Goal: Task Accomplishment & Management: Manage account settings

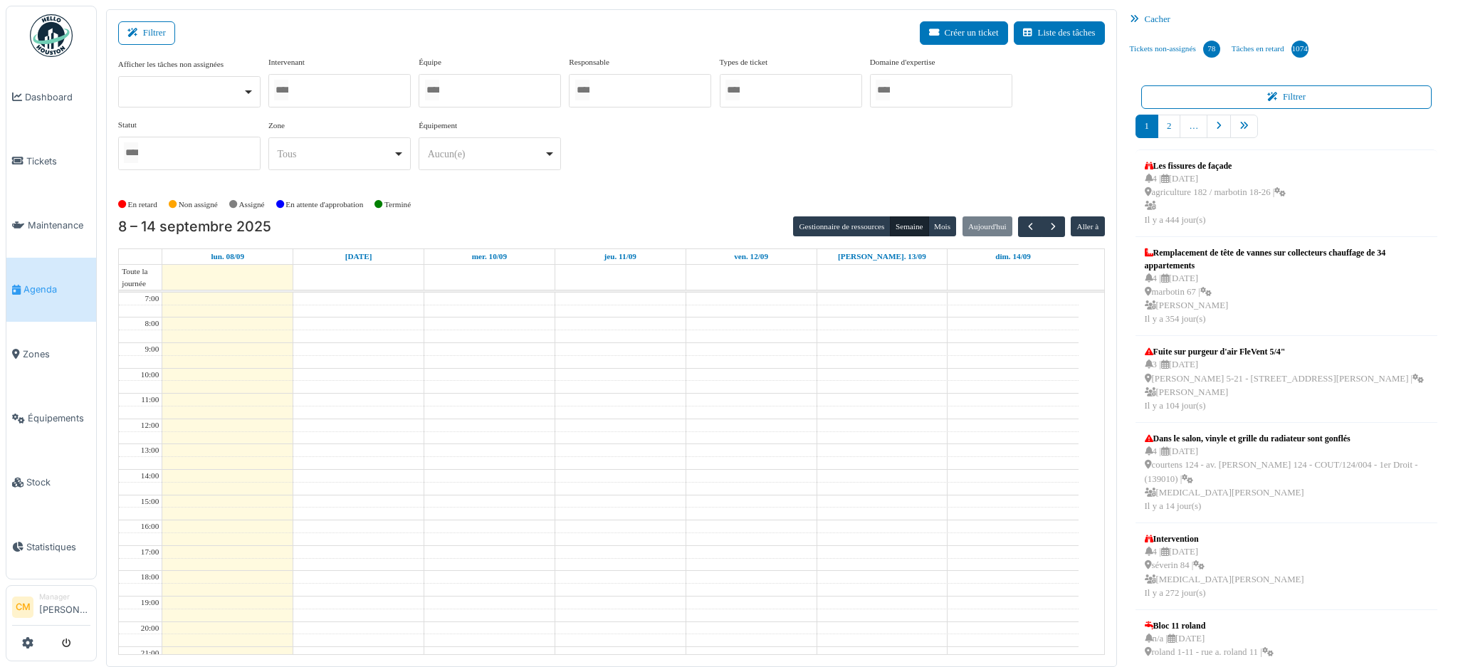
click at [354, 95] on div at bounding box center [339, 90] width 142 height 33
type input "******"
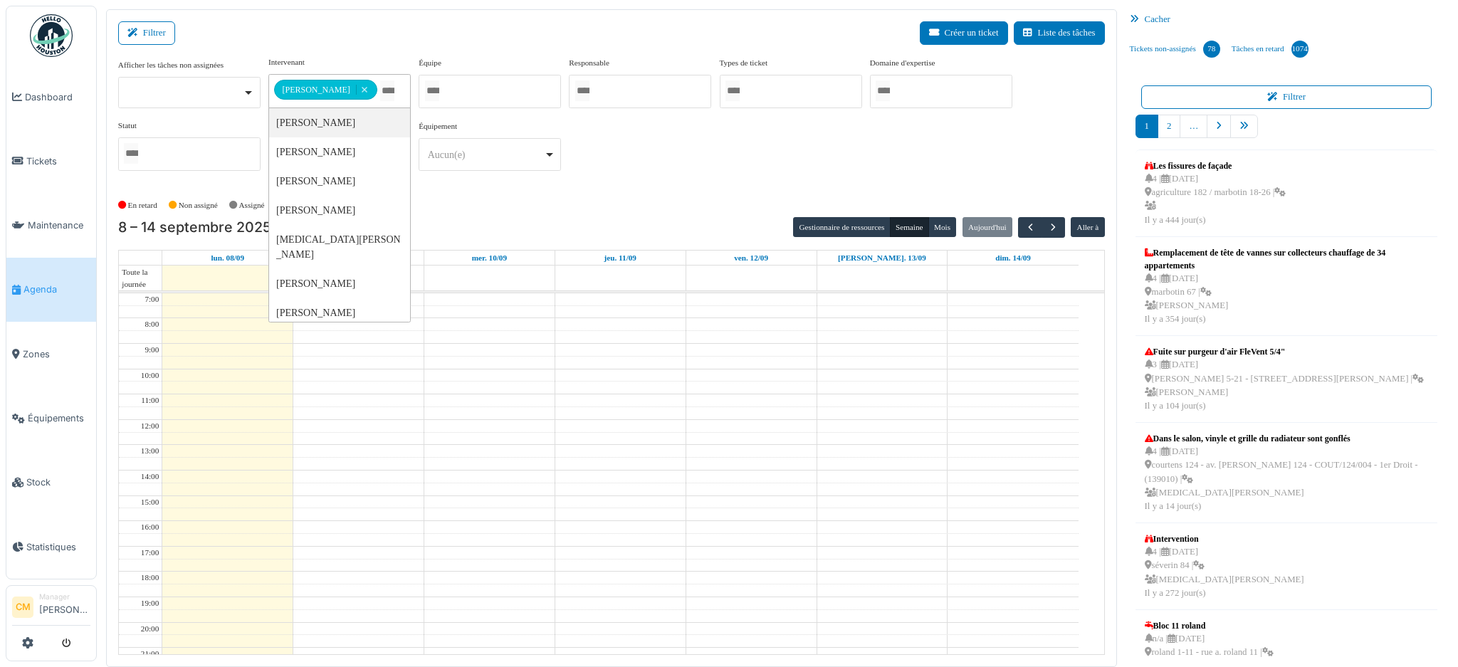
click at [691, 133] on div "**********" at bounding box center [611, 119] width 987 height 126
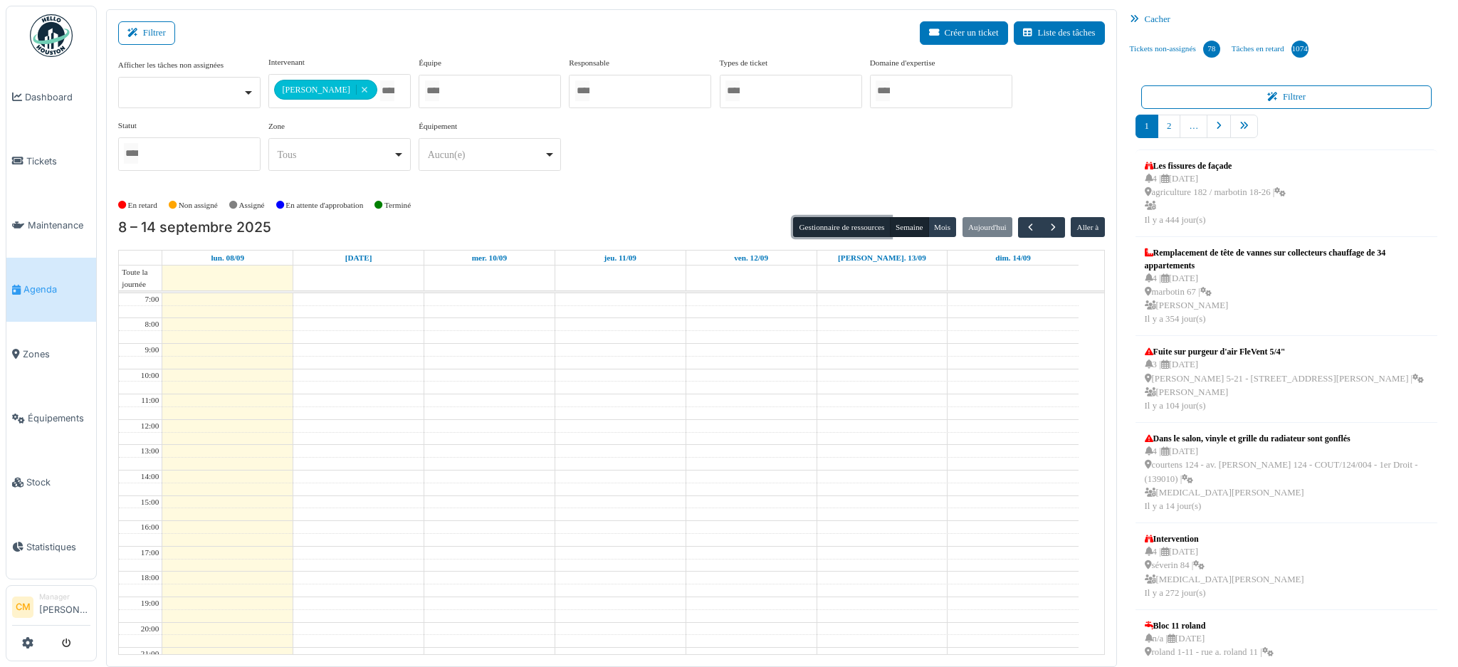
click at [857, 228] on button "Gestionnaire de ressources" at bounding box center [841, 227] width 97 height 20
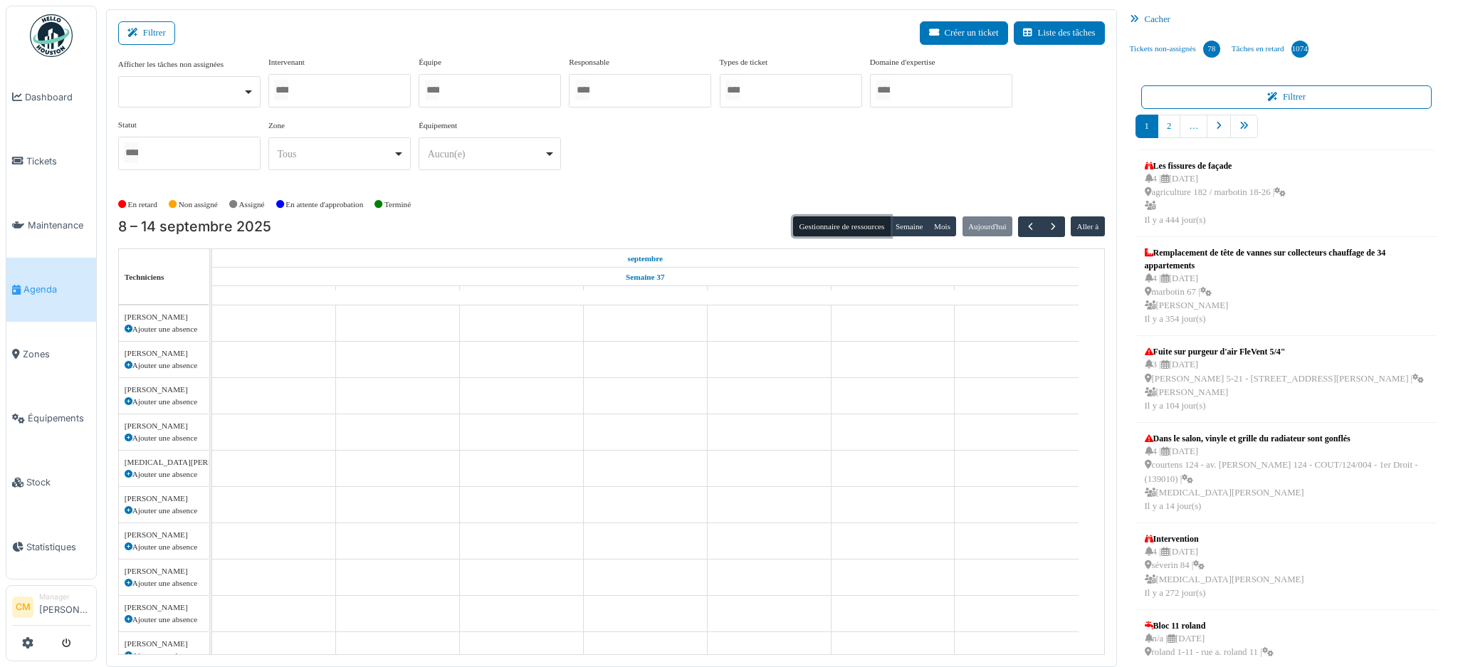
click at [330, 91] on div at bounding box center [339, 90] width 142 height 33
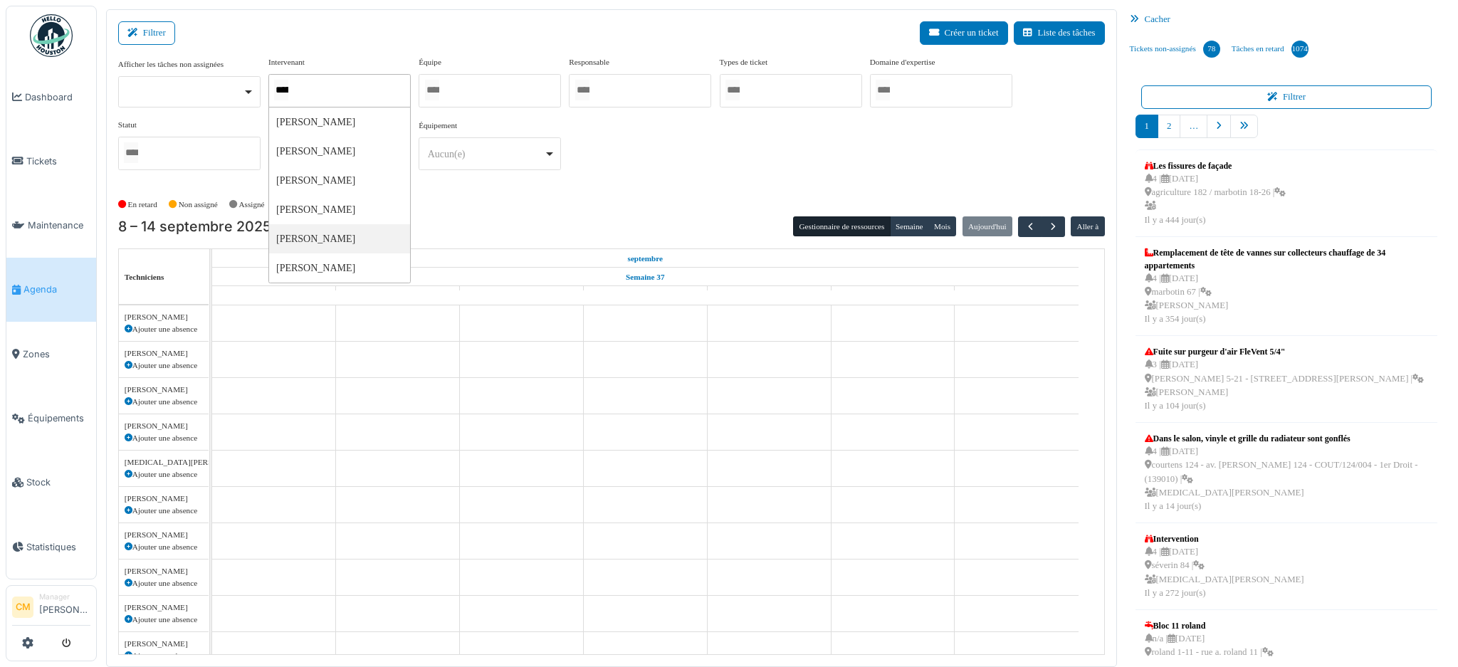
type input "******"
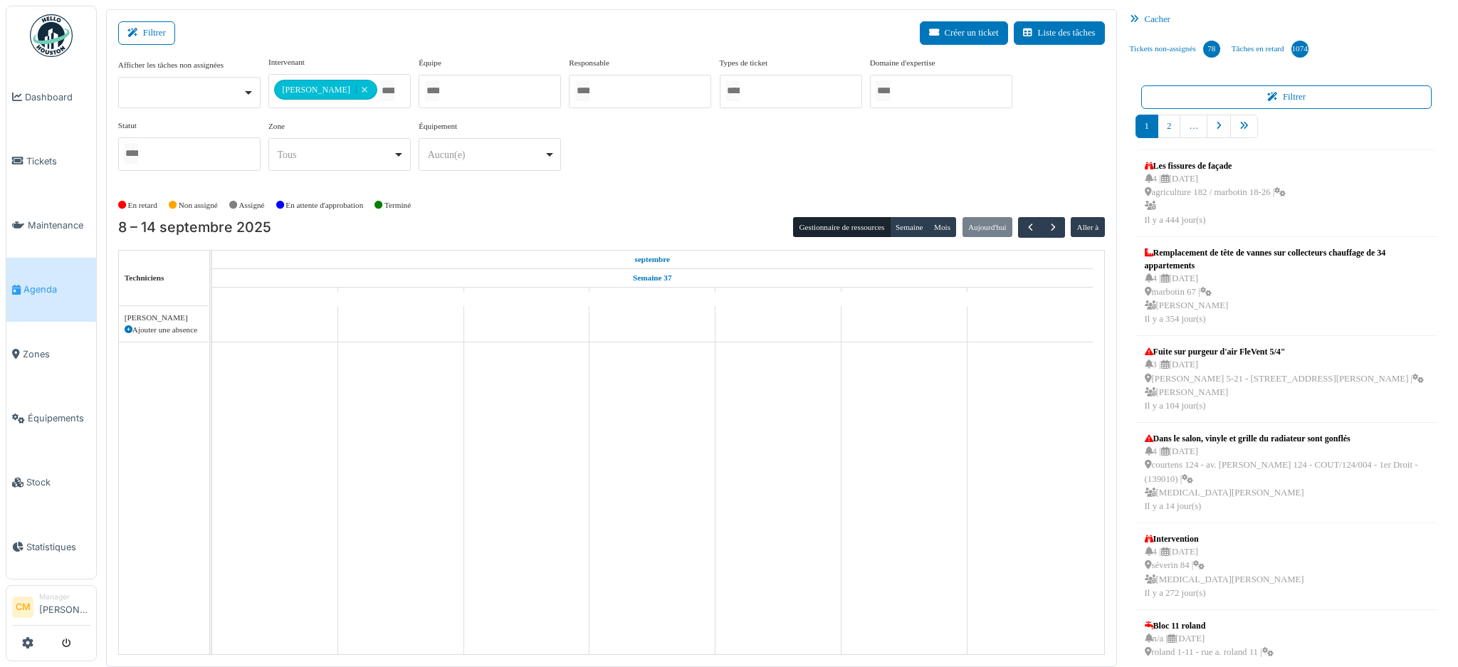
click at [646, 157] on div "**********" at bounding box center [611, 119] width 987 height 126
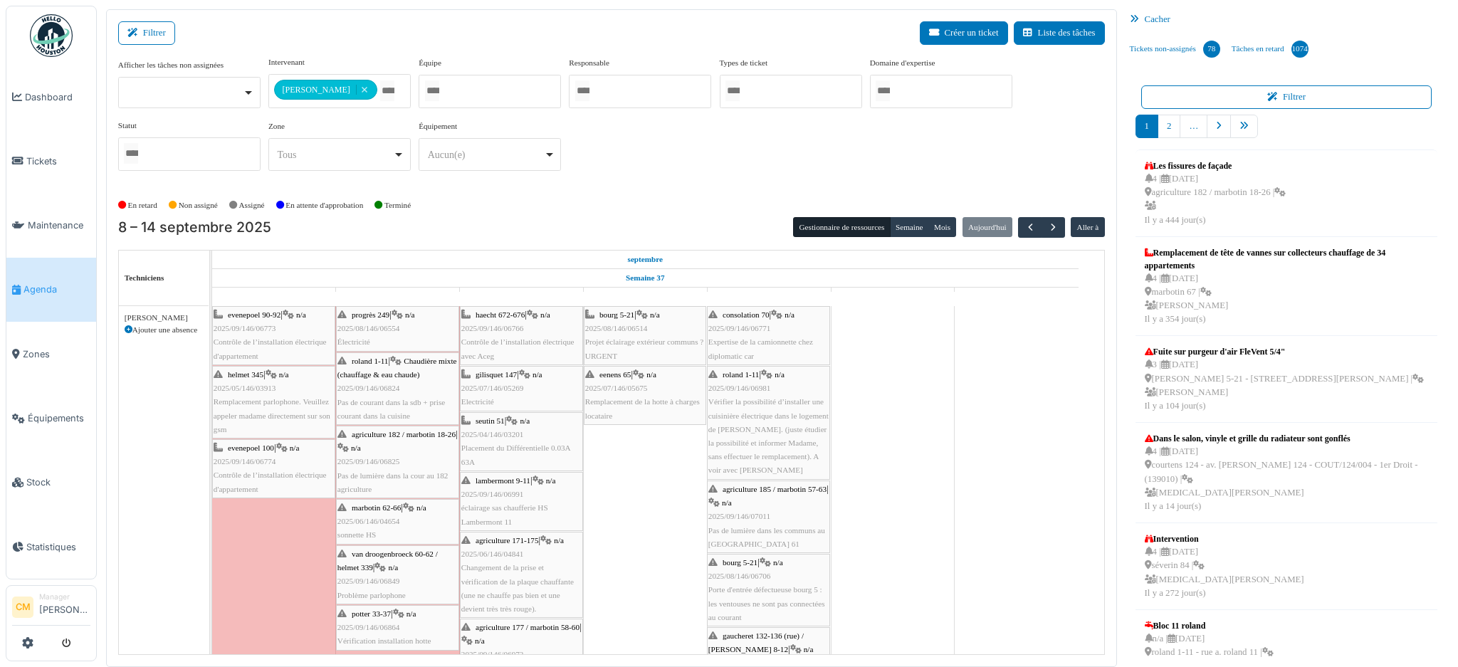
click at [130, 326] on icon at bounding box center [129, 330] width 8 height 8
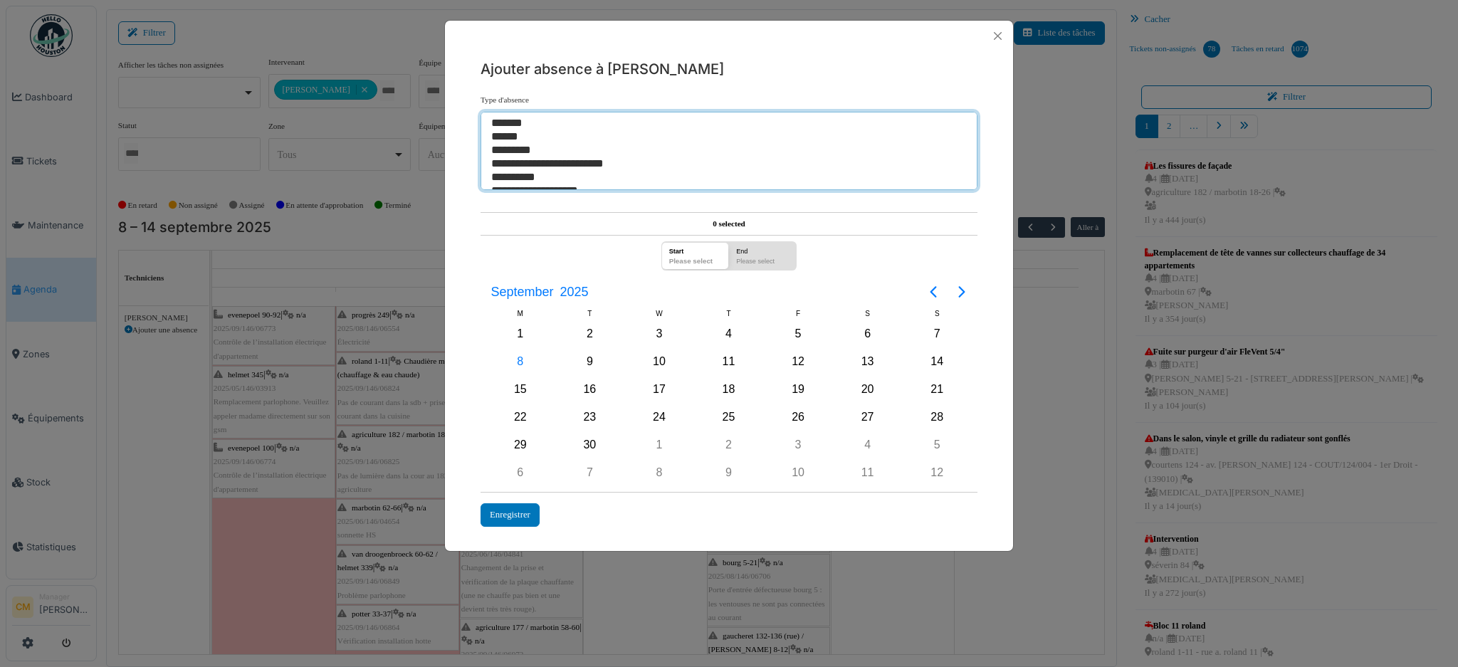
select select "**"
click at [522, 120] on option "*******" at bounding box center [721, 124] width 463 height 14
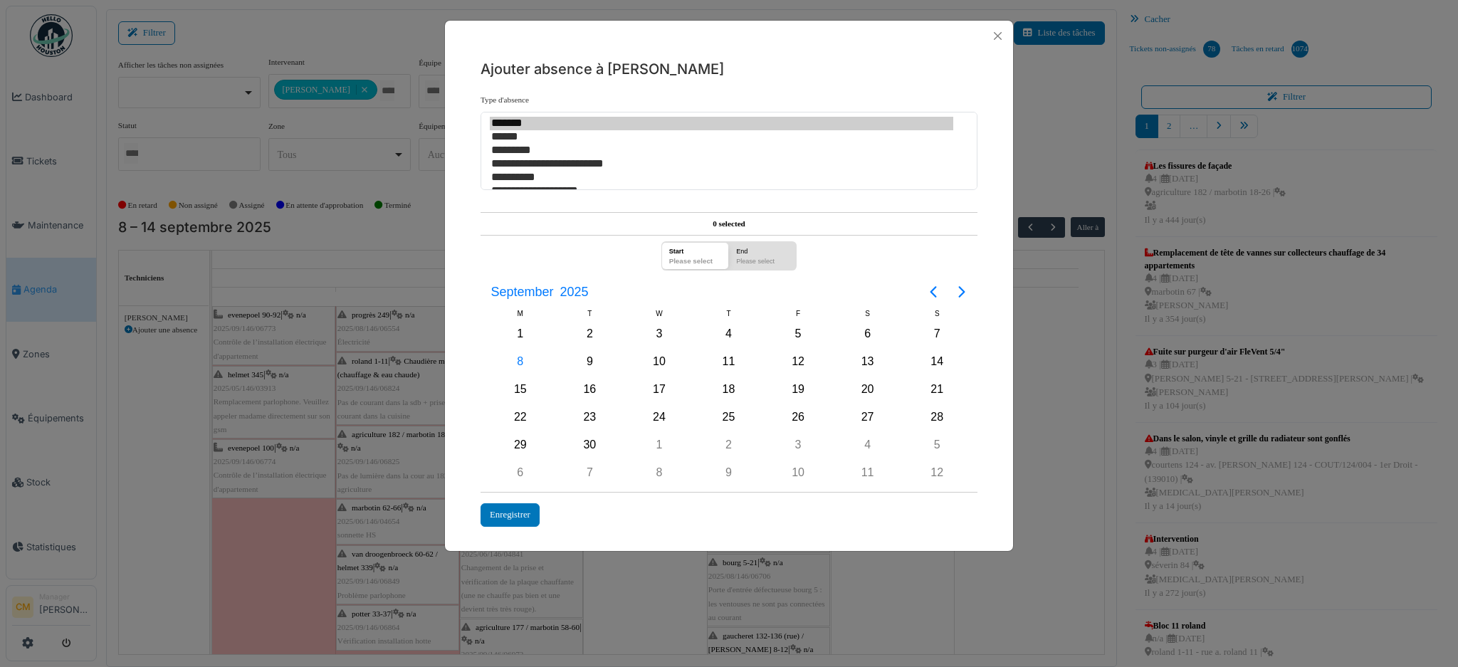
click at [685, 258] on div "Please select" at bounding box center [695, 263] width 61 height 14
click at [725, 337] on div "4" at bounding box center [728, 333] width 21 height 21
click at [594, 360] on div "9" at bounding box center [589, 361] width 21 height 21
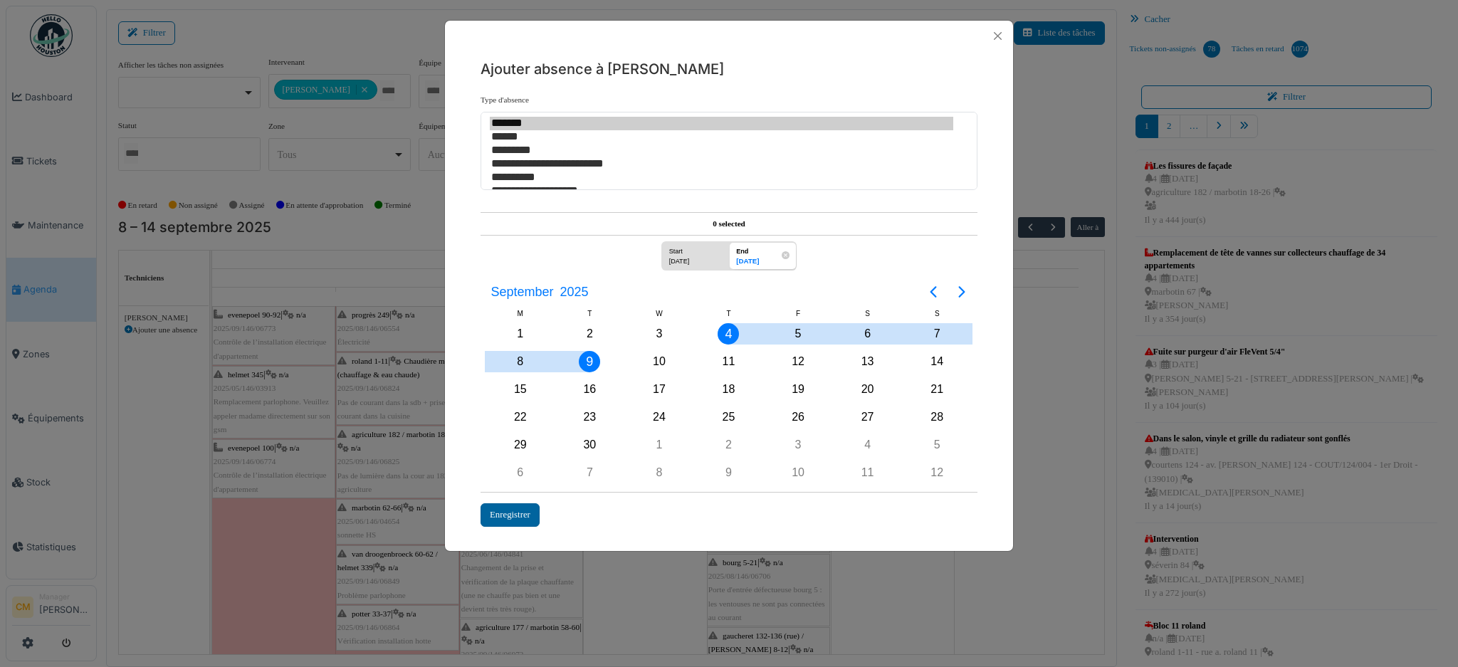
click at [498, 505] on div "Enregistrer" at bounding box center [510, 514] width 59 height 23
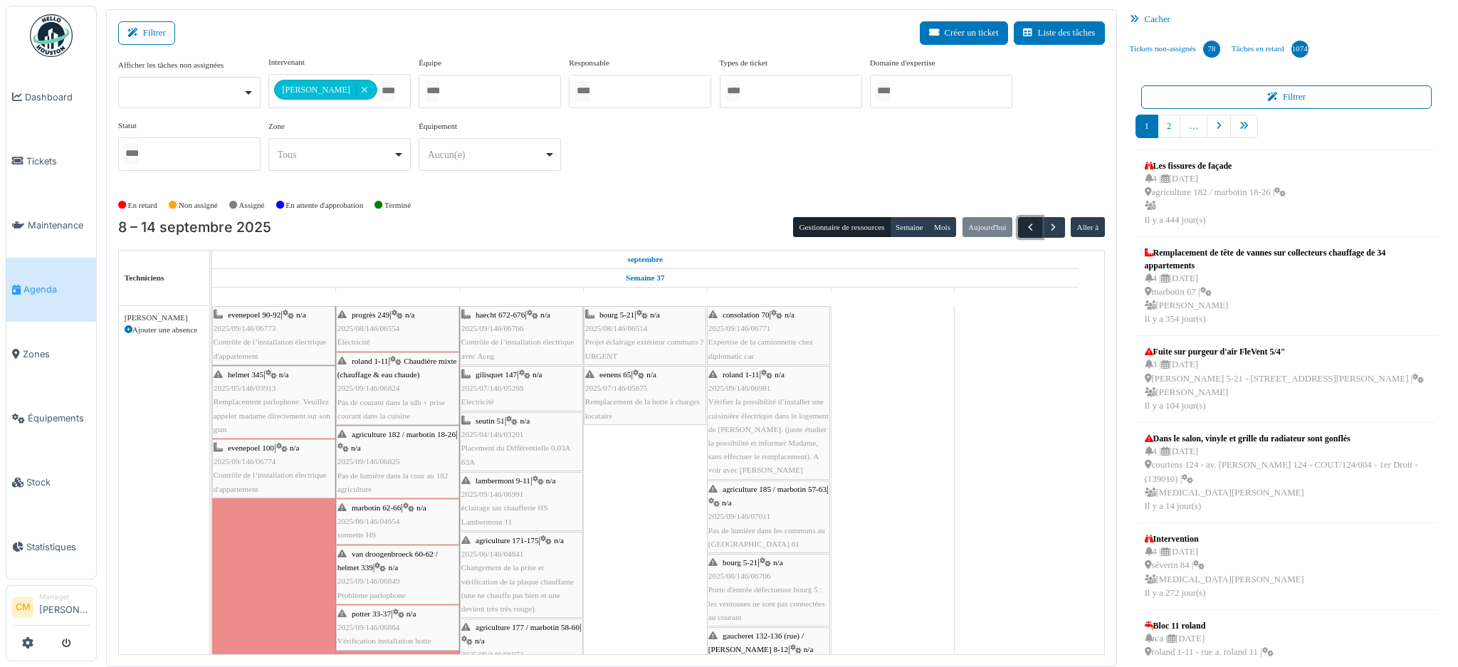
click at [1024, 231] on span "button" at bounding box center [1030, 227] width 12 height 12
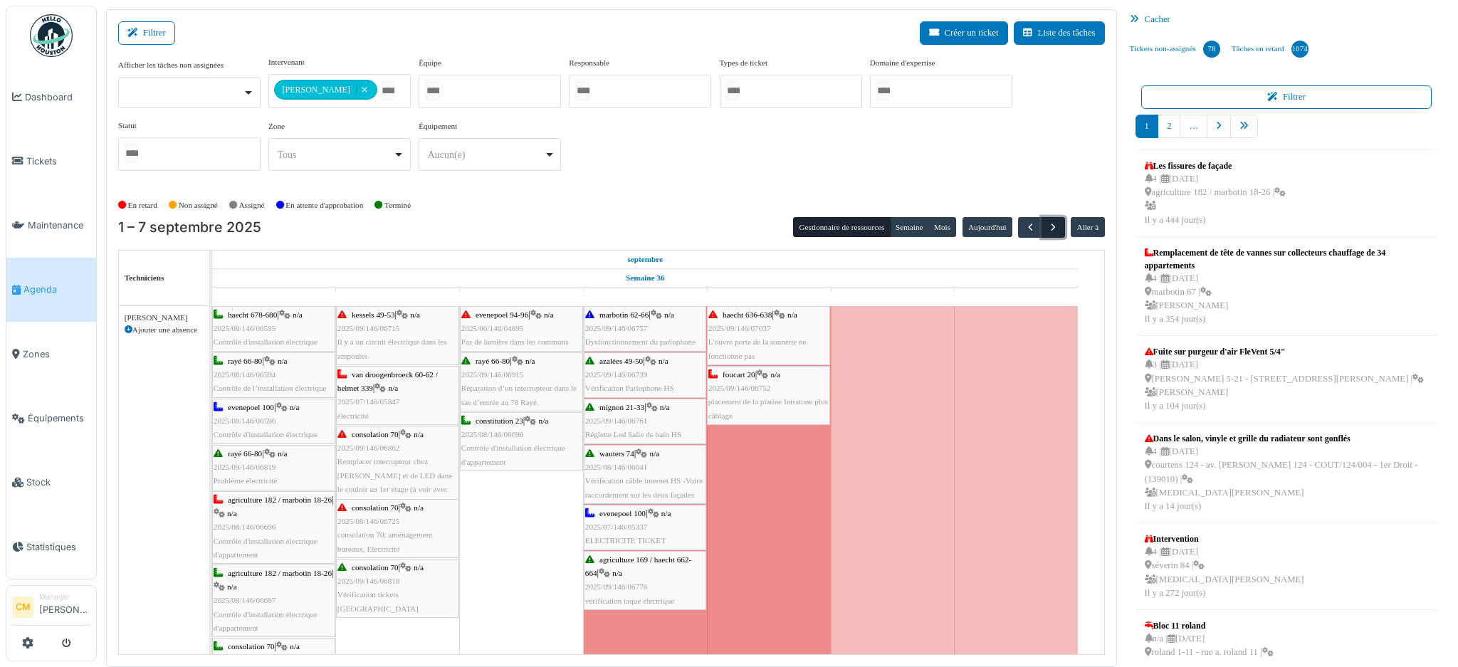
click at [1047, 226] on span "button" at bounding box center [1053, 227] width 12 height 12
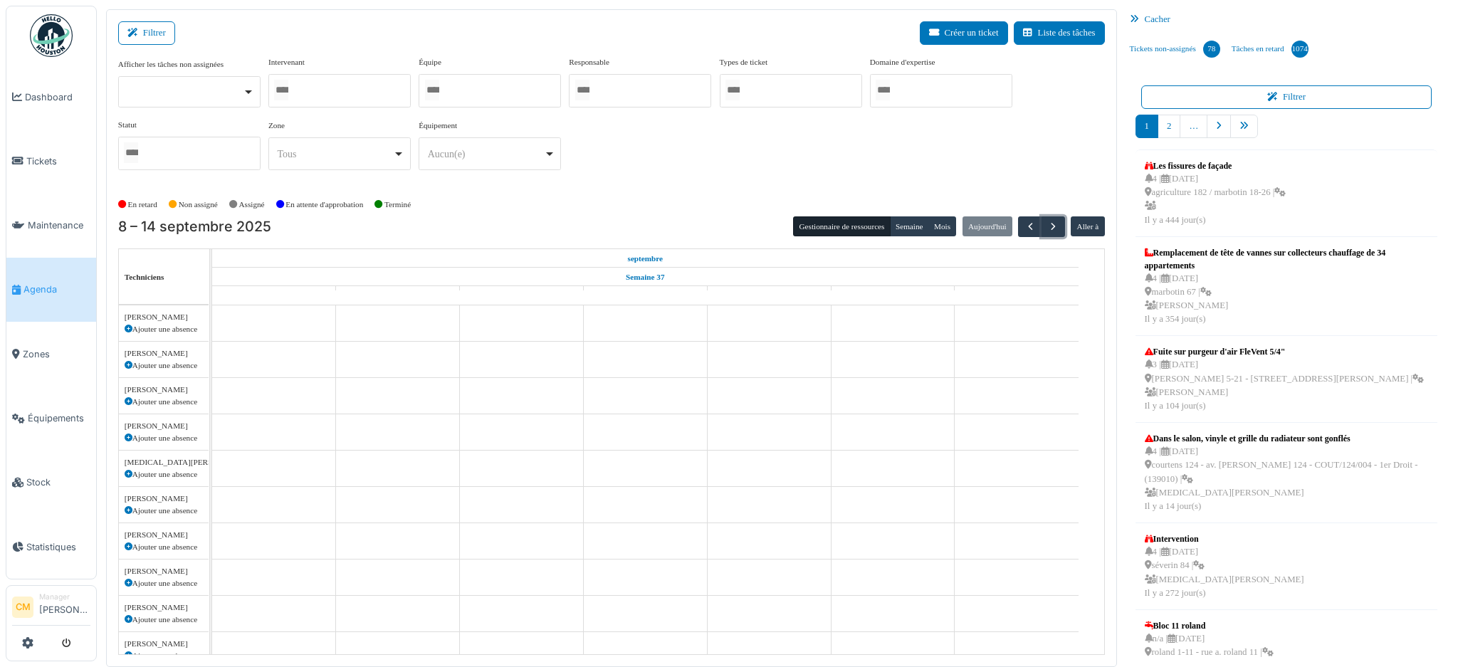
scroll to position [504, 0]
click at [338, 94] on div at bounding box center [339, 90] width 142 height 33
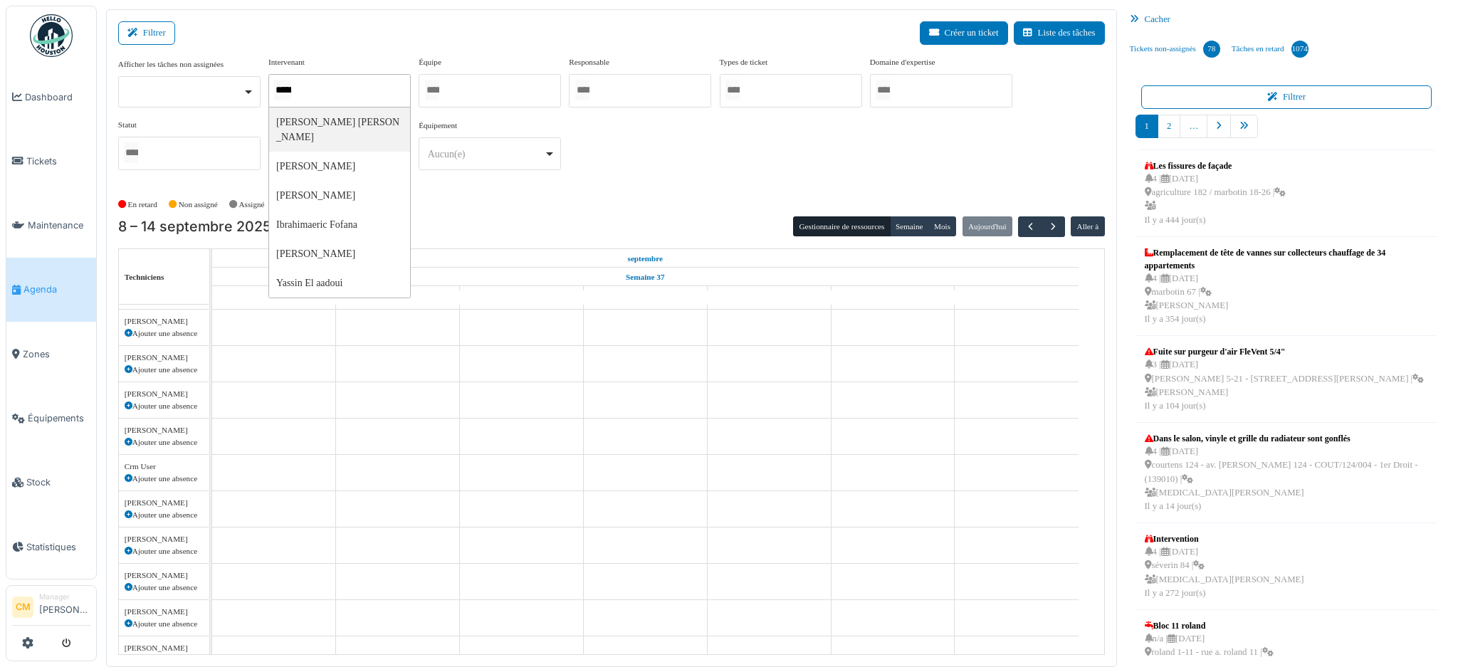
type input "******"
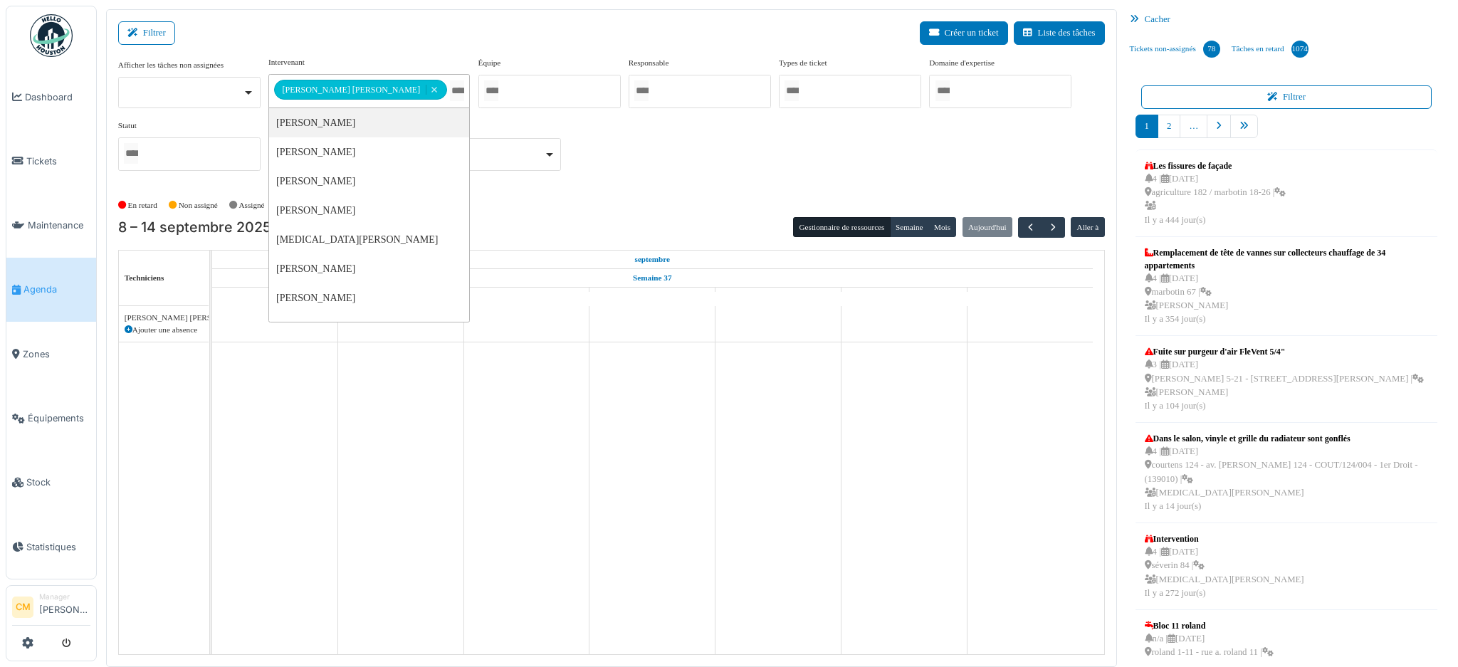
scroll to position [0, 0]
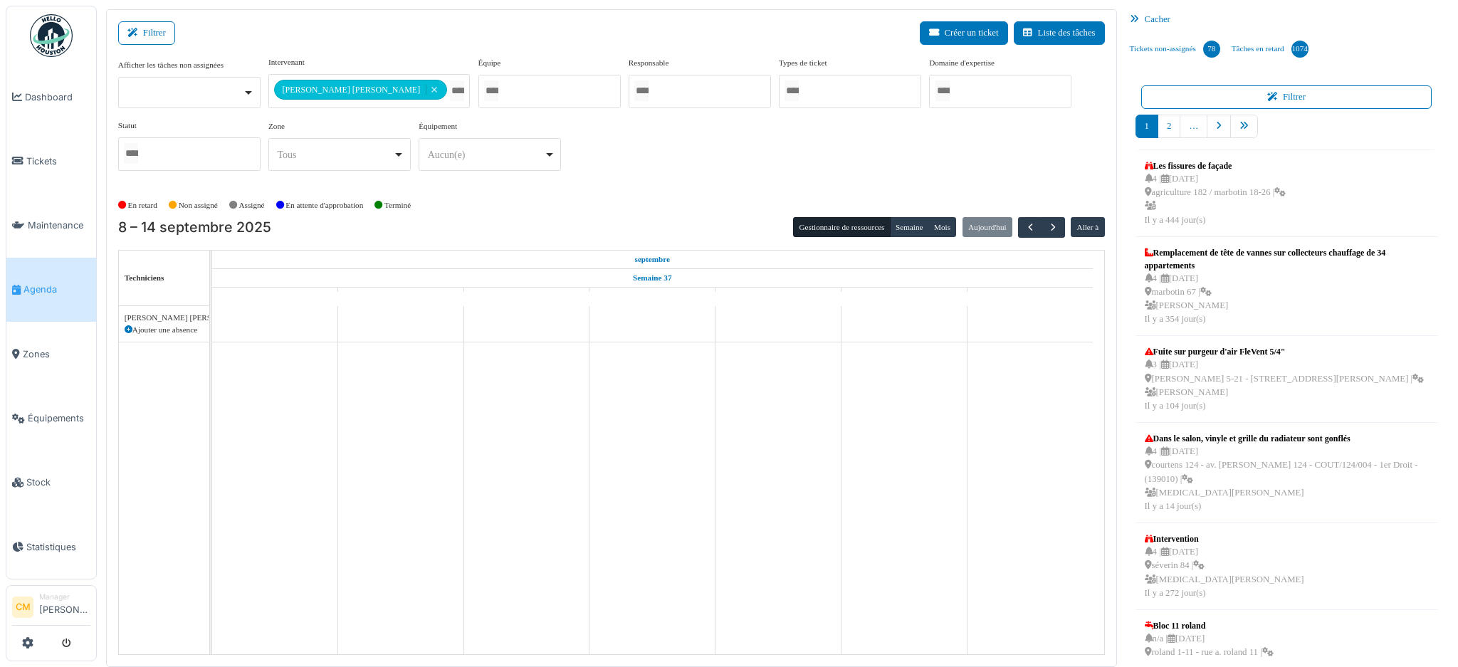
click at [719, 136] on div "**********" at bounding box center [611, 119] width 987 height 126
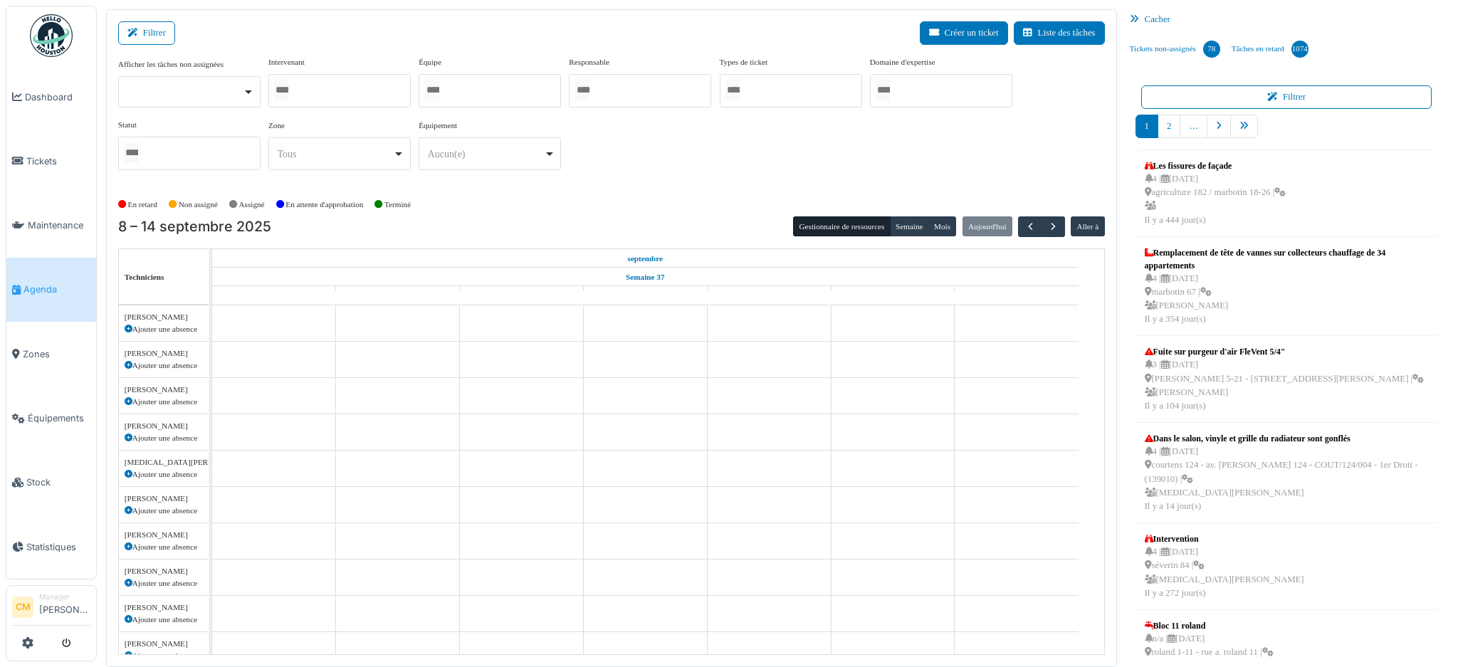
scroll to position [563, 0]
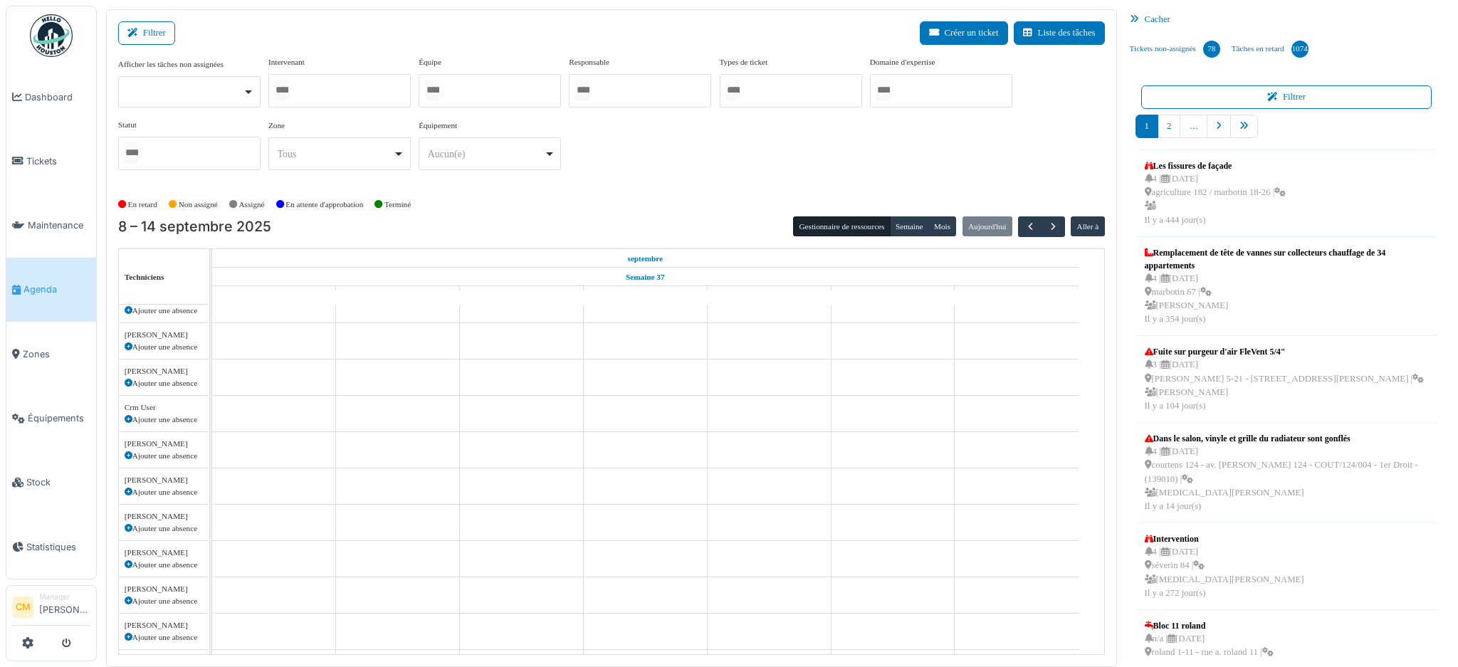
click at [331, 94] on div at bounding box center [339, 90] width 142 height 33
type input "******"
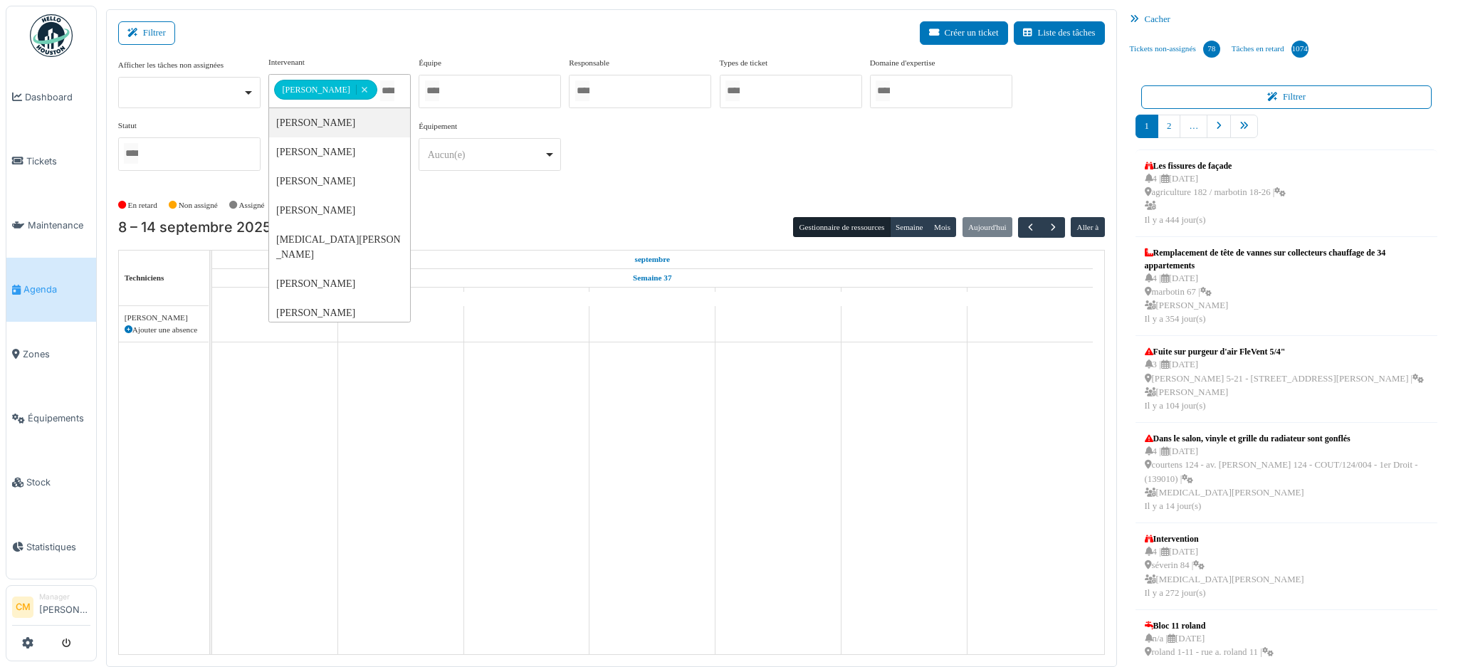
scroll to position [0, 0]
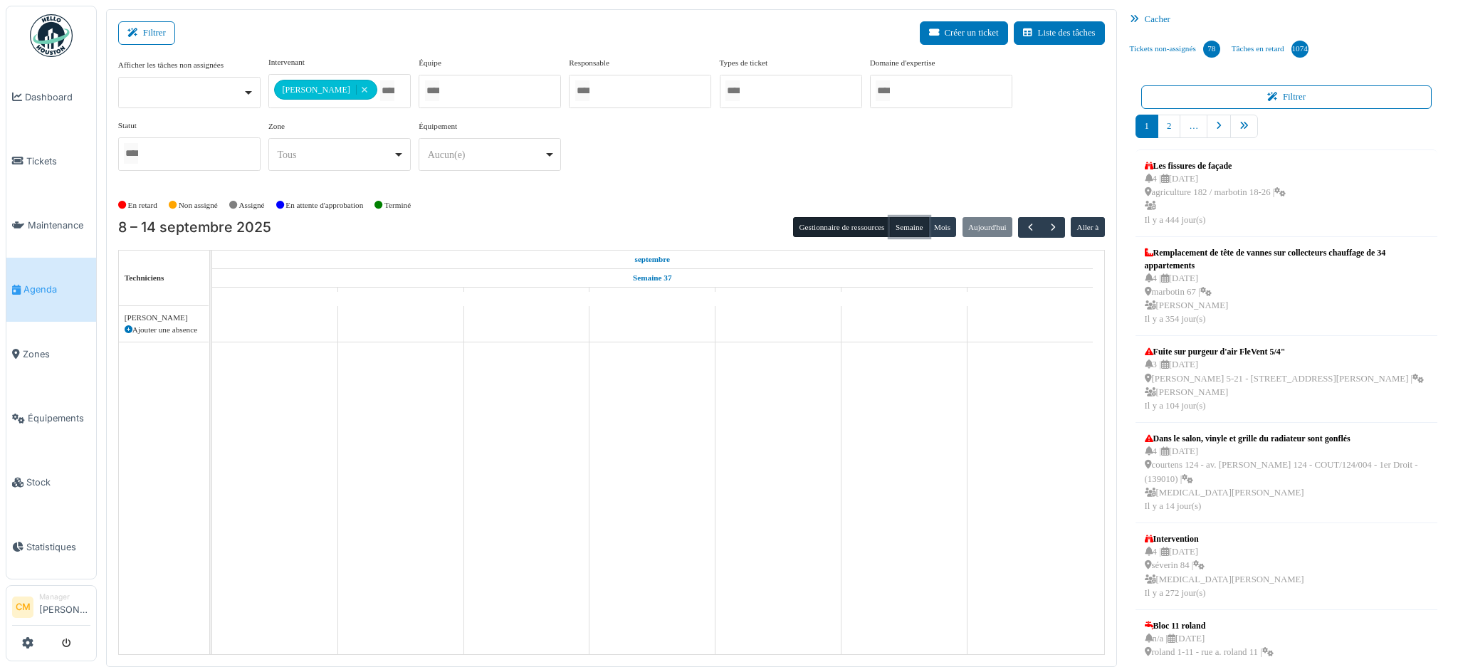
click at [898, 224] on button "Semaine" at bounding box center [909, 227] width 39 height 20
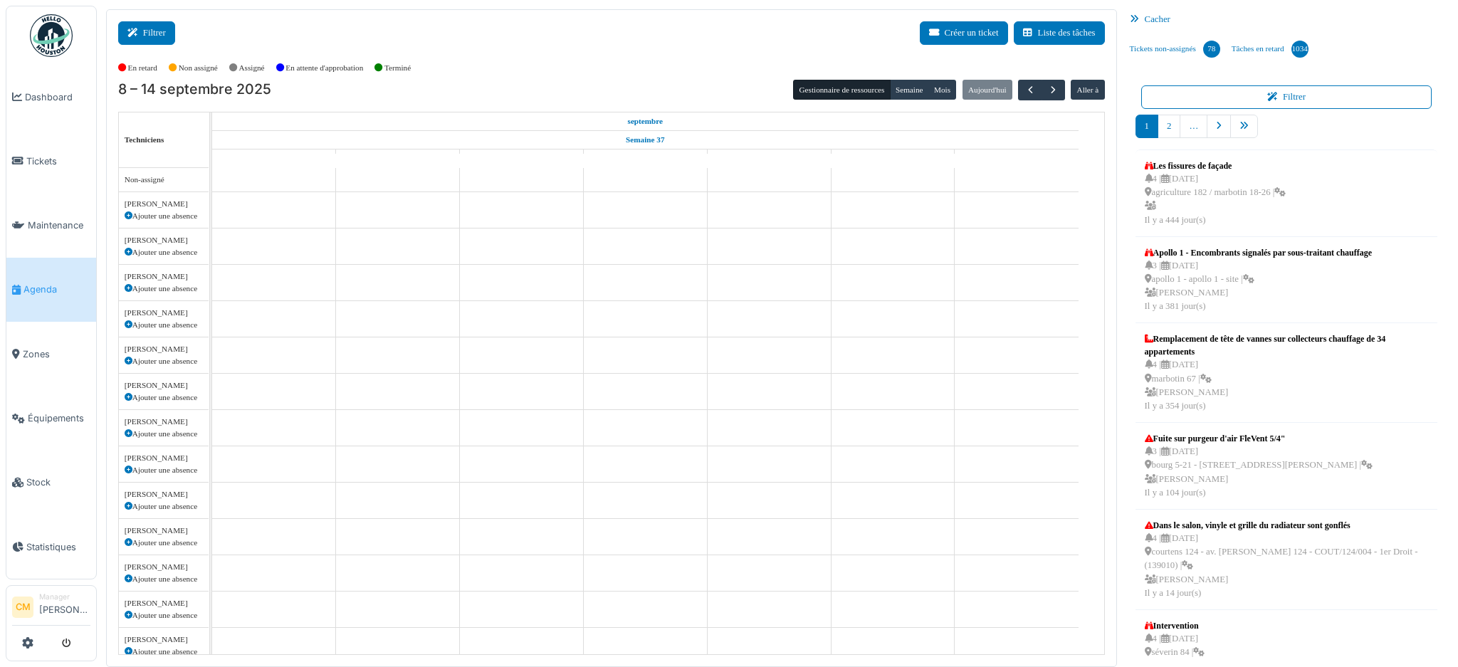
click at [142, 33] on icon at bounding box center [135, 32] width 16 height 9
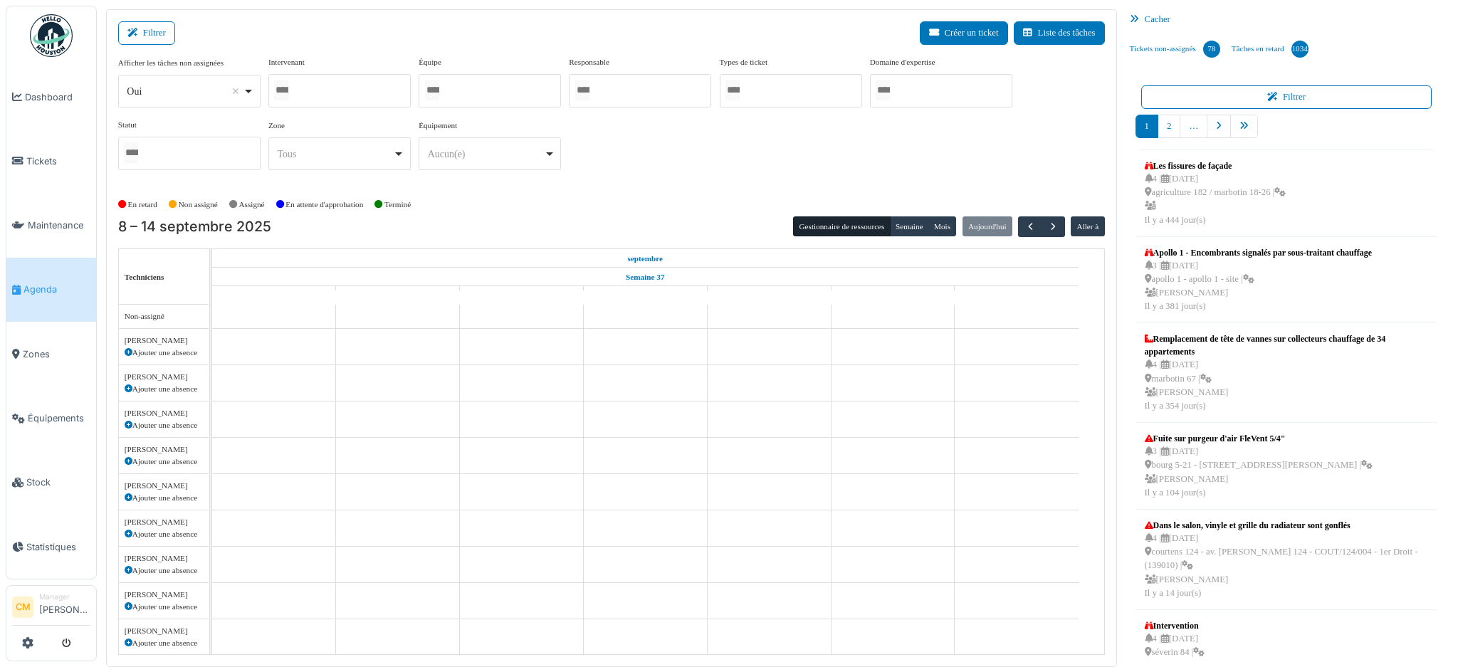
click at [326, 88] on div at bounding box center [339, 90] width 142 height 33
select select
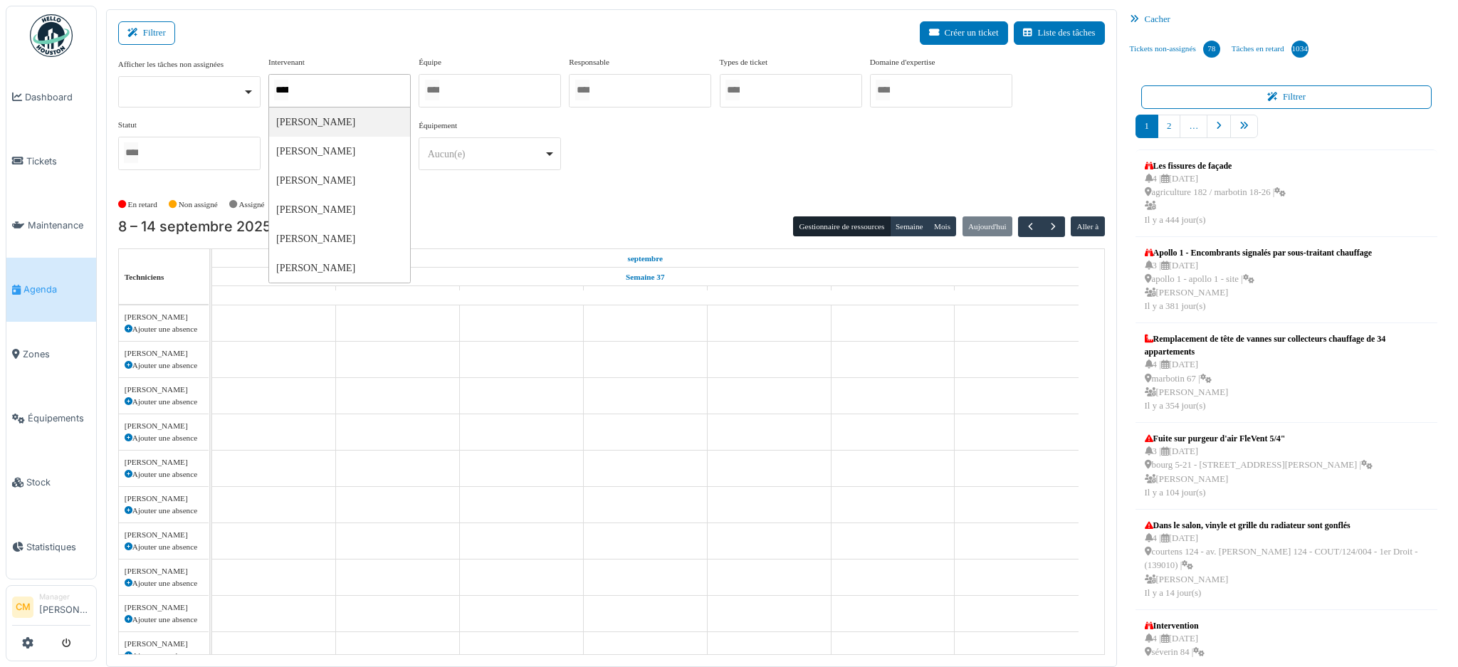
type input "******"
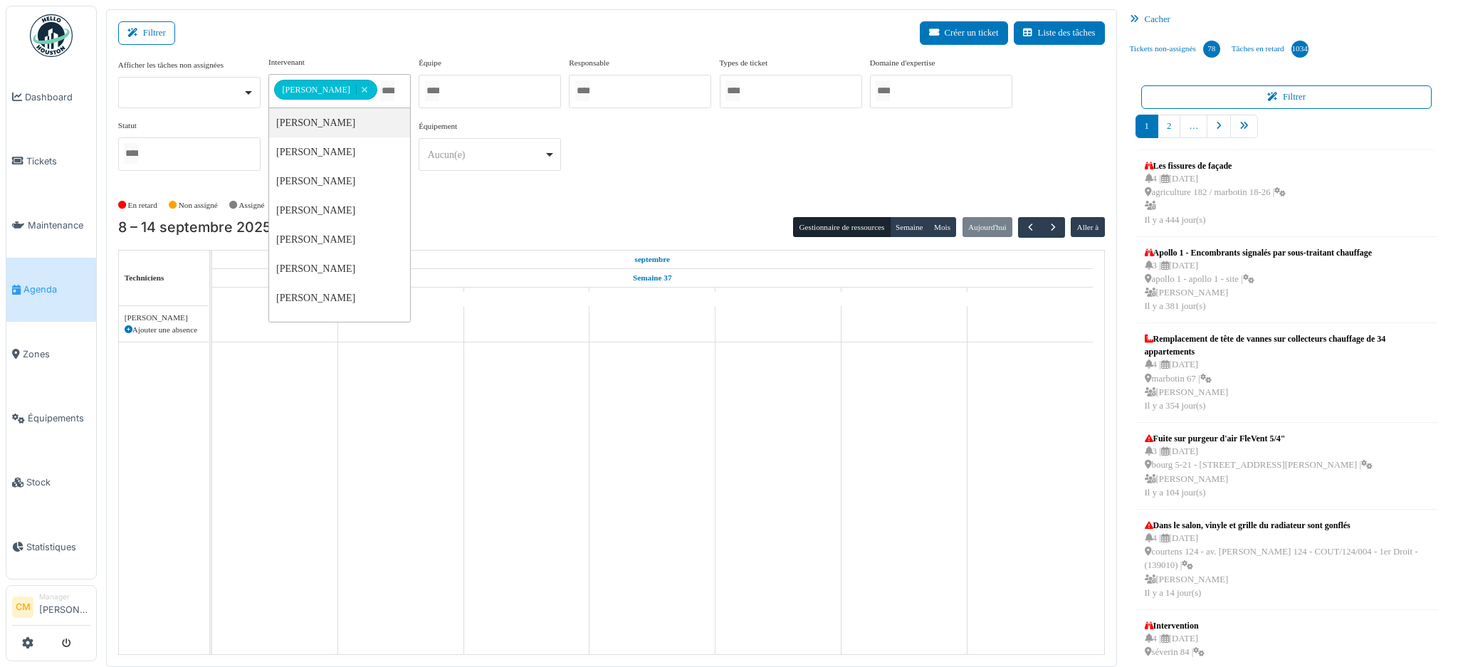
click at [625, 136] on div "**********" at bounding box center [611, 119] width 987 height 126
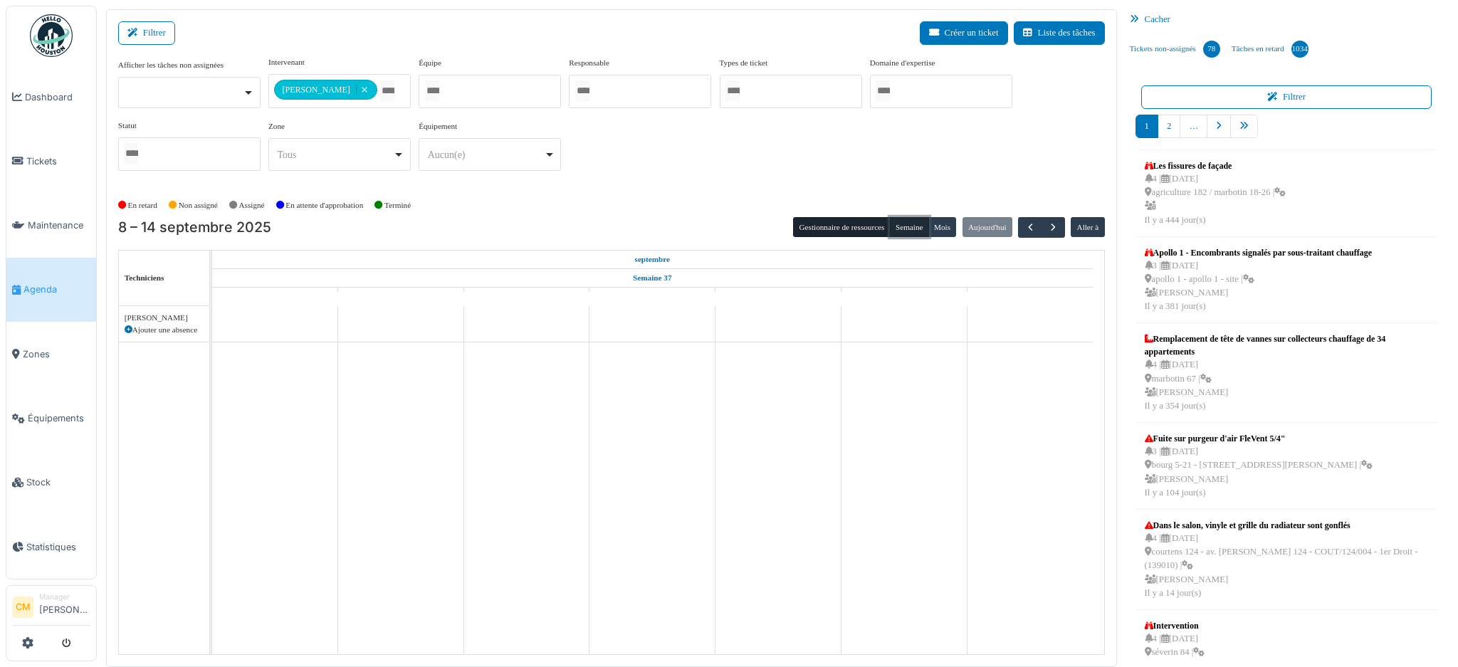
click at [903, 225] on button "Semaine" at bounding box center [909, 227] width 39 height 20
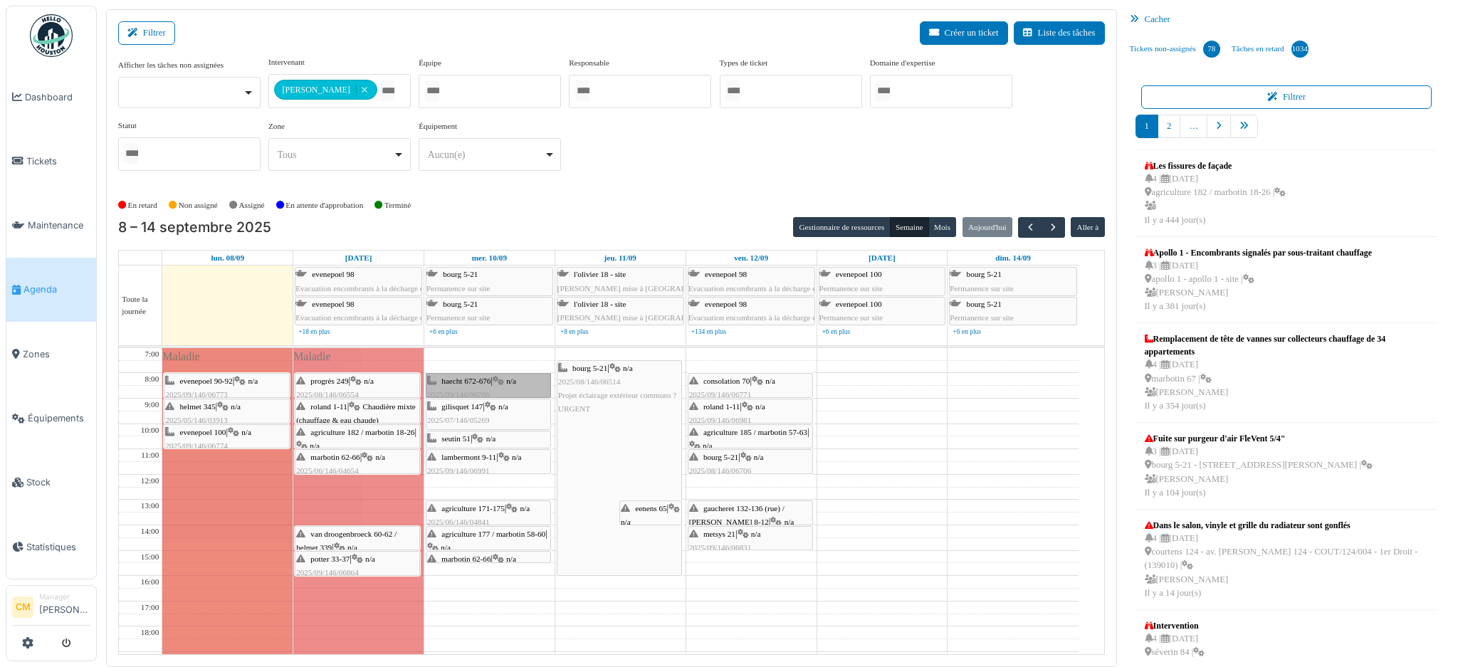
click at [451, 381] on link "haecht 672-676 | n/a 2025/09/146/06766 Contrôle de l’installation électrique av…" at bounding box center [488, 385] width 125 height 25
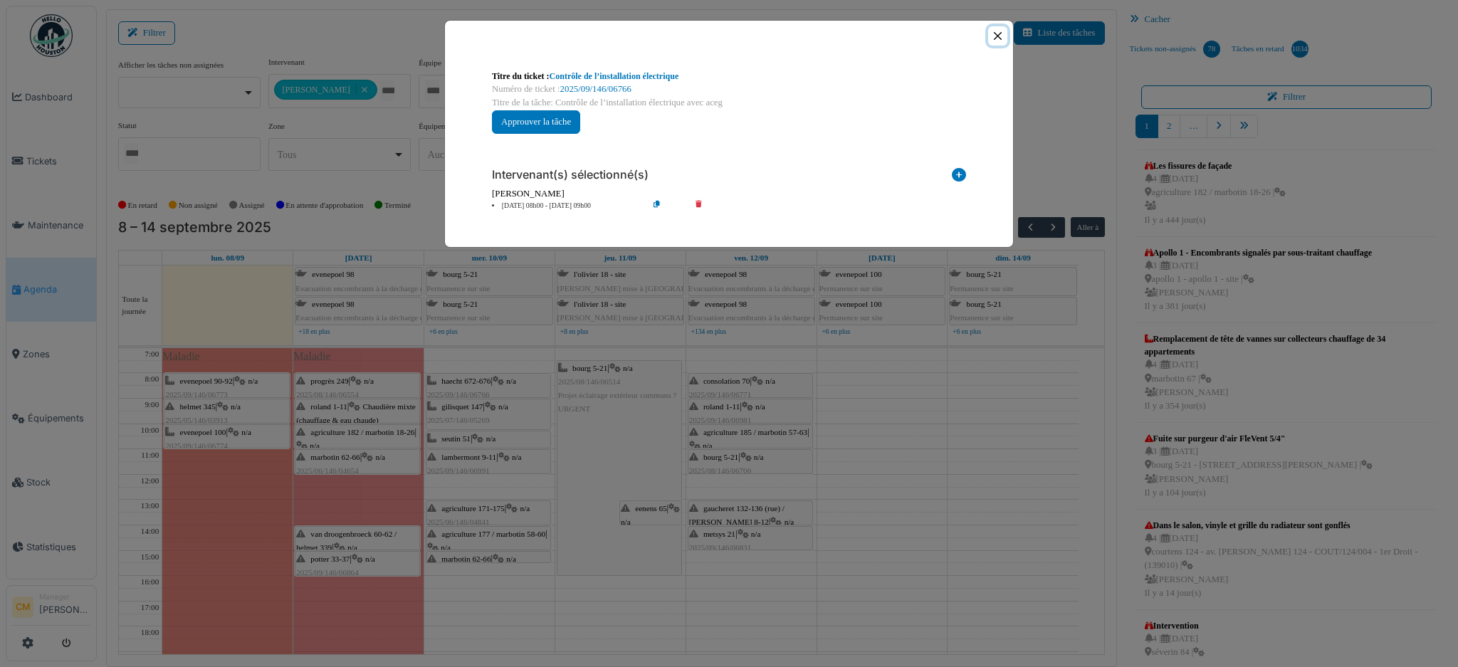
click at [998, 34] on button "Close" at bounding box center [997, 35] width 19 height 19
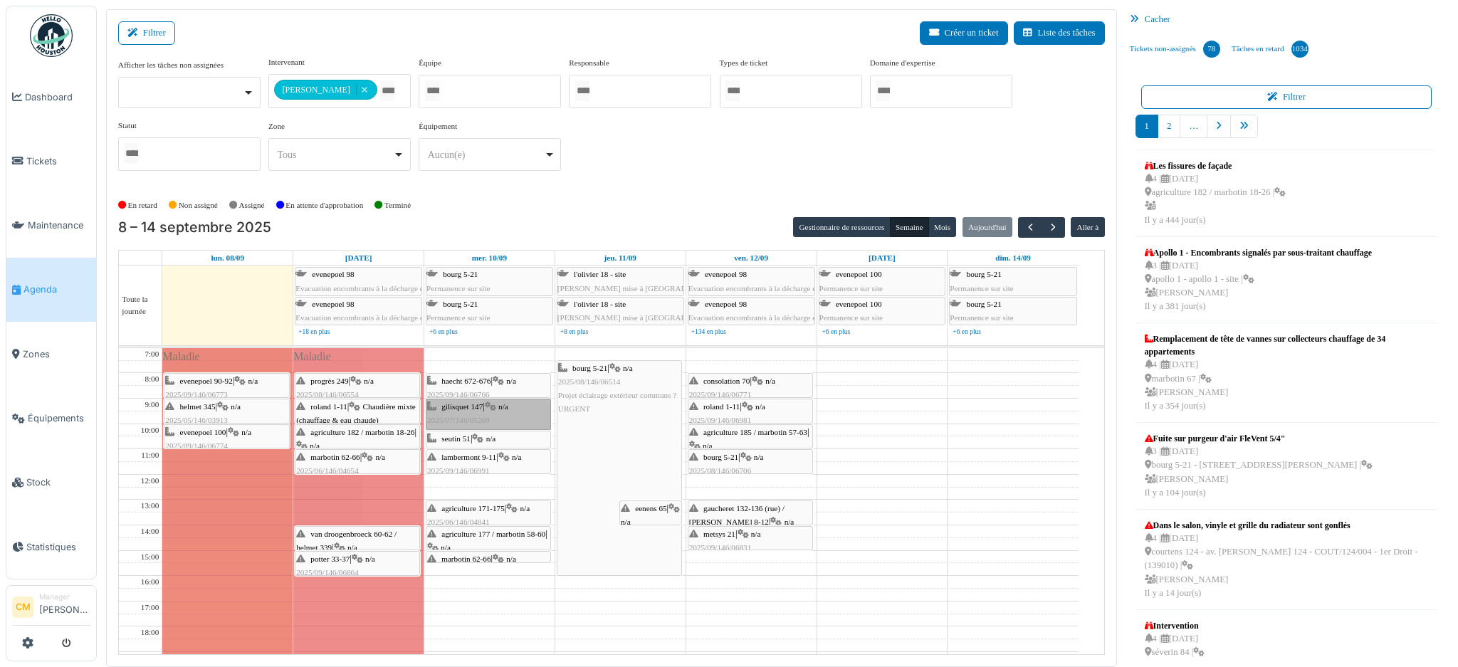
click at [460, 416] on link "gilisquet 147 | n/a 2025/07/146/05269 Electricité" at bounding box center [488, 414] width 125 height 31
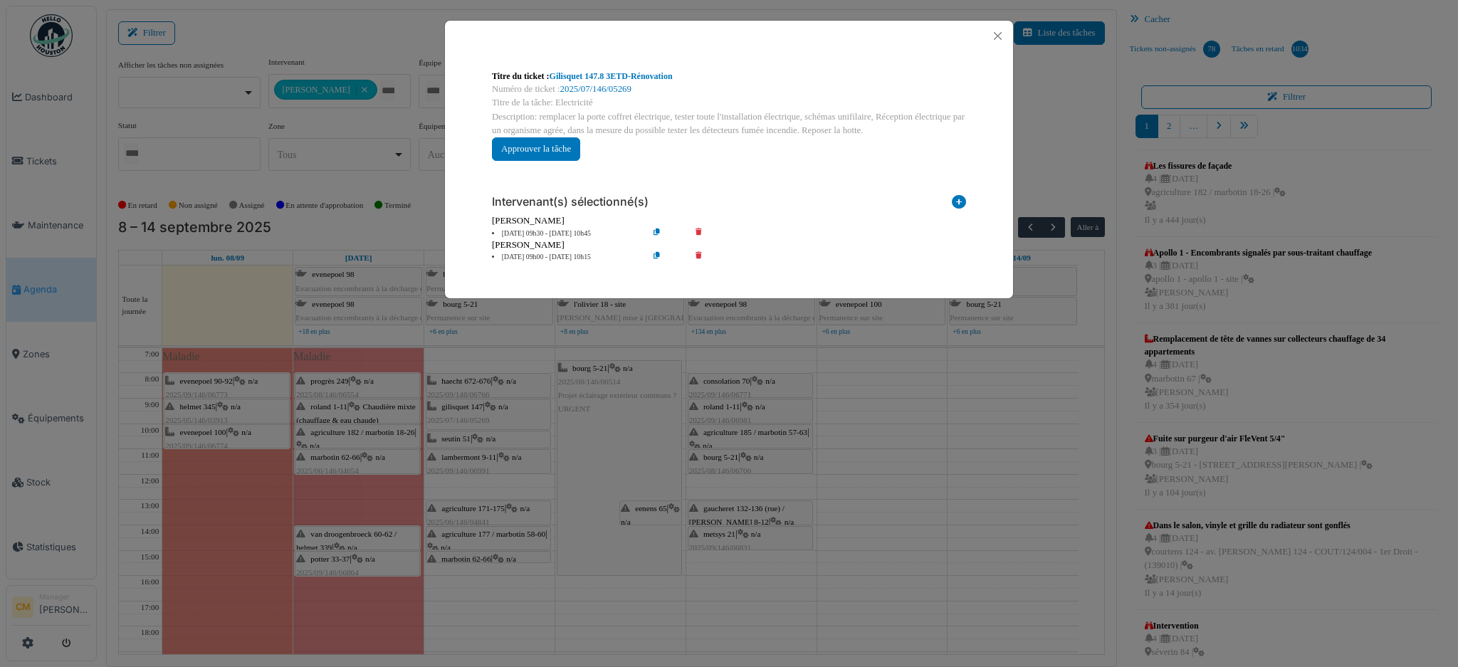
click at [456, 439] on div "Titre du ticket : Gilisquet 147.8 3ETD-Rénovation Numéro de ticket : 2025/07/14…" at bounding box center [729, 333] width 1458 height 667
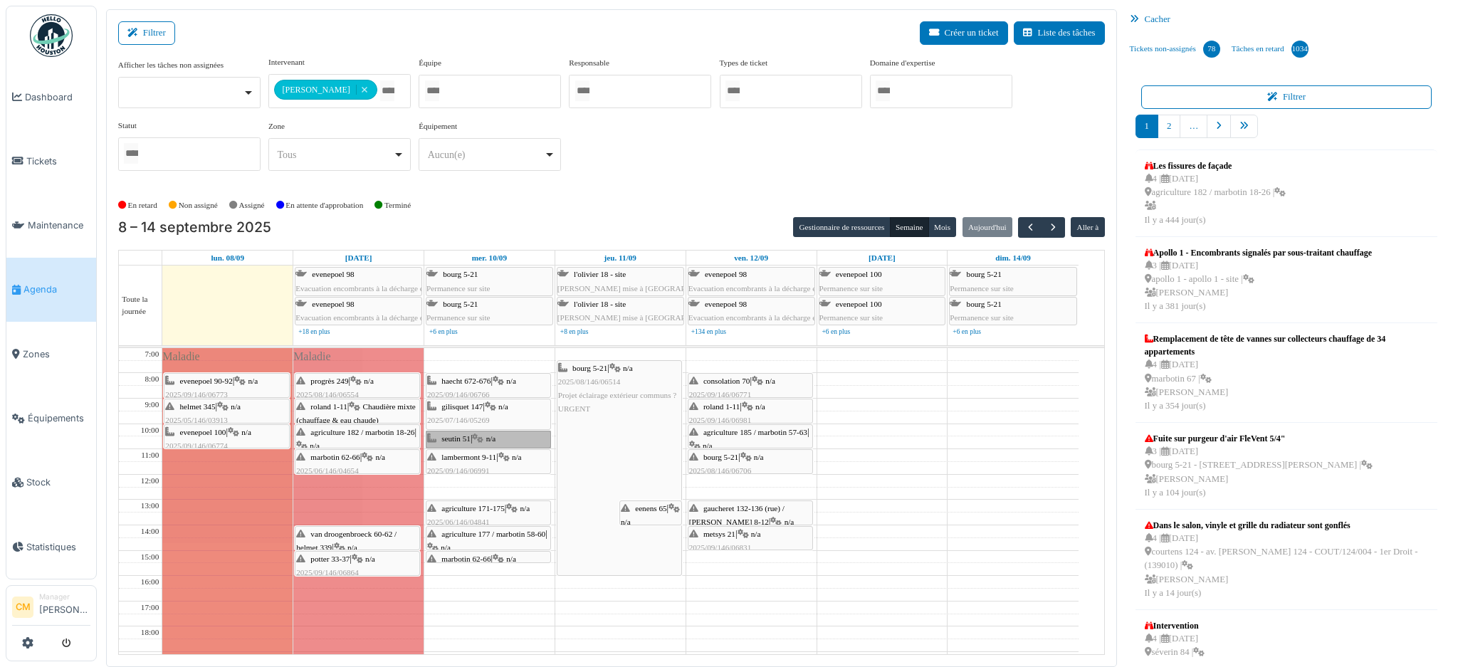
click at [456, 439] on link "seutin 51 | n/a 2025/04/146/03201 Placement du Différentielle 0.03A 63A" at bounding box center [488, 440] width 125 height 18
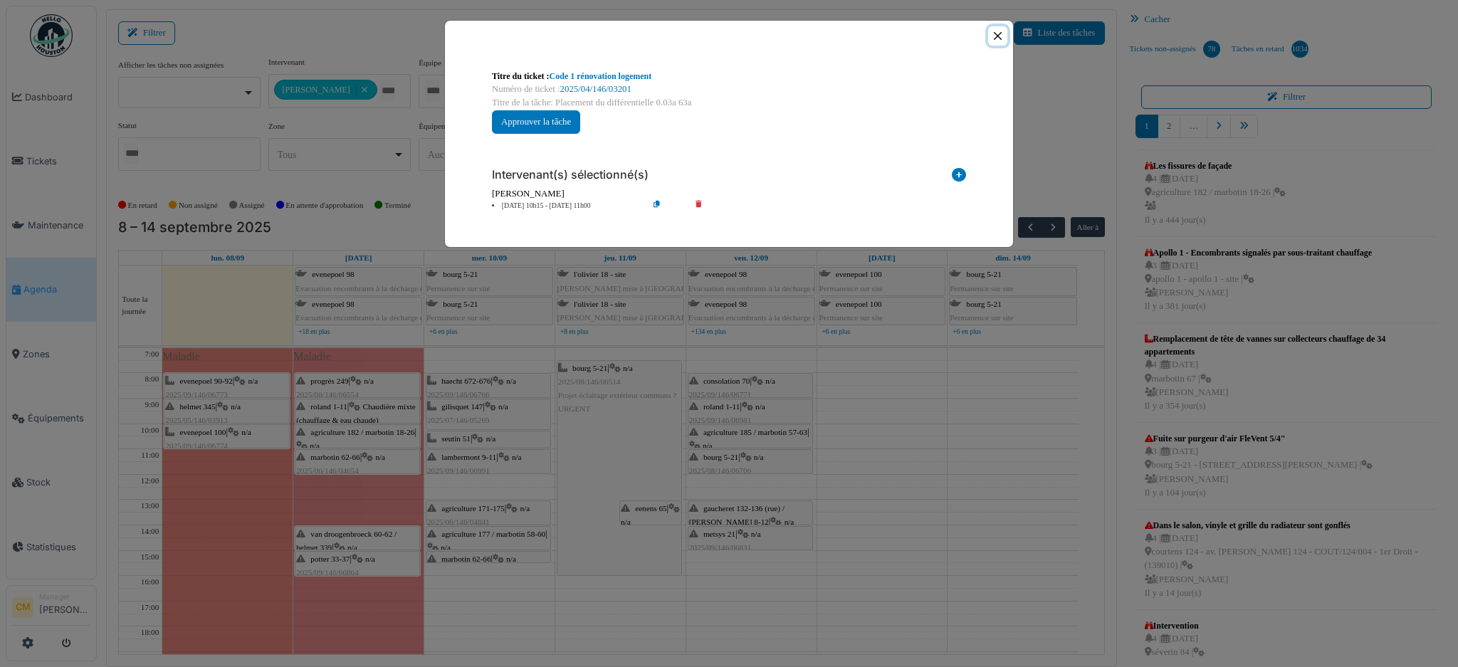
click at [998, 34] on button "Close" at bounding box center [997, 35] width 19 height 19
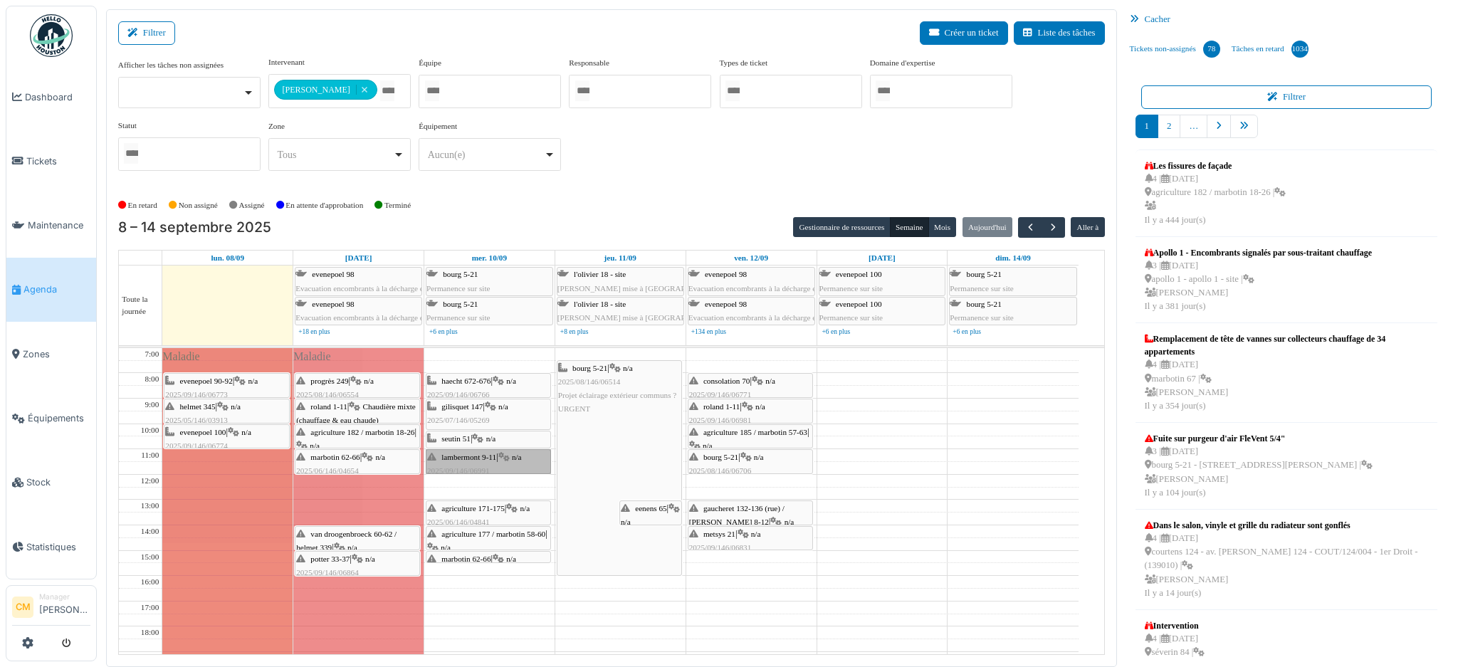
click at [456, 457] on link "lambermont 9-11 | n/a 2025/09/146/06991 éclairage sas chaufferie HS Lambermont …" at bounding box center [488, 461] width 125 height 25
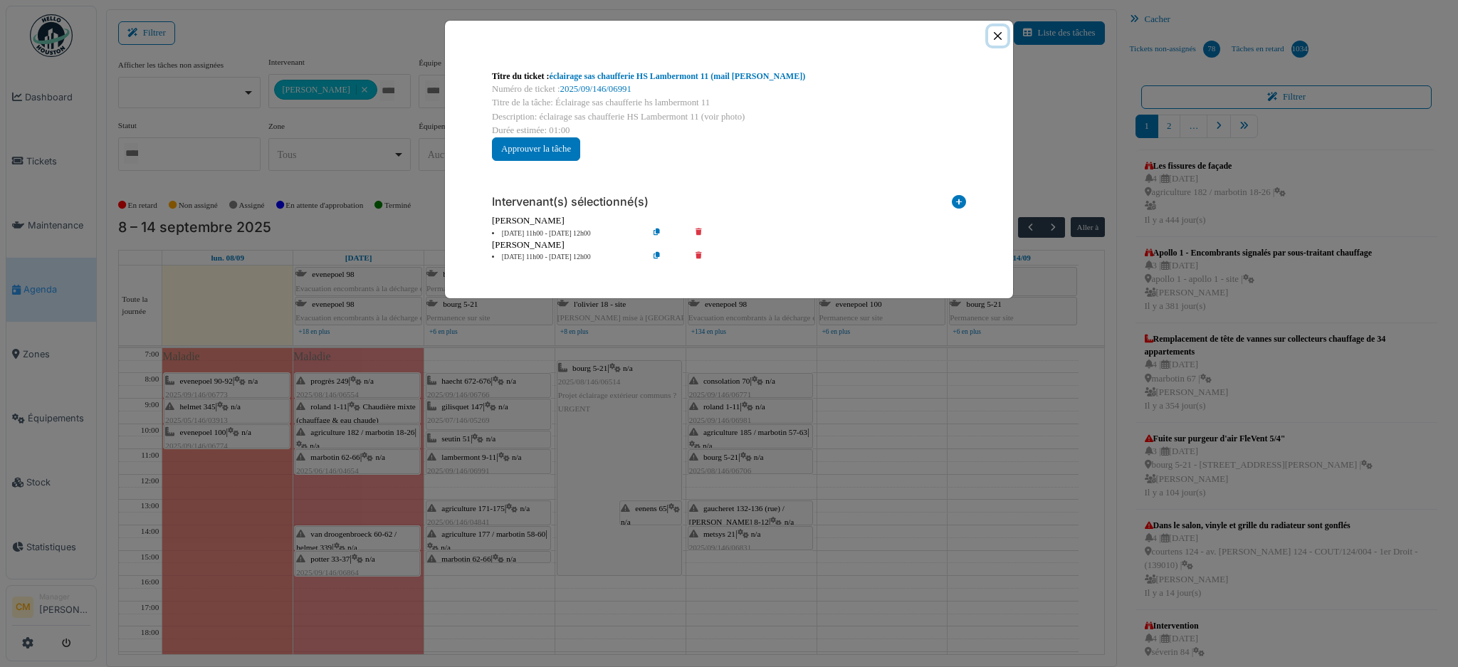
click at [998, 34] on button "Close" at bounding box center [997, 35] width 19 height 19
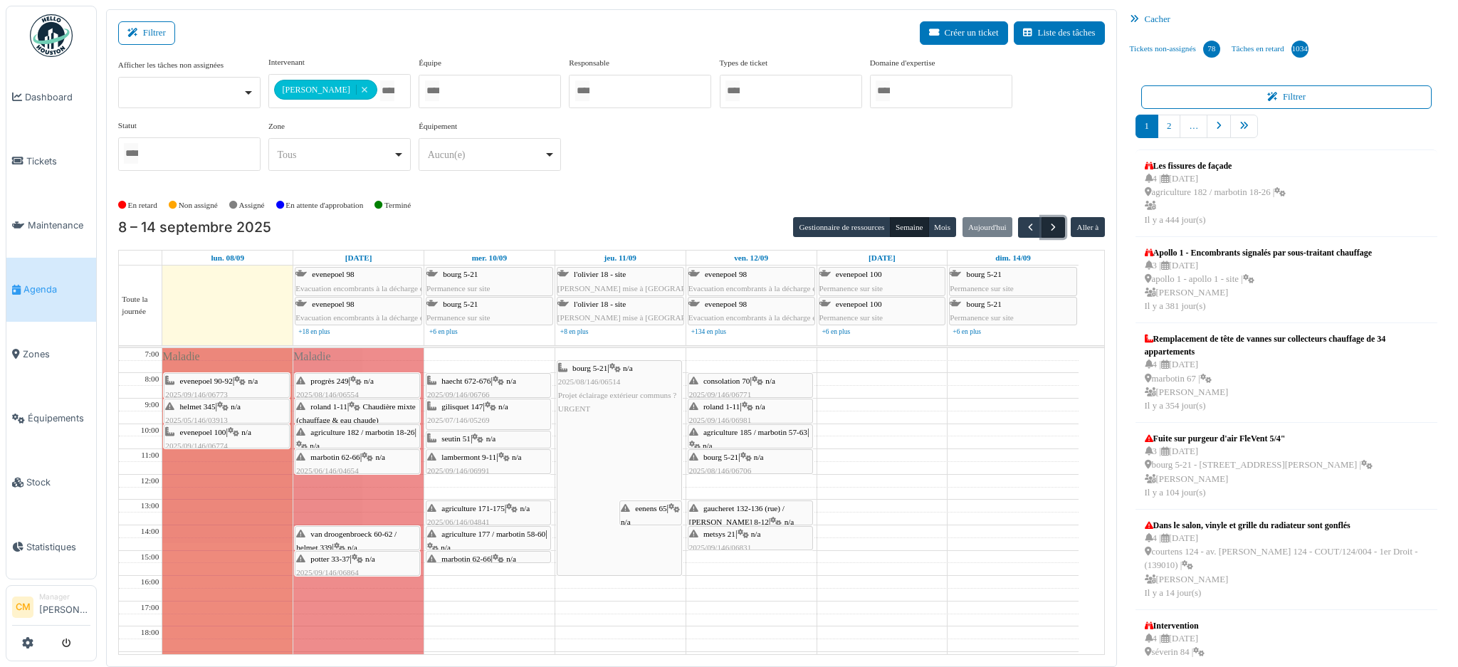
click at [1047, 222] on span "button" at bounding box center [1053, 227] width 12 height 12
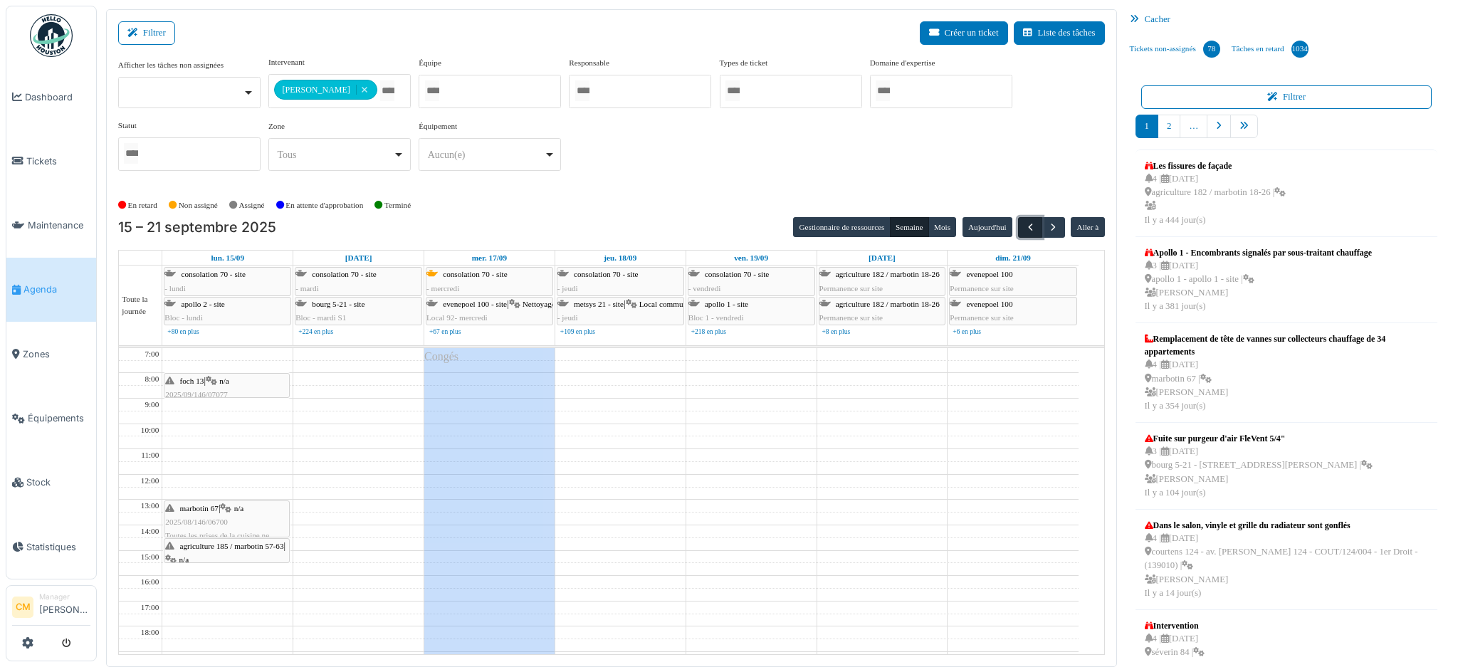
click at [1024, 225] on span "button" at bounding box center [1030, 227] width 12 height 12
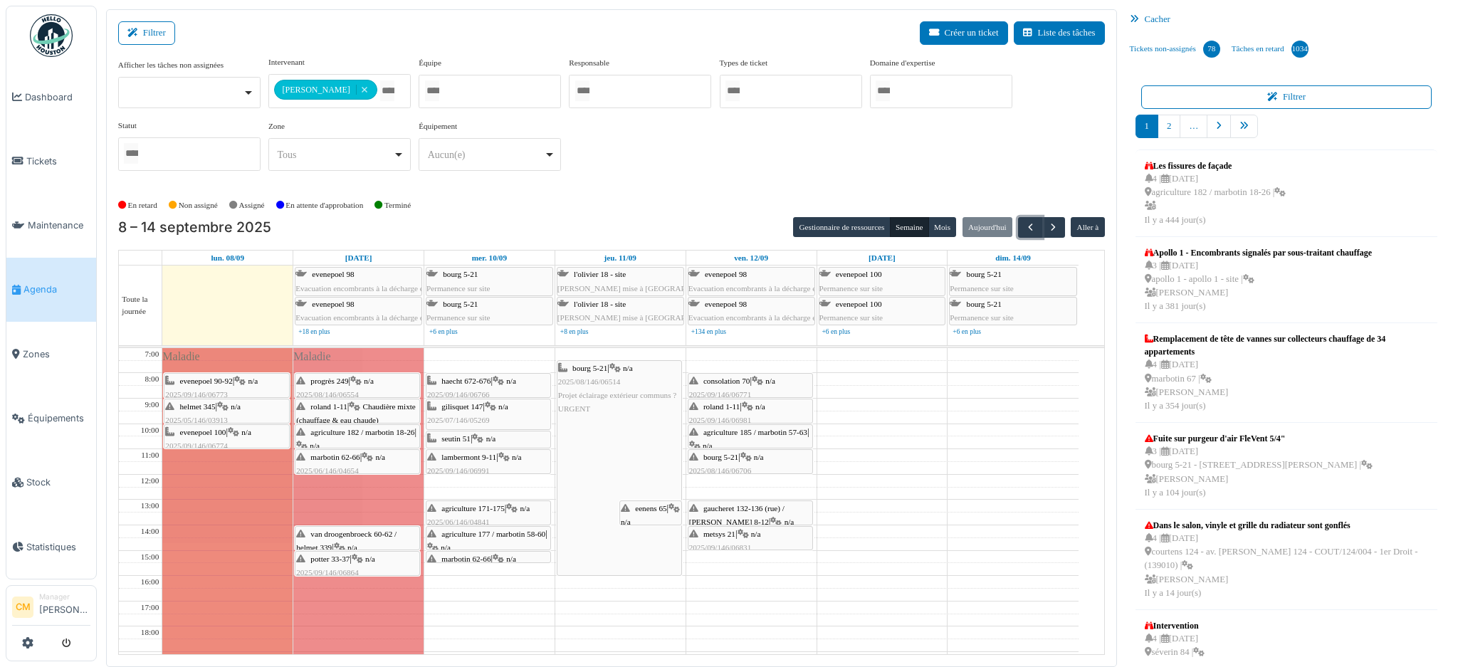
click at [485, 467] on span "2025/09/146/06991" at bounding box center [458, 470] width 63 height 9
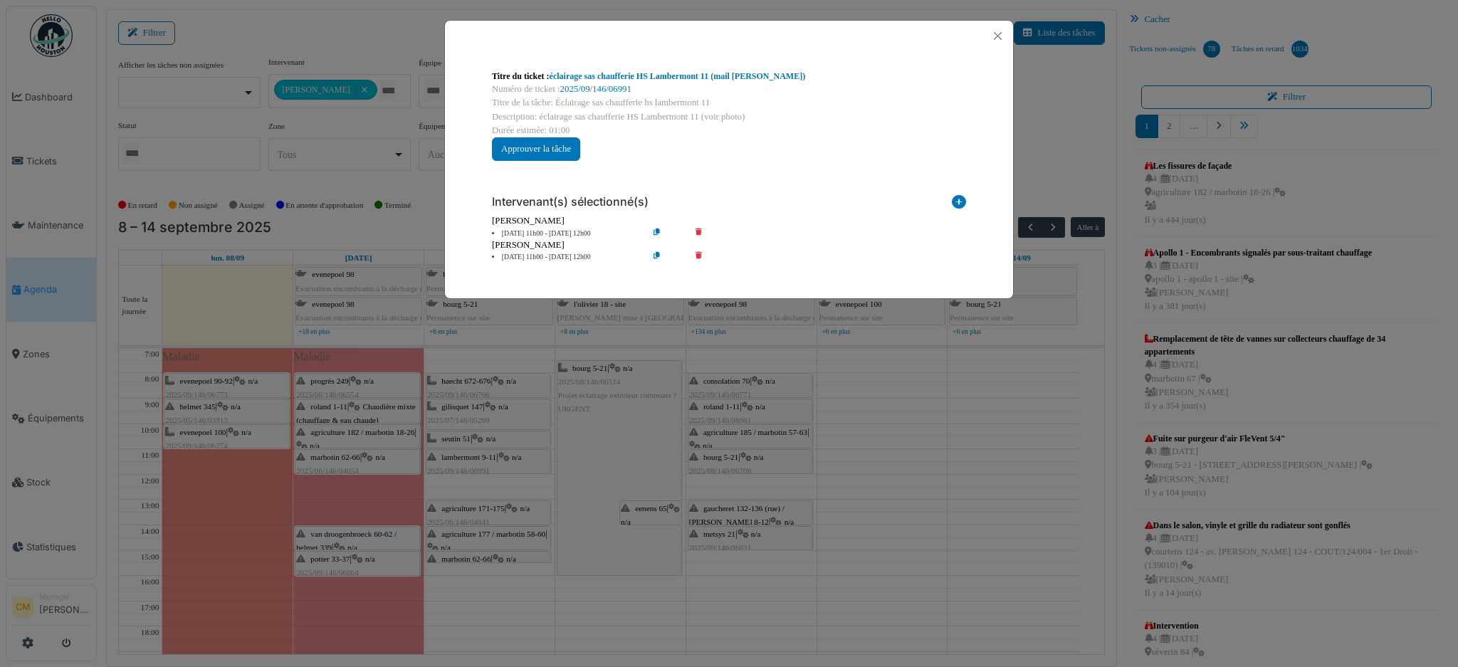
click at [657, 256] on icon at bounding box center [668, 257] width 41 height 11
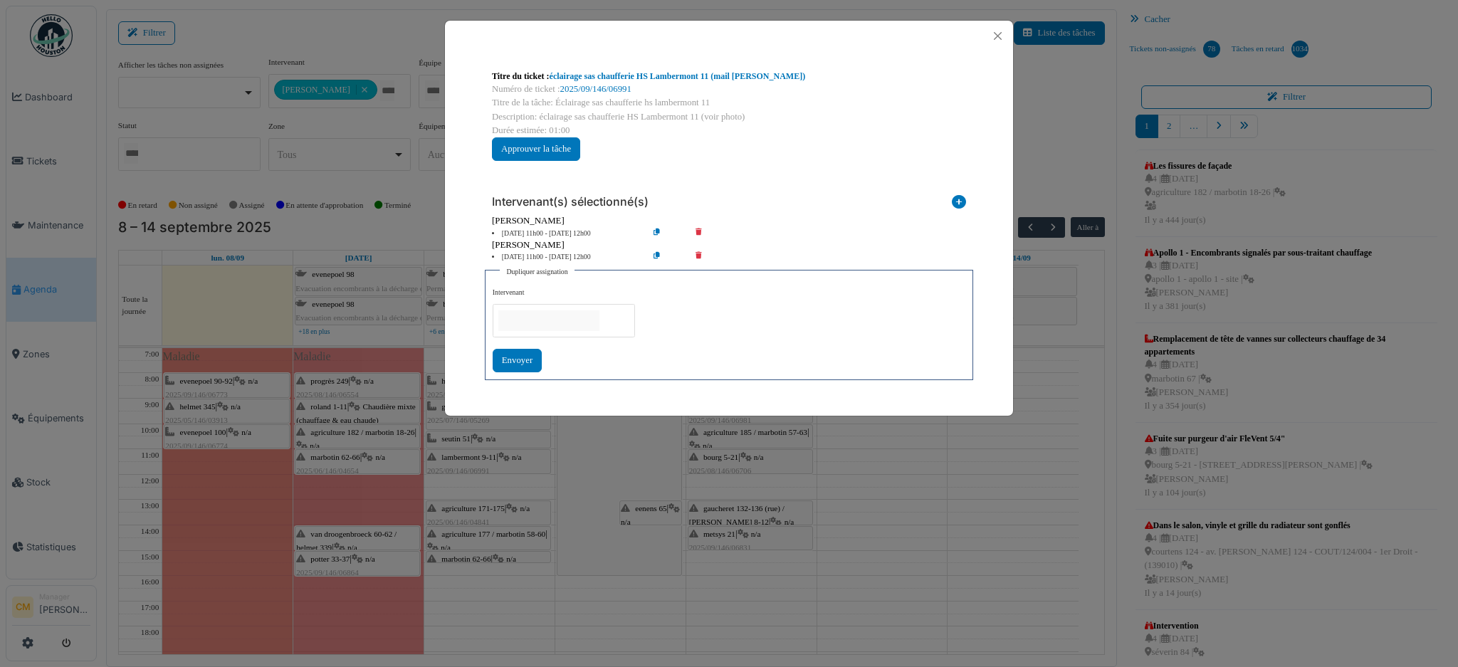
click at [530, 254] on li "10 sep 11h00 - 10 sep 12h00" at bounding box center [566, 257] width 163 height 11
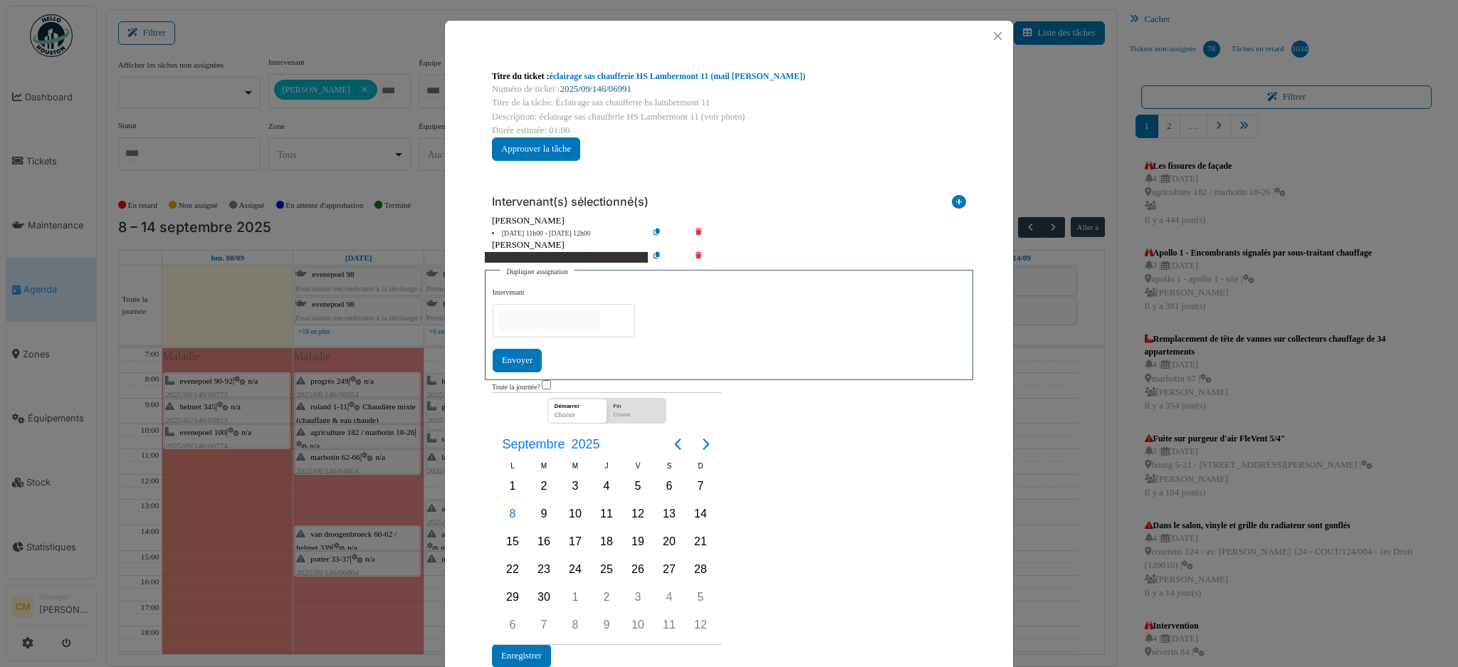
click at [595, 88] on link "2025/09/146/06991" at bounding box center [595, 89] width 71 height 10
click at [988, 38] on button "Close" at bounding box center [997, 35] width 19 height 19
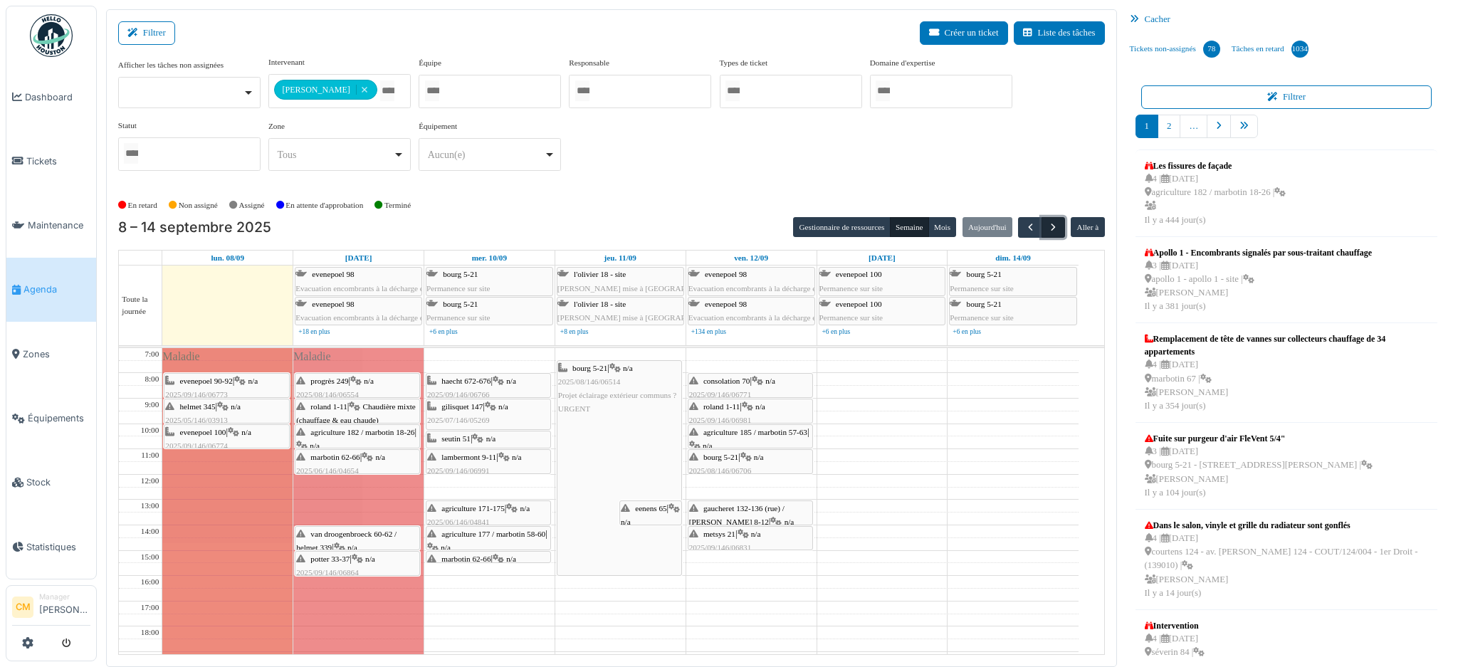
click at [1047, 231] on span "button" at bounding box center [1053, 227] width 12 height 12
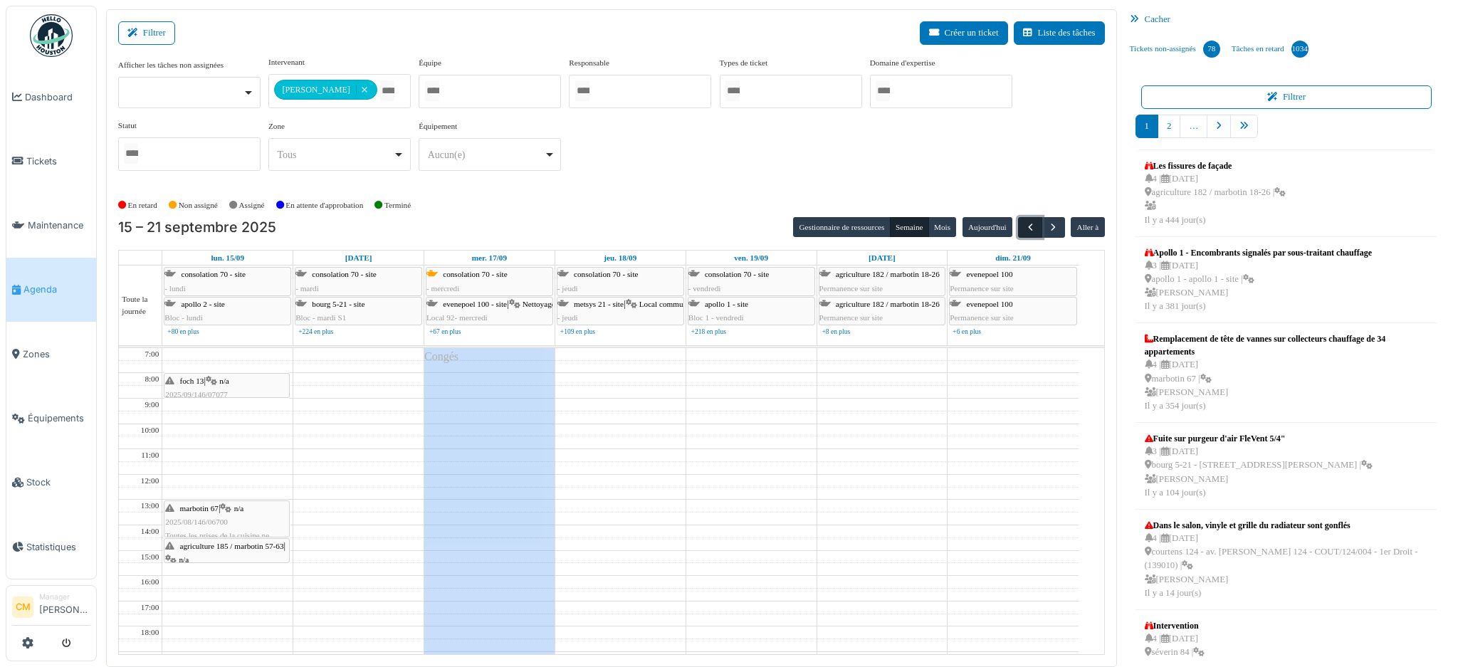
click at [1024, 231] on span "button" at bounding box center [1030, 227] width 12 height 12
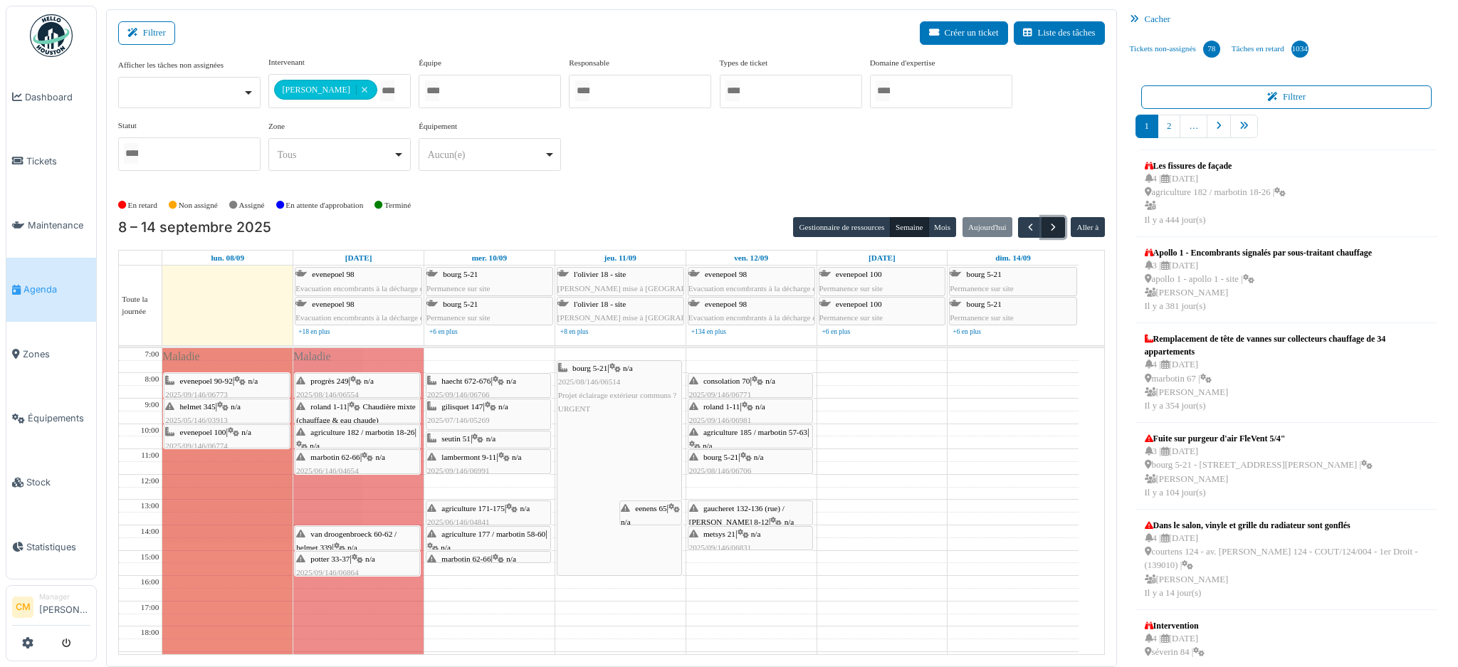
click at [1047, 225] on span "button" at bounding box center [1053, 227] width 12 height 12
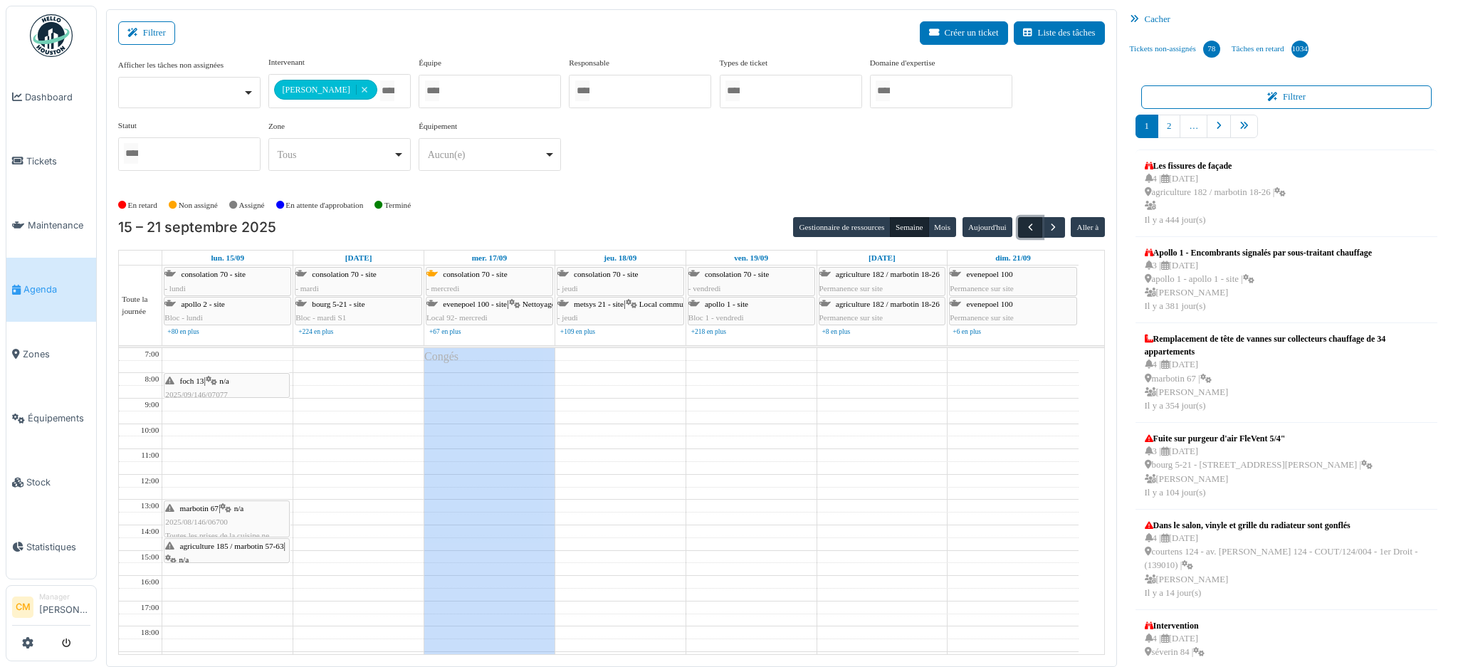
click at [1024, 228] on span "button" at bounding box center [1030, 227] width 12 height 12
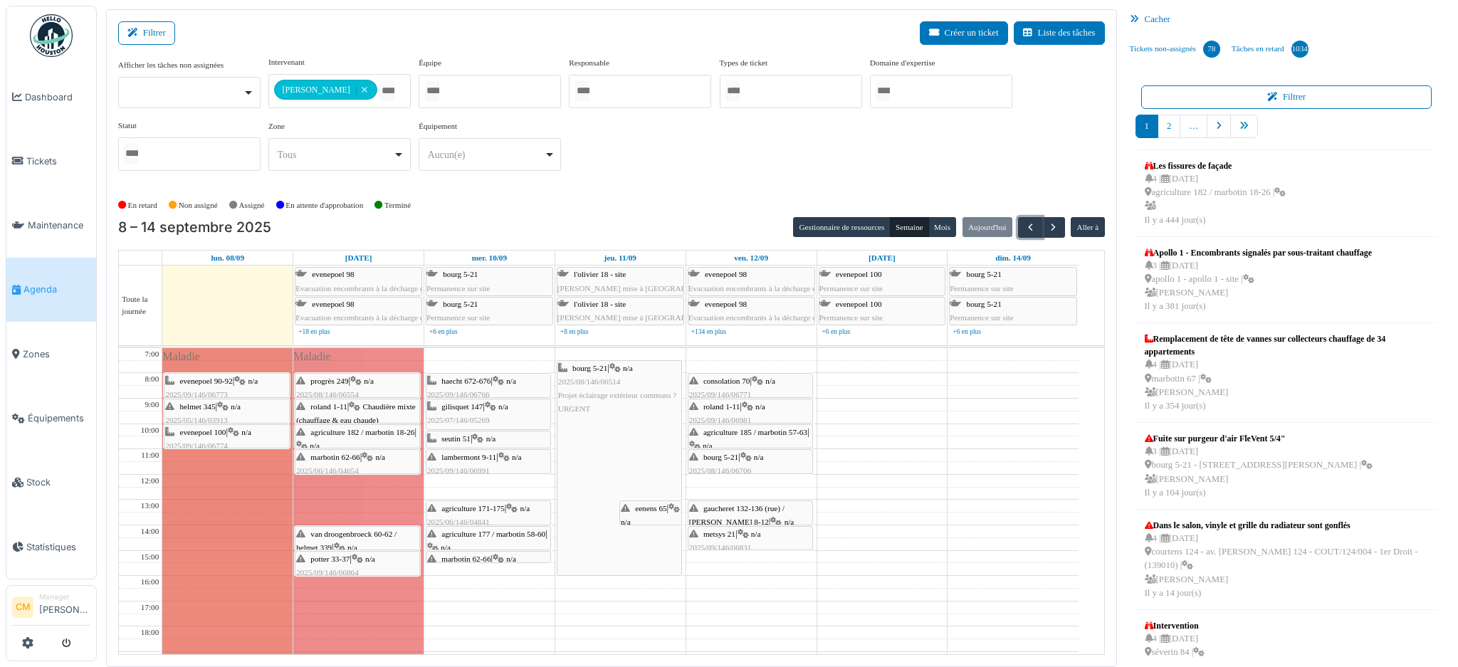
click at [462, 455] on span "lambermont 9-11" at bounding box center [468, 457] width 55 height 9
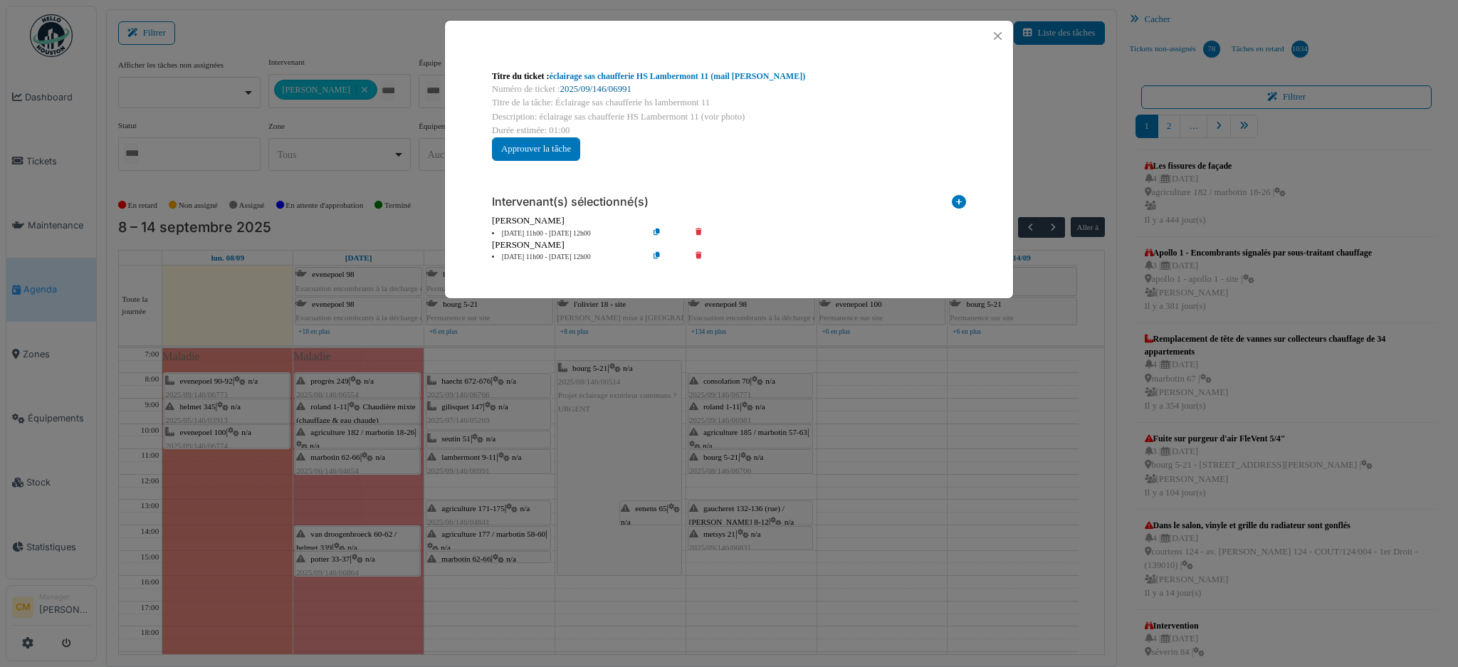
click at [612, 88] on link "2025/09/146/06991" at bounding box center [595, 89] width 71 height 10
click at [998, 34] on button "Close" at bounding box center [997, 35] width 19 height 19
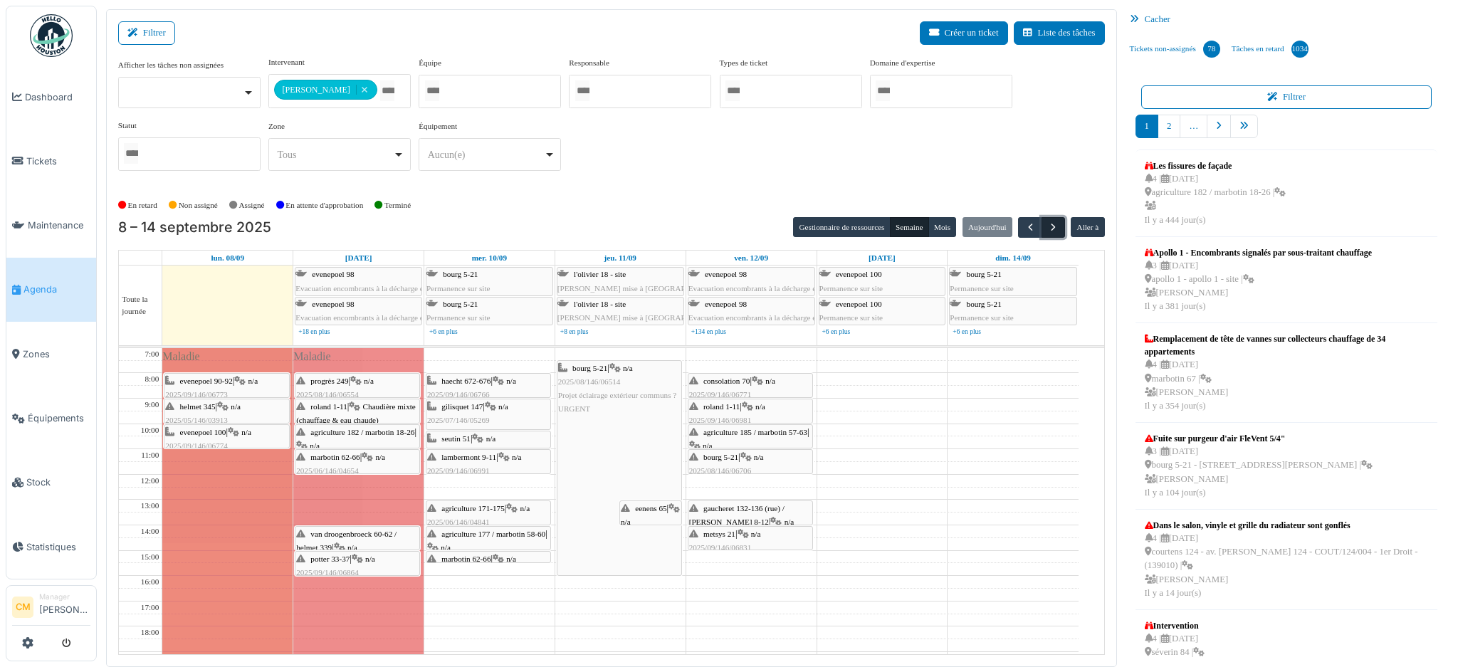
click at [1047, 229] on span "button" at bounding box center [1053, 227] width 12 height 12
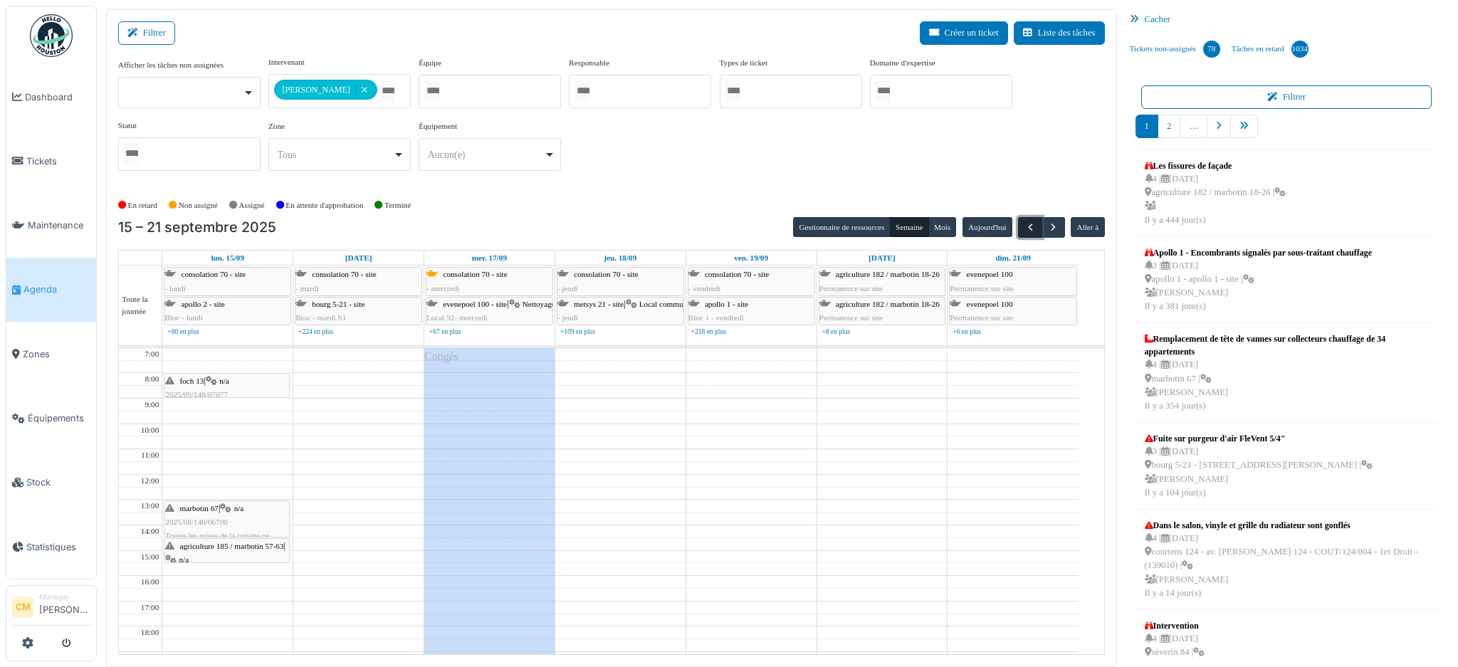
click at [1024, 226] on span "button" at bounding box center [1030, 227] width 12 height 12
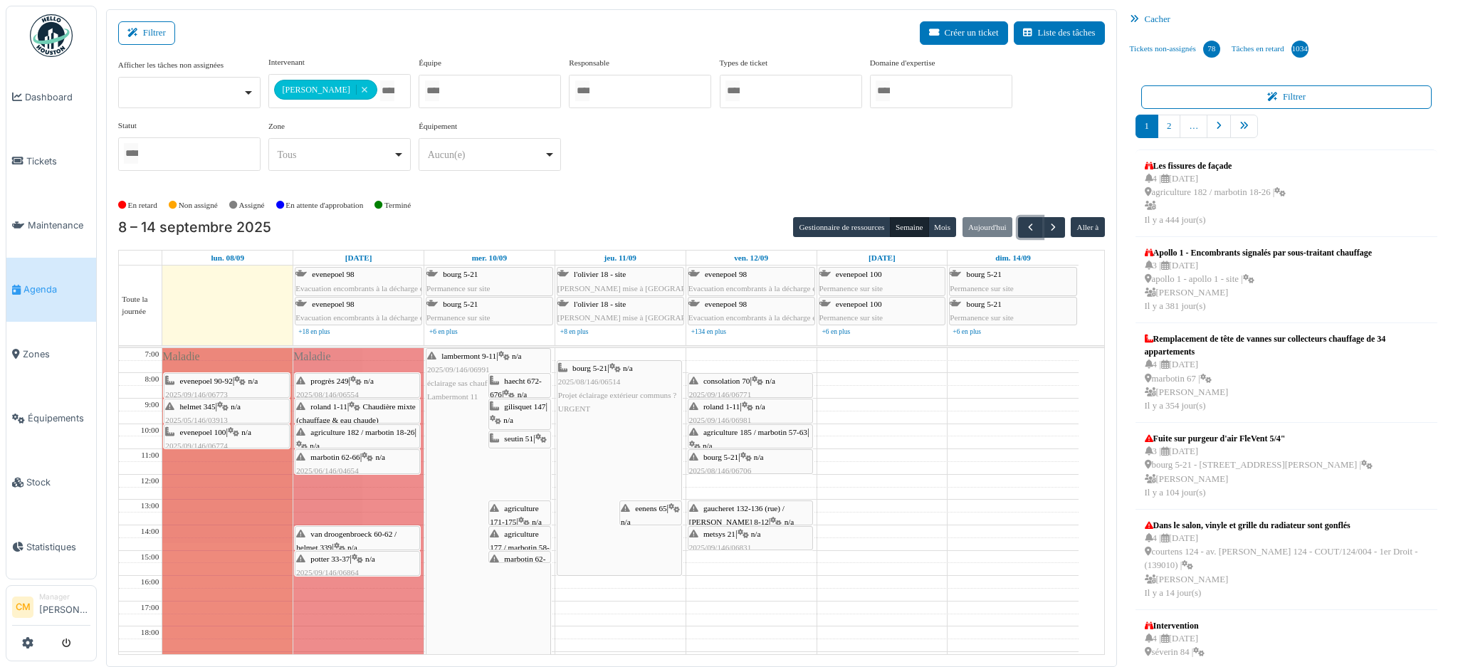
click at [450, 362] on div "lambermont 9-11 | n/a 2025/09/146/06991 éclairage sas chaufferie HS Lambermont …" at bounding box center [488, 377] width 122 height 55
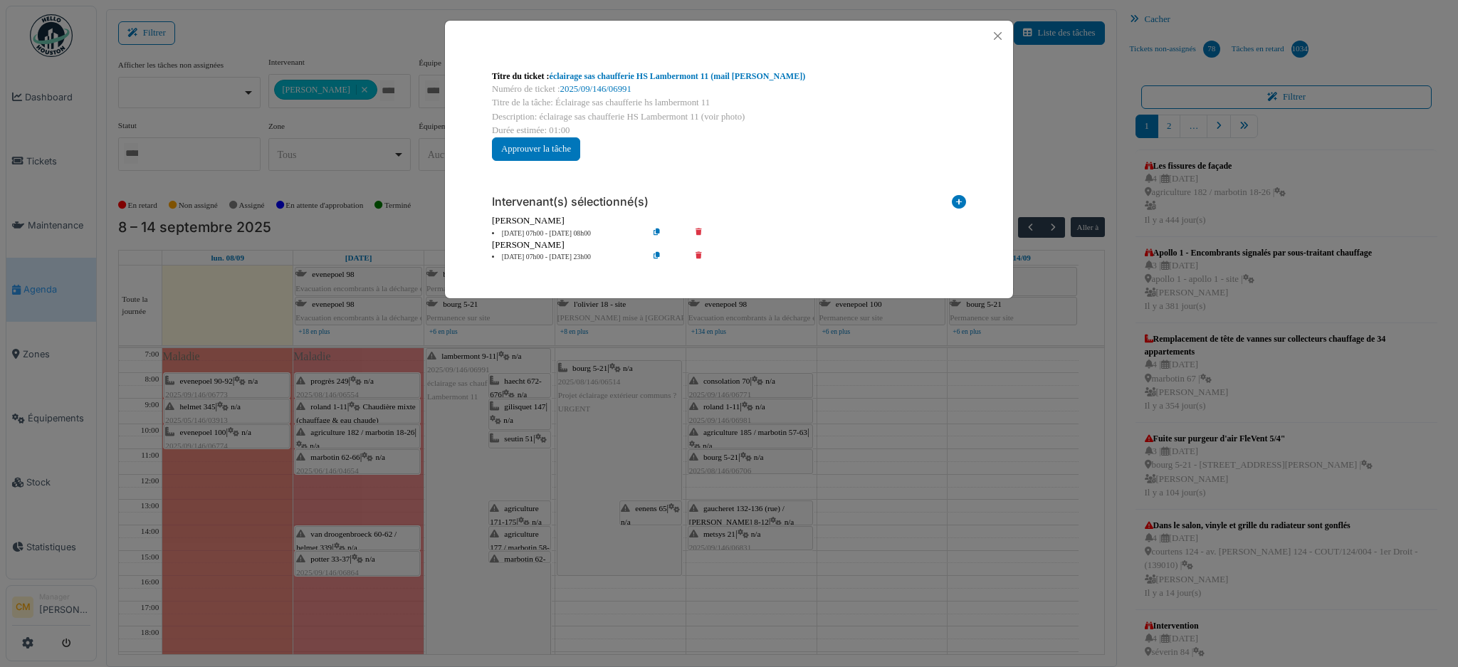
click at [508, 258] on li "10 sep 07h00 - 10 sep 23h00" at bounding box center [566, 257] width 163 height 11
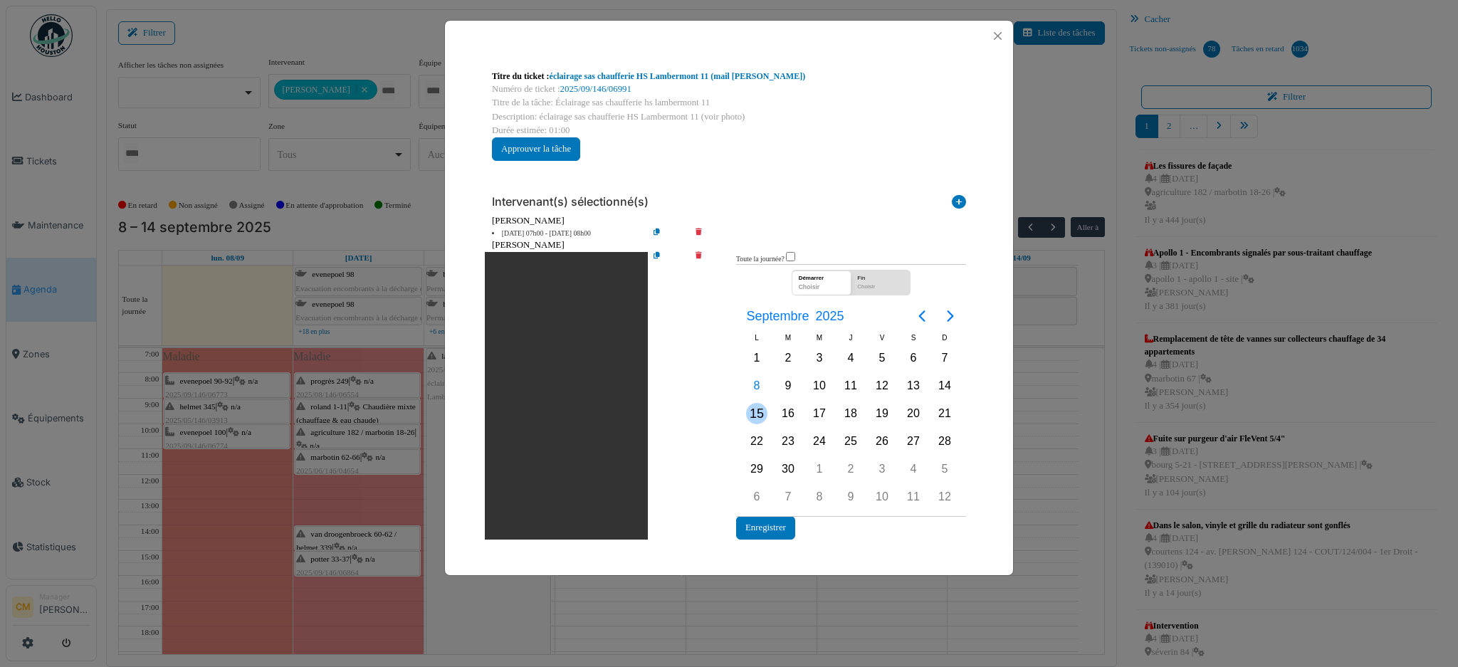
click at [755, 410] on div "15" at bounding box center [756, 413] width 21 height 21
click at [755, 520] on button "Enregistrer" at bounding box center [765, 527] width 59 height 23
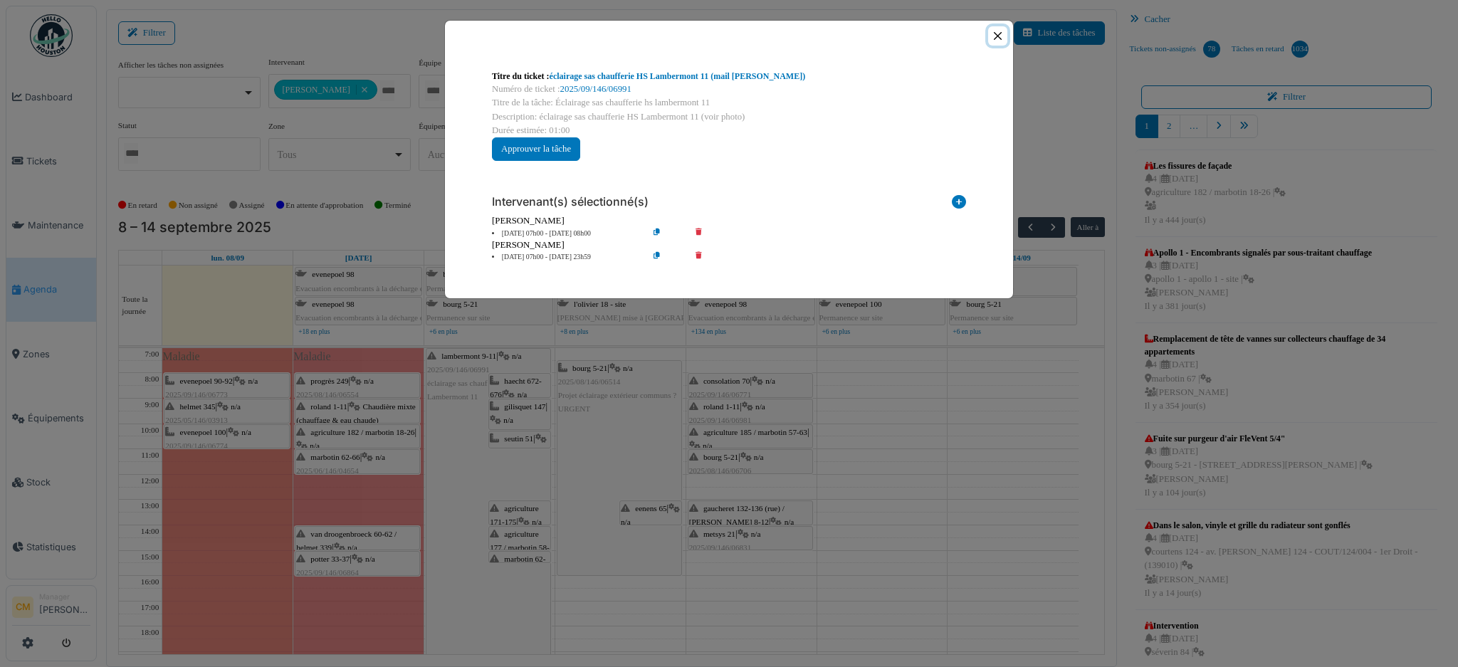
click at [995, 33] on button "Close" at bounding box center [997, 35] width 19 height 19
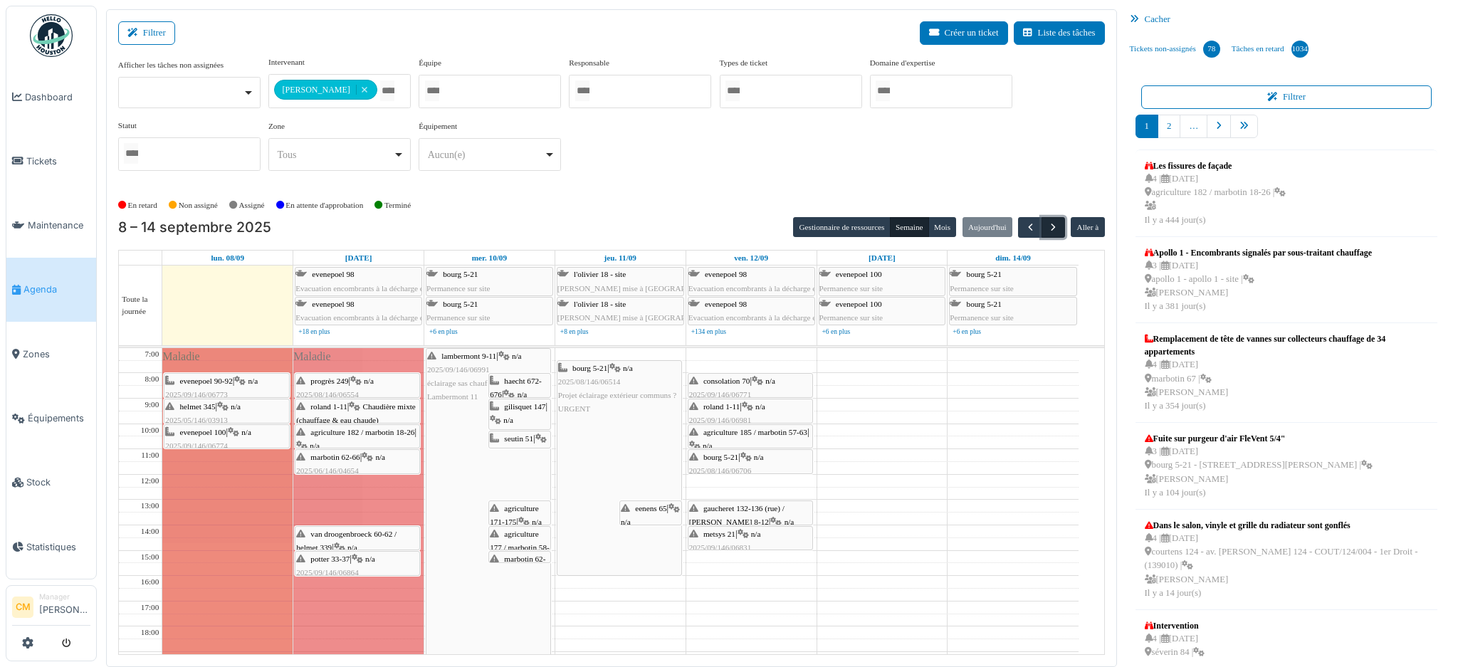
click at [1047, 226] on span "button" at bounding box center [1053, 227] width 12 height 12
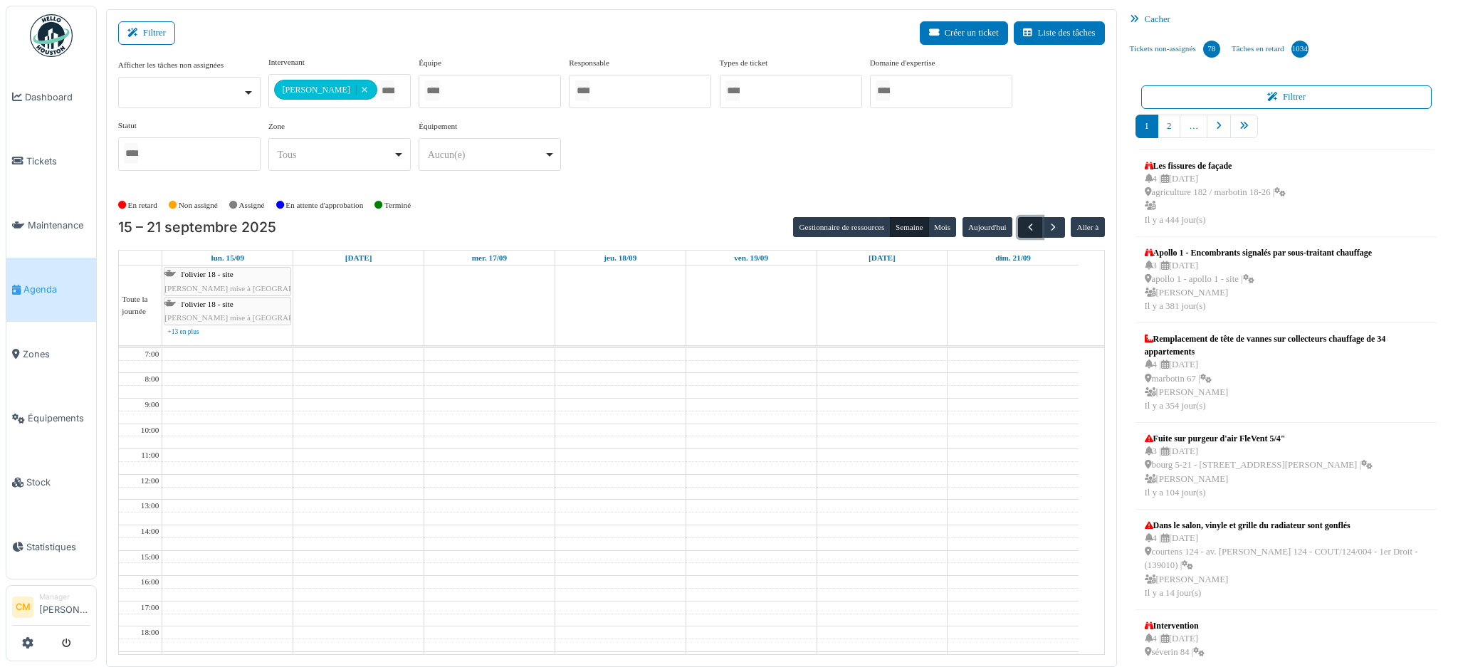
click at [1024, 224] on span "button" at bounding box center [1030, 227] width 12 height 12
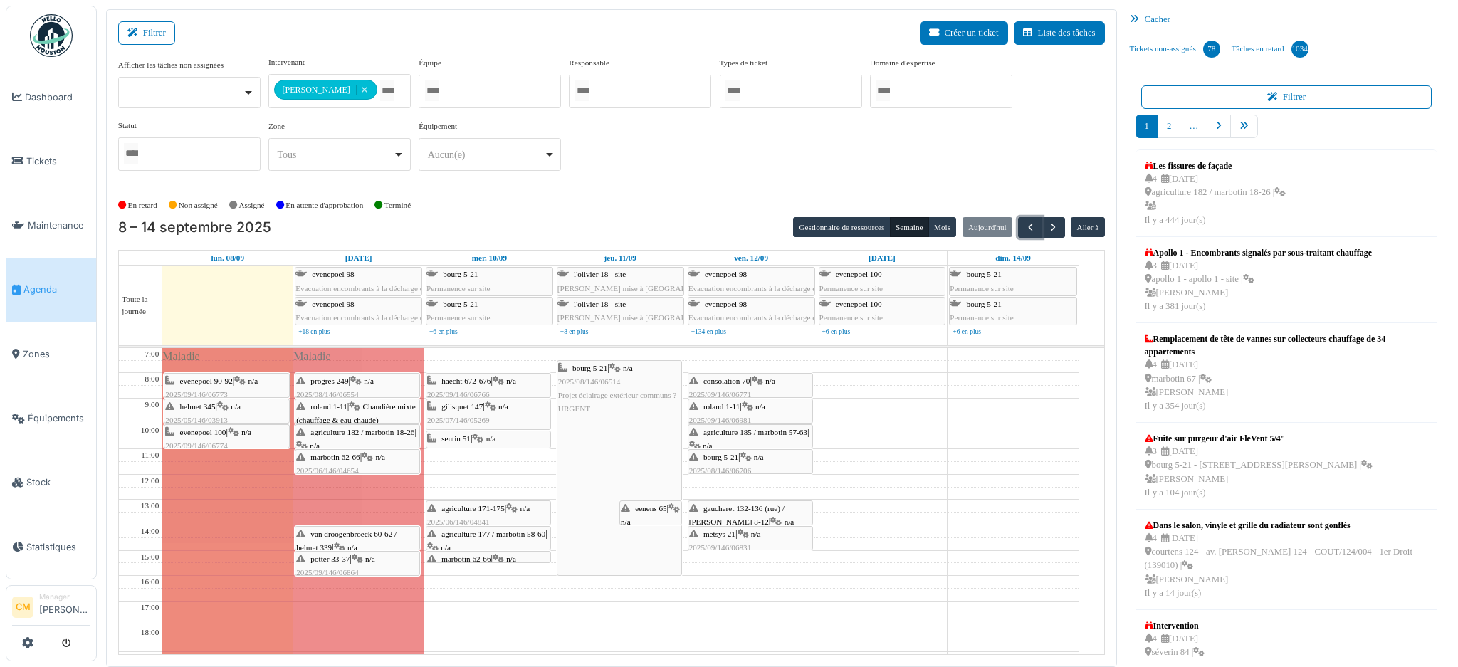
click at [463, 447] on div at bounding box center [488, 448] width 124 height 6
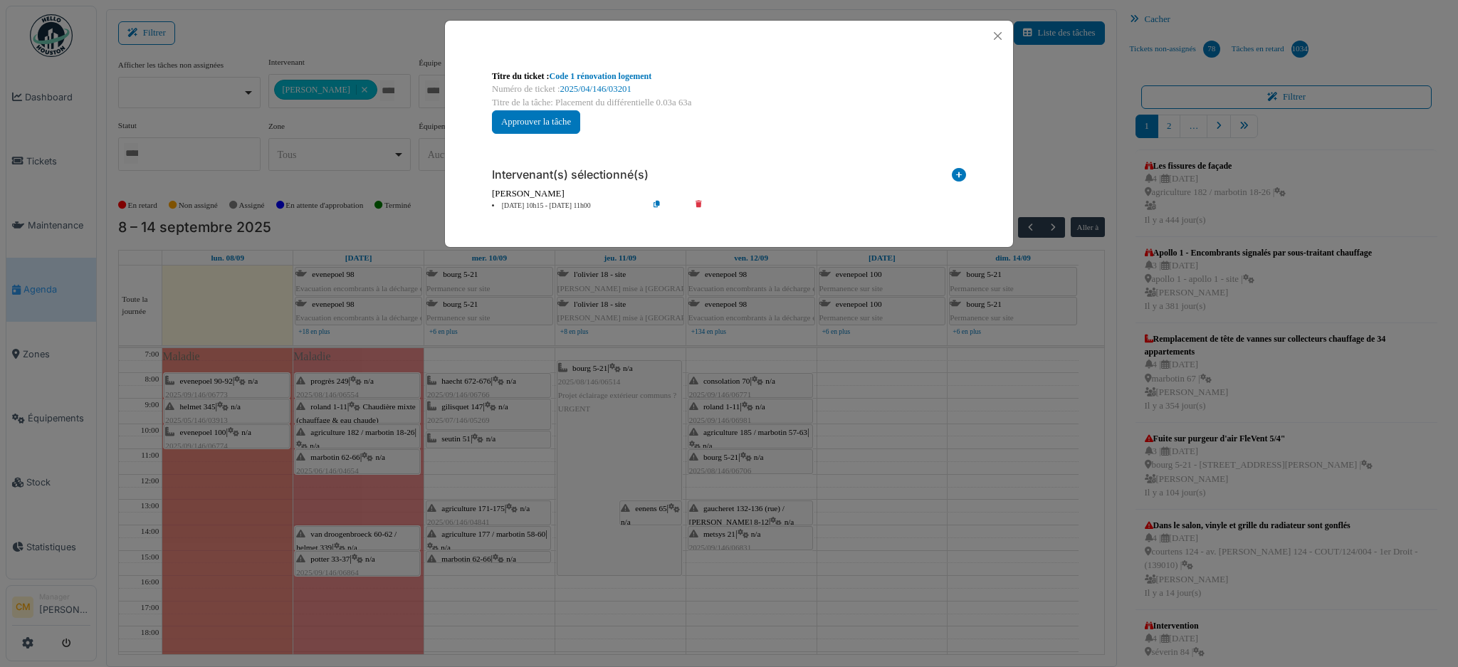
click at [463, 453] on body "Dashboard Tickets Maintenance Agenda Zones Équipements Stock Statistiques CM Ma…" at bounding box center [729, 333] width 1458 height 667
click at [995, 34] on button "Close" at bounding box center [997, 35] width 19 height 19
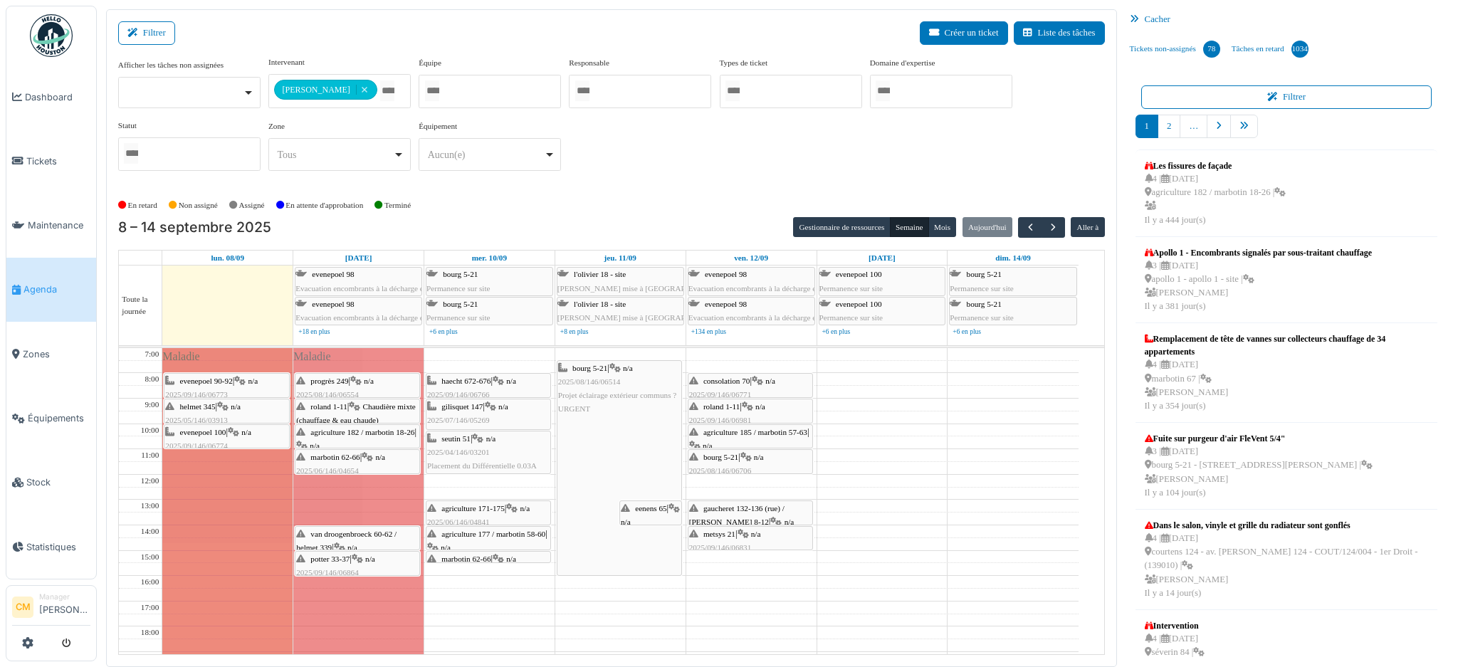
drag, startPoint x: 461, startPoint y: 445, endPoint x: 461, endPoint y: 467, distance: 22.1
click at [461, 467] on div "haecht 672-676 | n/a 2025/09/146/06766 Contrôle de l’installation électrique av…" at bounding box center [489, 563] width 130 height 430
click at [469, 516] on div "agriculture 171-175 | n/a 2025/06/146/04841 Changement de la prise et vérificat…" at bounding box center [488, 543] width 122 height 82
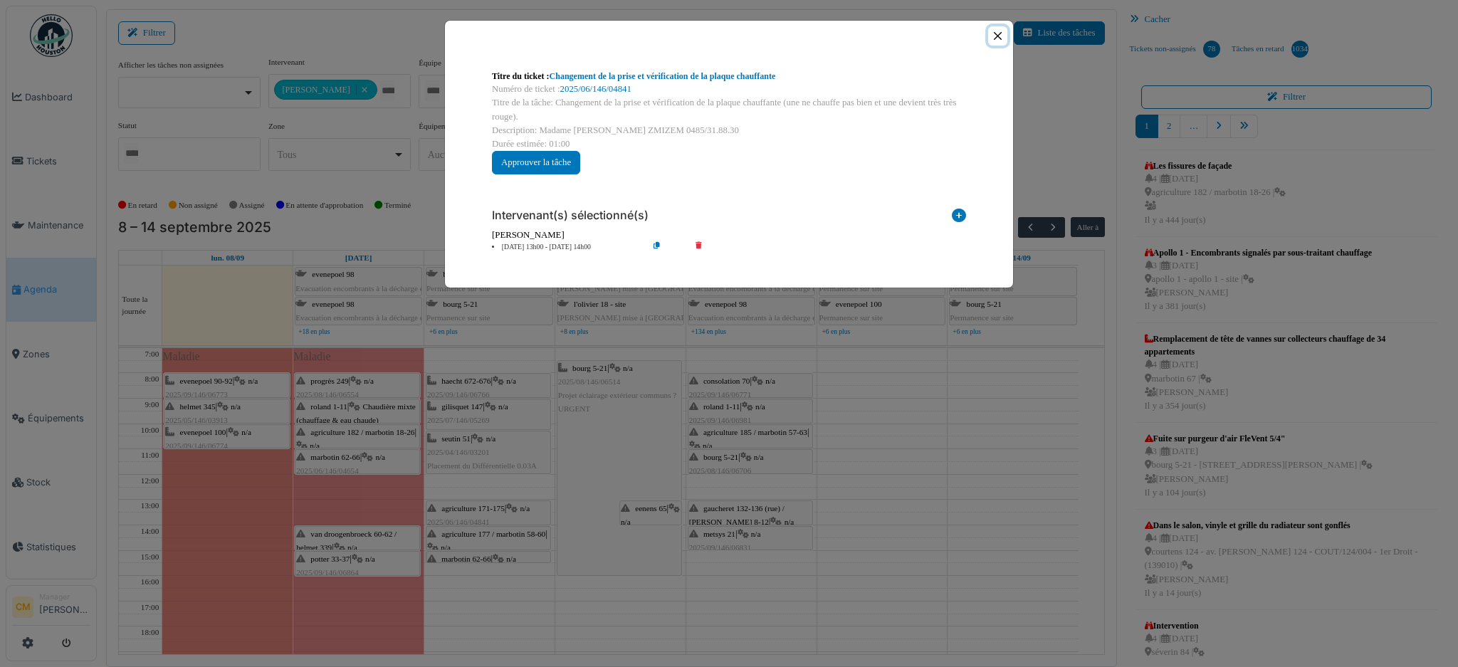
click at [1000, 36] on button "Close" at bounding box center [997, 35] width 19 height 19
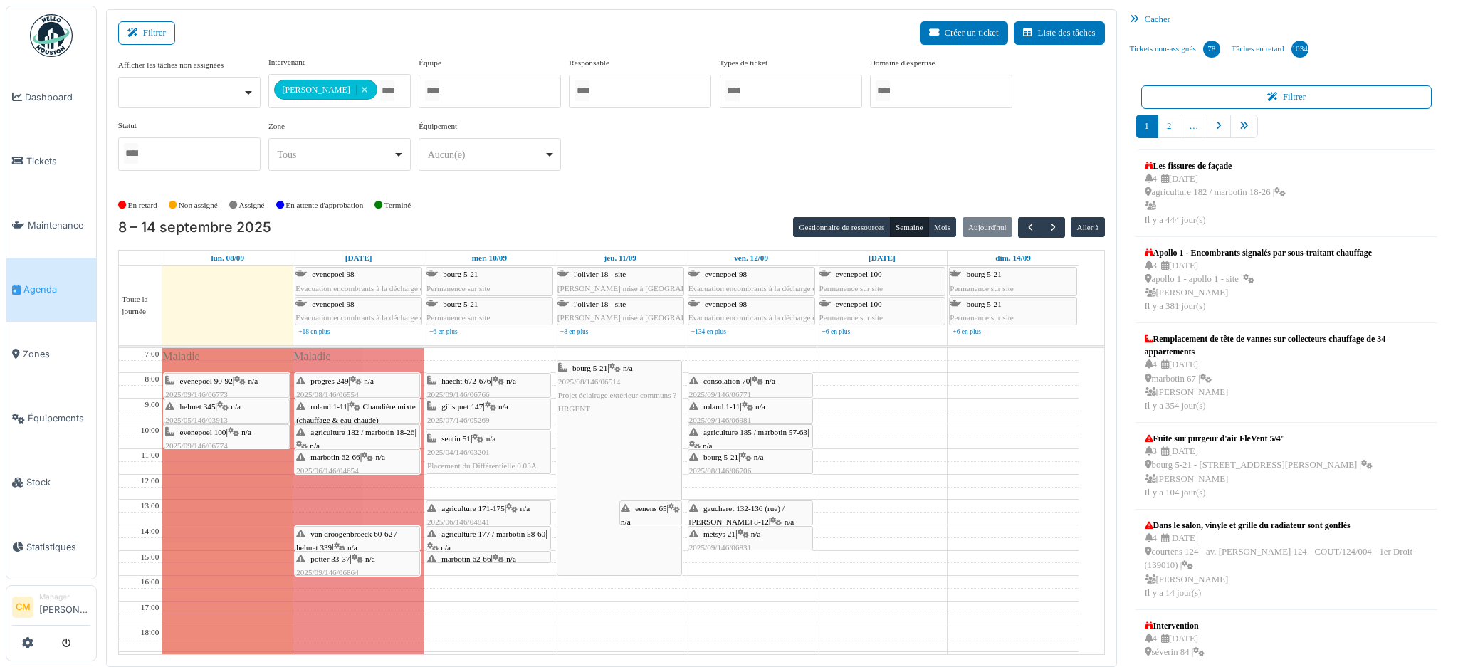
click at [484, 542] on div "agriculture 177 / marbotin 58-60 | n/a 2025/09/146/06972 Problème éclairage" at bounding box center [488, 555] width 122 height 55
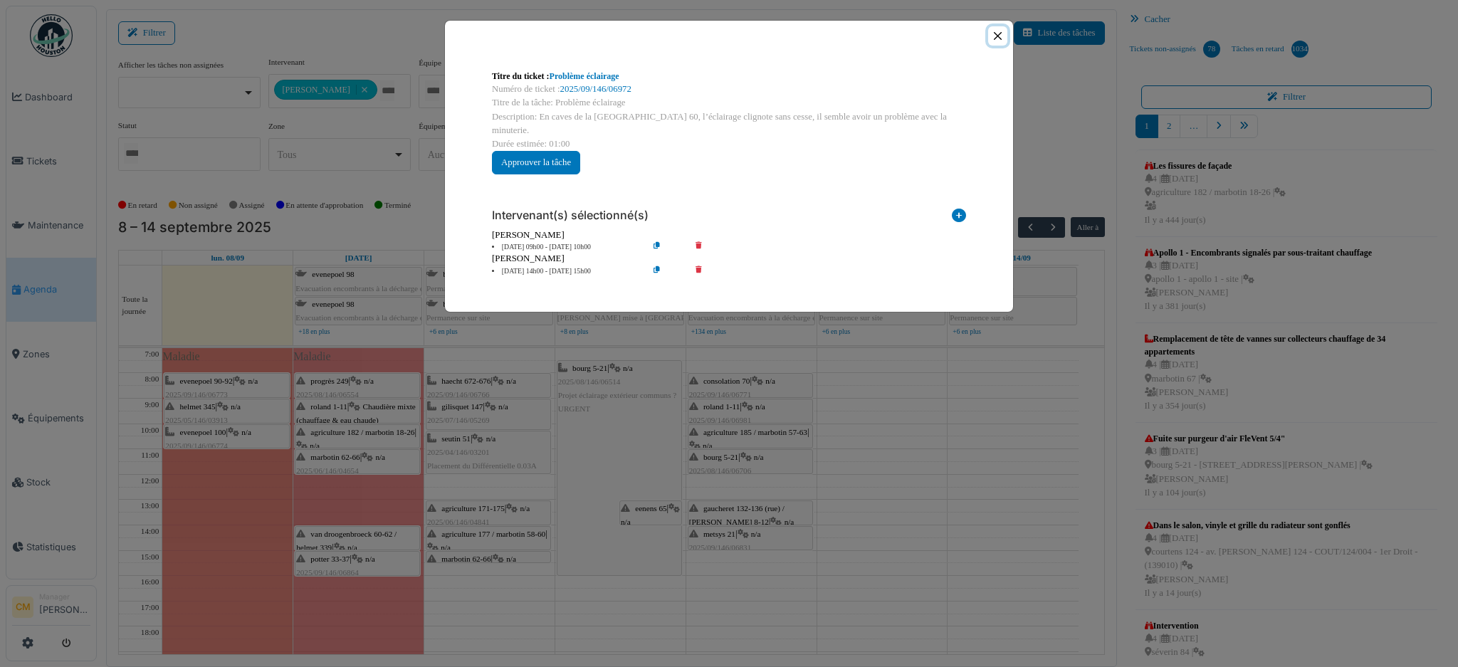
click at [997, 28] on button "Close" at bounding box center [997, 35] width 19 height 19
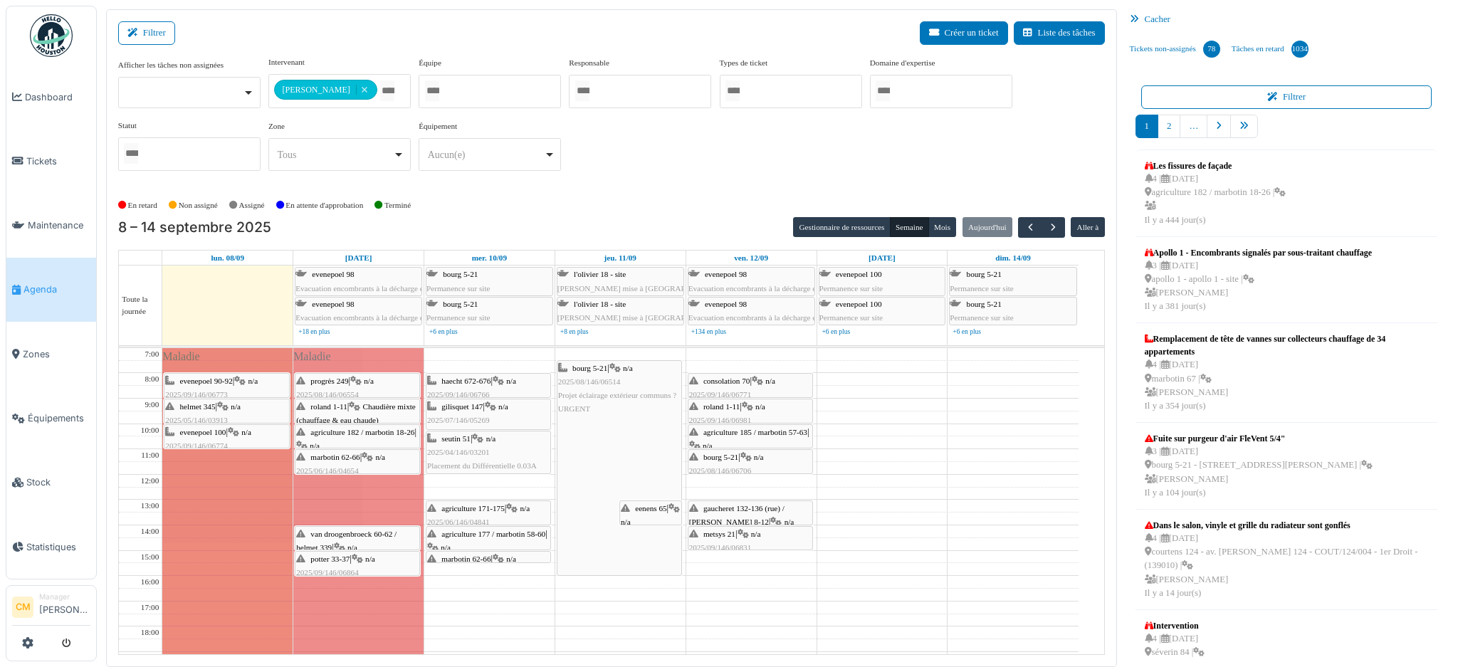
click at [462, 555] on span "marbotin 62-66" at bounding box center [465, 559] width 49 height 9
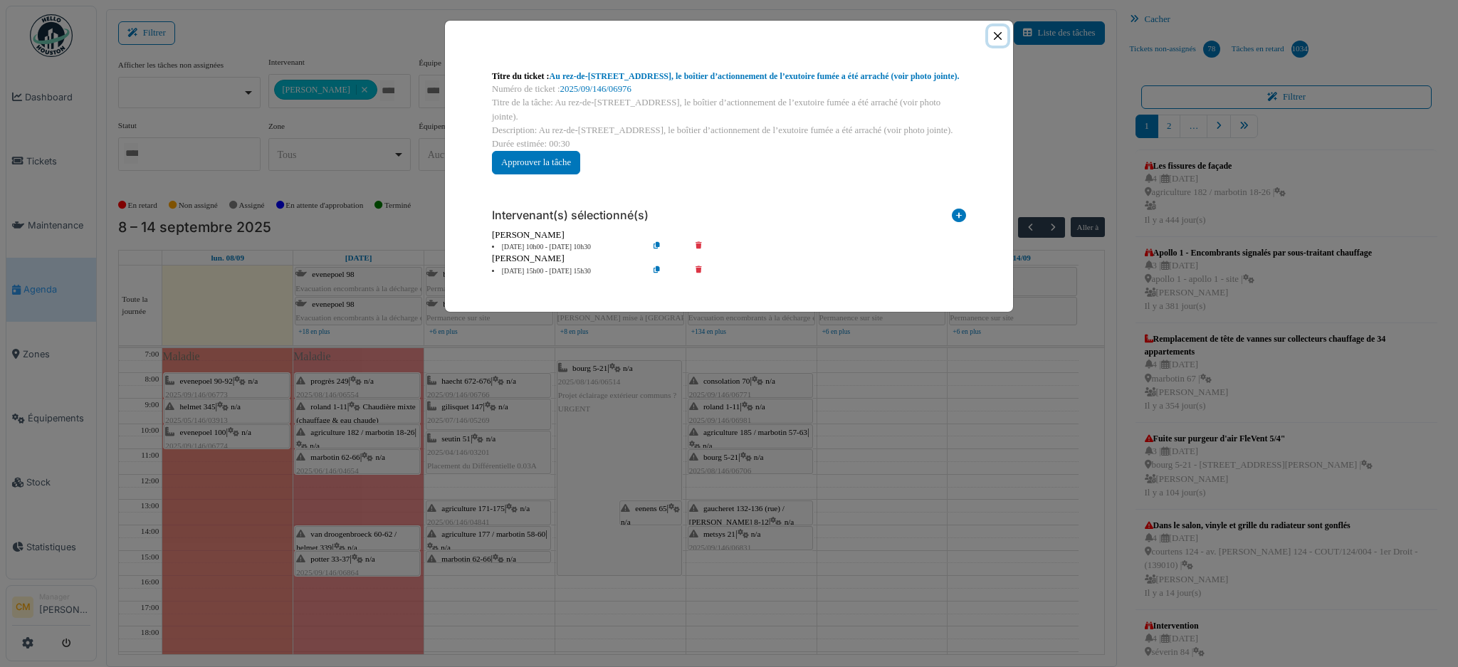
click at [992, 33] on button "Close" at bounding box center [997, 35] width 19 height 19
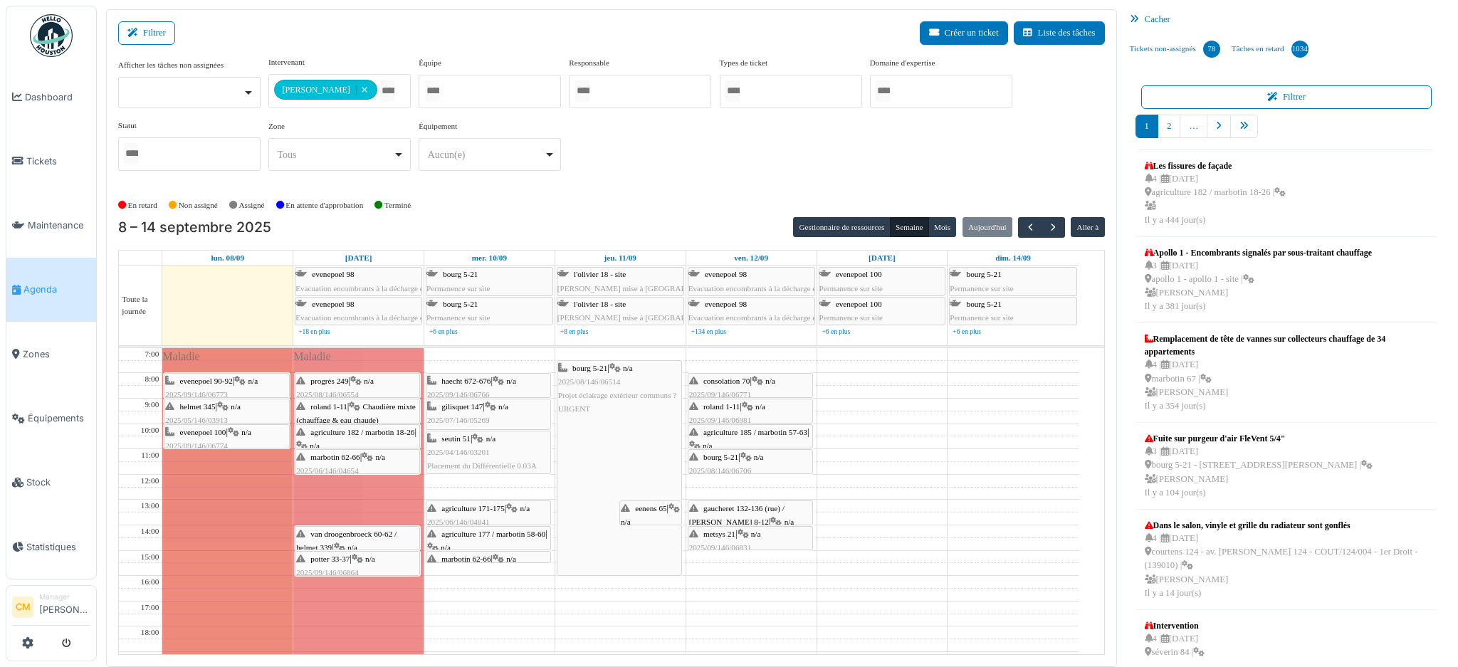
click at [339, 536] on span "van droogenbroeck 60-62 / helmet 339" at bounding box center [346, 541] width 100 height 22
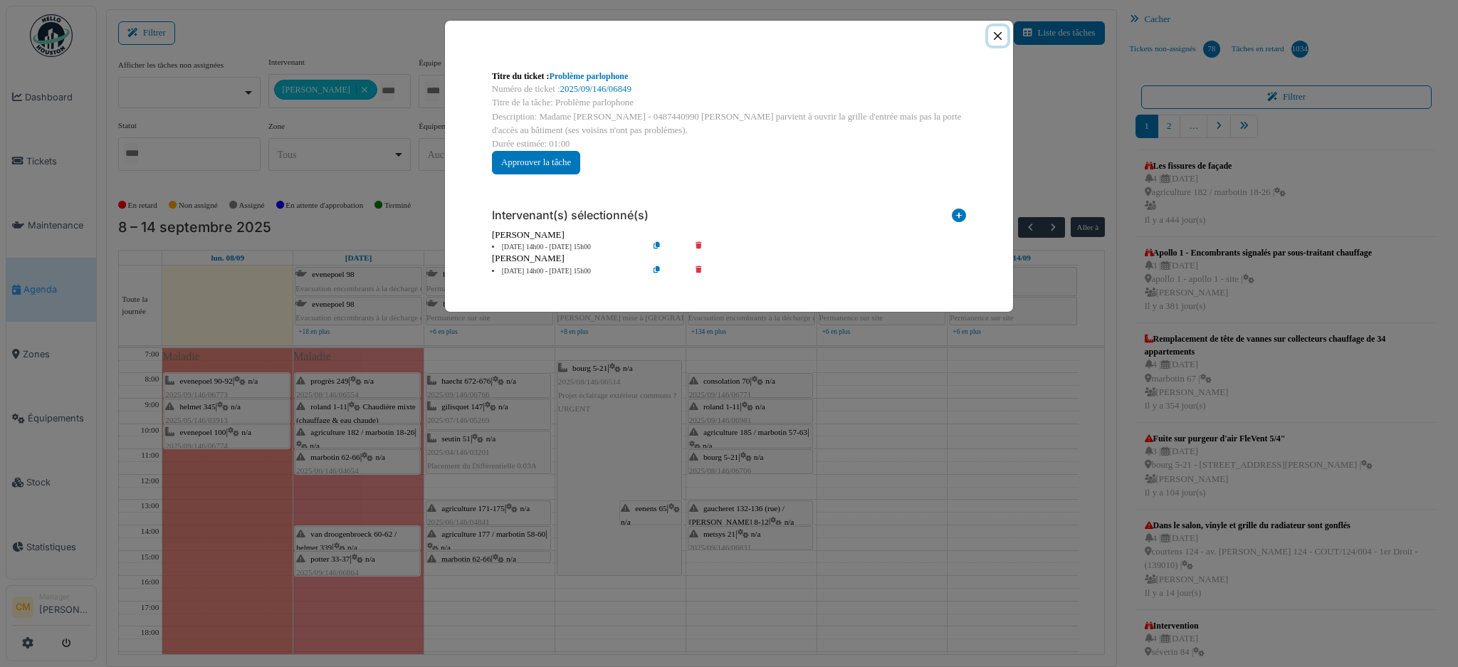
click at [995, 30] on button "Close" at bounding box center [997, 35] width 19 height 19
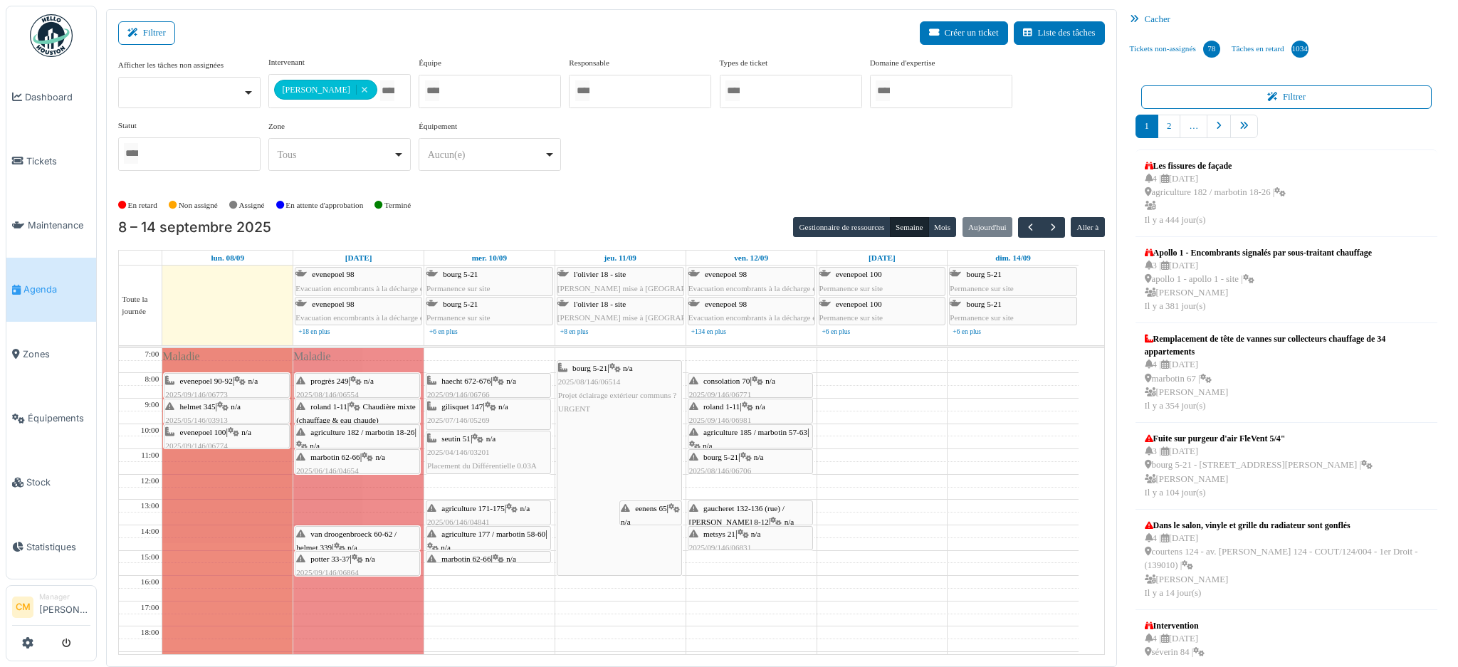
click at [631, 516] on div "eenens 65 | n/a 2025/07/146/05675 Remplacement de la hotte à charges locataire" at bounding box center [651, 549] width 60 height 95
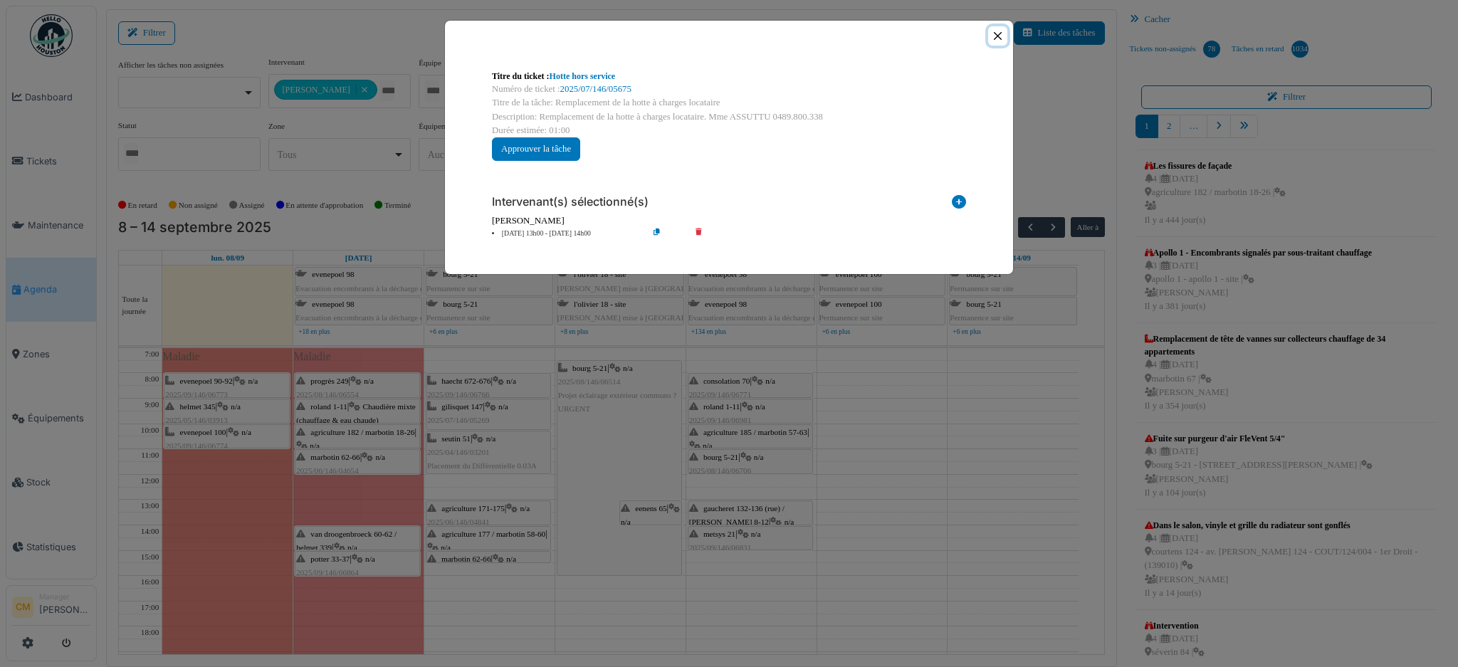
click at [999, 35] on button "Close" at bounding box center [997, 35] width 19 height 19
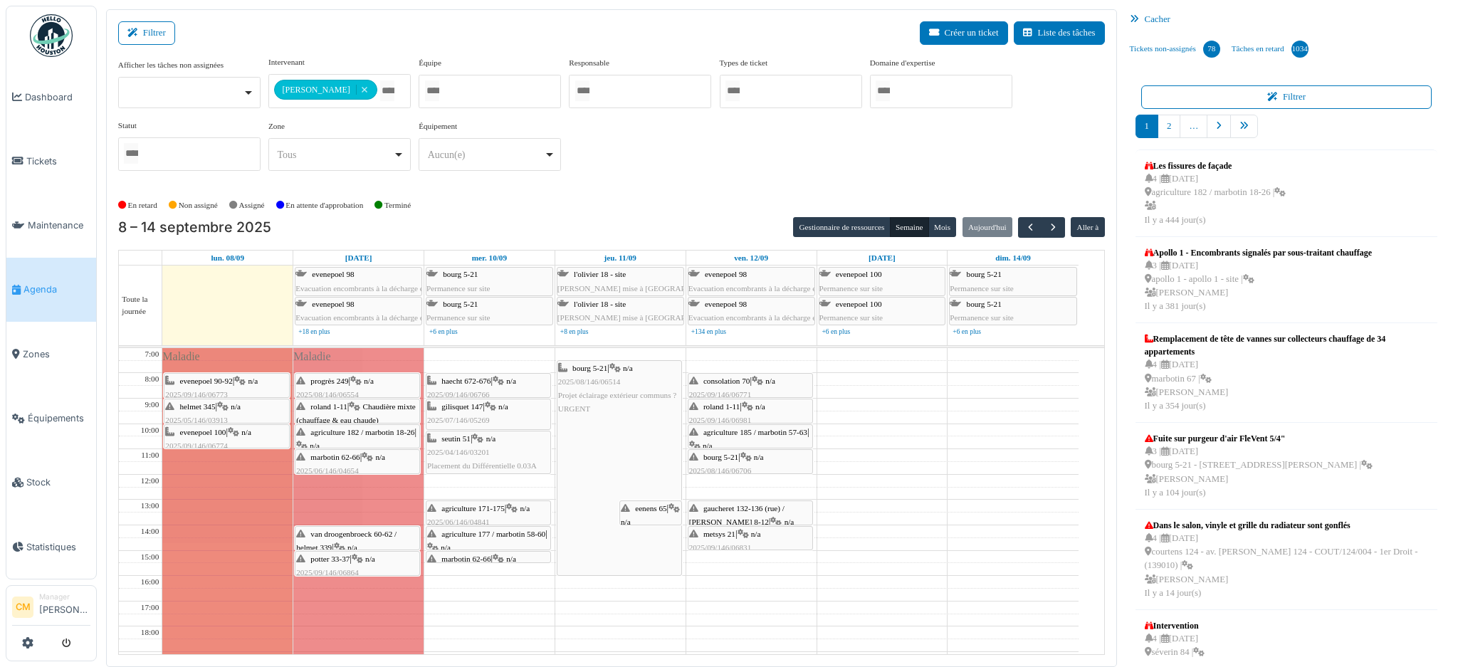
click at [719, 379] on span "consolation 70" at bounding box center [726, 381] width 47 height 9
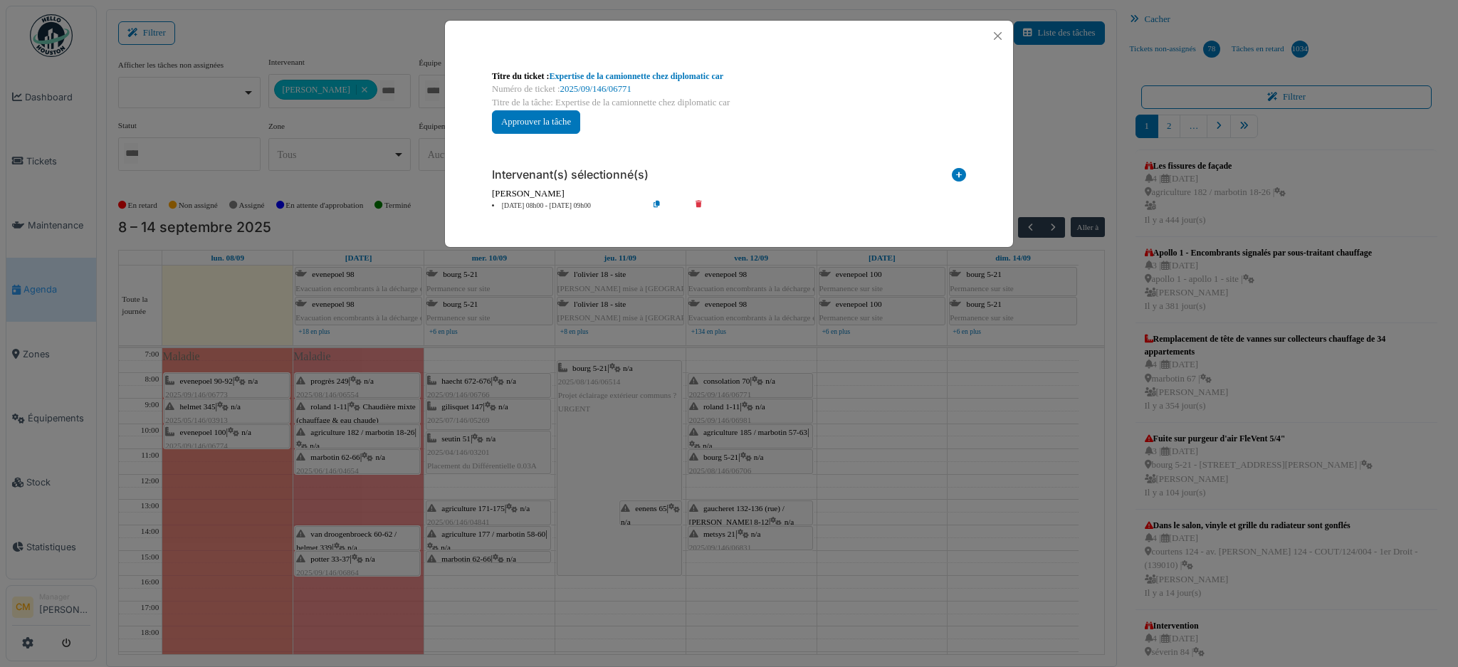
click at [713, 407] on div "Titre du ticket : Expertise de la camionnette chez diplomatic car Numéro de tic…" at bounding box center [729, 333] width 1458 height 667
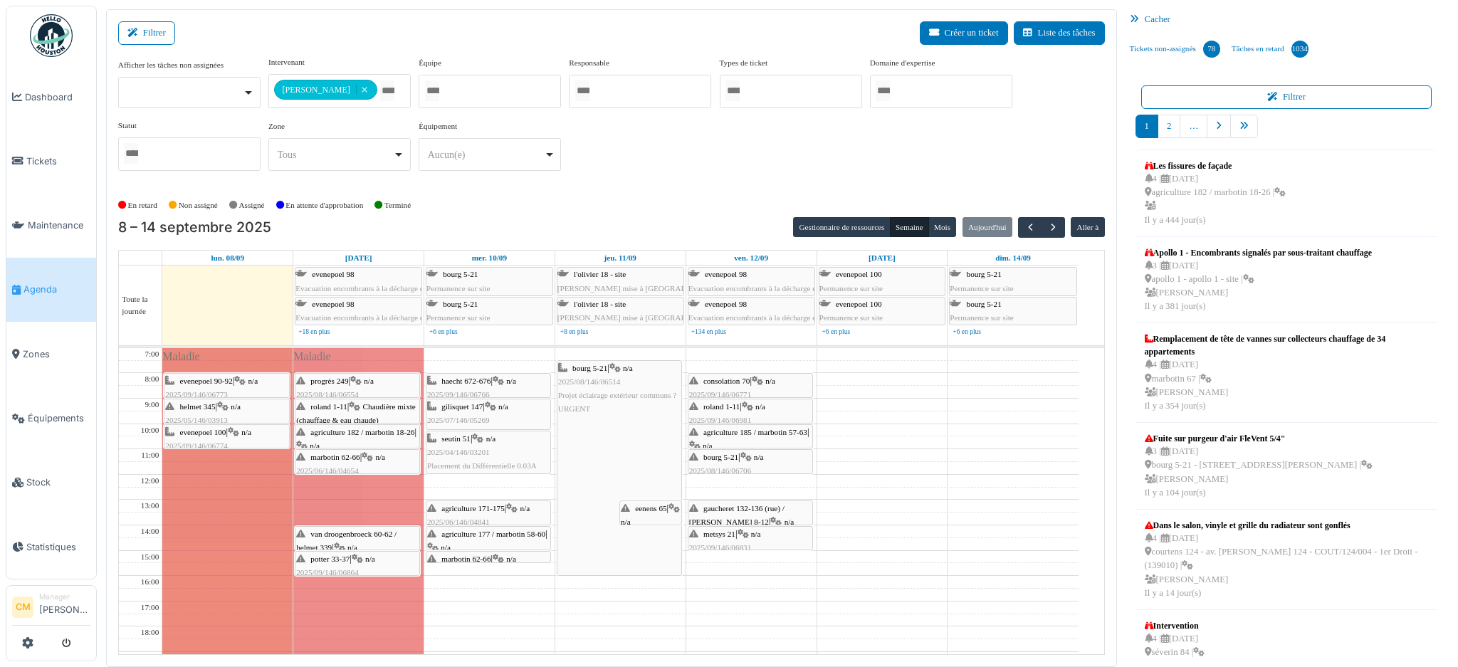
click at [713, 407] on span "roland 1-11" at bounding box center [721, 406] width 36 height 9
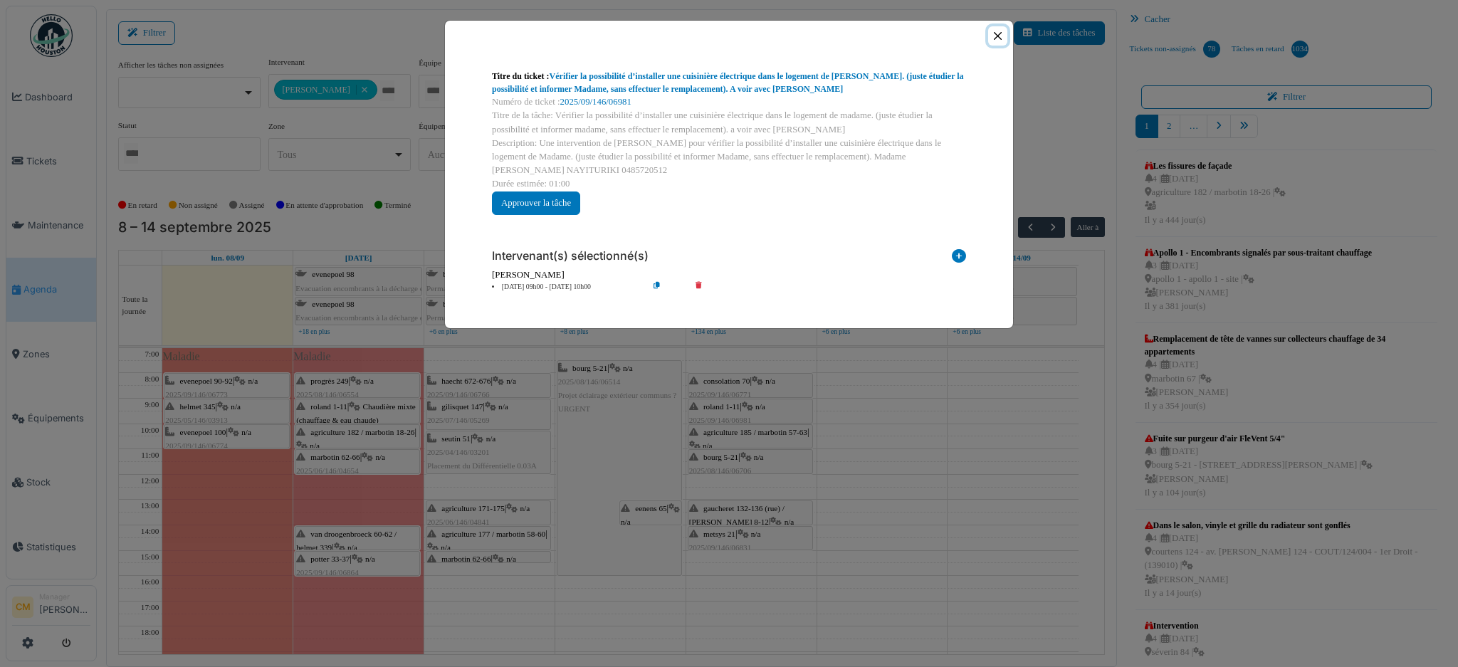
click at [996, 35] on button "Close" at bounding box center [997, 35] width 19 height 19
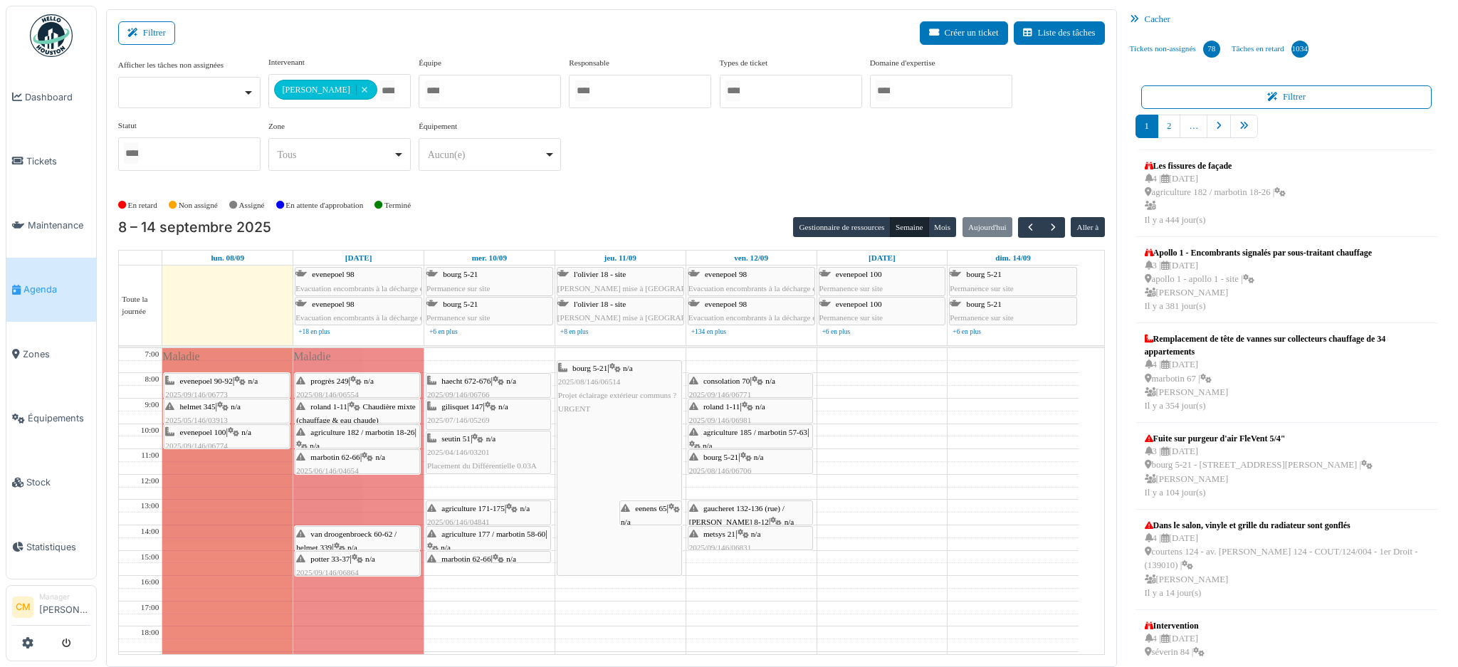
click at [723, 436] on span "agriculture 185 / marbotin 57-63" at bounding box center [755, 432] width 104 height 9
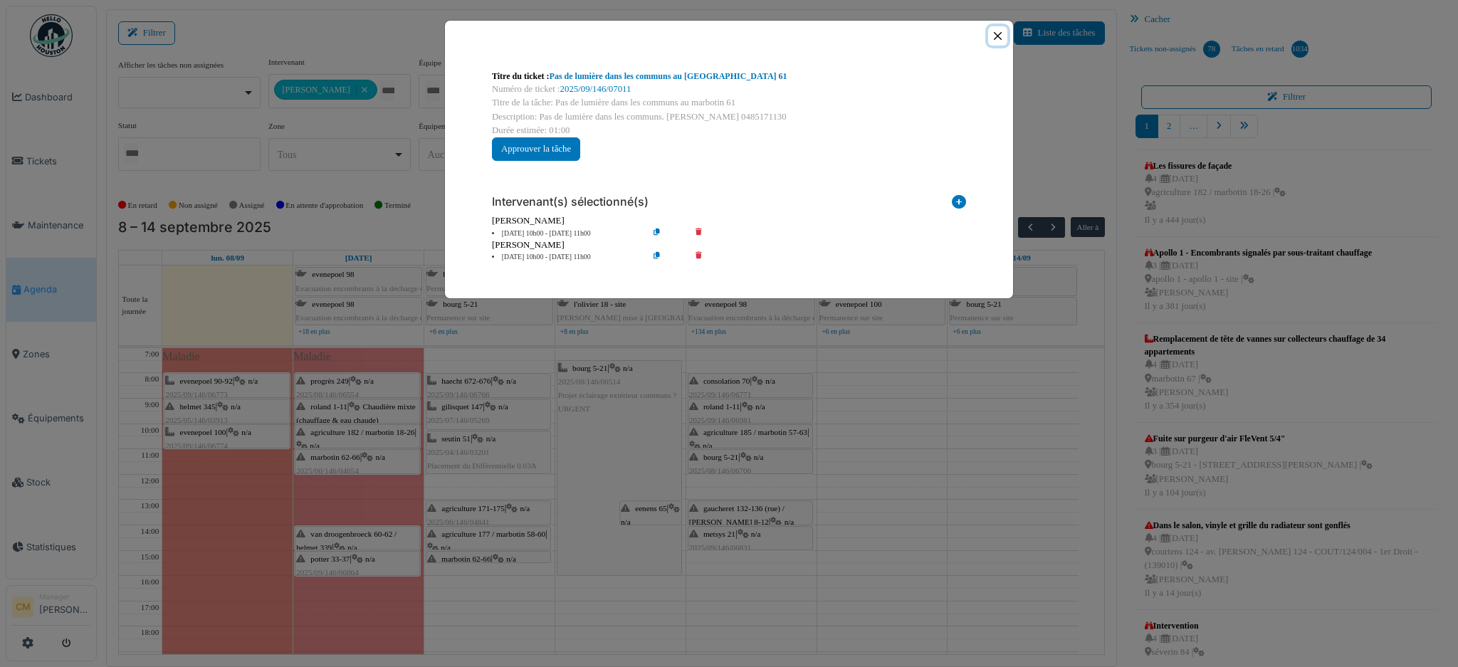
click at [1003, 34] on button "Close" at bounding box center [997, 35] width 19 height 19
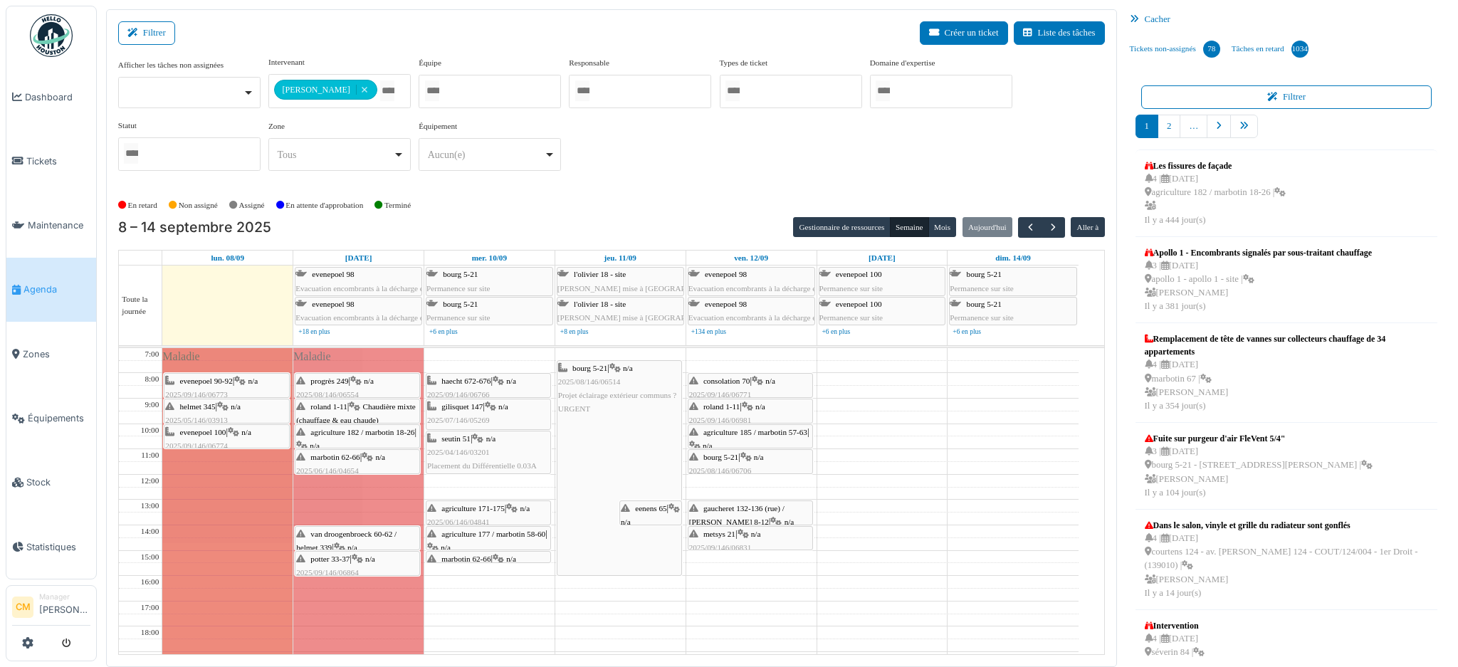
click at [732, 464] on div "bourg 5-21 | n/a 2025/08/146/06706 Porte d'entrée défectueuse bourg 5 : les ven…" at bounding box center [750, 485] width 122 height 68
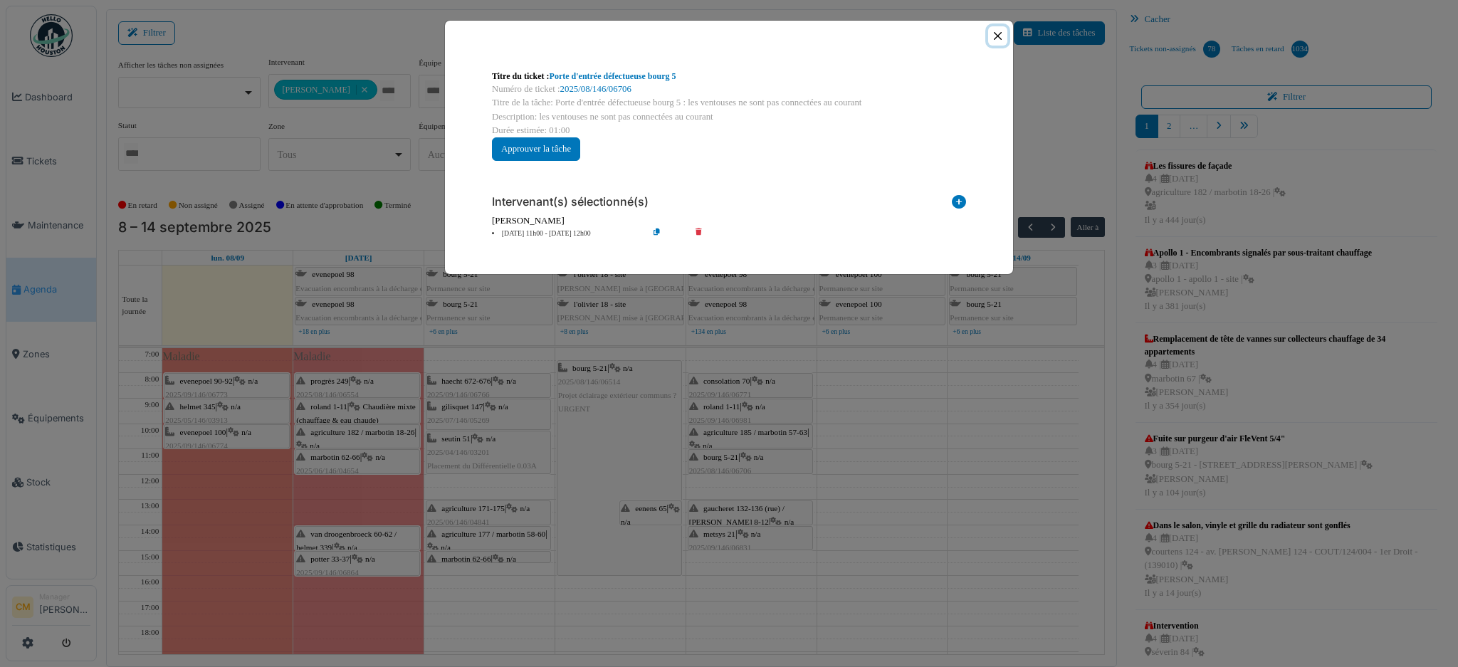
click at [997, 31] on button "Close" at bounding box center [997, 35] width 19 height 19
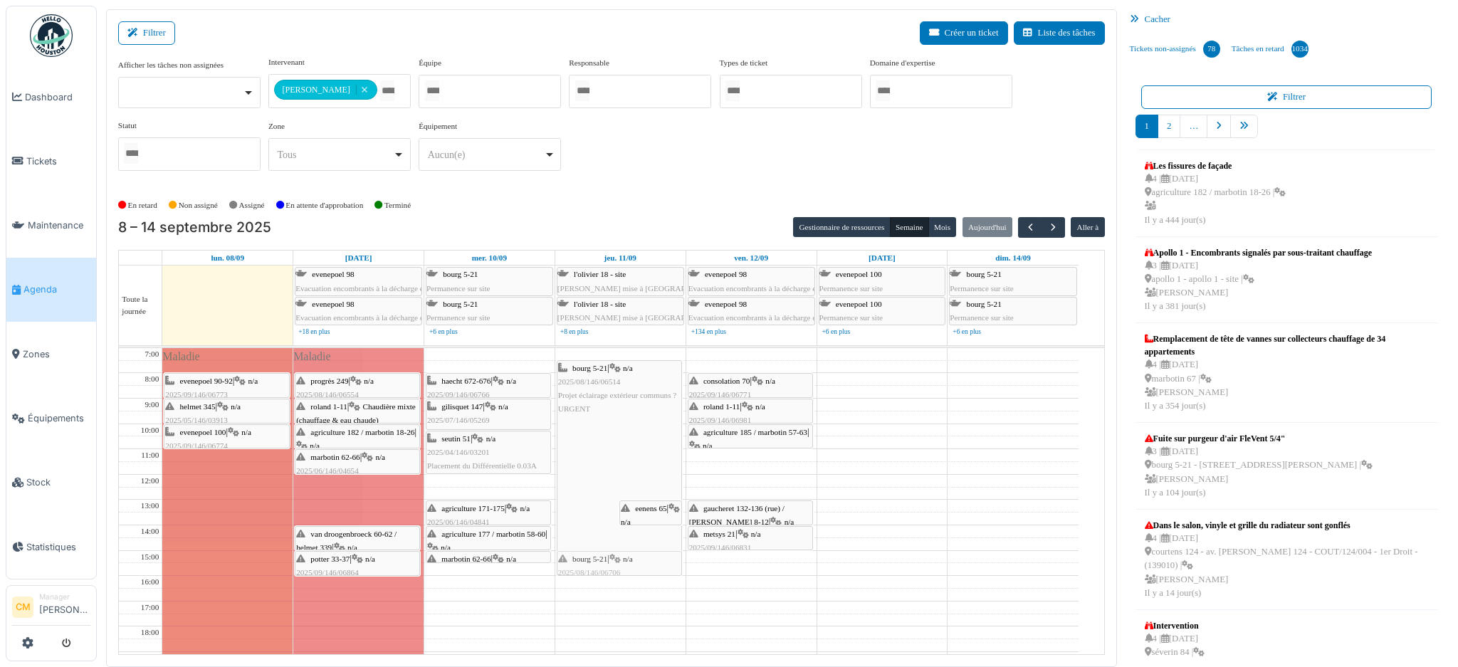
drag, startPoint x: 730, startPoint y: 456, endPoint x: 616, endPoint y: 557, distance: 152.8
click at [616, 557] on tr "Maladie Maladie evenepoel 90-92 | n/a 2025/09/146/06773 Contrôle de l’installat…" at bounding box center [599, 563] width 960 height 430
click at [735, 512] on span "gaucheret 132-136 (rue) / thomas 8-12" at bounding box center [736, 515] width 95 height 22
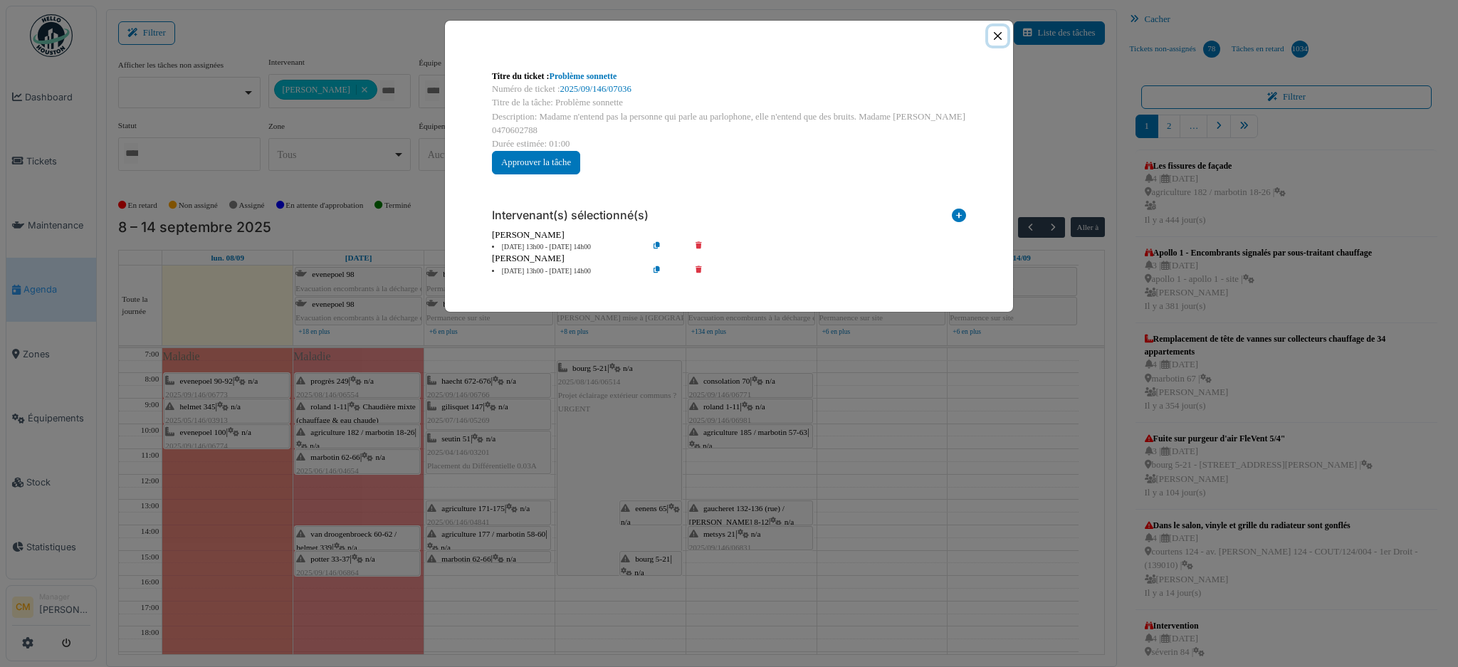
click at [998, 33] on button "Close" at bounding box center [997, 35] width 19 height 19
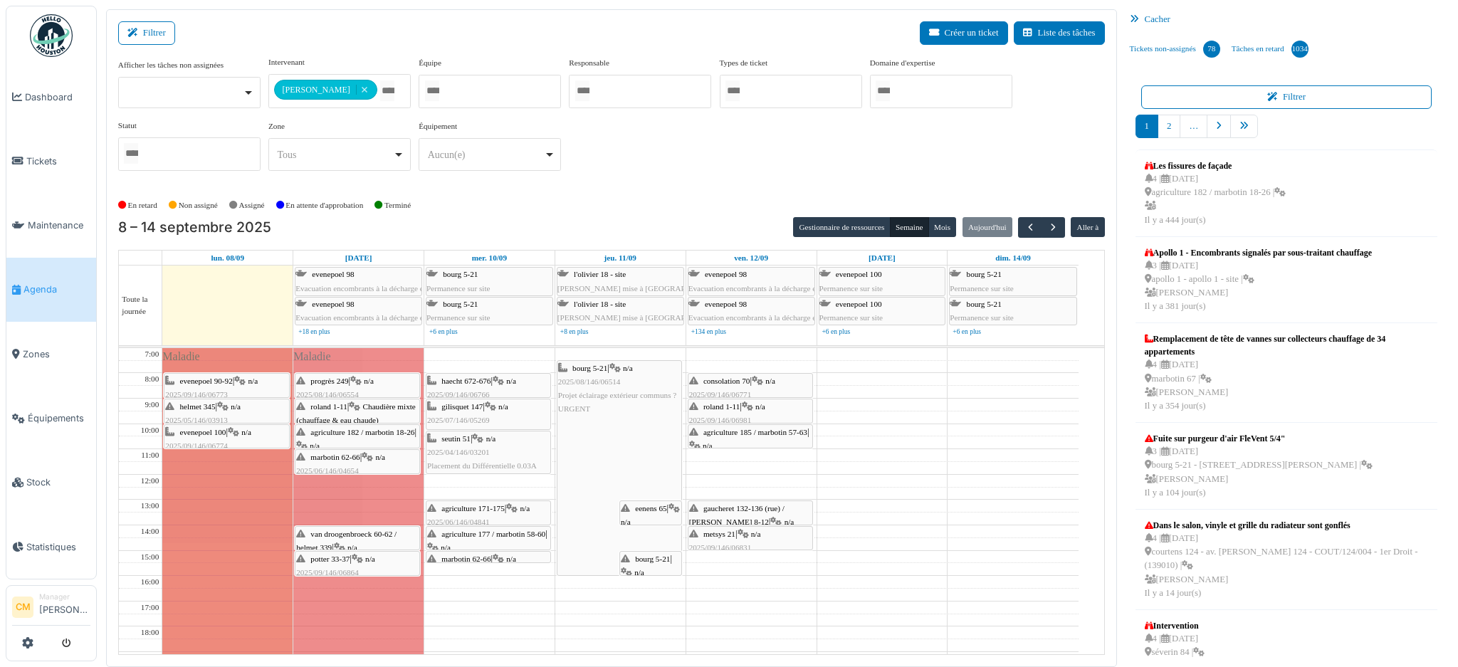
click at [735, 536] on span "metsys 21" at bounding box center [719, 534] width 32 height 9
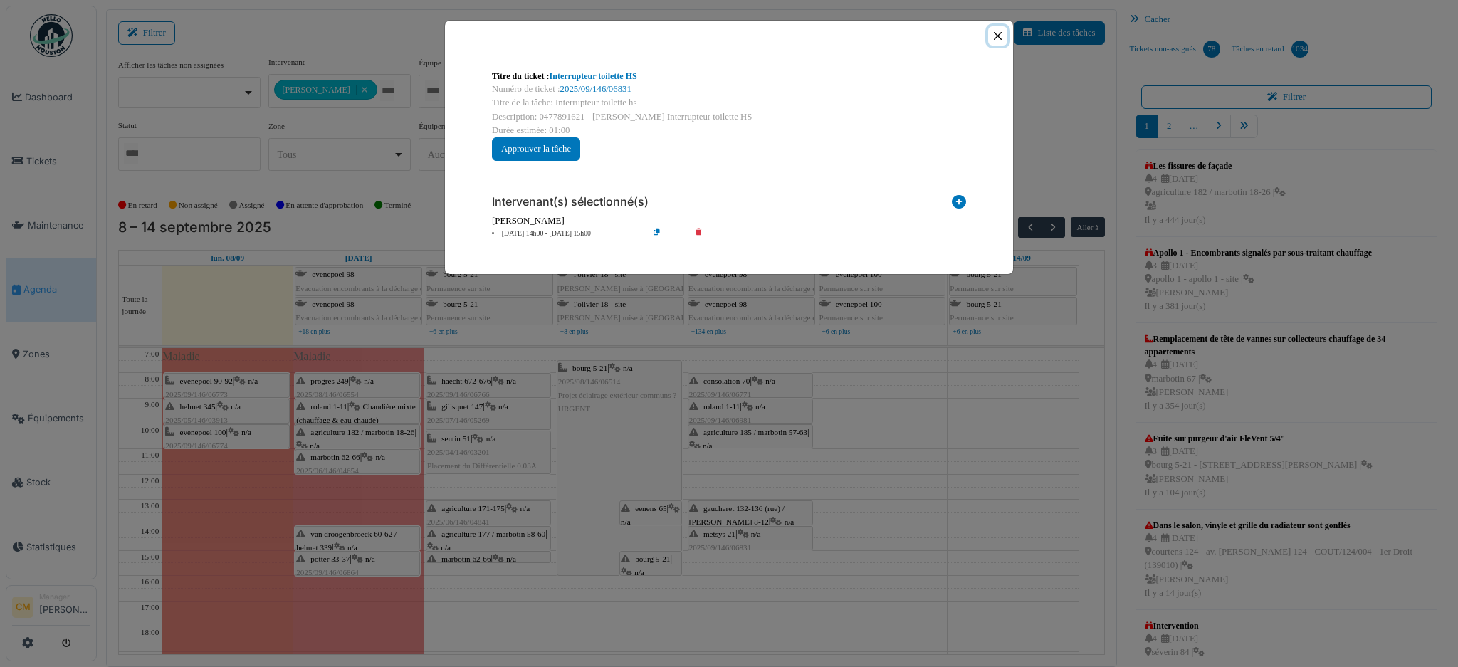
click at [1001, 30] on button "Close" at bounding box center [997, 35] width 19 height 19
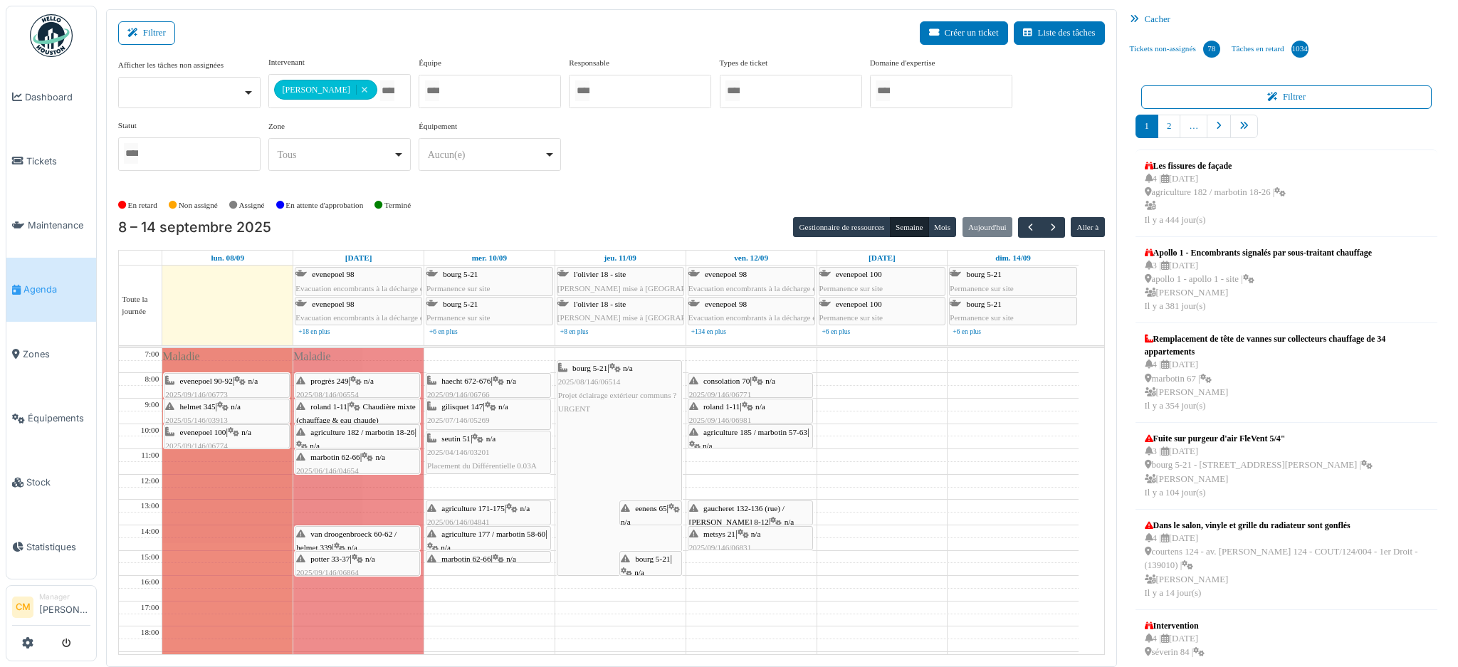
click at [215, 379] on span "evenepoel 90-92" at bounding box center [206, 381] width 53 height 9
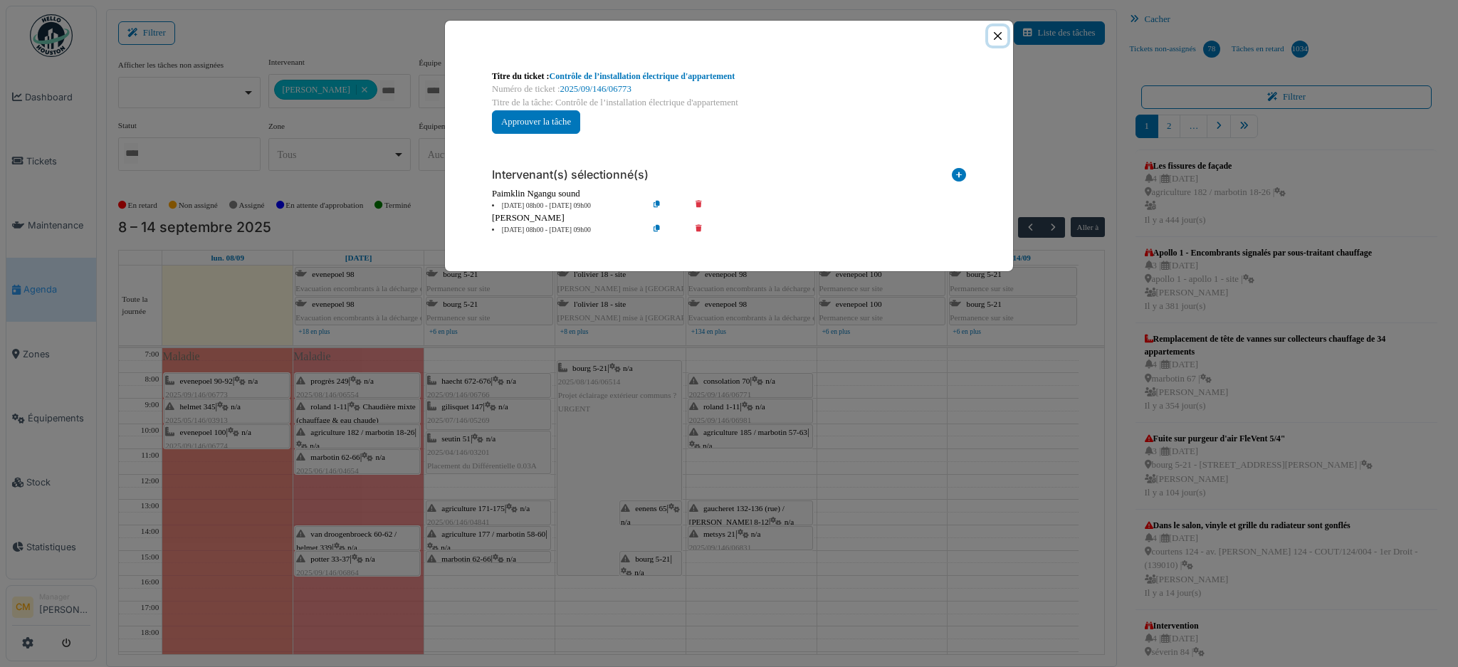
click at [1000, 32] on button "Close" at bounding box center [997, 35] width 19 height 19
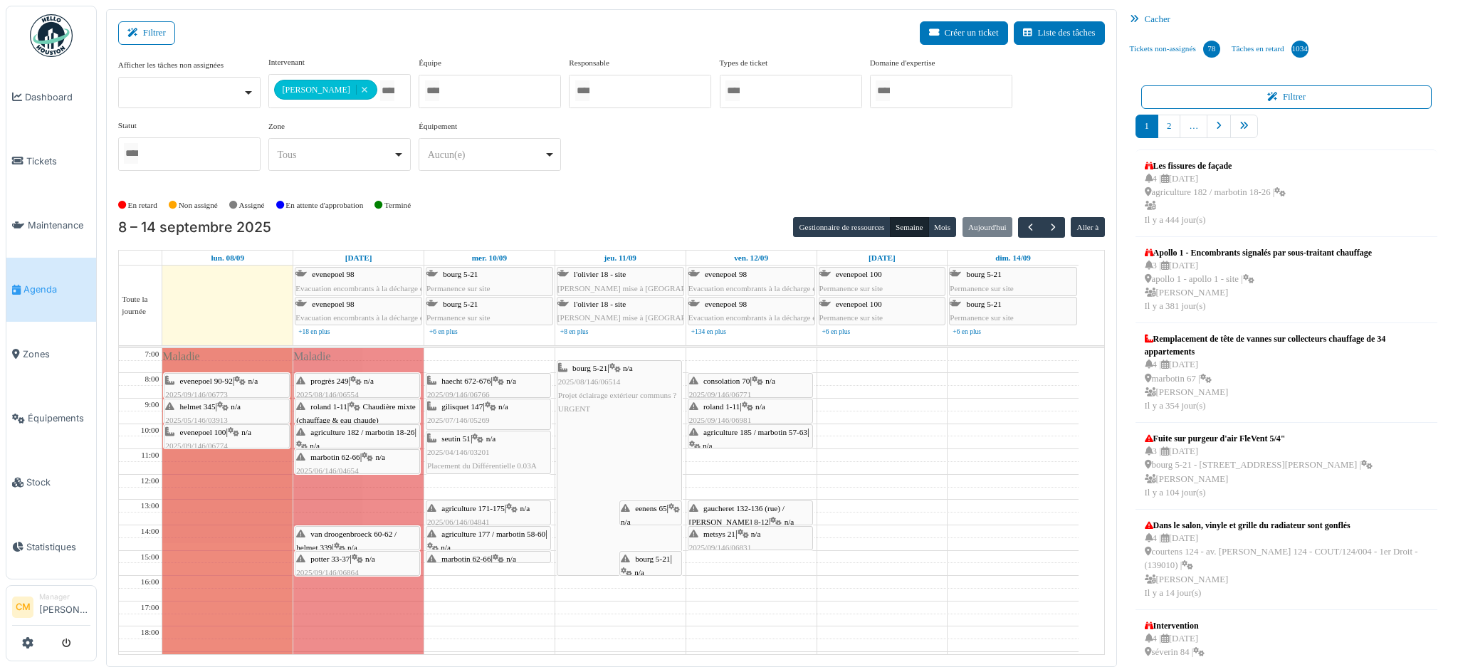
click at [204, 416] on span "2025/05/146/03913" at bounding box center [196, 420] width 63 height 9
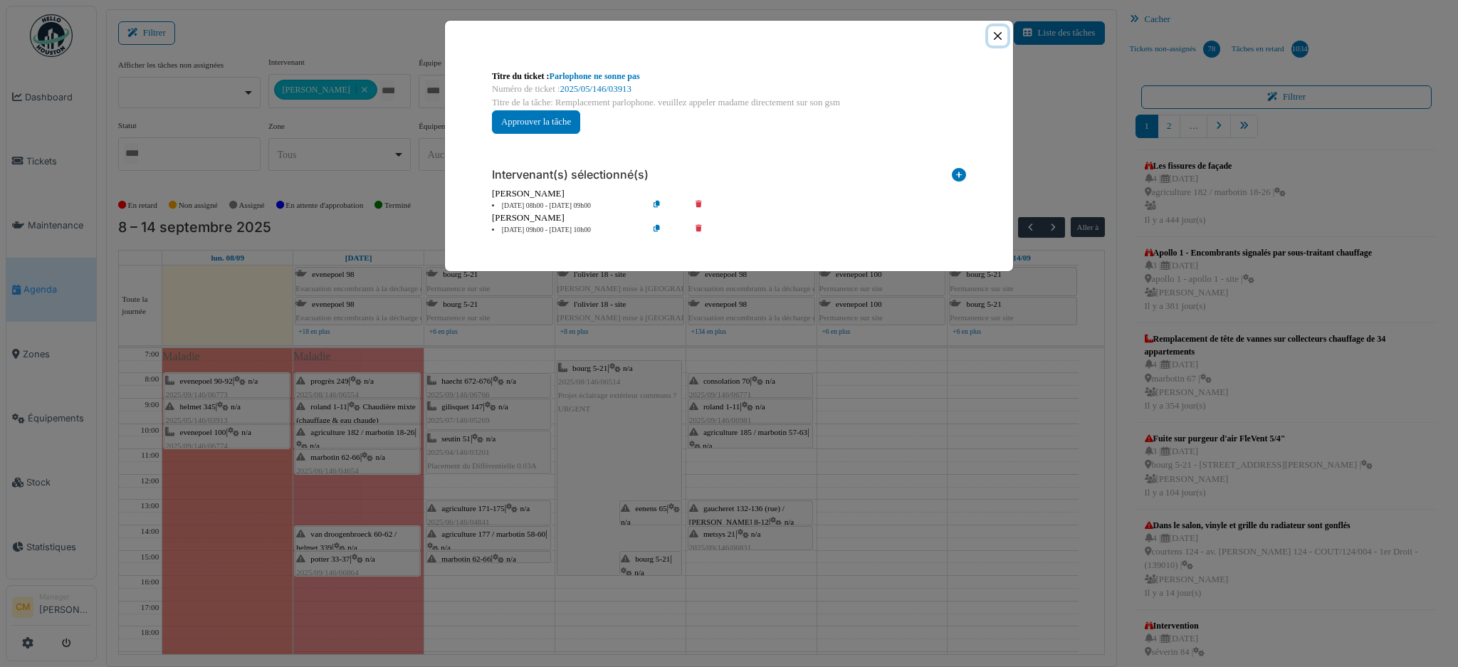
click at [1000, 35] on button "Close" at bounding box center [997, 35] width 19 height 19
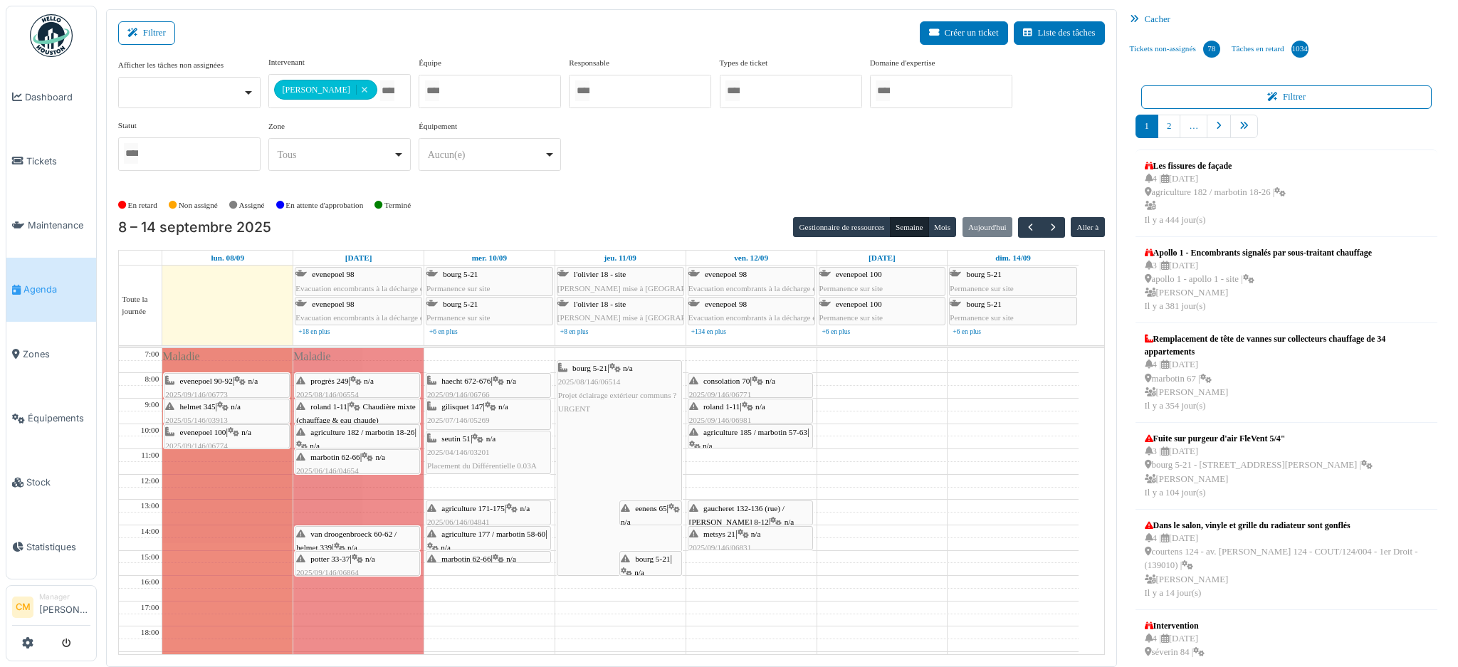
click at [208, 436] on span "evenepoel 100" at bounding box center [203, 432] width 46 height 9
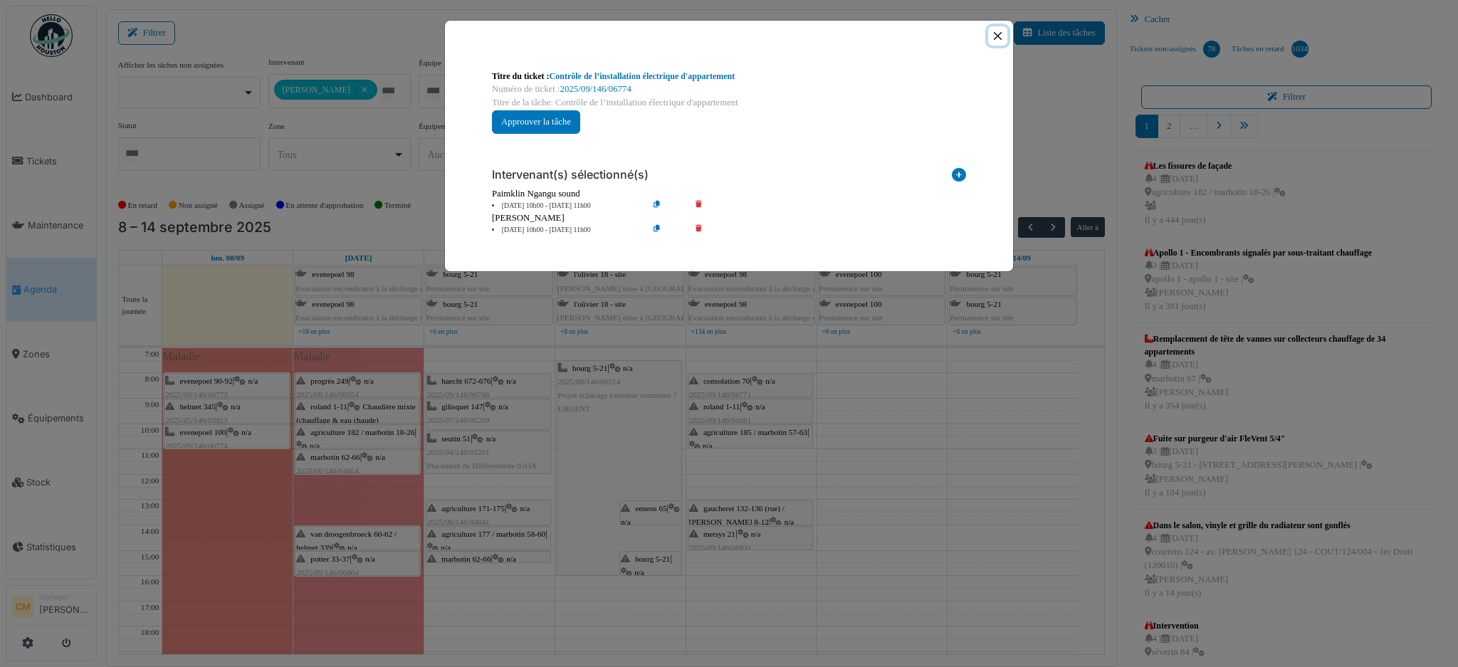
click at [1000, 35] on button "Close" at bounding box center [997, 35] width 19 height 19
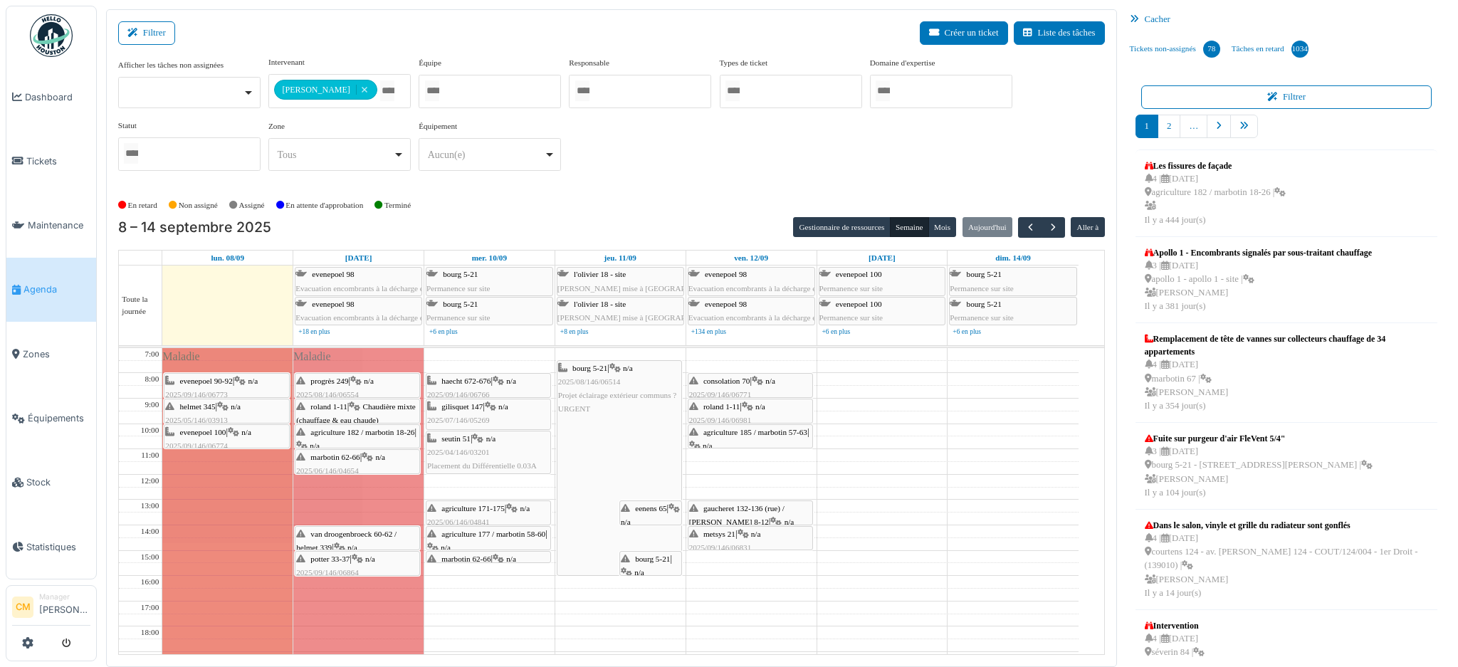
click at [480, 386] on div "haecht 672-676 | n/a 2025/09/146/06766 Contrôle de l’installation électrique av…" at bounding box center [488, 401] width 122 height 55
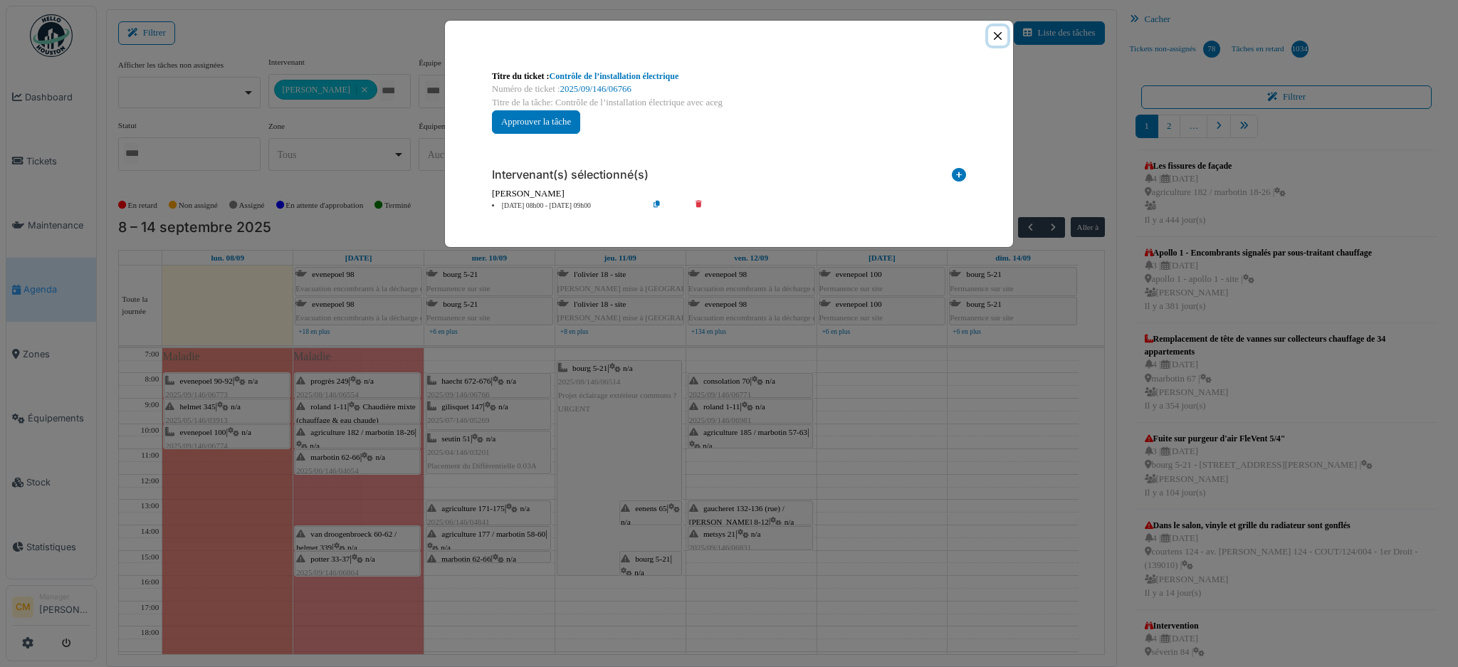
click at [1000, 33] on button "Close" at bounding box center [997, 35] width 19 height 19
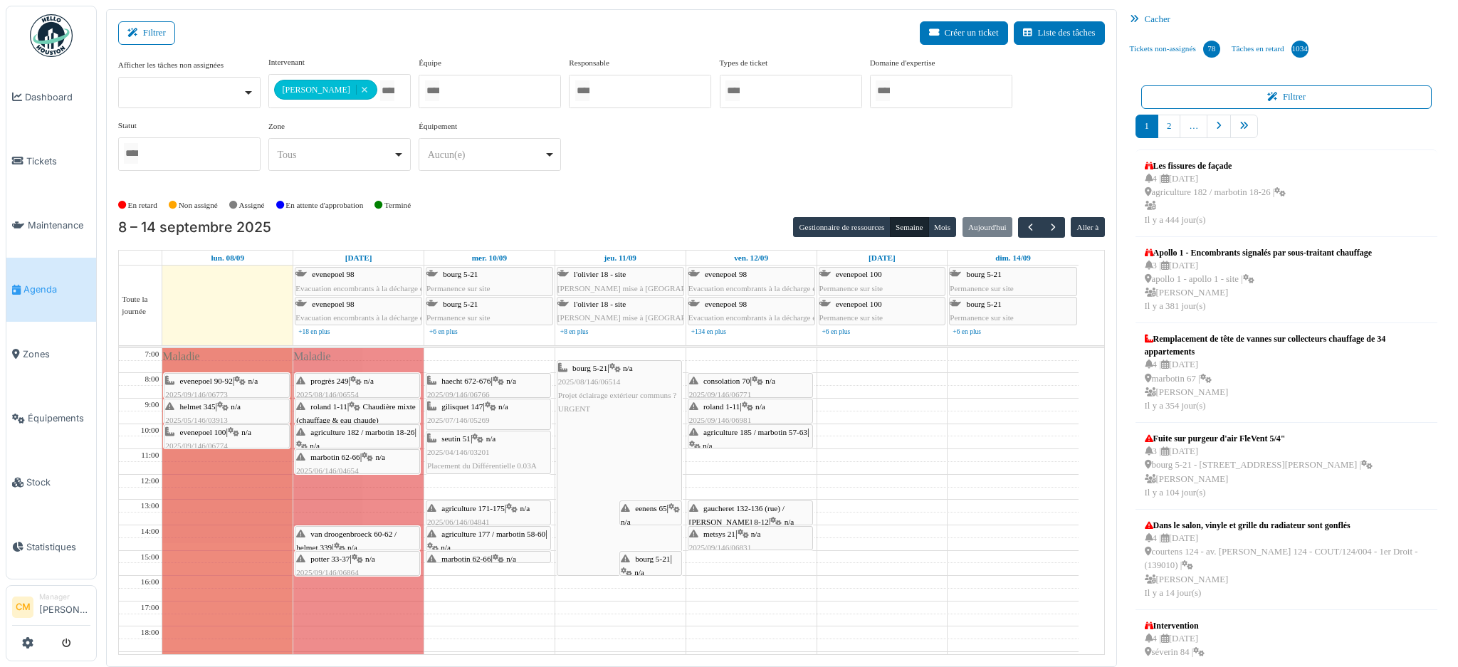
click at [466, 419] on span "2025/07/146/05269" at bounding box center [458, 420] width 63 height 9
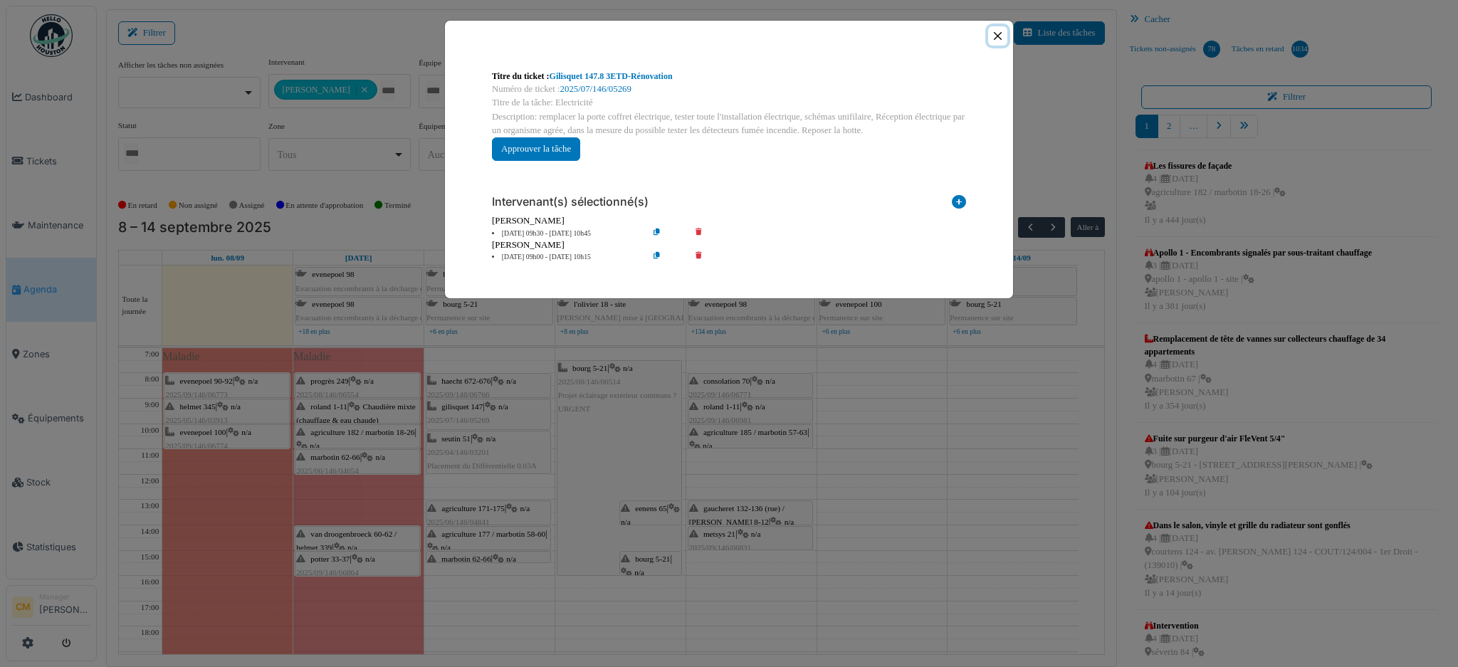
click at [991, 32] on button "Close" at bounding box center [997, 35] width 19 height 19
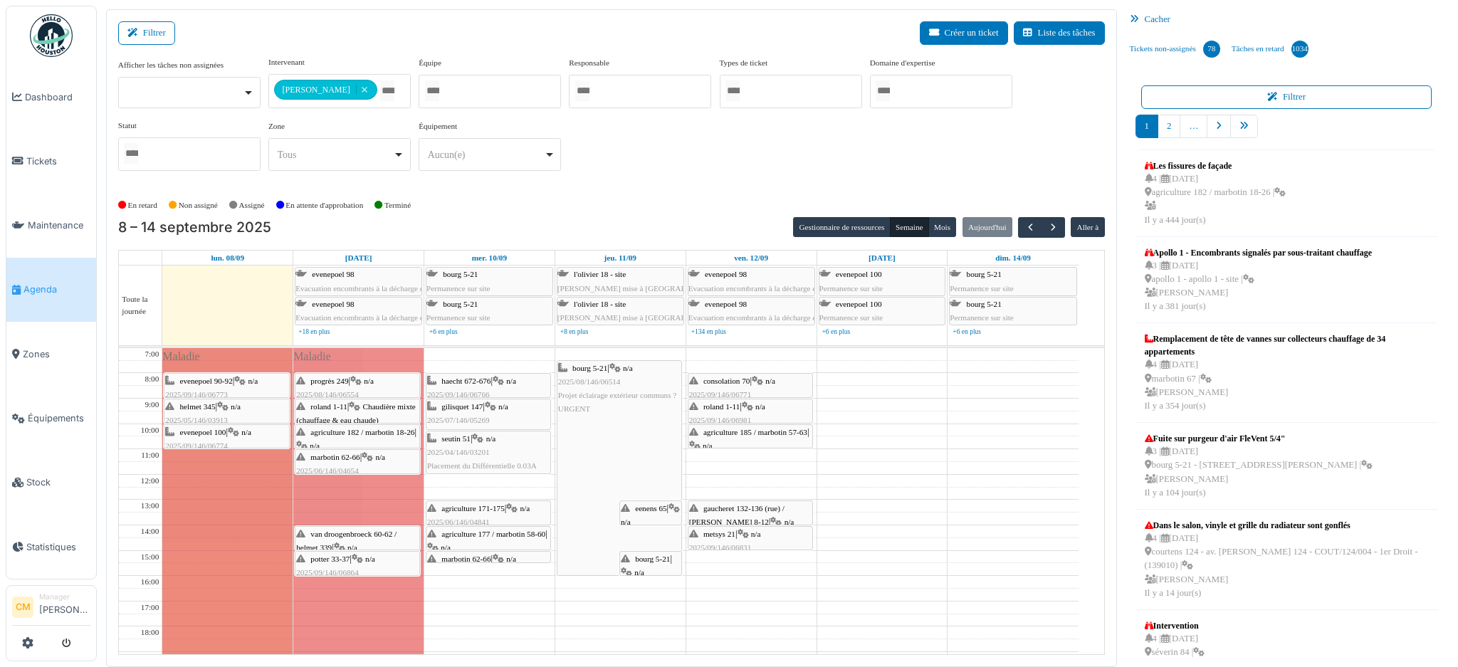
click at [463, 451] on span "2025/04/146/03201" at bounding box center [458, 452] width 63 height 9
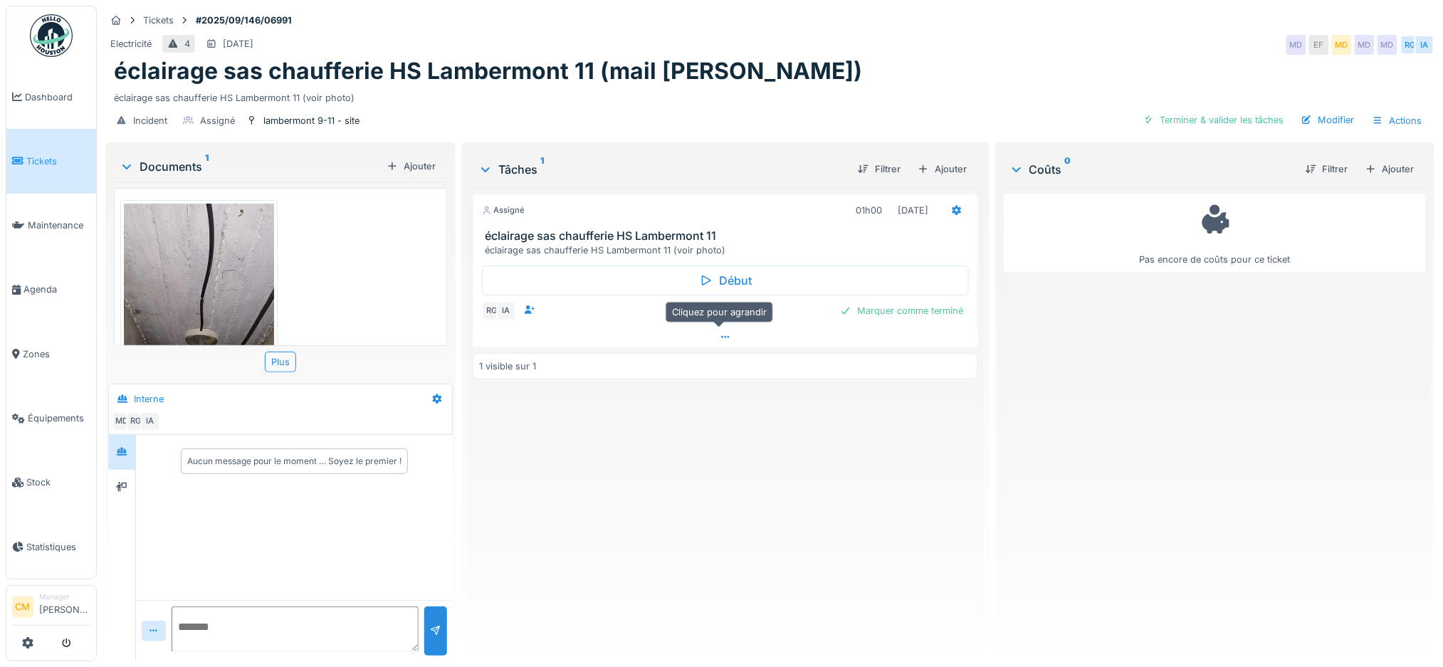
click at [721, 337] on icon at bounding box center [725, 337] width 8 height 2
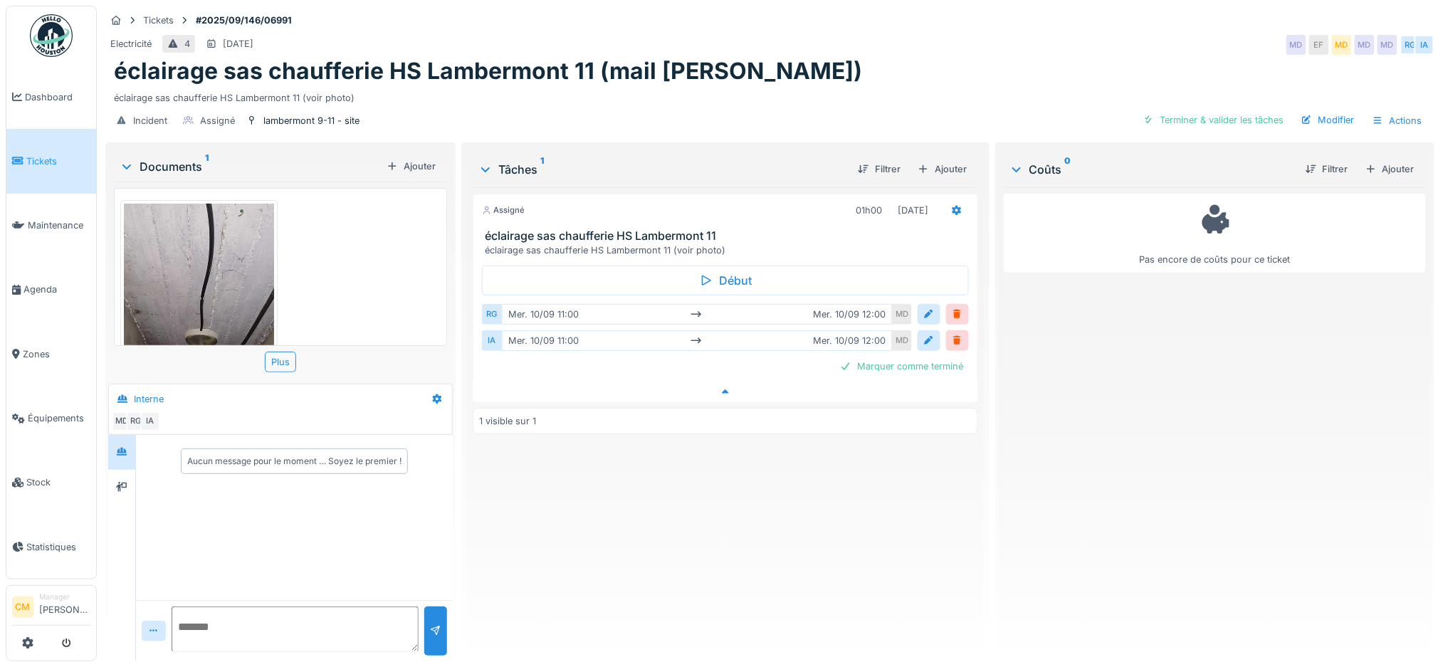
scroll to position [14, 0]
click at [926, 304] on div at bounding box center [929, 314] width 23 height 21
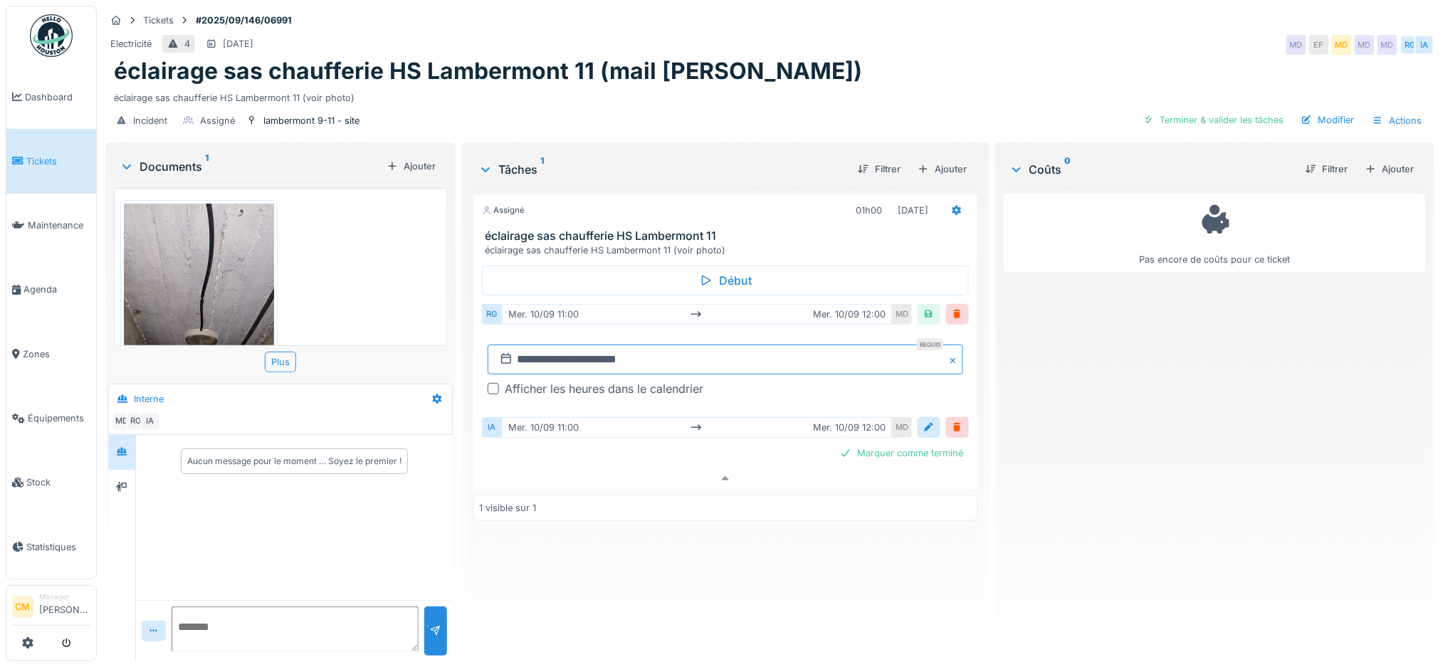
click at [516, 345] on input "**********" at bounding box center [726, 360] width 476 height 30
click at [518, 380] on div "Afficher les heures dans le calendrier" at bounding box center [604, 388] width 199 height 17
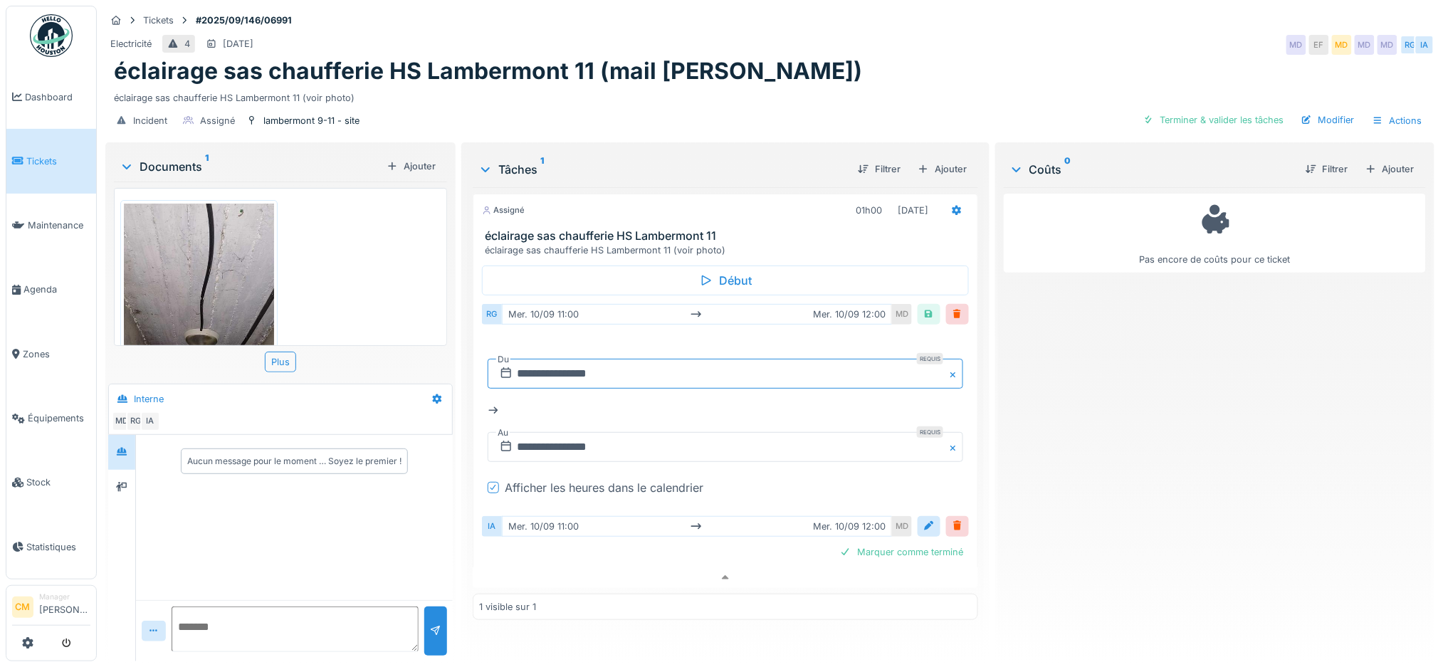
click at [537, 359] on input "**********" at bounding box center [726, 374] width 476 height 30
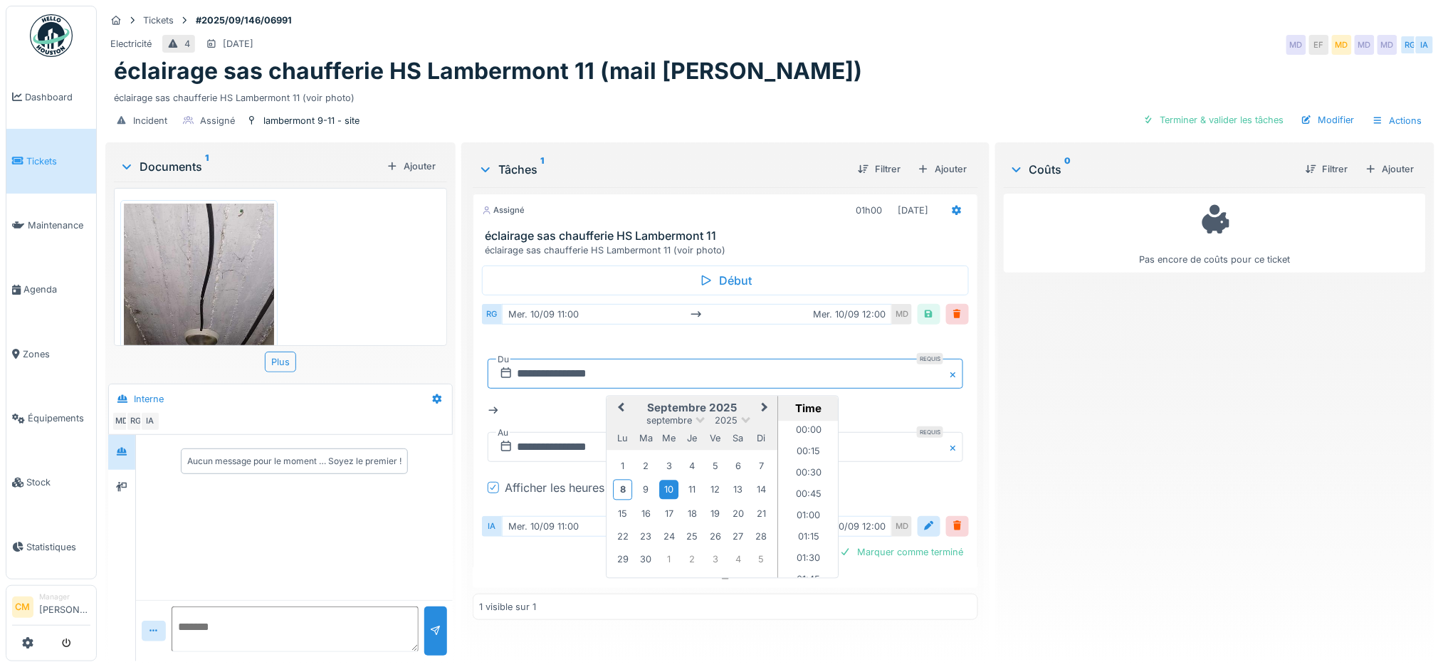
scroll to position [871, 0]
click at [621, 504] on div "15" at bounding box center [622, 513] width 19 height 19
click at [531, 432] on input "text" at bounding box center [726, 447] width 476 height 30
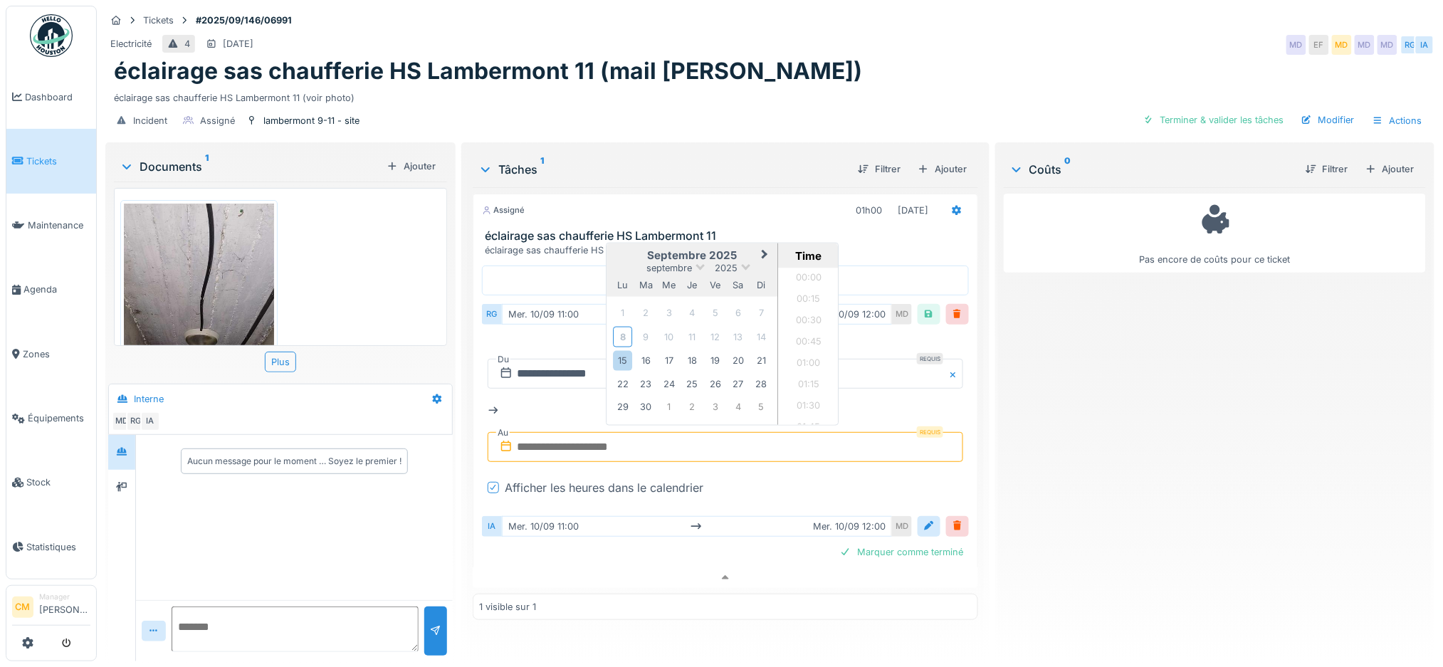
scroll to position [1192, 0]
drag, startPoint x: 619, startPoint y: 348, endPoint x: 634, endPoint y: 347, distance: 15.7
click at [619, 351] on div "15" at bounding box center [622, 360] width 19 height 19
click at [792, 319] on li "09:00" at bounding box center [808, 329] width 61 height 21
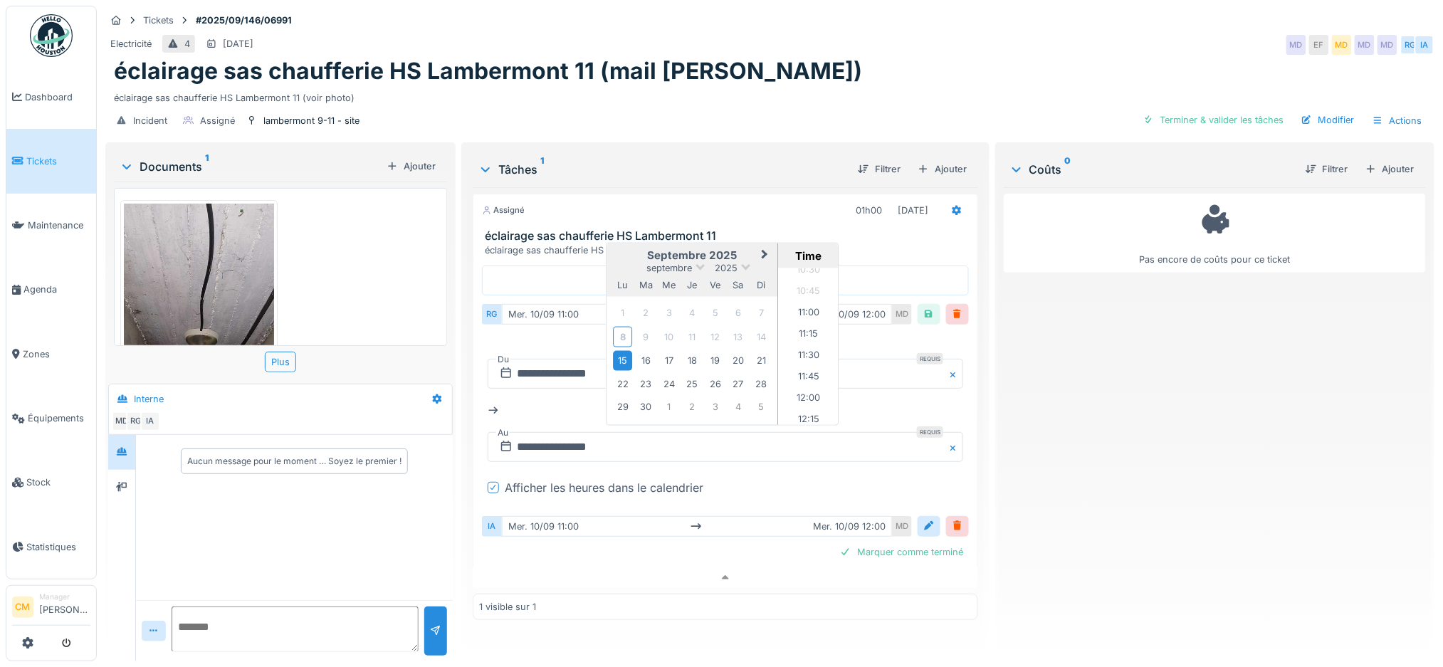
scroll to position [907, 0]
click at [789, 300] on li "11:00" at bounding box center [808, 310] width 61 height 21
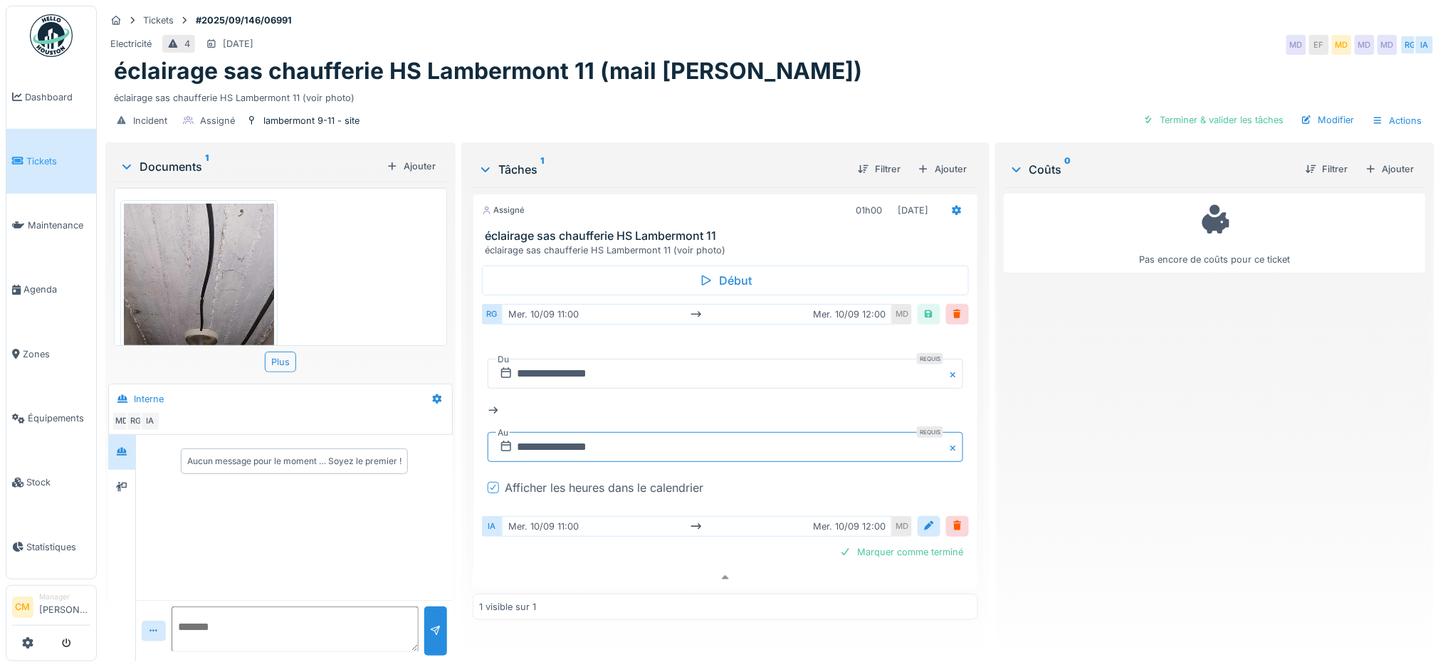
click at [581, 434] on input "**********" at bounding box center [726, 447] width 476 height 30
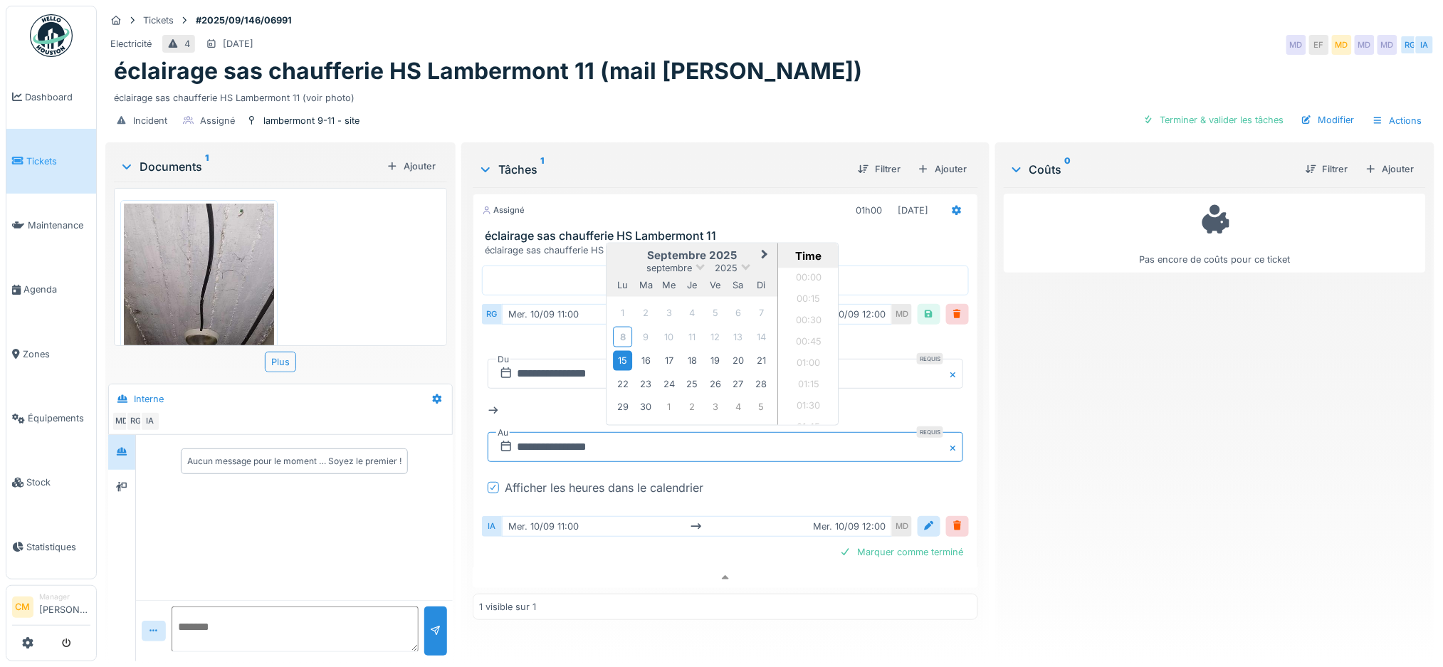
scroll to position [871, 0]
click at [620, 352] on div "15" at bounding box center [622, 360] width 19 height 19
click at [800, 379] on li "11:30" at bounding box center [808, 389] width 61 height 21
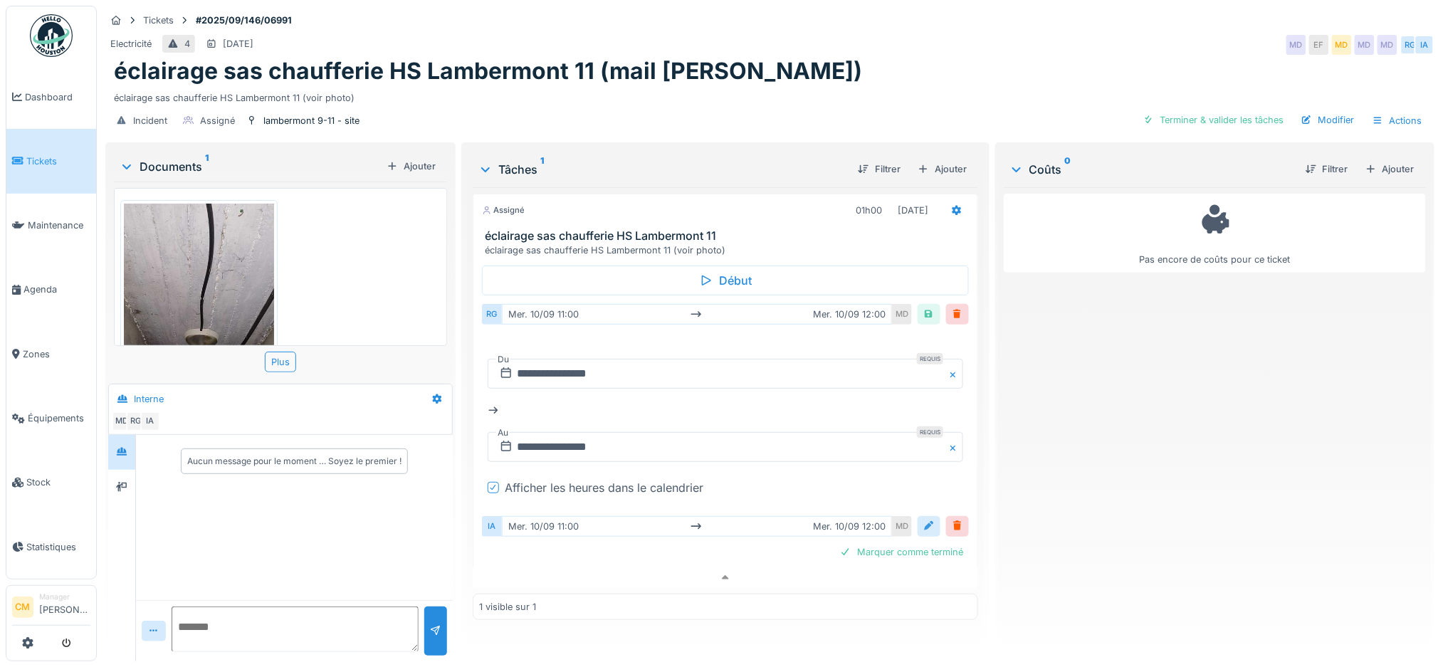
click at [923, 520] on div at bounding box center [928, 527] width 11 height 14
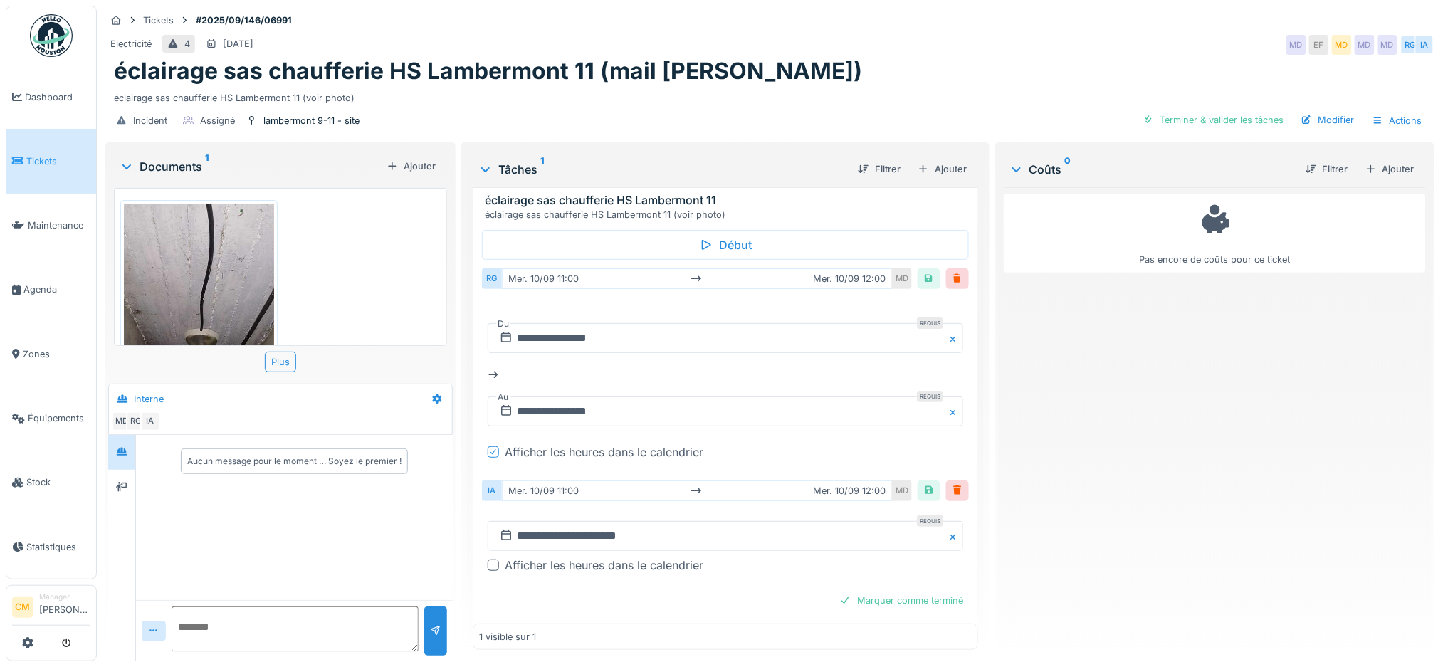
scroll to position [55, 0]
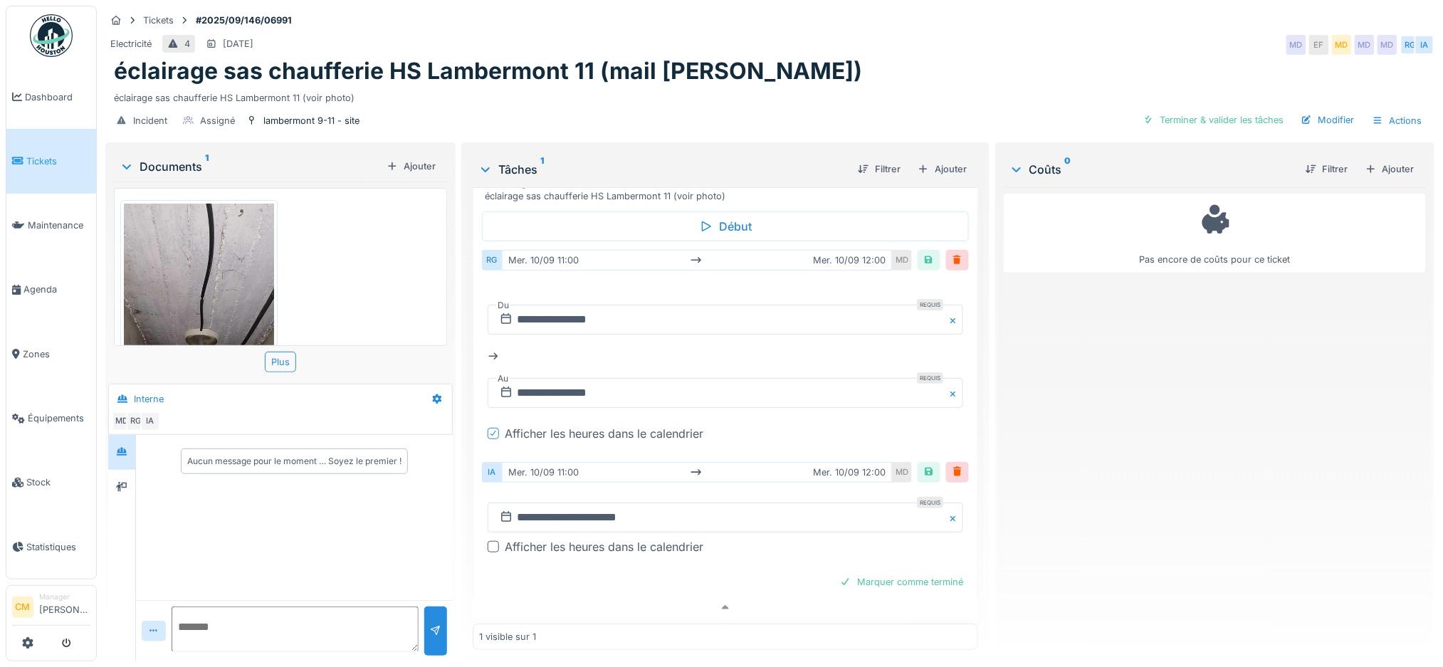
click at [490, 541] on div at bounding box center [493, 546] width 11 height 11
click at [522, 516] on input "**********" at bounding box center [726, 531] width 476 height 30
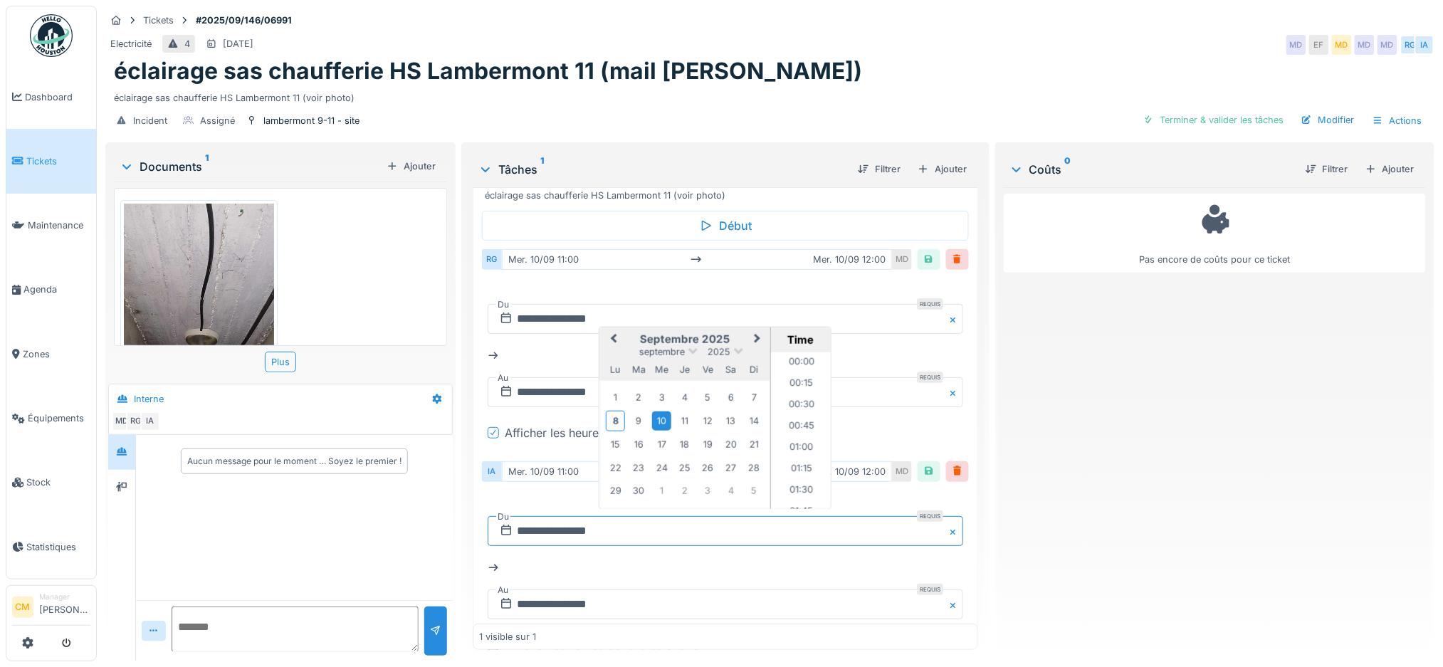
scroll to position [871, 0]
type input "**********"
click at [523, 589] on input "**********" at bounding box center [726, 604] width 476 height 30
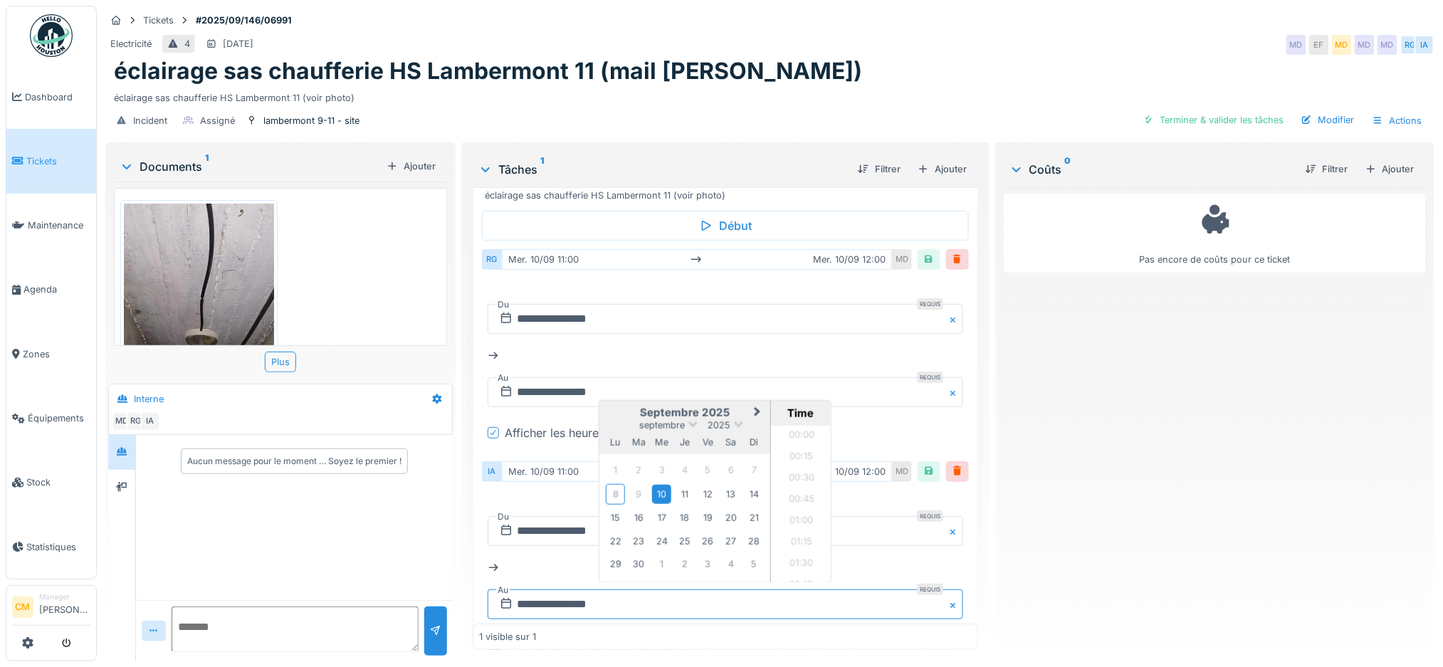
scroll to position [958, 0]
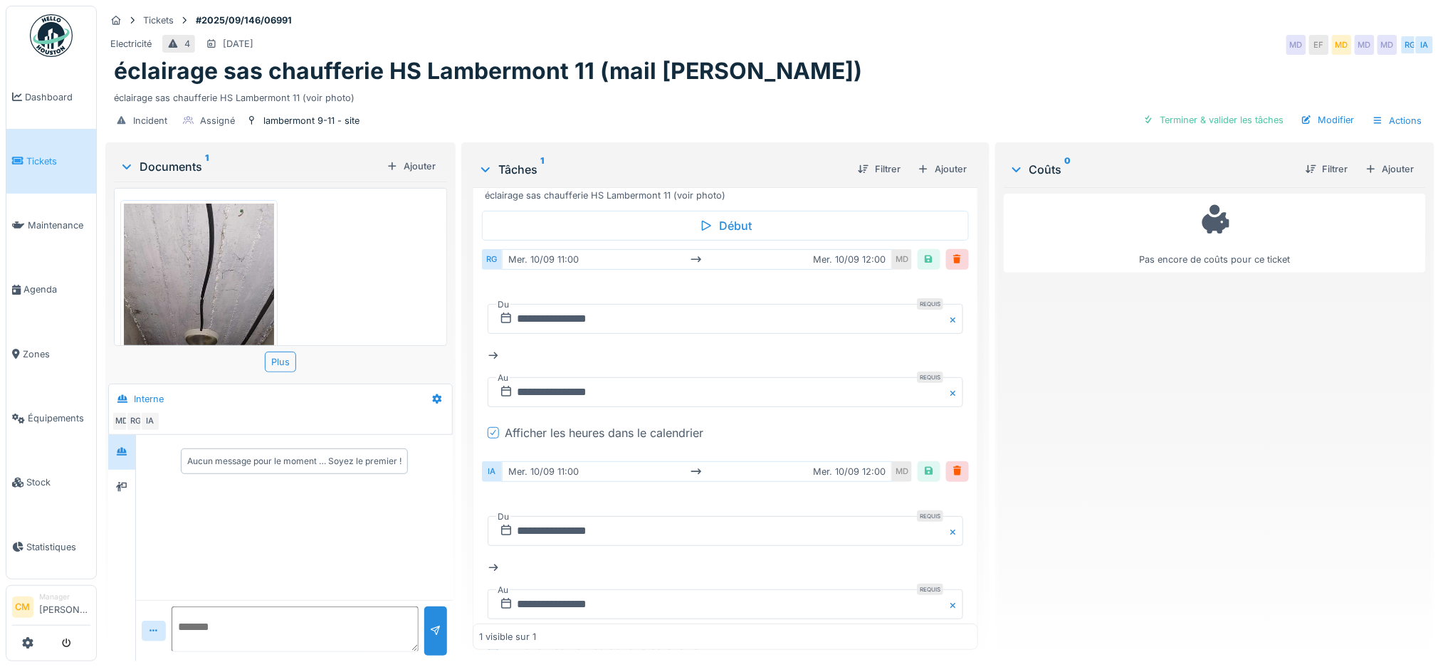
click at [550, 554] on div "**********" at bounding box center [726, 568] width 476 height 126
click at [588, 589] on input "**********" at bounding box center [726, 604] width 476 height 30
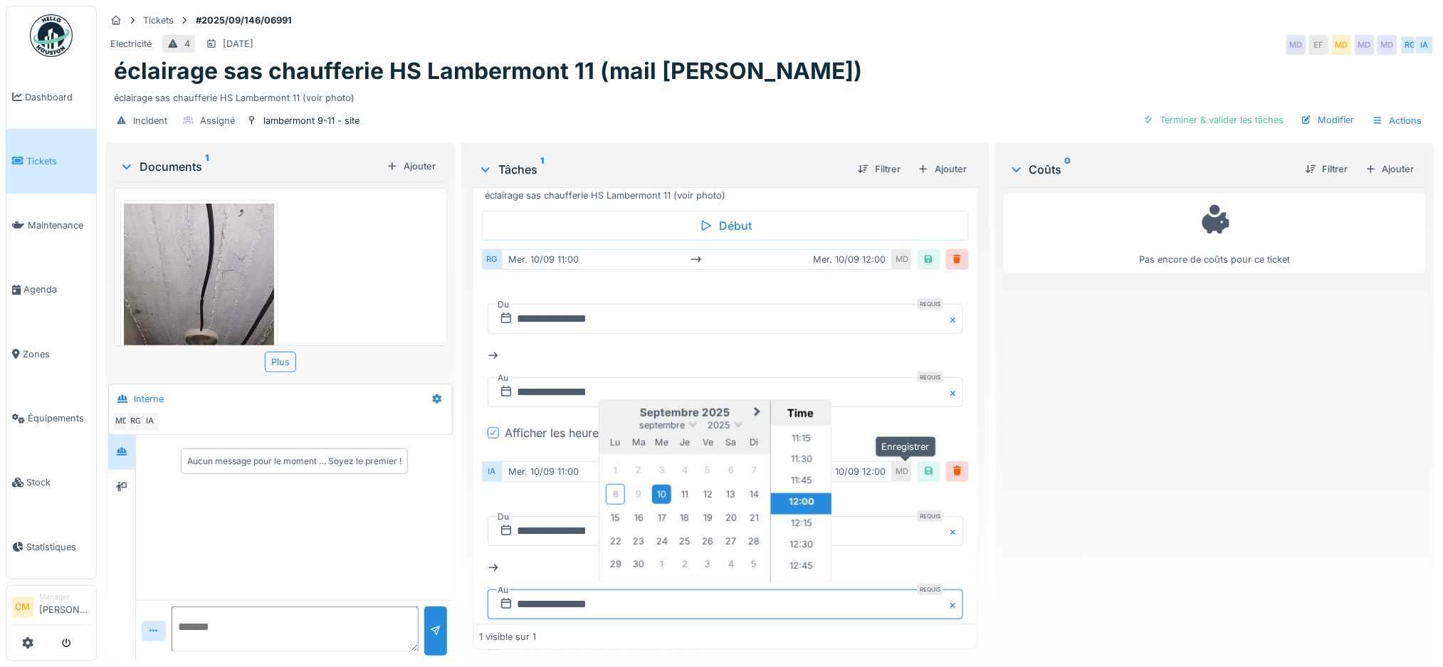
type input "**********"
click at [923, 465] on div at bounding box center [928, 472] width 11 height 14
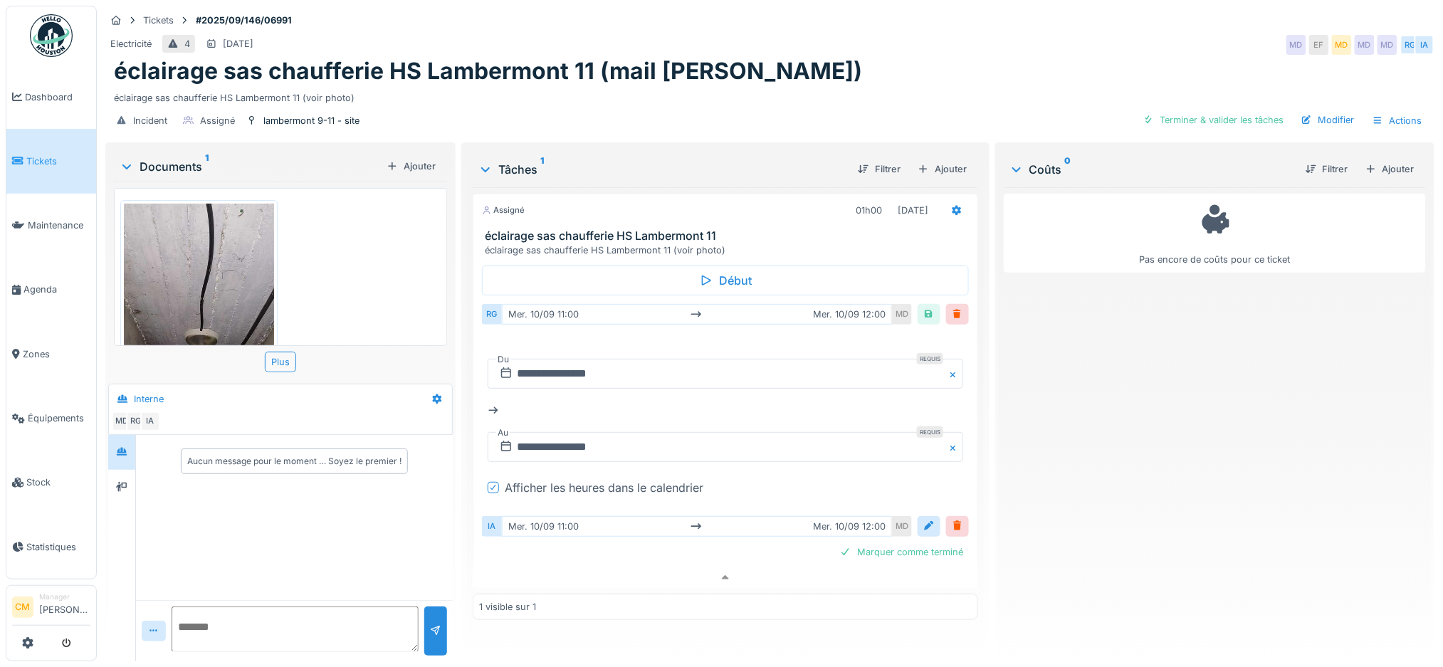
scroll to position [0, 0]
click at [923, 308] on div at bounding box center [928, 315] width 11 height 14
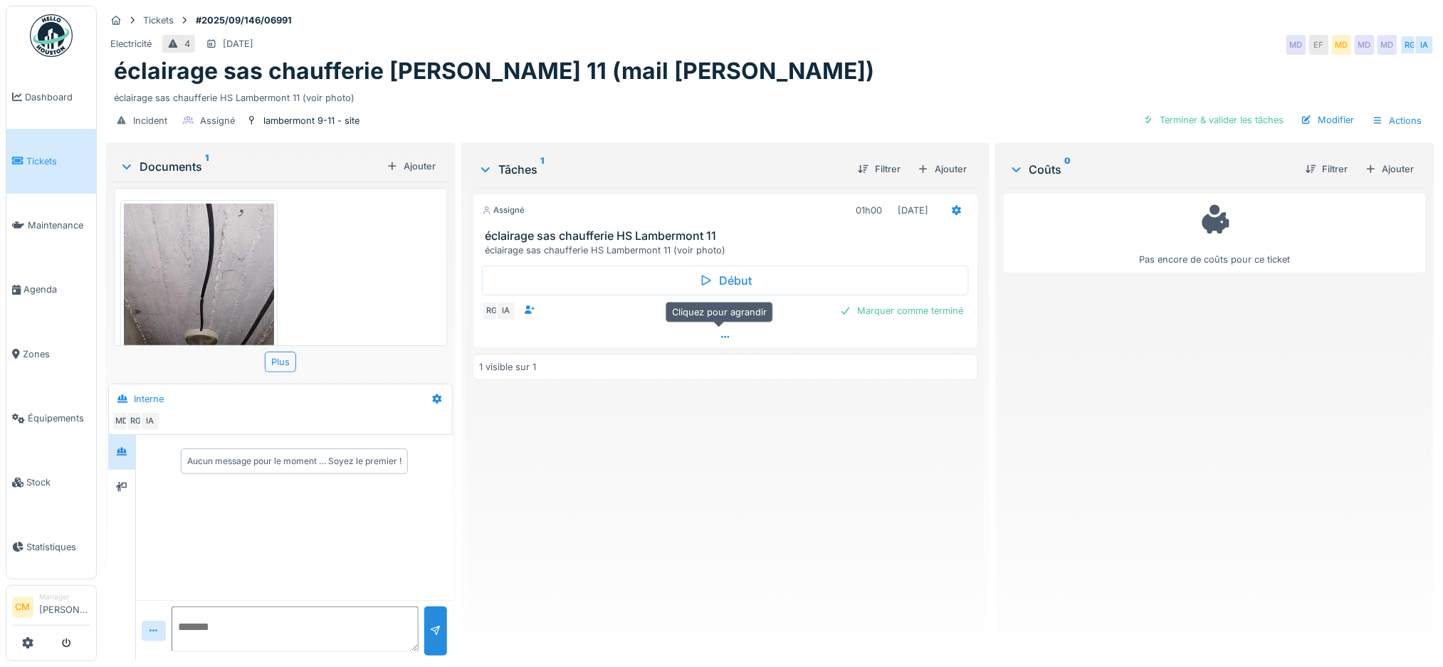
click at [712, 336] on div at bounding box center [725, 337] width 504 height 21
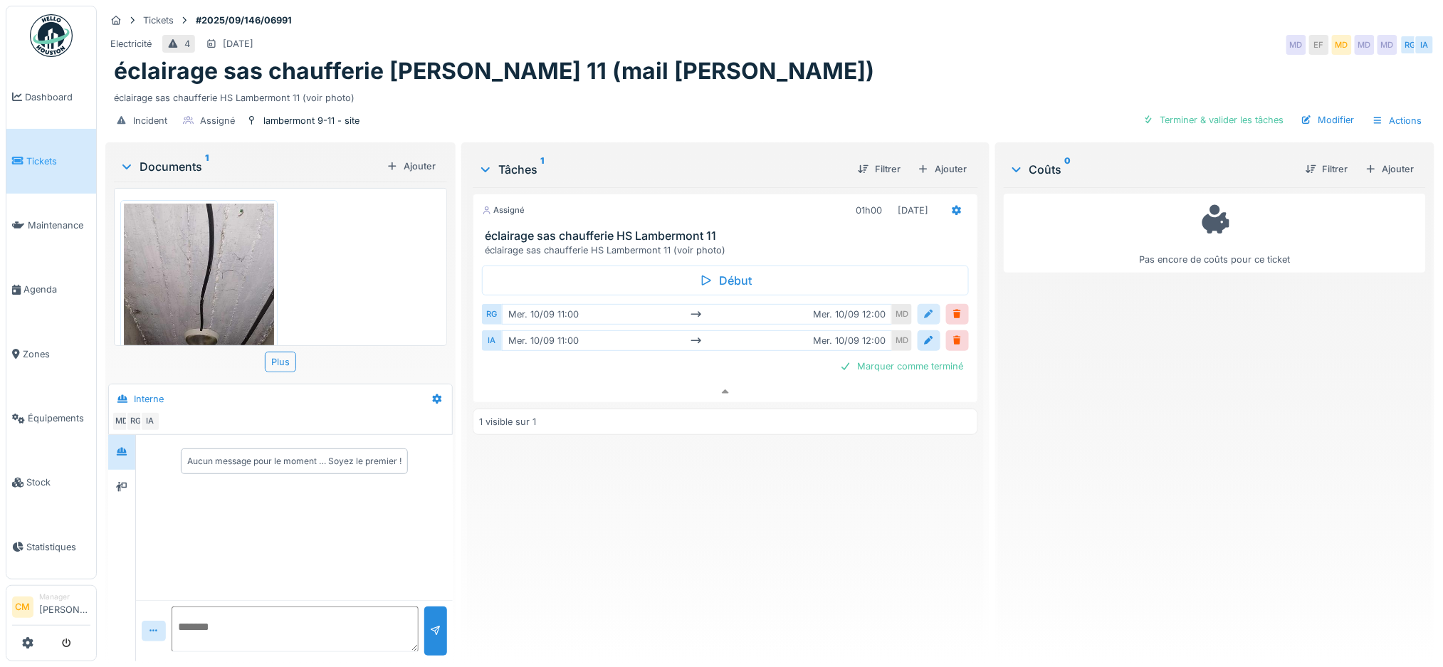
click at [923, 308] on div at bounding box center [928, 315] width 11 height 14
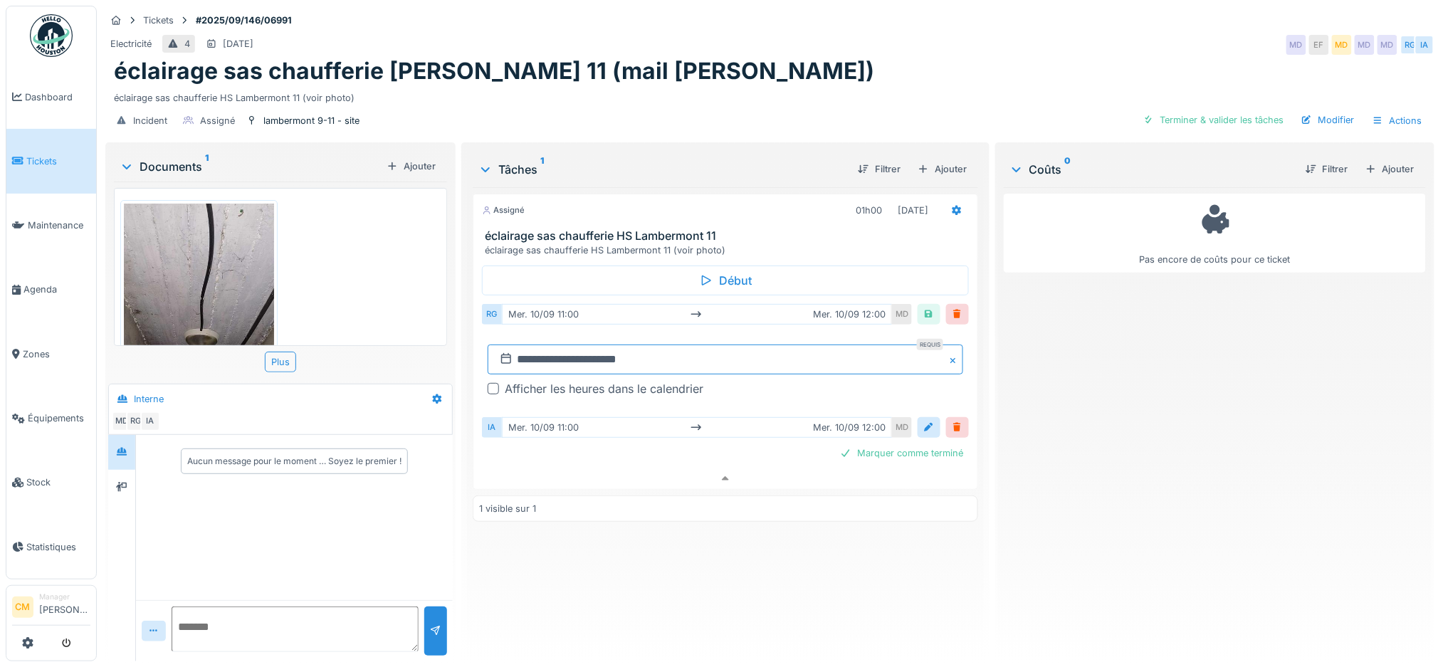
click at [530, 347] on input "**********" at bounding box center [726, 360] width 476 height 30
click at [646, 490] on div "15" at bounding box center [653, 499] width 19 height 19
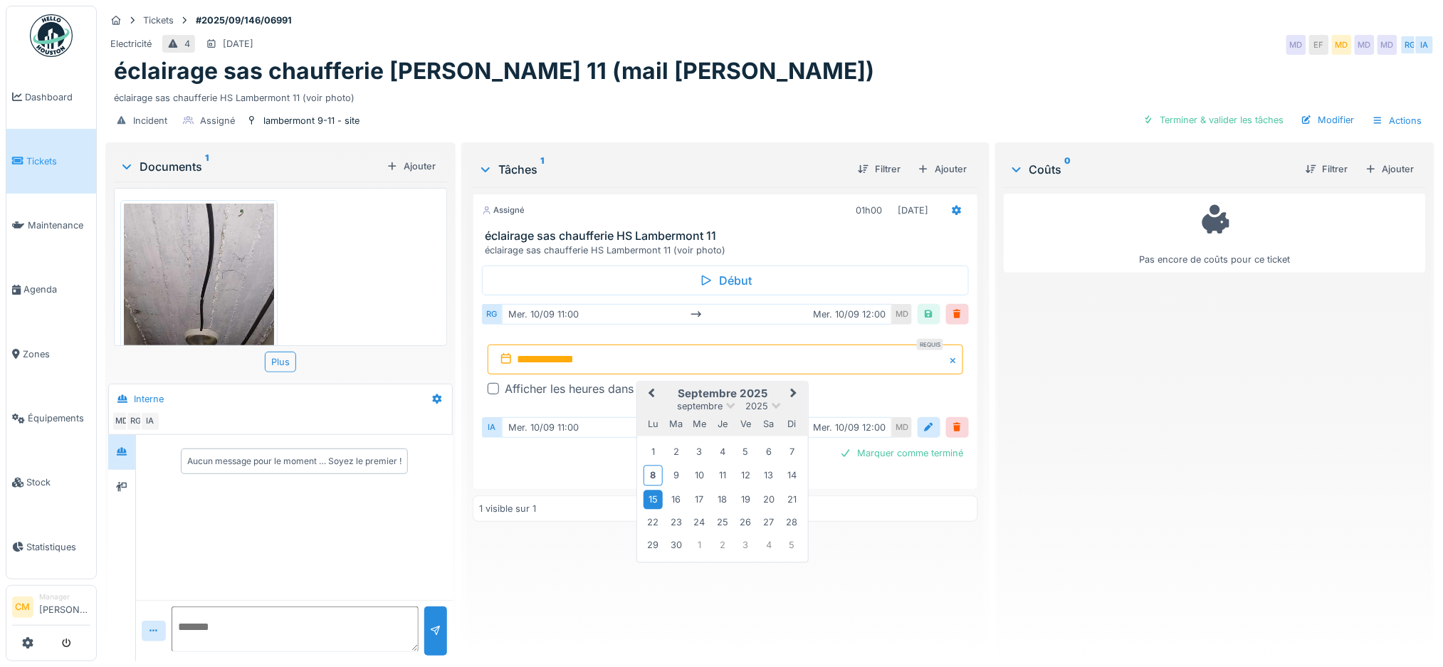
click at [648, 490] on div "15" at bounding box center [653, 499] width 19 height 19
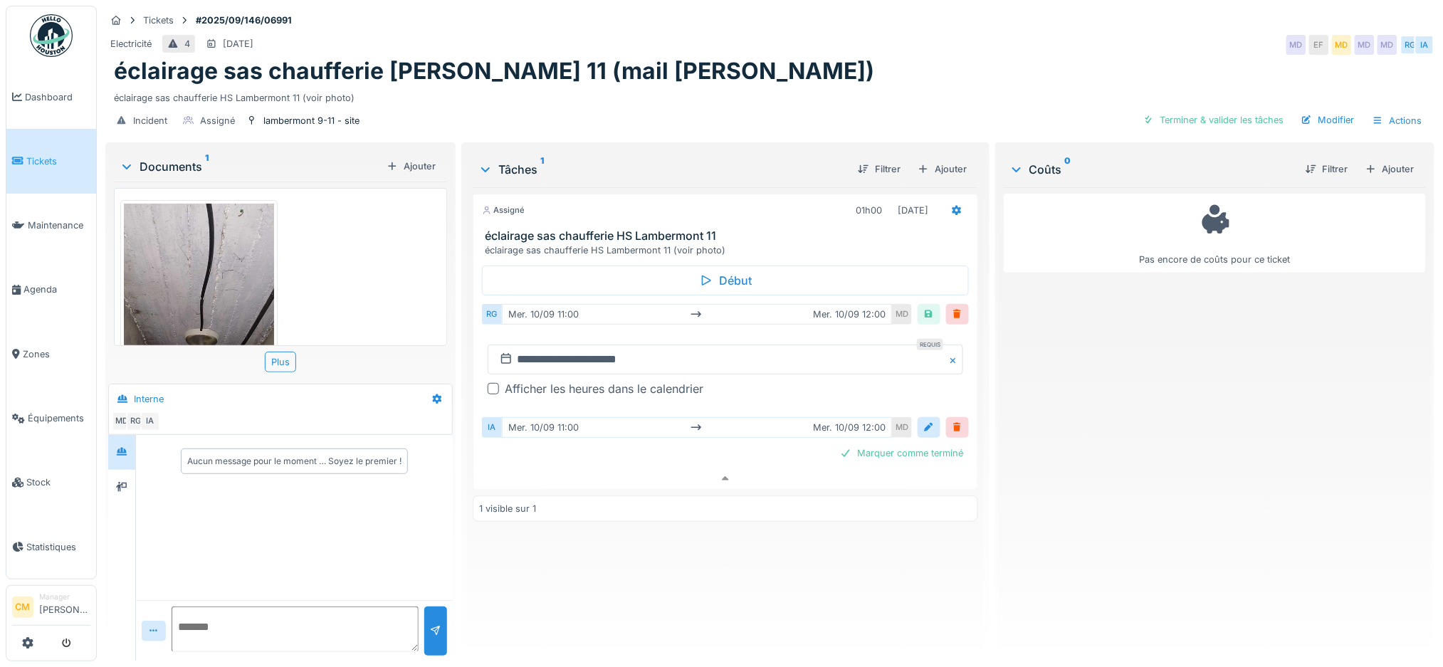
click at [539, 417] on div "mer. 10/09 11:00 mer. 10/09 12:00" at bounding box center [697, 427] width 390 height 21
click at [923, 421] on div at bounding box center [928, 428] width 11 height 14
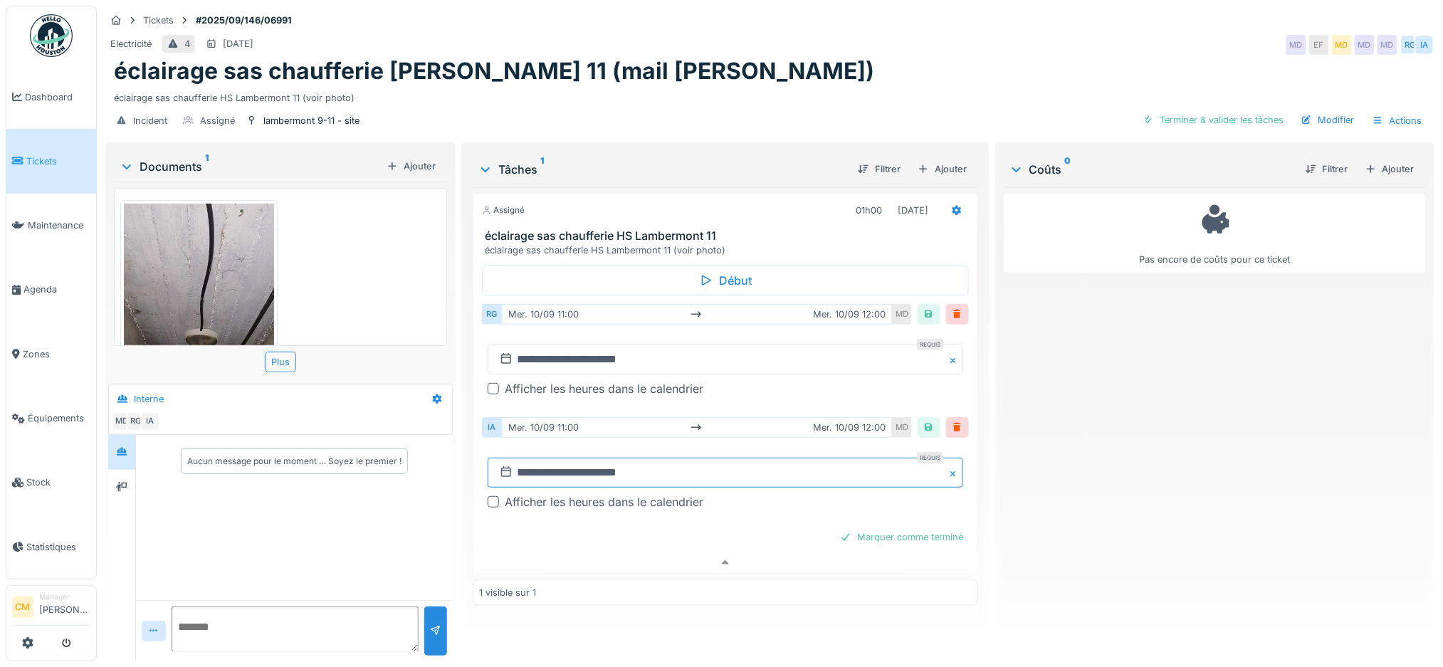
click at [533, 464] on input "**********" at bounding box center [726, 473] width 476 height 30
click at [646, 377] on div "15" at bounding box center [653, 386] width 19 height 19
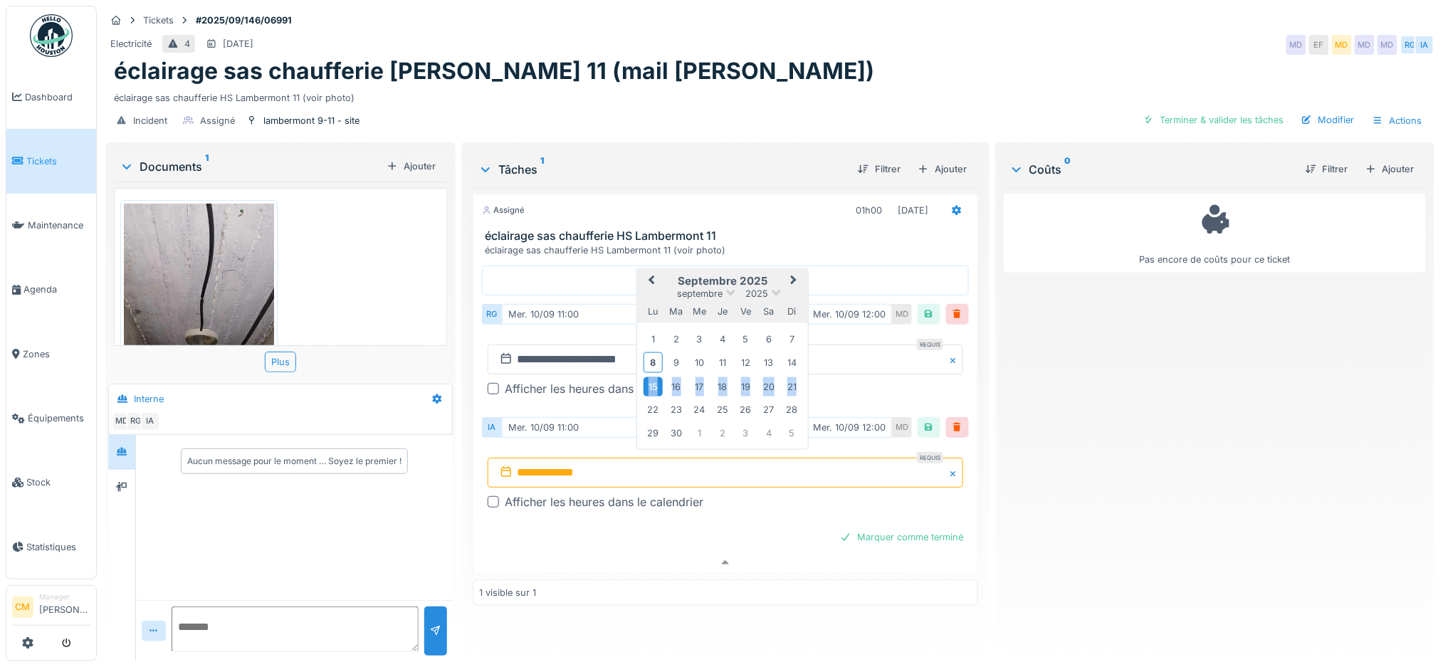
click at [646, 377] on div "15" at bounding box center [653, 386] width 19 height 19
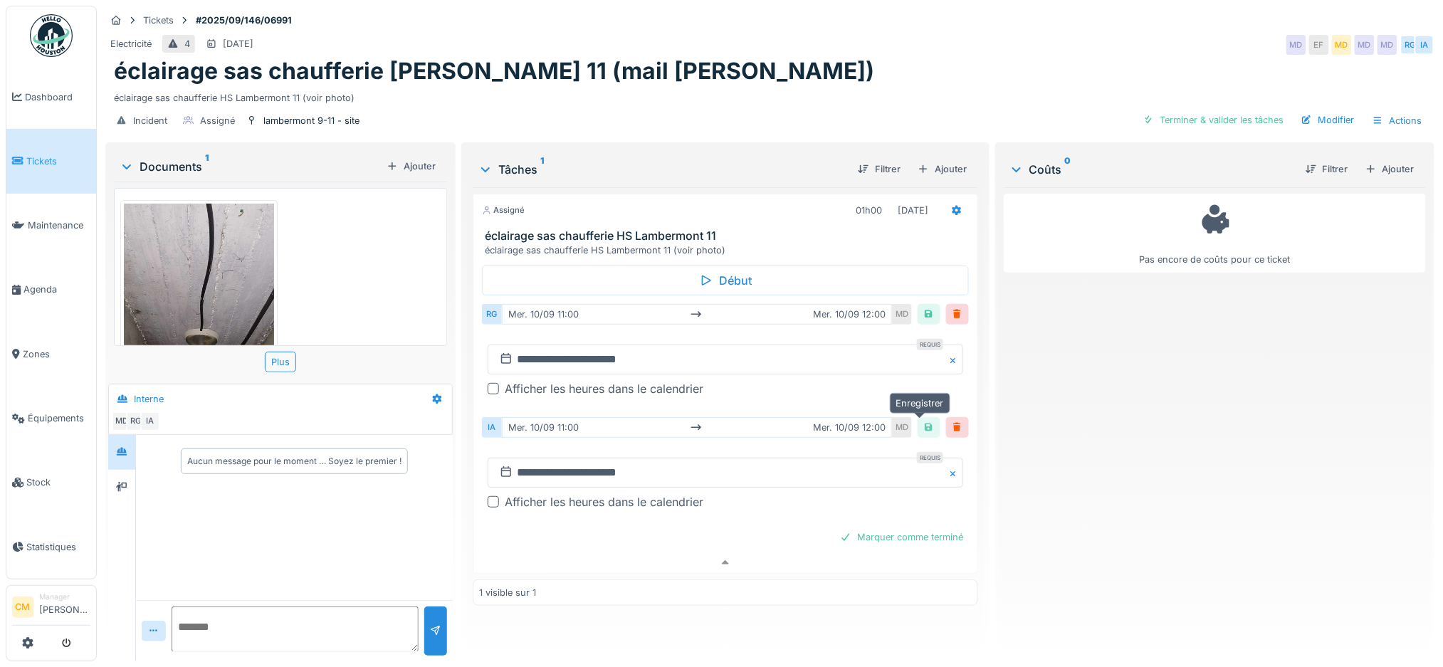
click at [923, 421] on div at bounding box center [928, 428] width 11 height 14
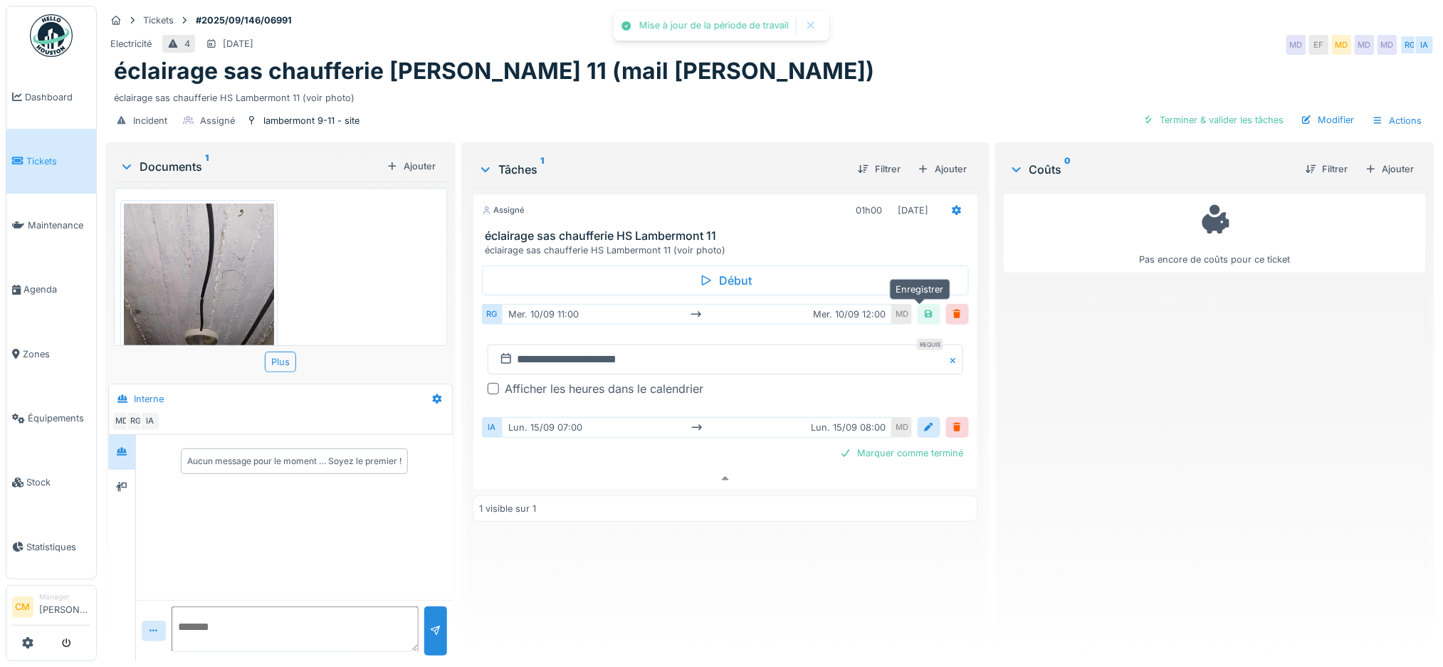
click at [923, 308] on div at bounding box center [928, 315] width 11 height 14
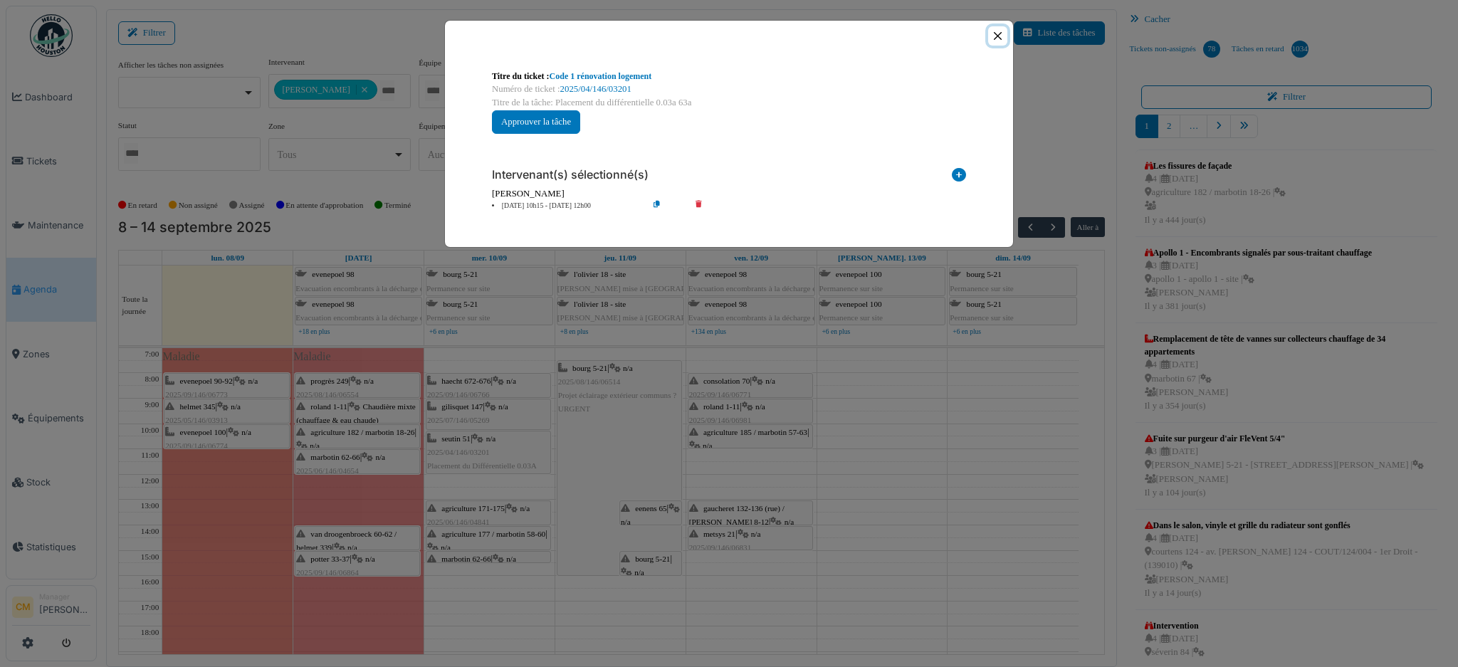
click at [1000, 34] on button "Close" at bounding box center [997, 35] width 19 height 19
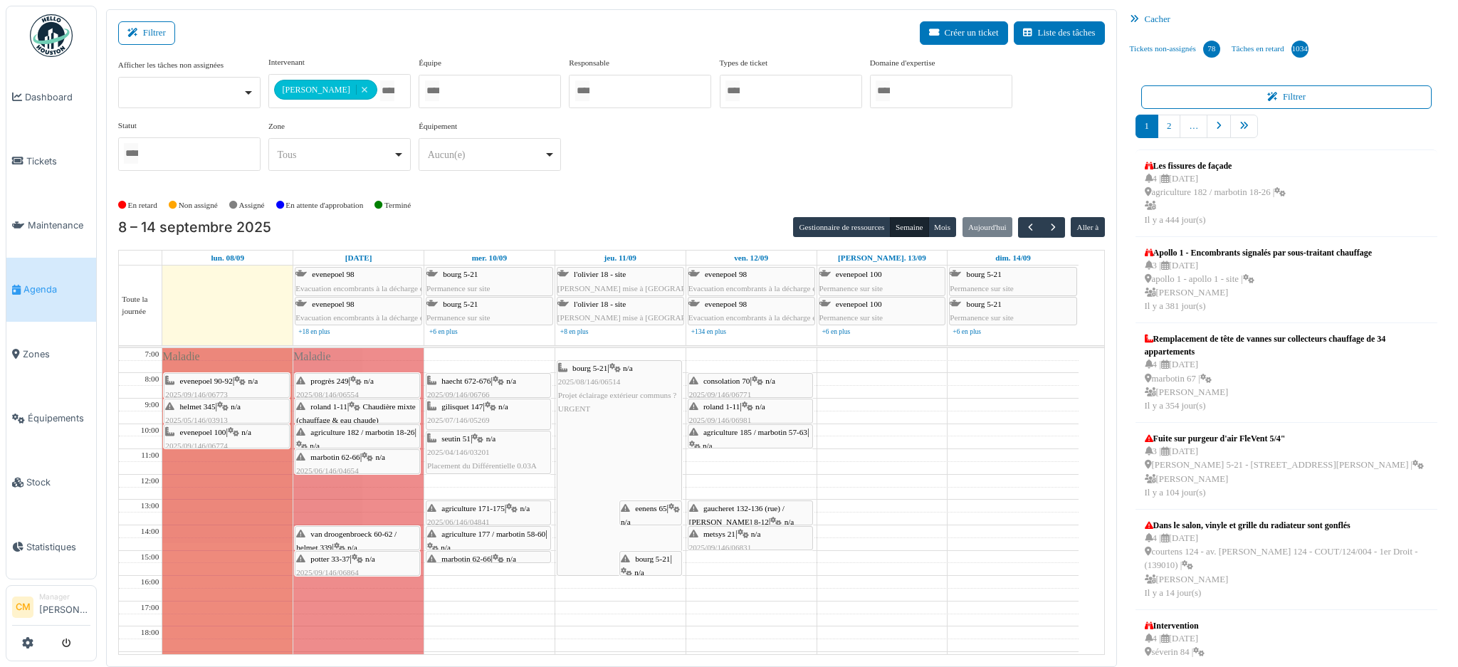
click at [467, 508] on span "agriculture 171-175" at bounding box center [472, 508] width 63 height 9
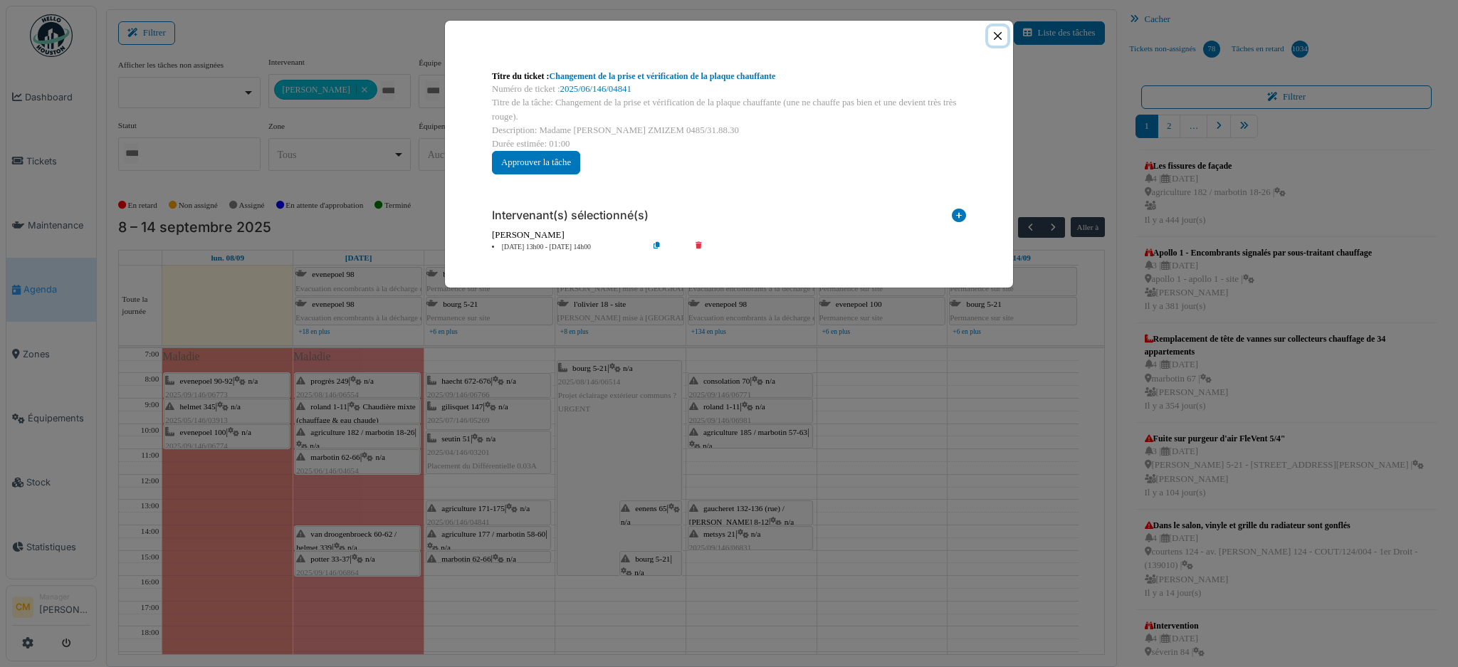
click at [997, 36] on button "Close" at bounding box center [997, 35] width 19 height 19
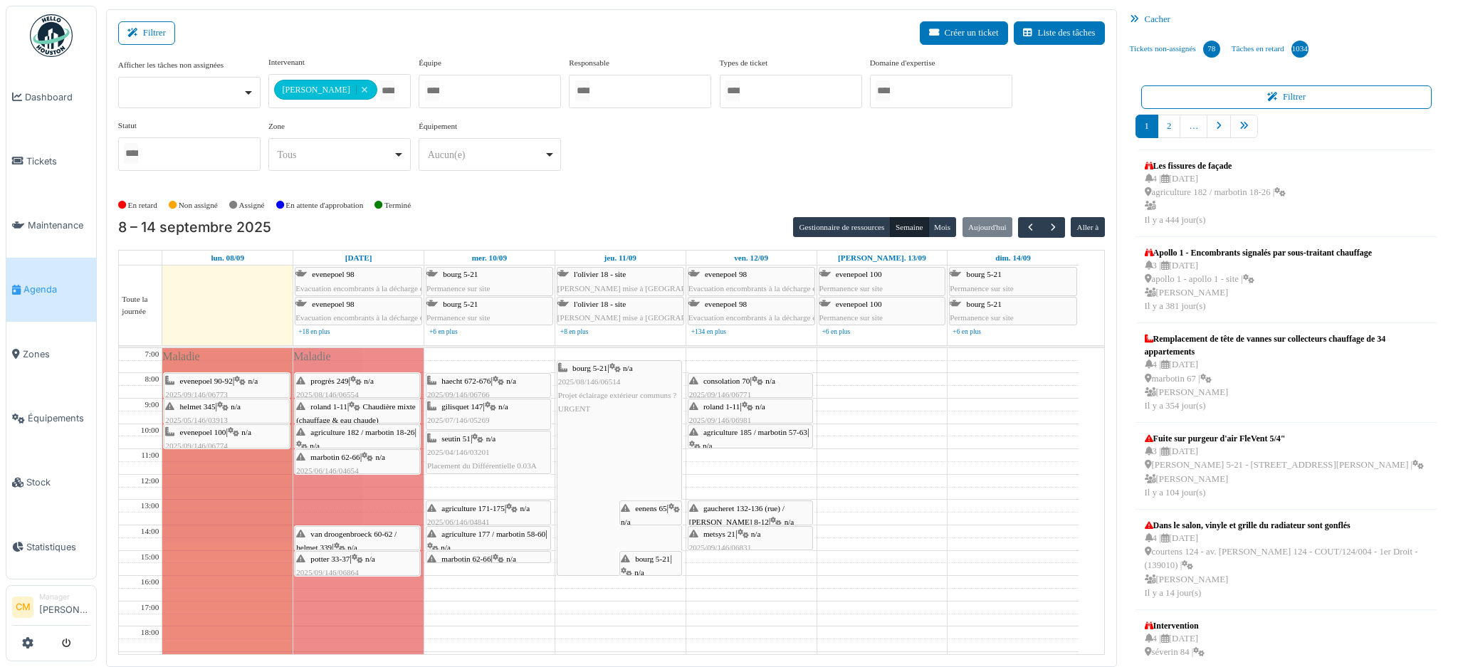
click at [473, 535] on span "agriculture 177 / marbotin 58-60" at bounding box center [493, 534] width 104 height 9
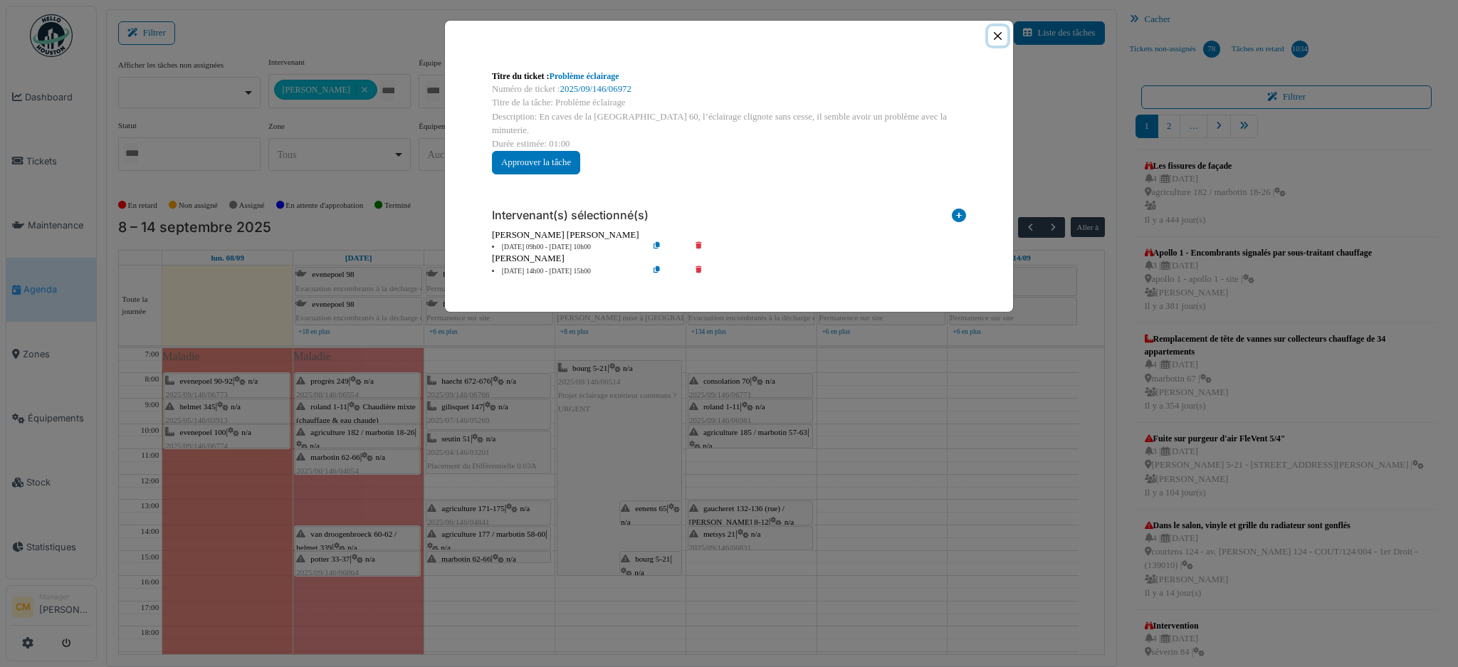
click at [997, 33] on button "Close" at bounding box center [997, 35] width 19 height 19
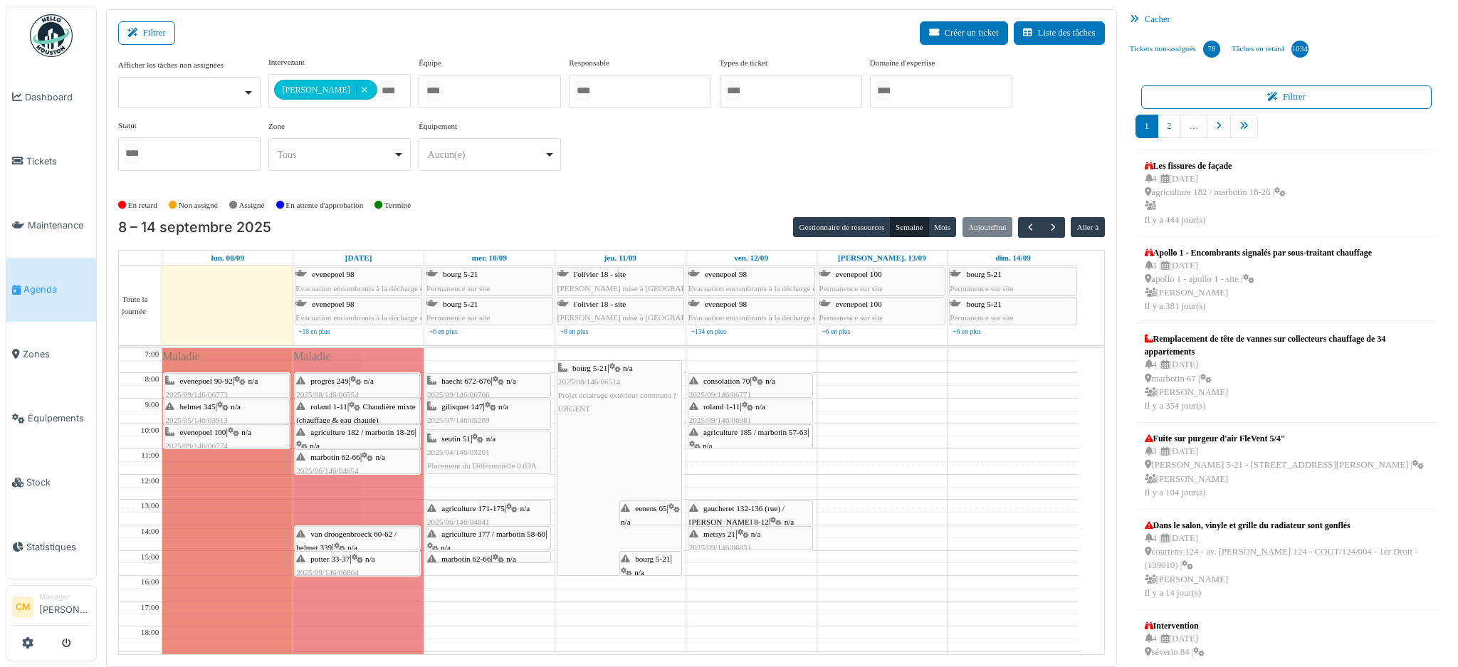
click at [475, 555] on span "marbotin 62-66" at bounding box center [465, 559] width 49 height 9
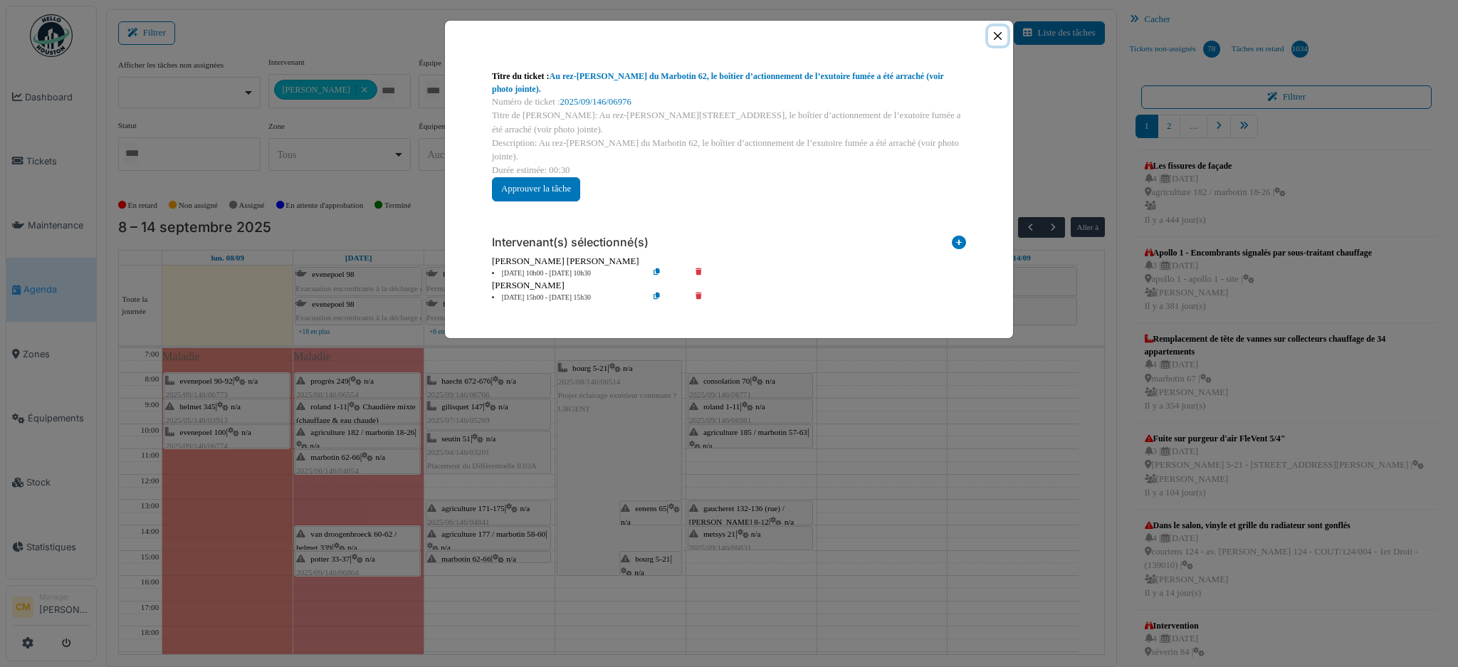
click at [994, 38] on button "Close" at bounding box center [997, 35] width 19 height 19
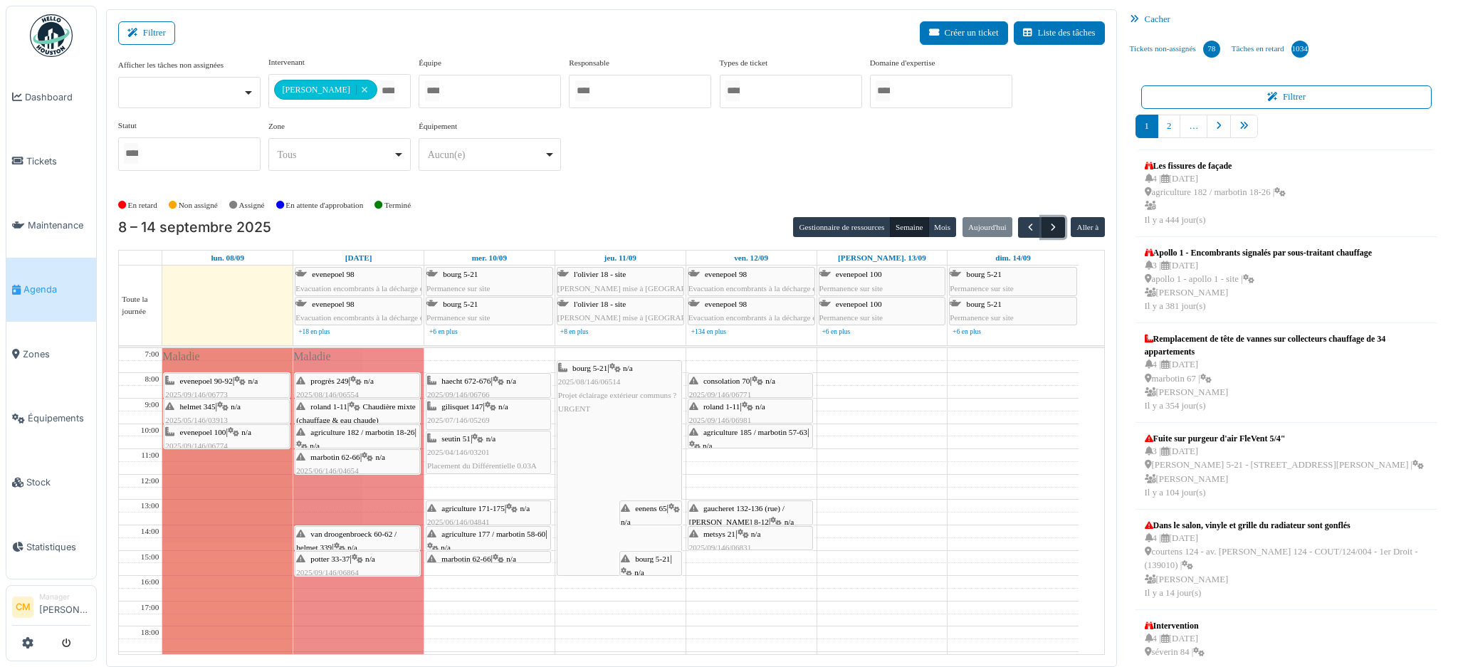
click at [1047, 223] on span "button" at bounding box center [1053, 227] width 12 height 12
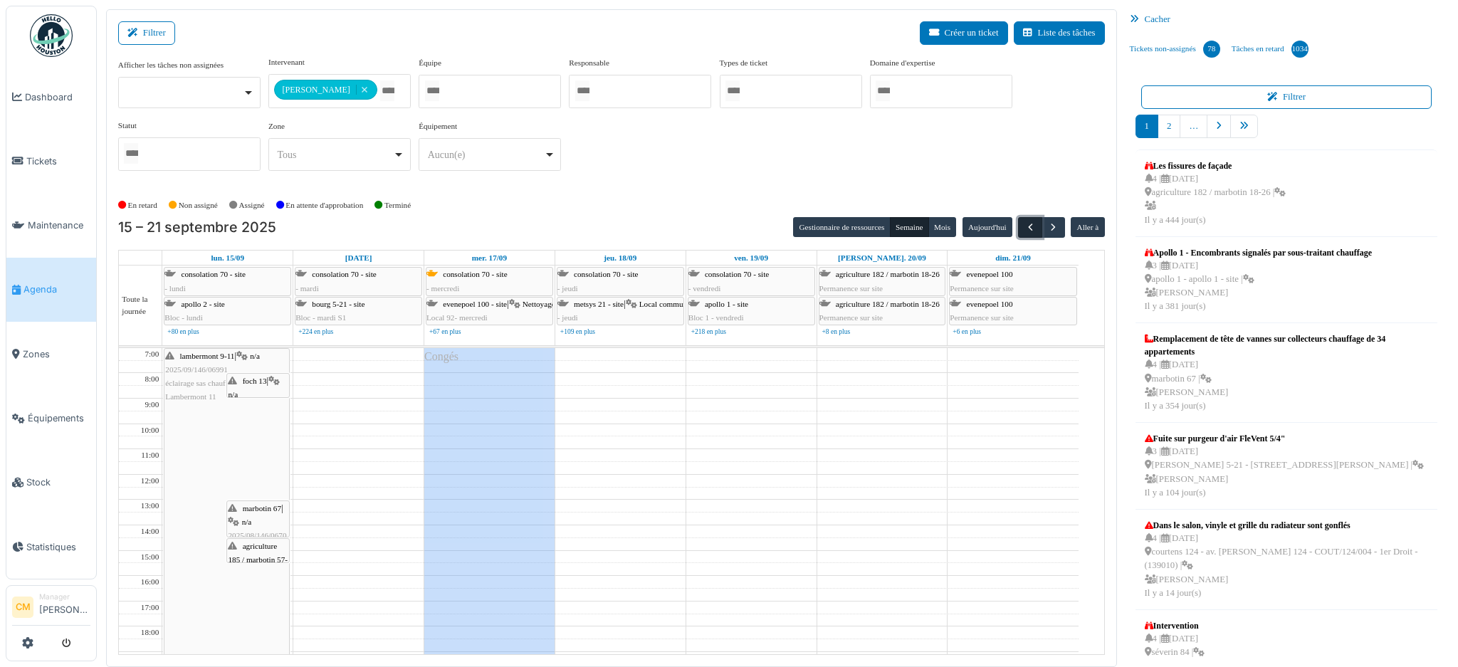
click at [1024, 229] on span "button" at bounding box center [1030, 227] width 12 height 12
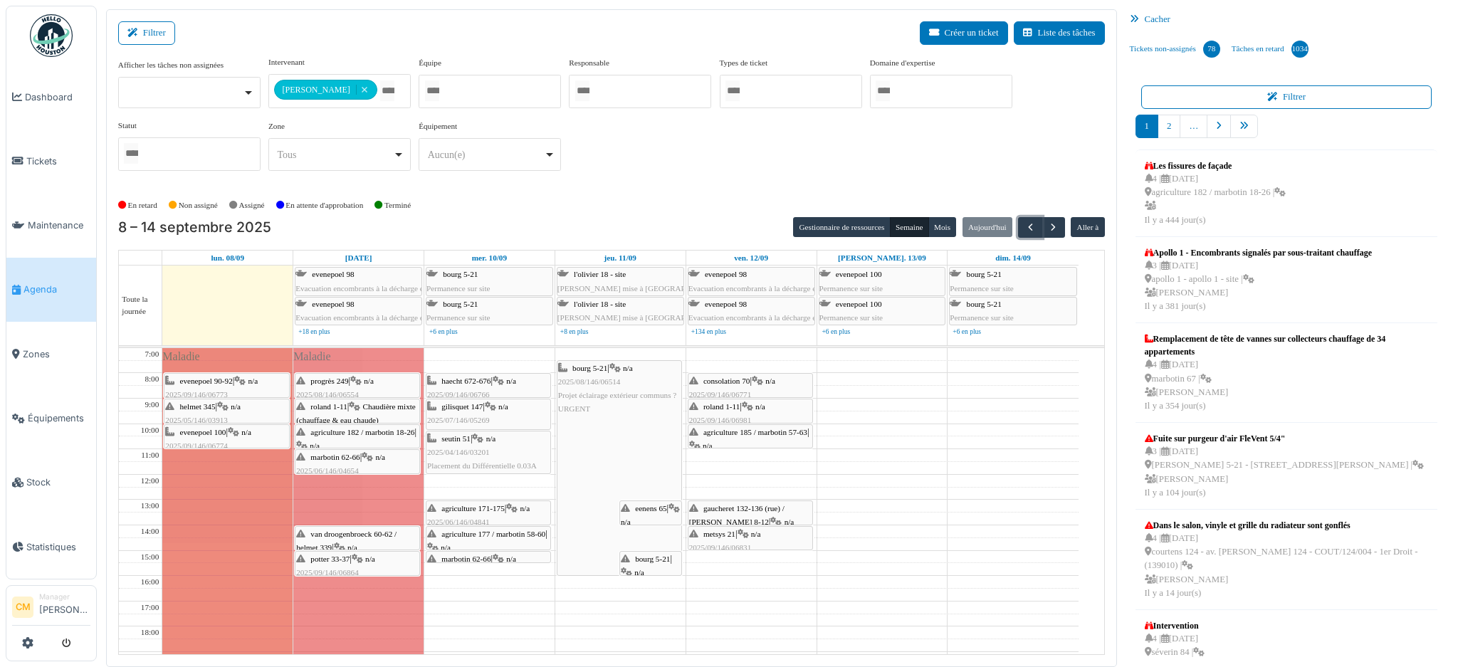
click at [594, 399] on span "Projet éclairage extérieur communs ?URGENT" at bounding box center [617, 402] width 119 height 22
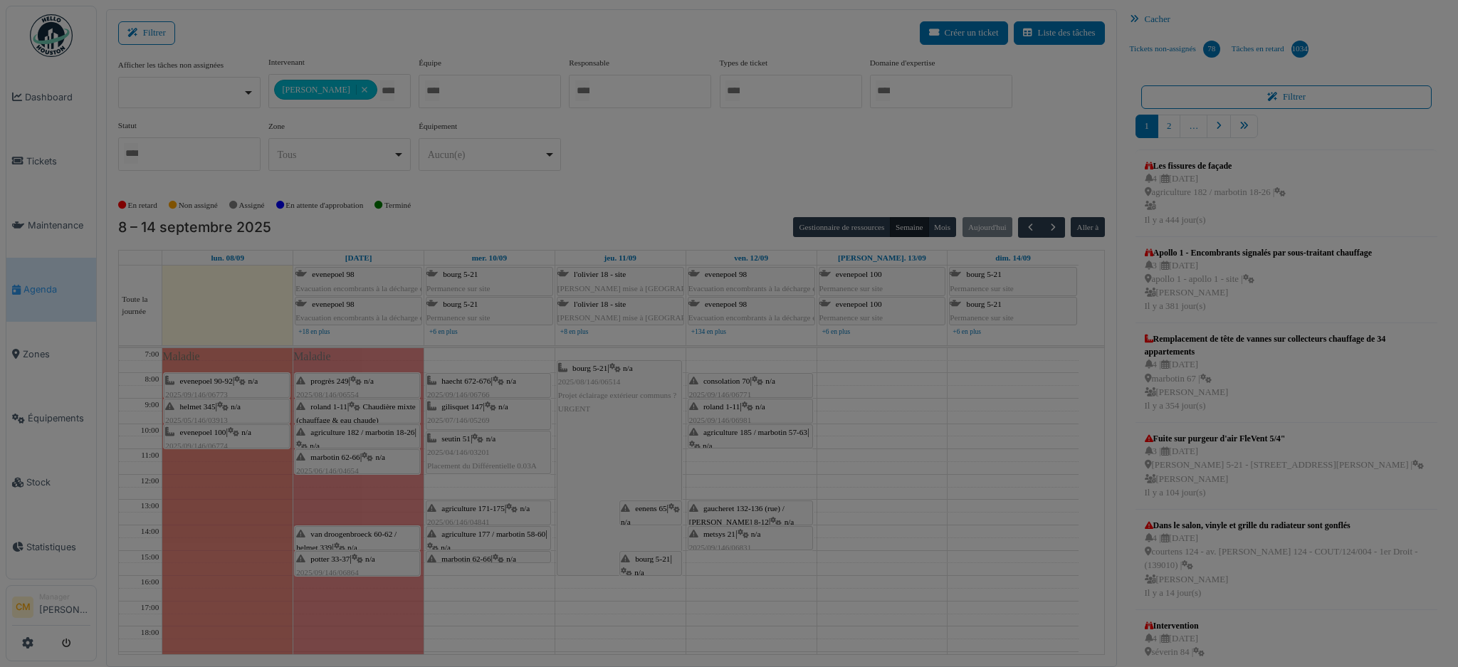
click at [577, 379] on body "Dashboard Tickets Maintenance [GEOGRAPHIC_DATA] Zones Équipements Stock Statist…" at bounding box center [729, 333] width 1458 height 667
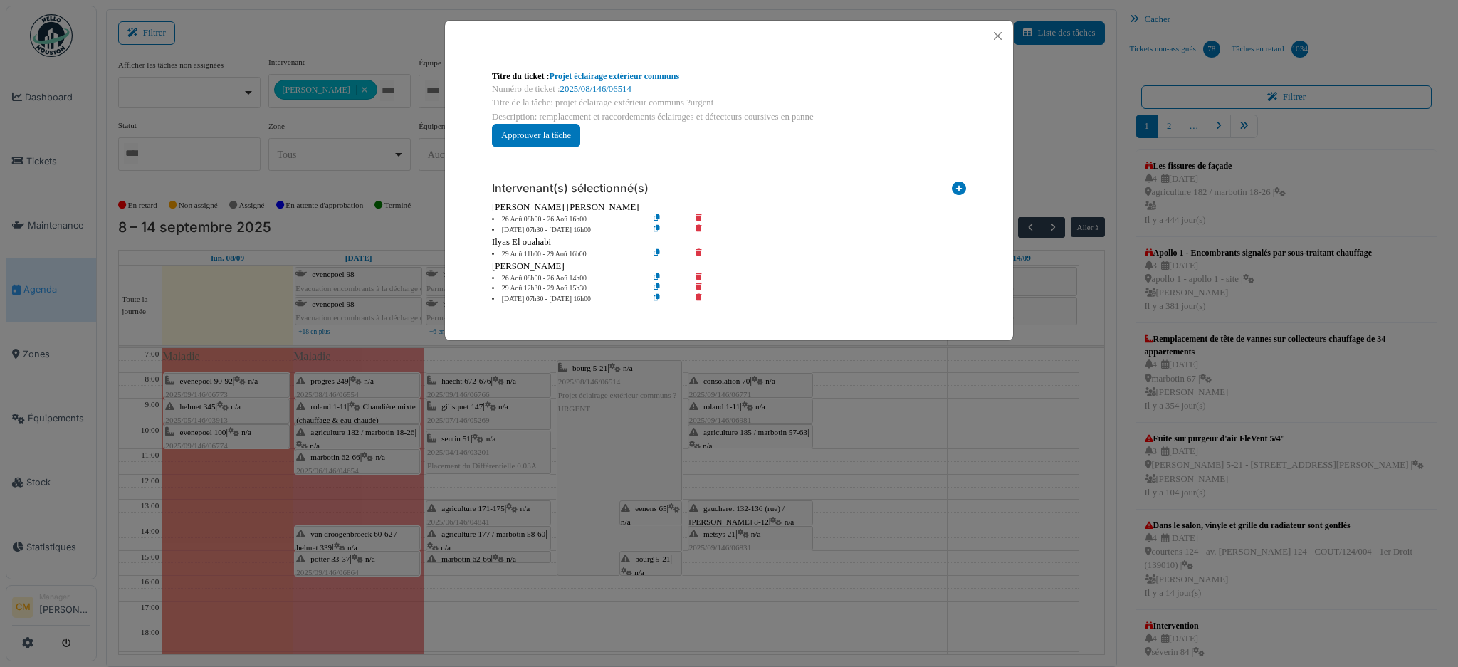
click at [577, 379] on div "Titre du ticket : Projet éclairage extérieur communs Numéro de ticket : 2025/08…" at bounding box center [729, 333] width 1458 height 667
click at [606, 89] on link "2025/08/146/06514" at bounding box center [595, 89] width 71 height 10
click at [999, 32] on button "Close" at bounding box center [997, 35] width 19 height 19
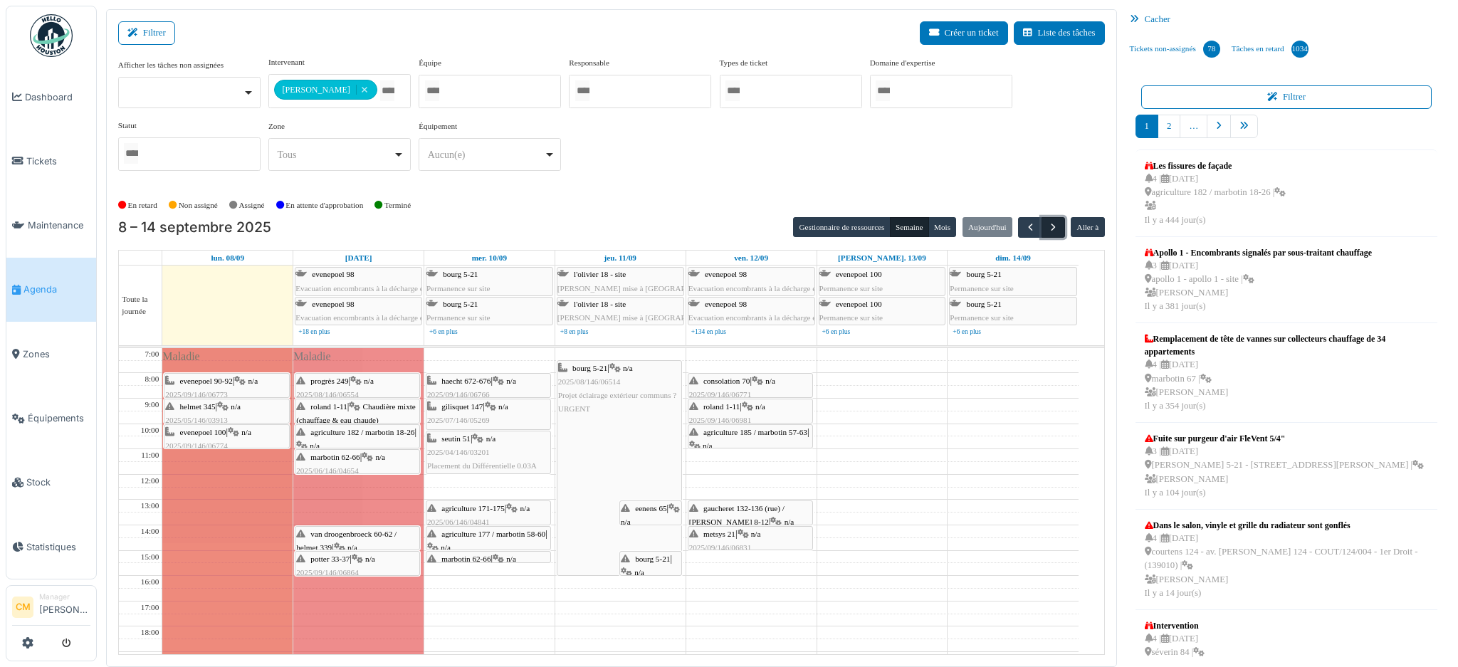
click at [1047, 226] on span "button" at bounding box center [1053, 227] width 12 height 12
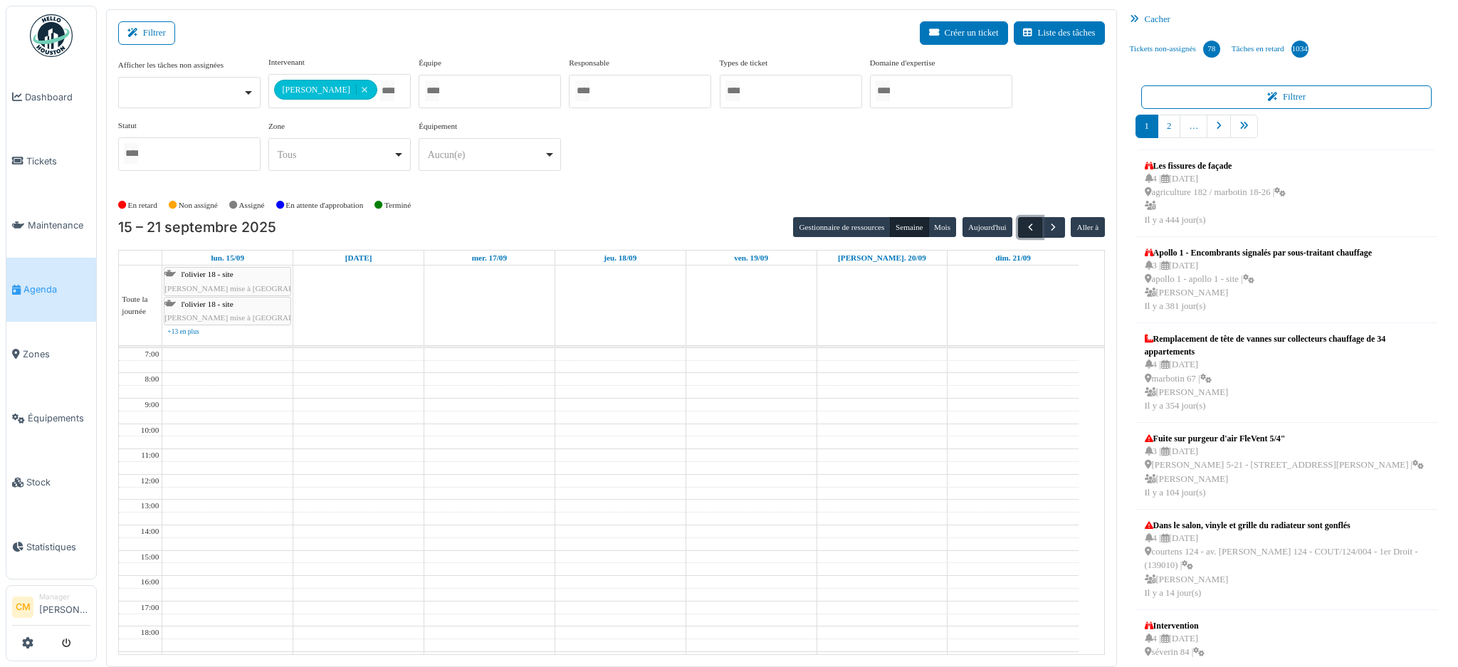
click at [1024, 226] on span "button" at bounding box center [1030, 227] width 12 height 12
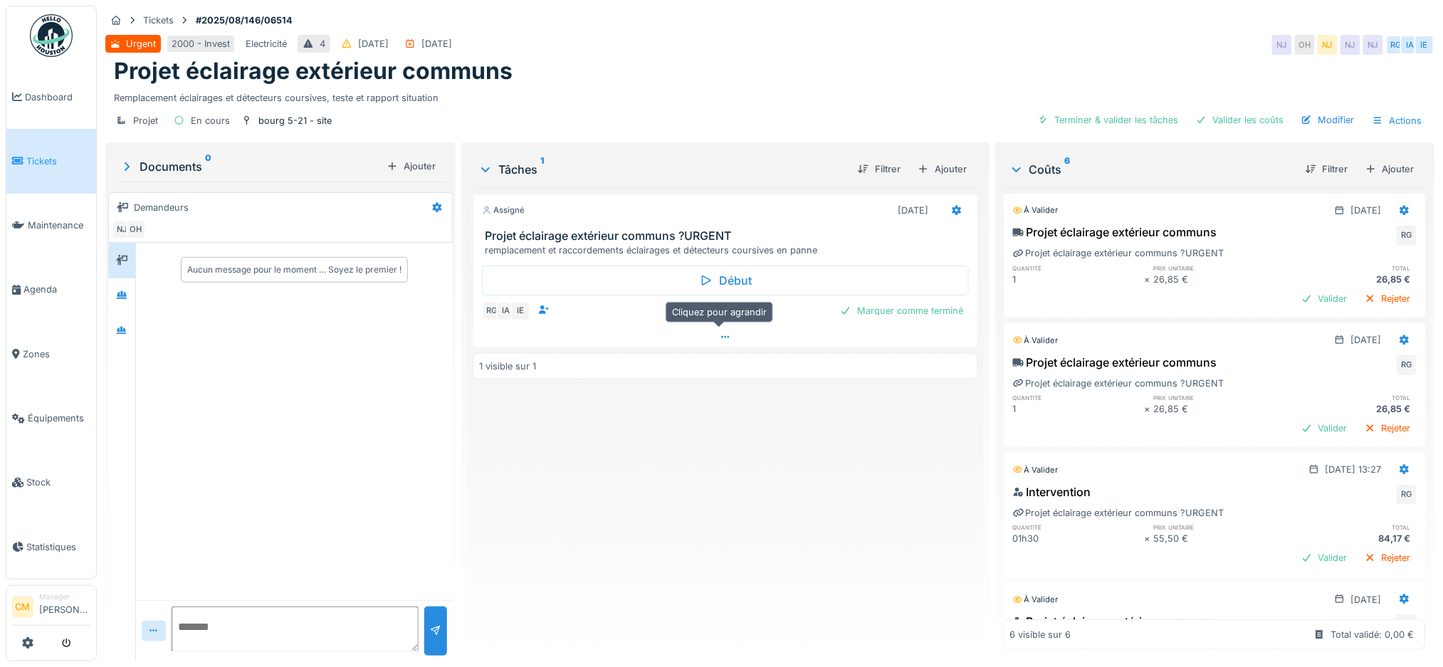
click at [720, 334] on icon at bounding box center [725, 336] width 11 height 9
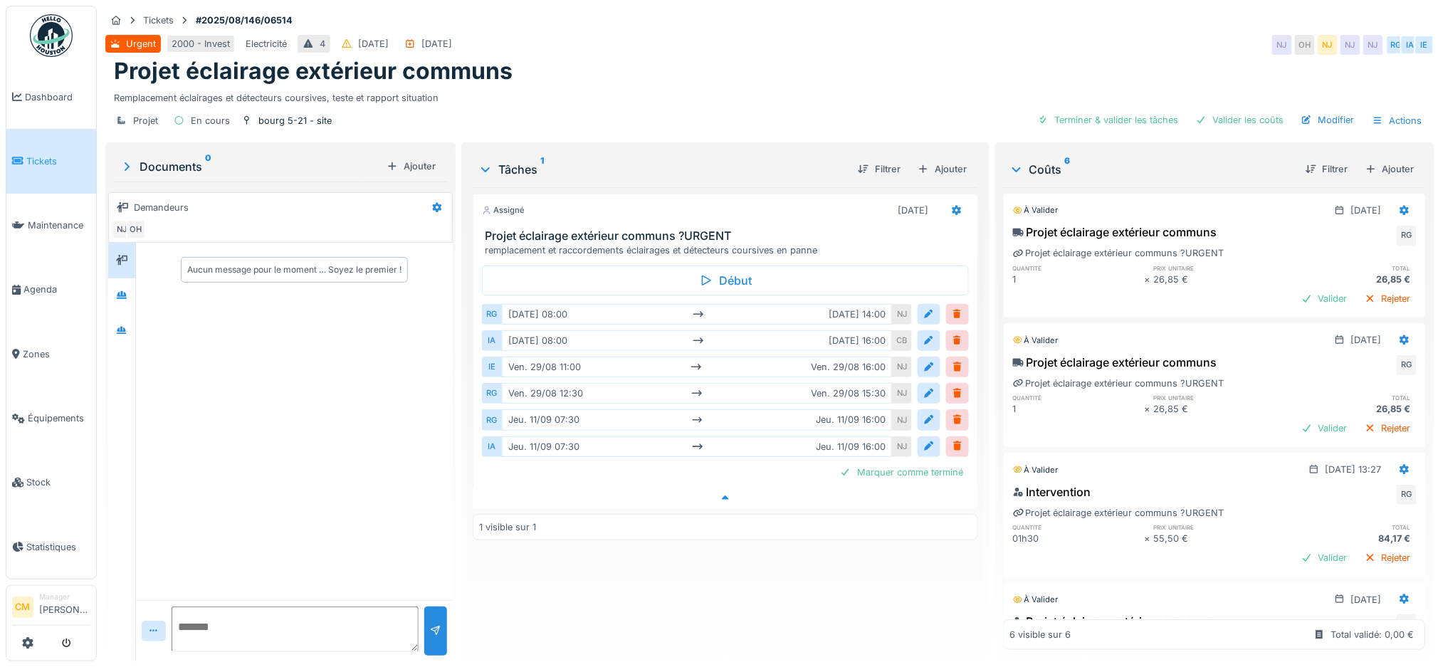
scroll to position [14, 0]
click at [953, 206] on icon at bounding box center [957, 211] width 9 height 10
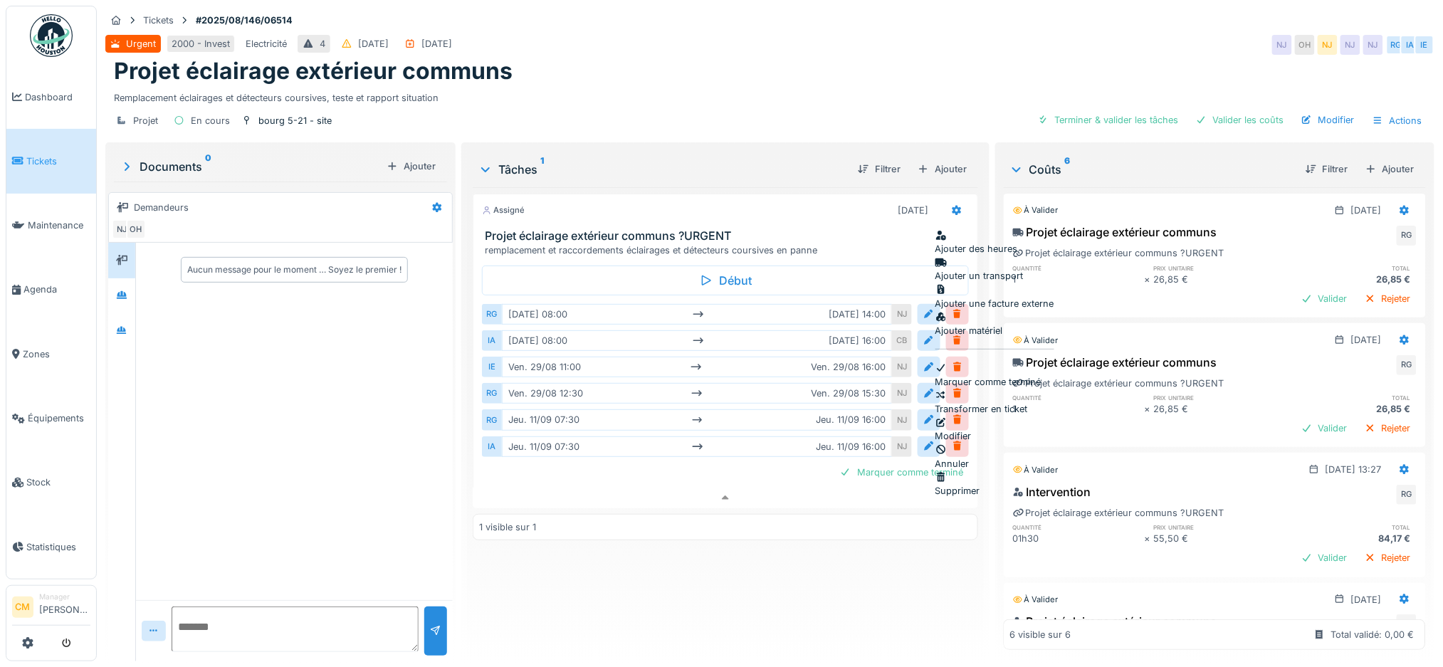
click at [992, 416] on div "Modifier" at bounding box center [994, 429] width 119 height 27
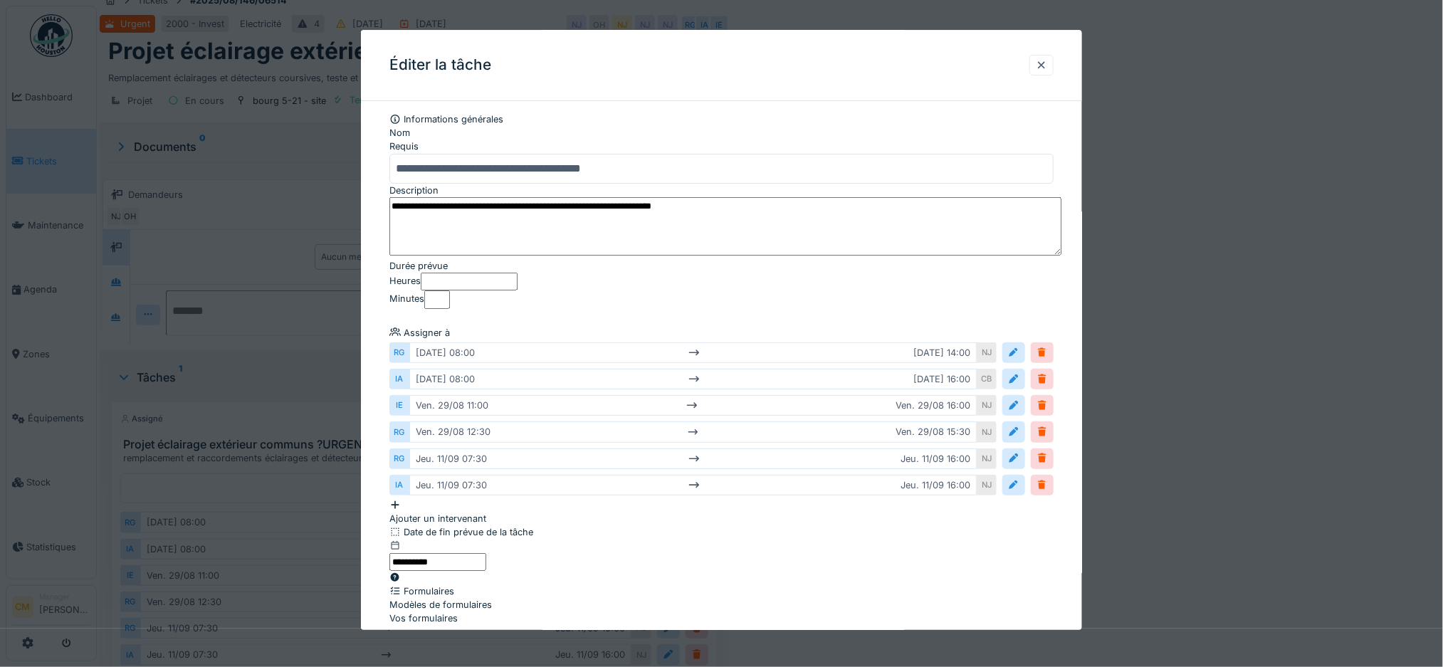
click at [470, 525] on div "Ajouter un intervenant" at bounding box center [721, 511] width 665 height 27
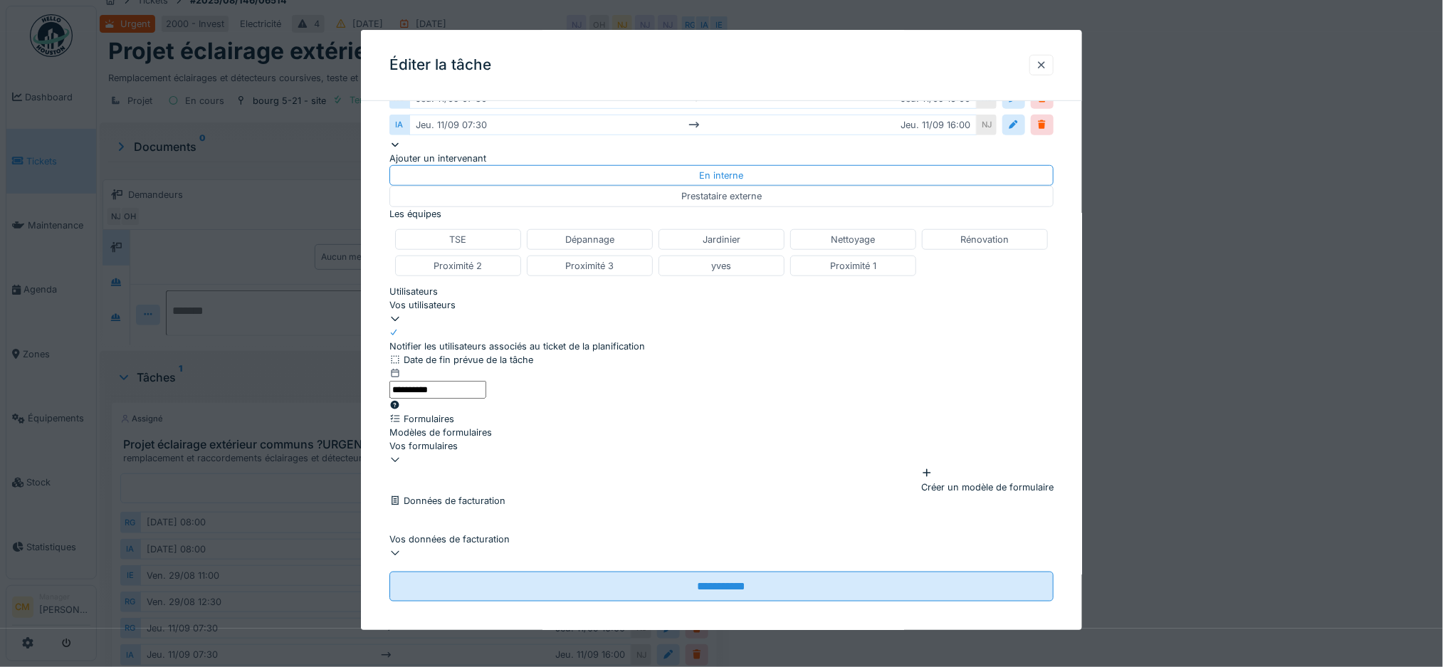
scroll to position [379, 0]
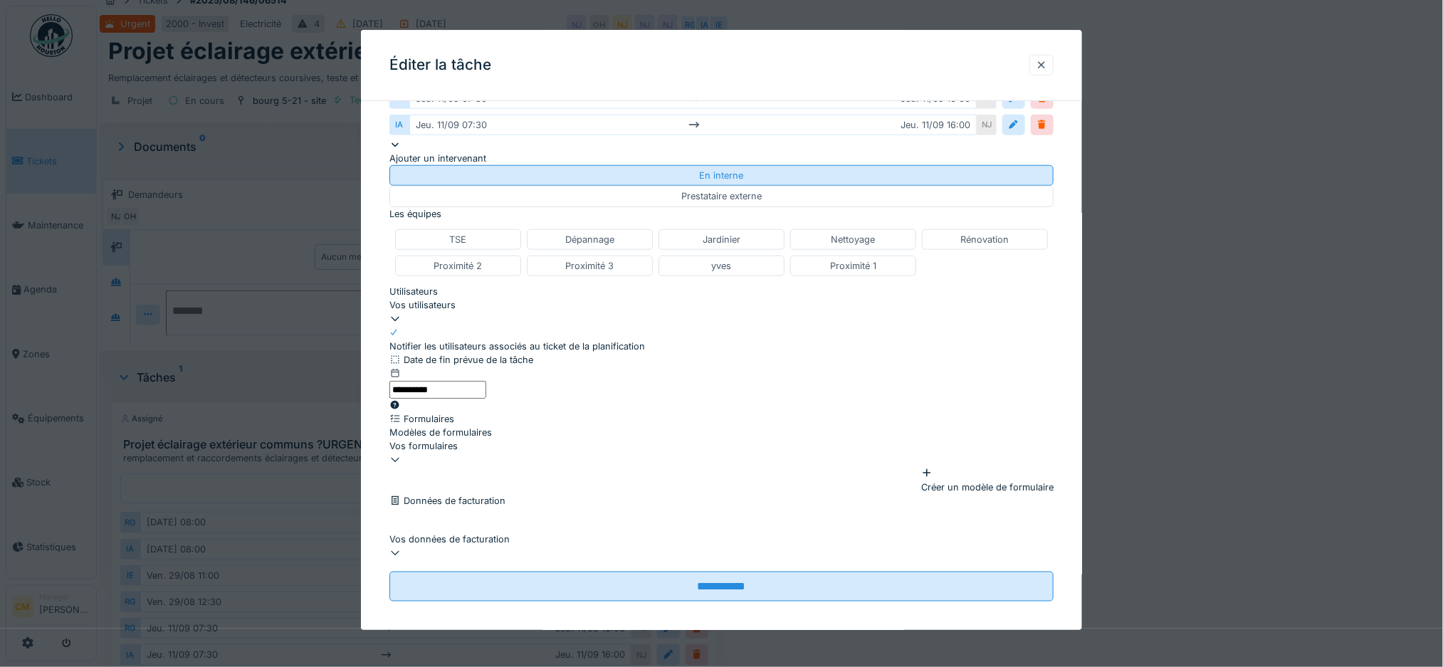
click at [507, 186] on div "En interne" at bounding box center [721, 175] width 665 height 21
click at [503, 186] on div "En interne" at bounding box center [721, 175] width 665 height 21
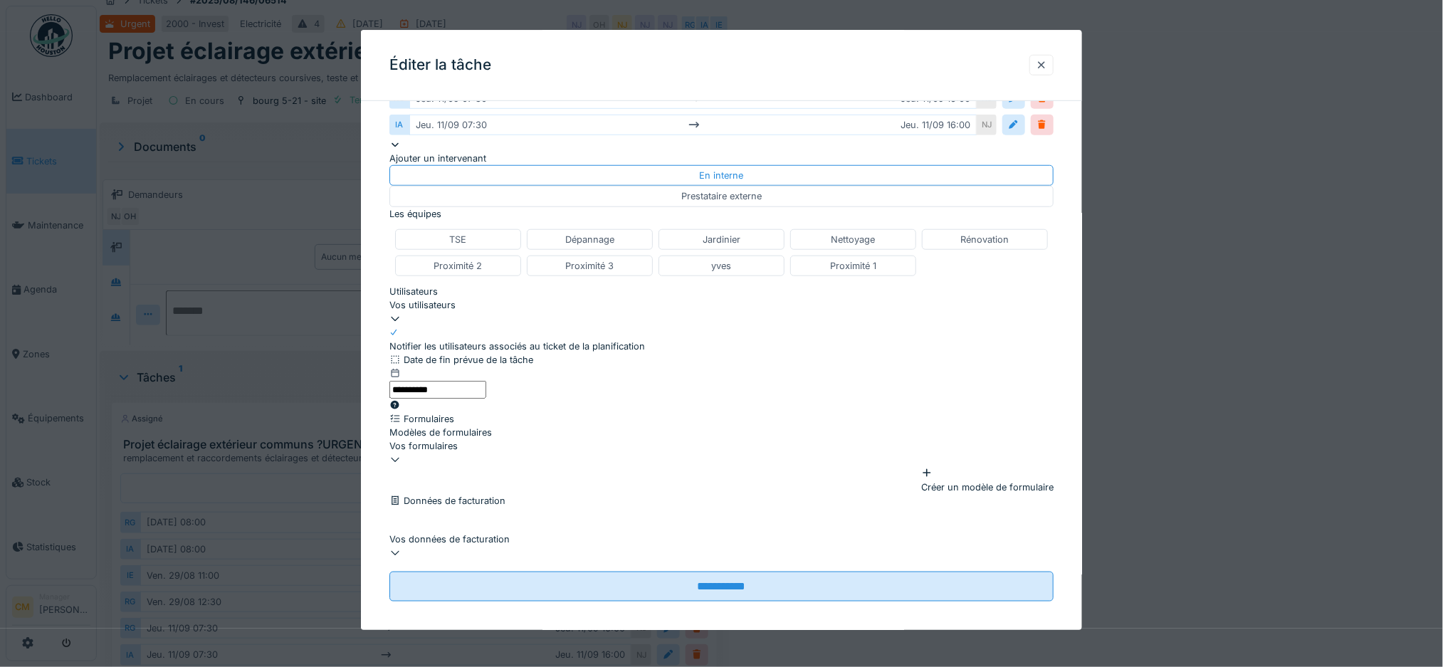
click at [451, 313] on div "Vos utilisateurs" at bounding box center [721, 306] width 665 height 14
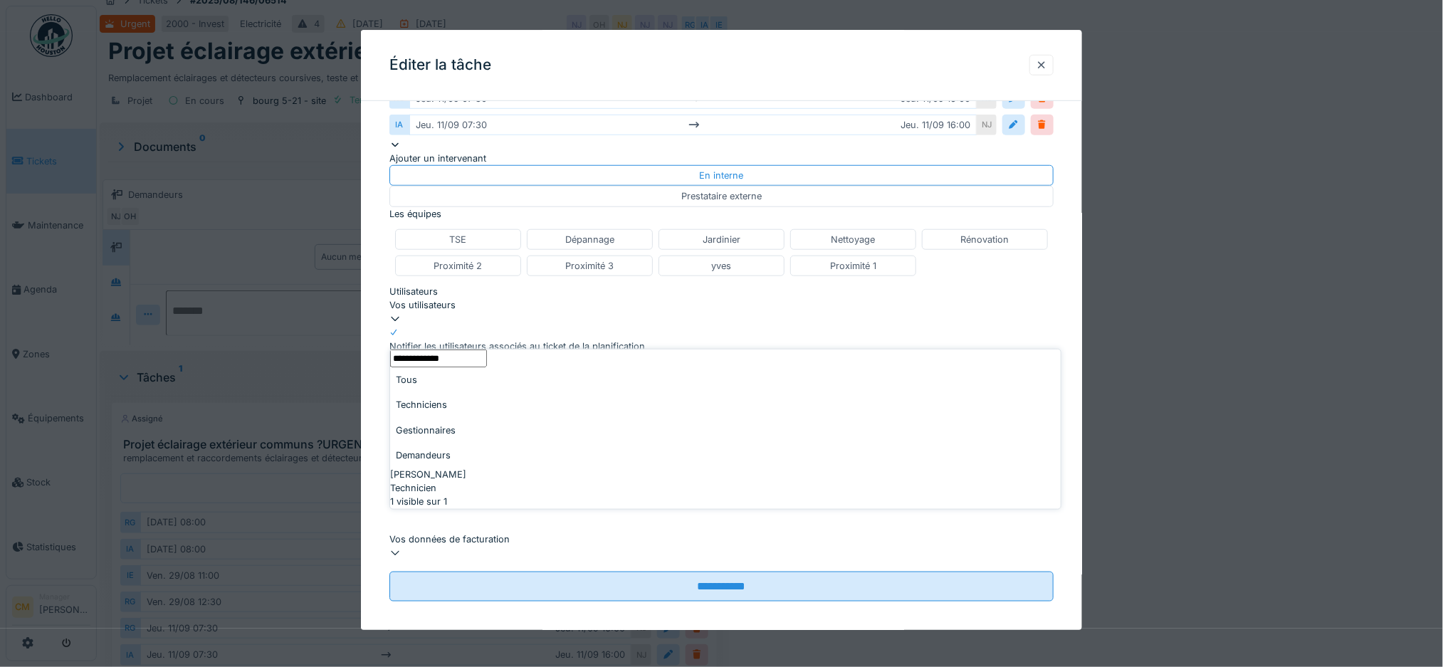
type input "**********"
click at [460, 468] on span "[PERSON_NAME]" at bounding box center [428, 475] width 76 height 14
type input "****"
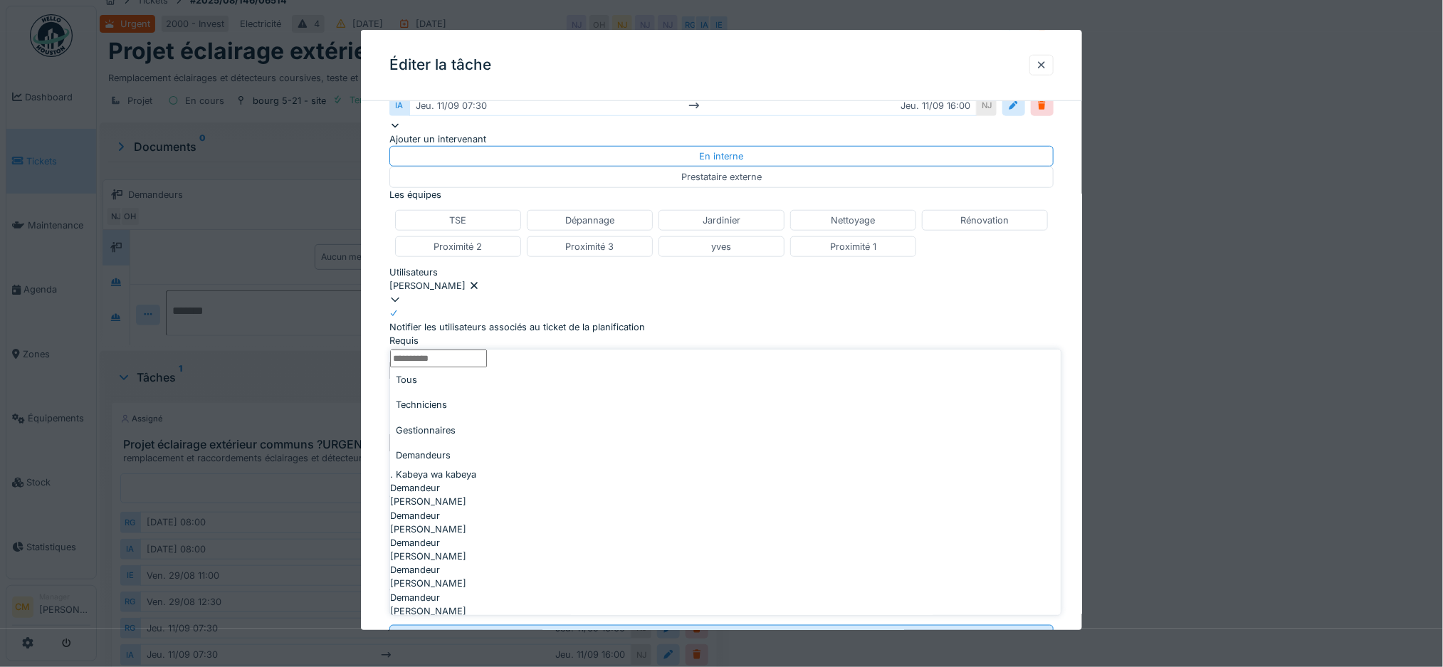
click at [467, 409] on div "Techniciens" at bounding box center [725, 404] width 671 height 25
click at [487, 367] on input "Utilisateurs" at bounding box center [438, 359] width 97 height 18
type input "***"
click at [416, 468] on span "[PERSON_NAME]" at bounding box center [428, 475] width 76 height 14
type input "**********"
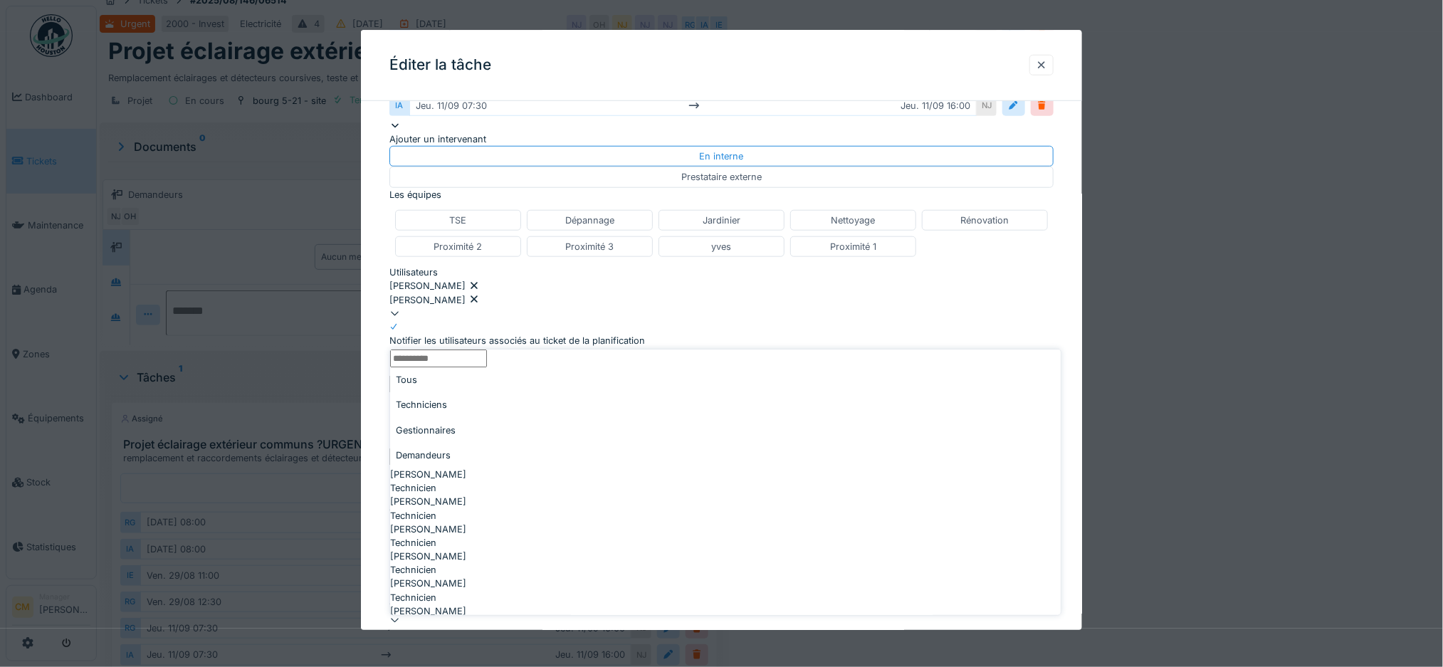
click at [719, 307] on div "[PERSON_NAME] [PERSON_NAME]" at bounding box center [721, 293] width 665 height 27
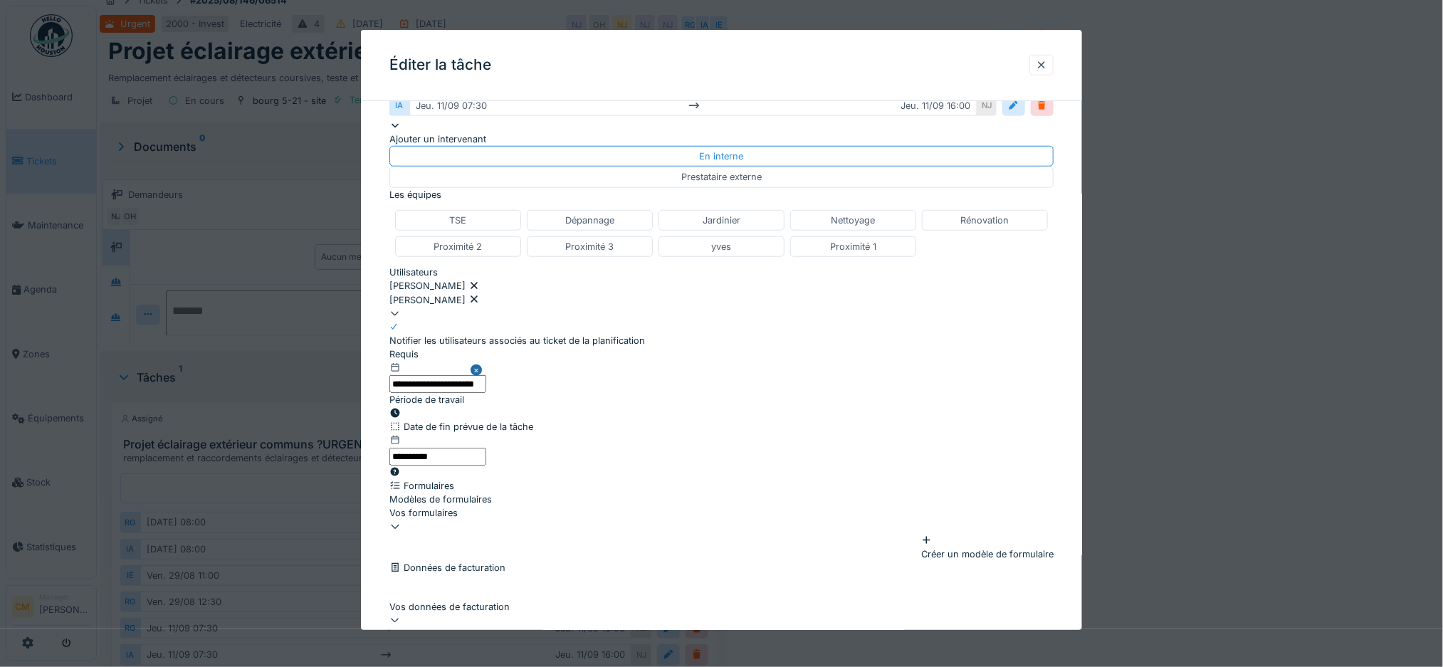
click at [486, 393] on input "**********" at bounding box center [437, 384] width 97 height 18
click at [888, 347] on div "Notifier les utilisateurs associés au ticket de la planification" at bounding box center [721, 341] width 665 height 14
click at [399, 409] on icon at bounding box center [394, 413] width 9 height 9
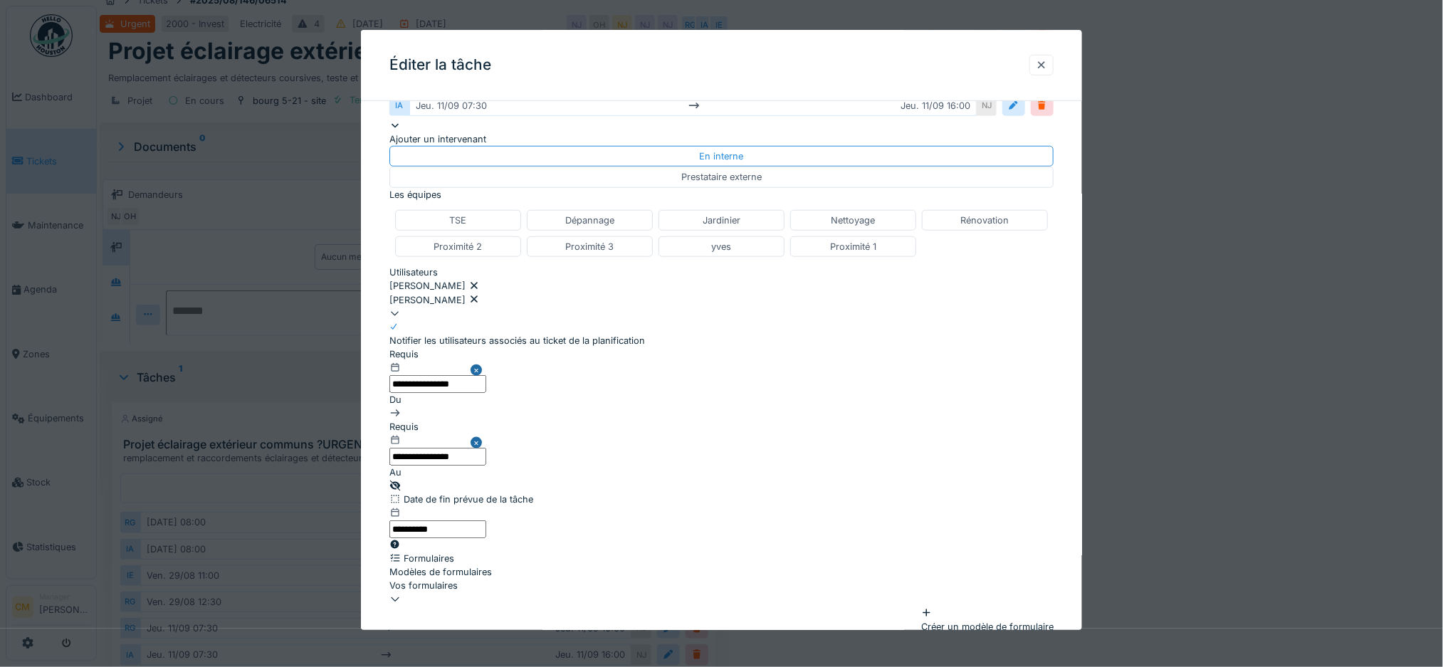
click at [483, 393] on input "**********" at bounding box center [437, 384] width 97 height 18
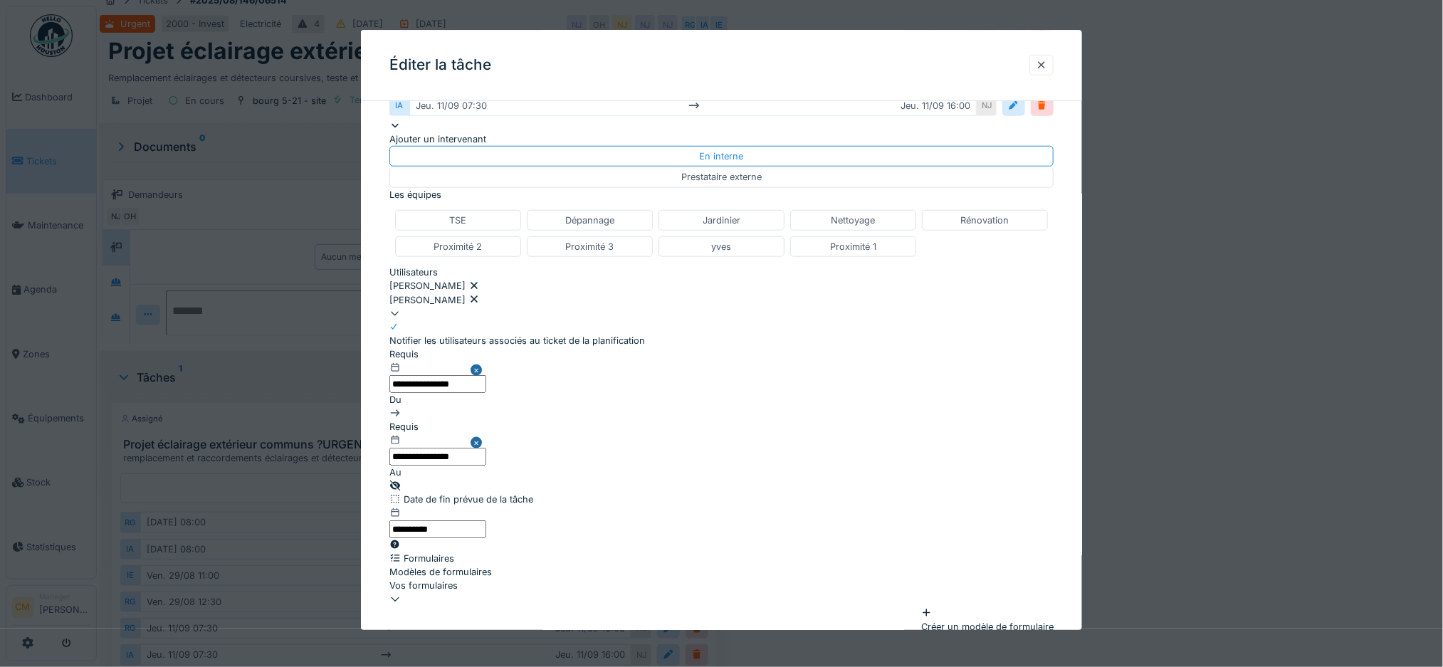
click at [486, 448] on input "**********" at bounding box center [437, 457] width 97 height 18
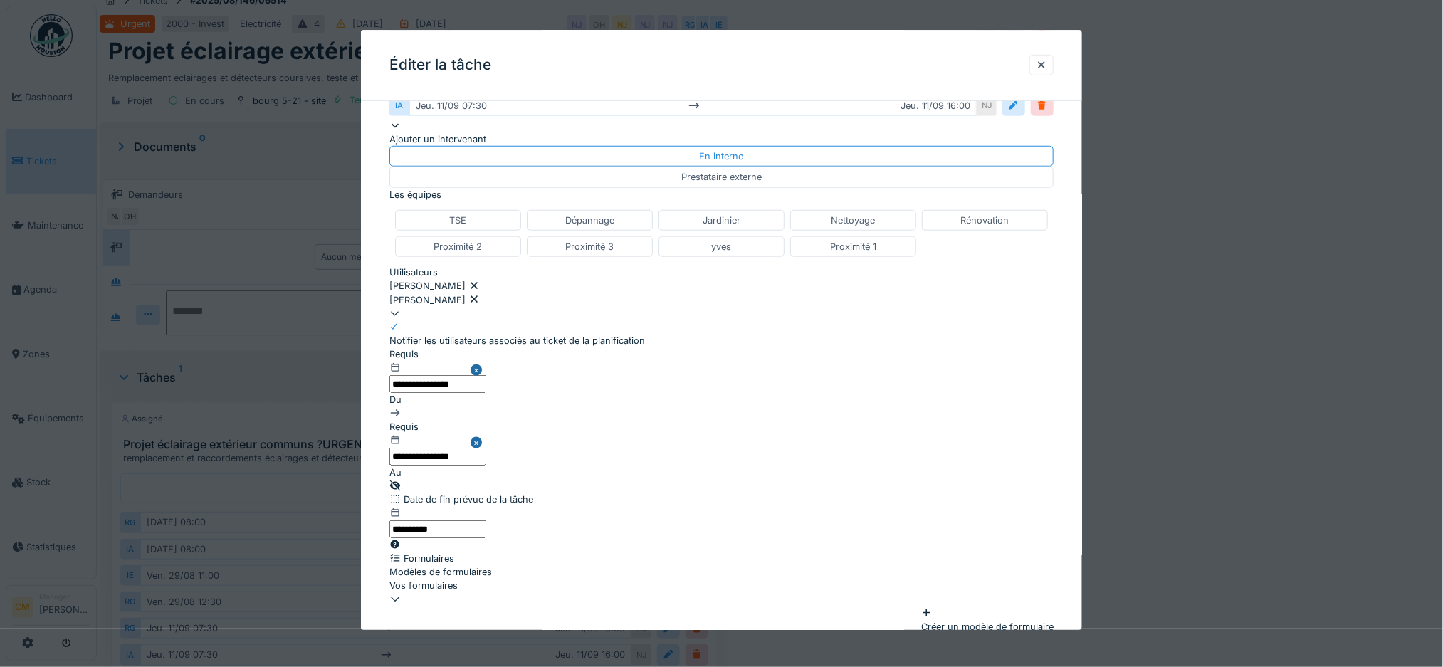
scroll to position [529, 0]
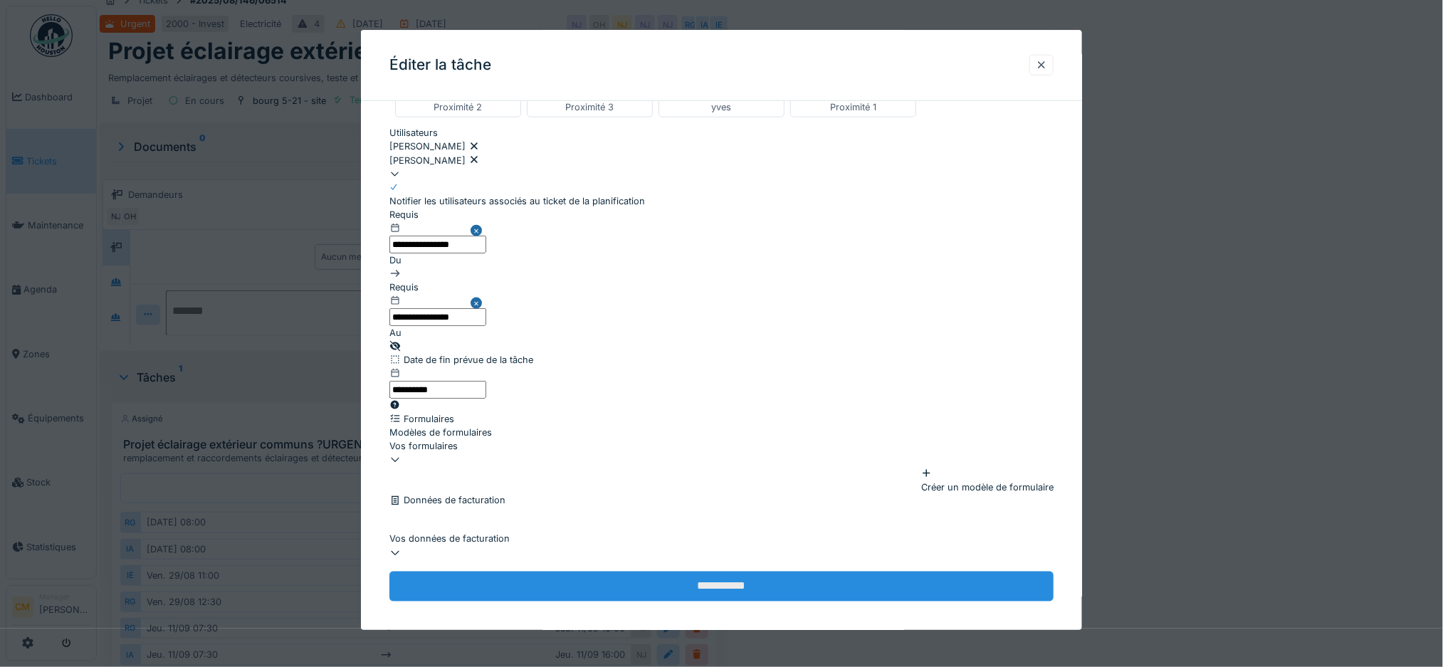
click at [763, 576] on input "**********" at bounding box center [721, 587] width 665 height 30
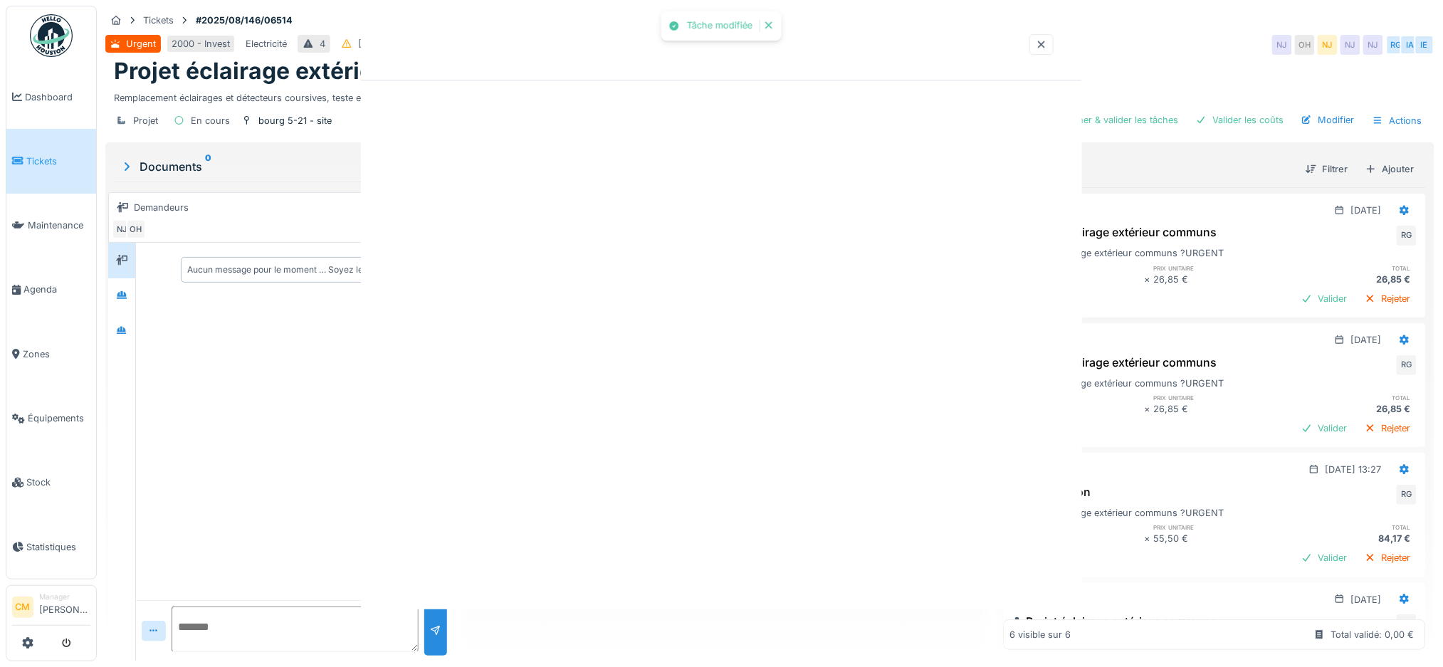
scroll to position [0, 0]
